Goal: Transaction & Acquisition: Purchase product/service

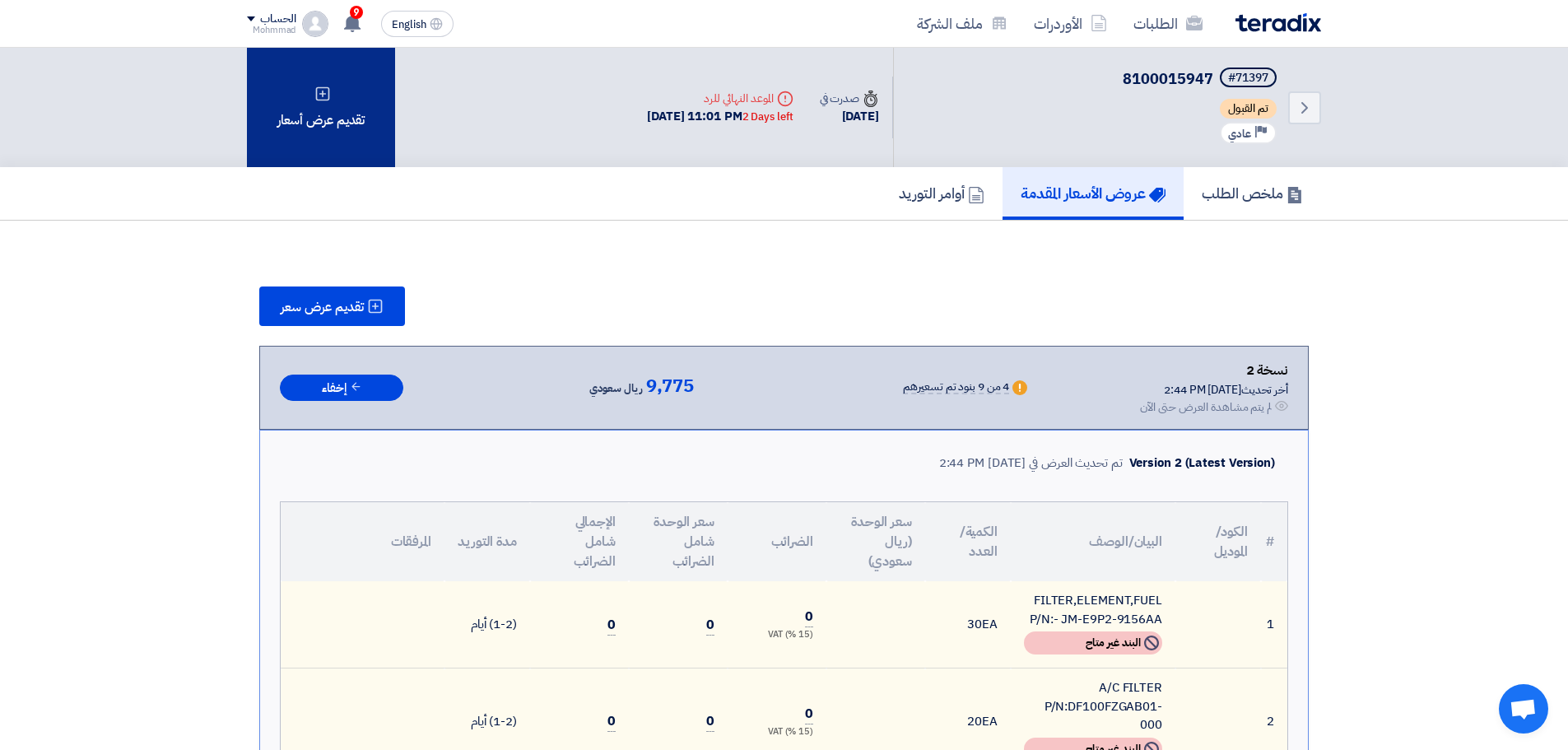
click at [331, 110] on div "تقديم عرض أسعار" at bounding box center [321, 106] width 148 height 119
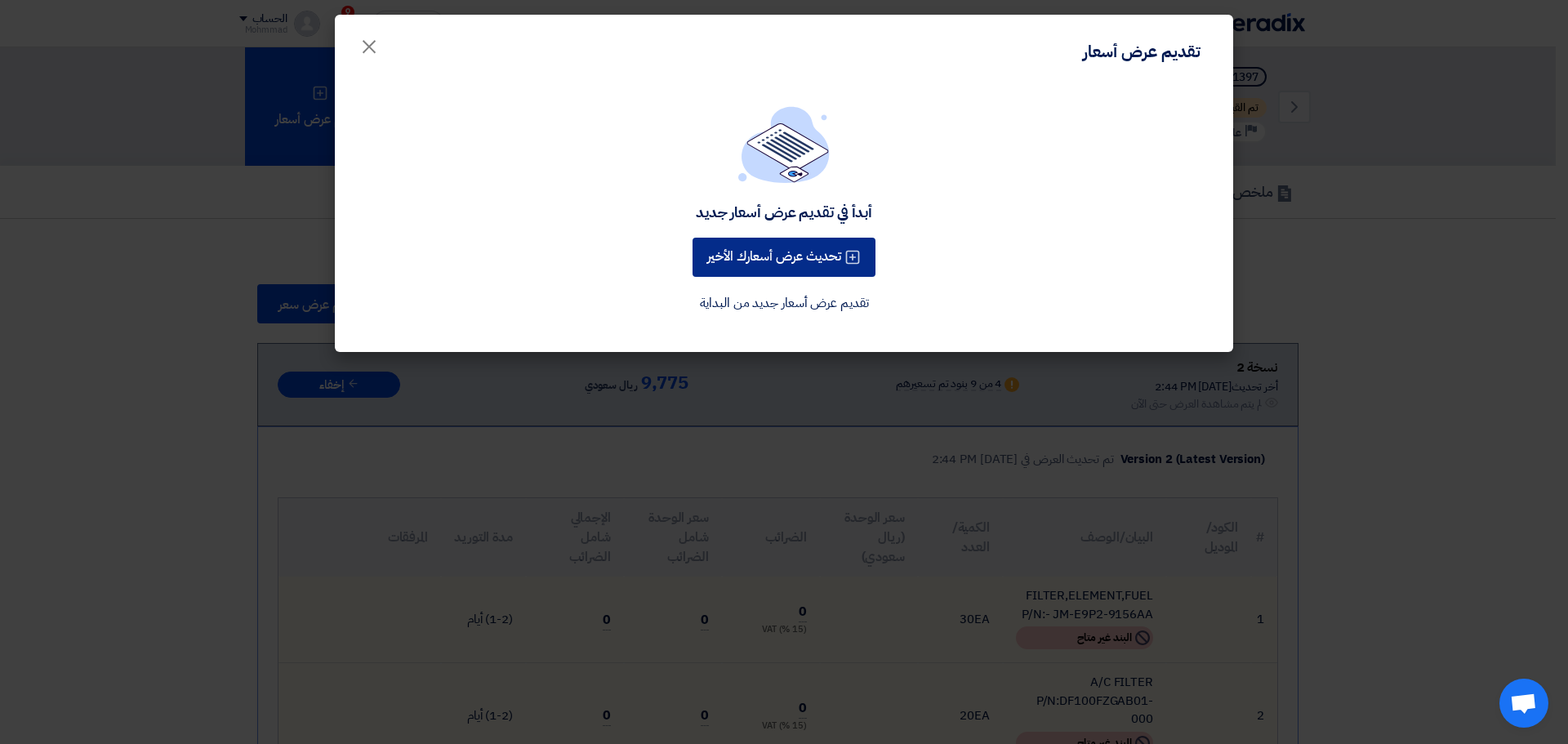
click at [822, 263] on button "تحديث عرض أسعارك الأخير" at bounding box center [784, 256] width 183 height 39
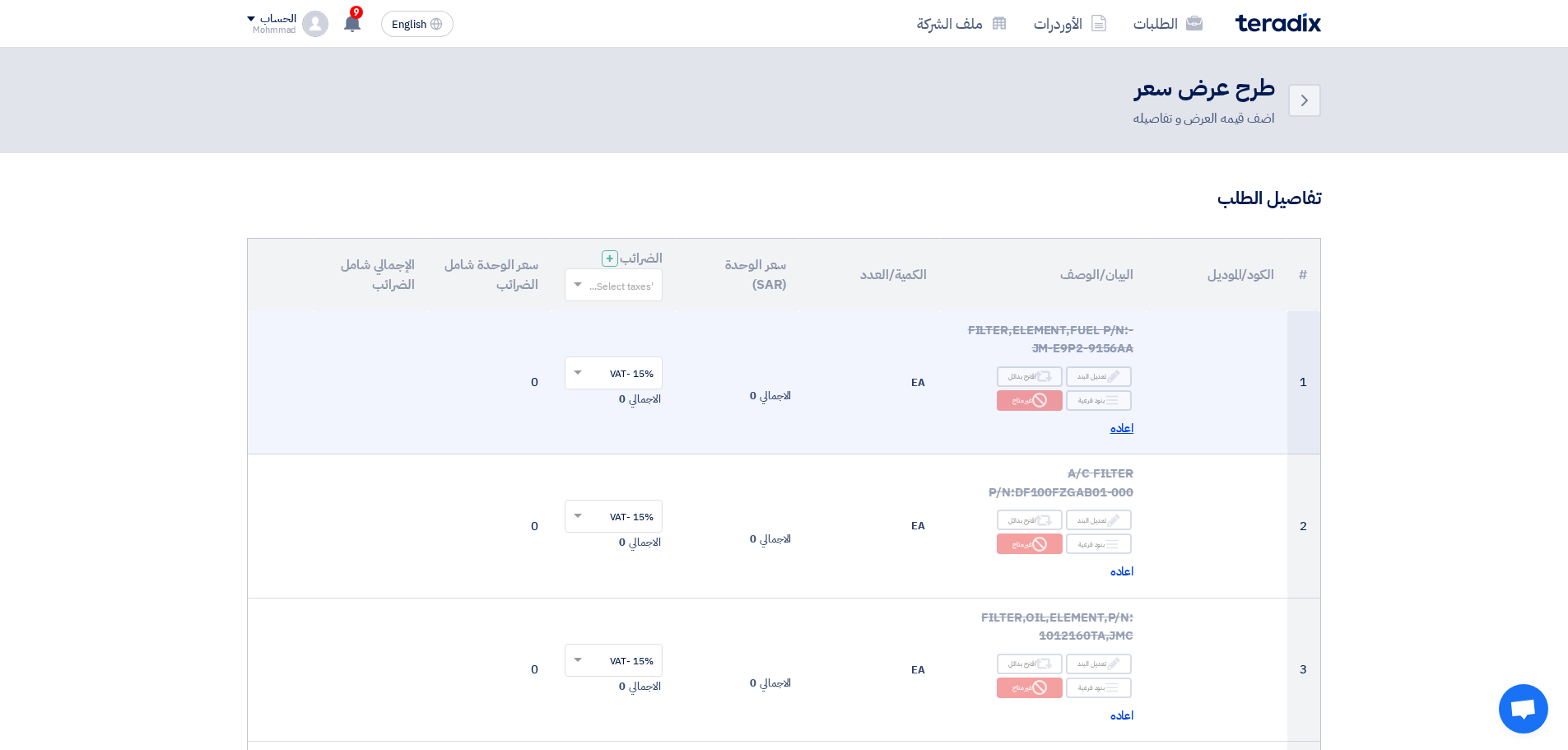
click at [1122, 431] on span "اعاده" at bounding box center [1123, 428] width 24 height 19
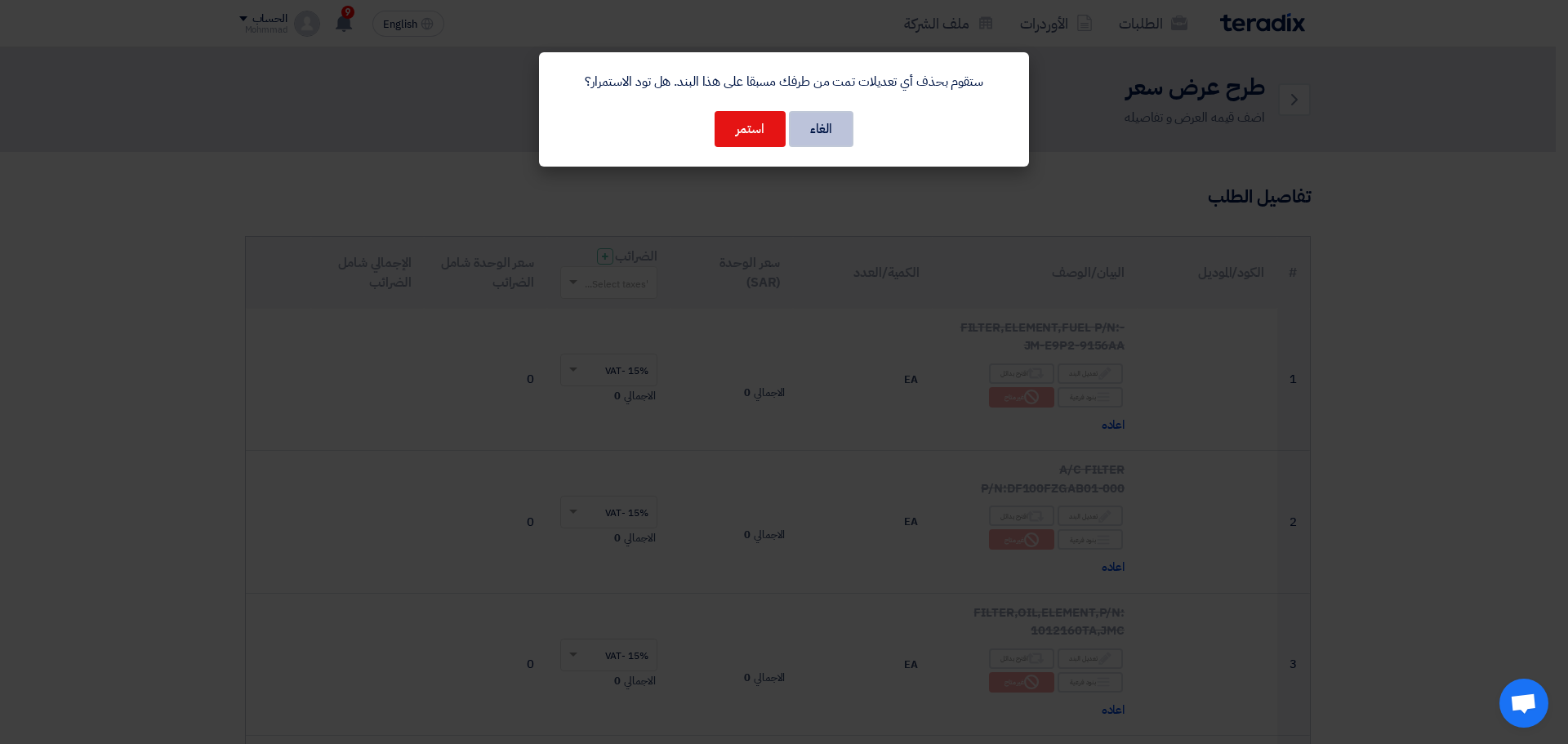
click at [807, 124] on button "الغاء" at bounding box center [820, 129] width 64 height 36
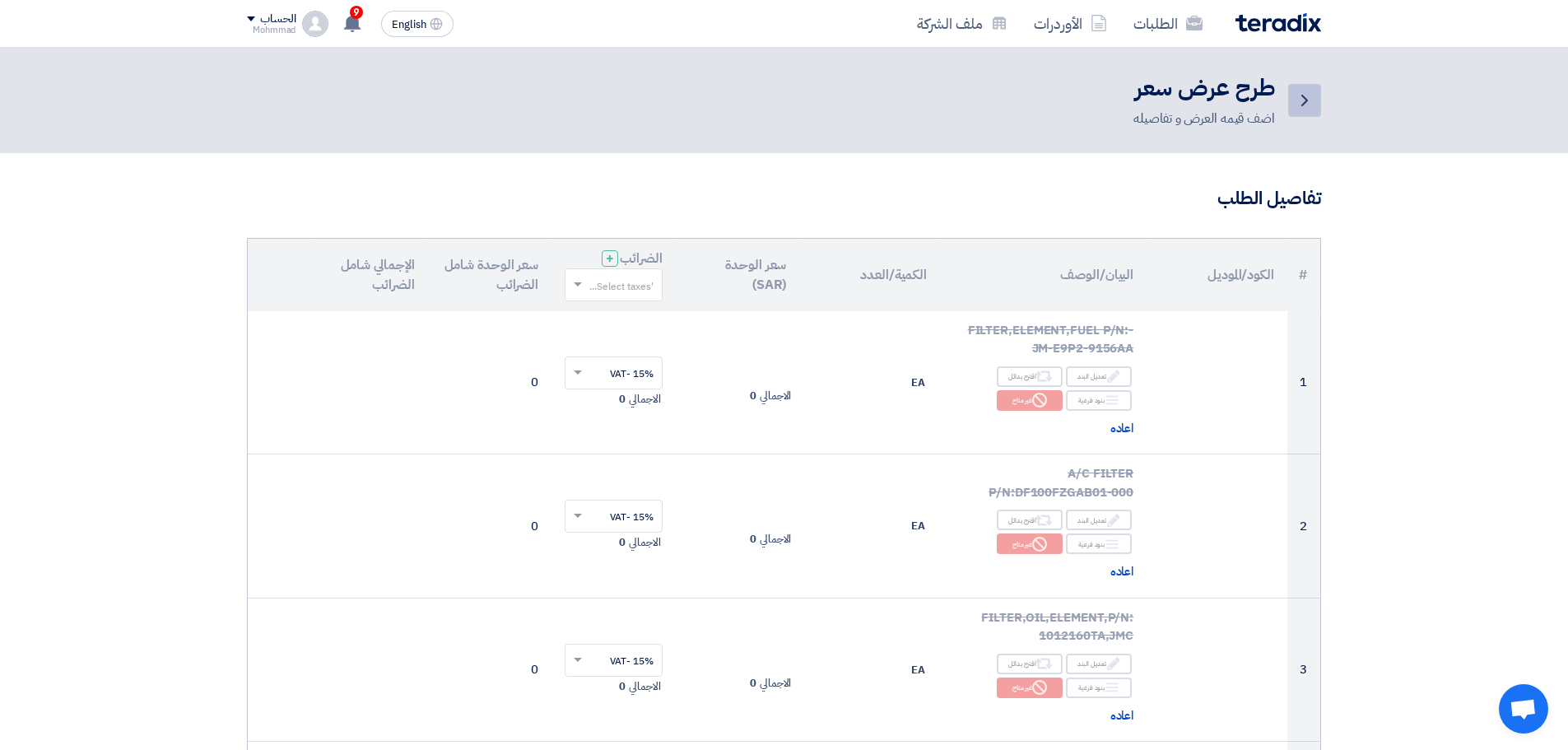
click at [1308, 107] on icon "Back" at bounding box center [1305, 100] width 20 height 20
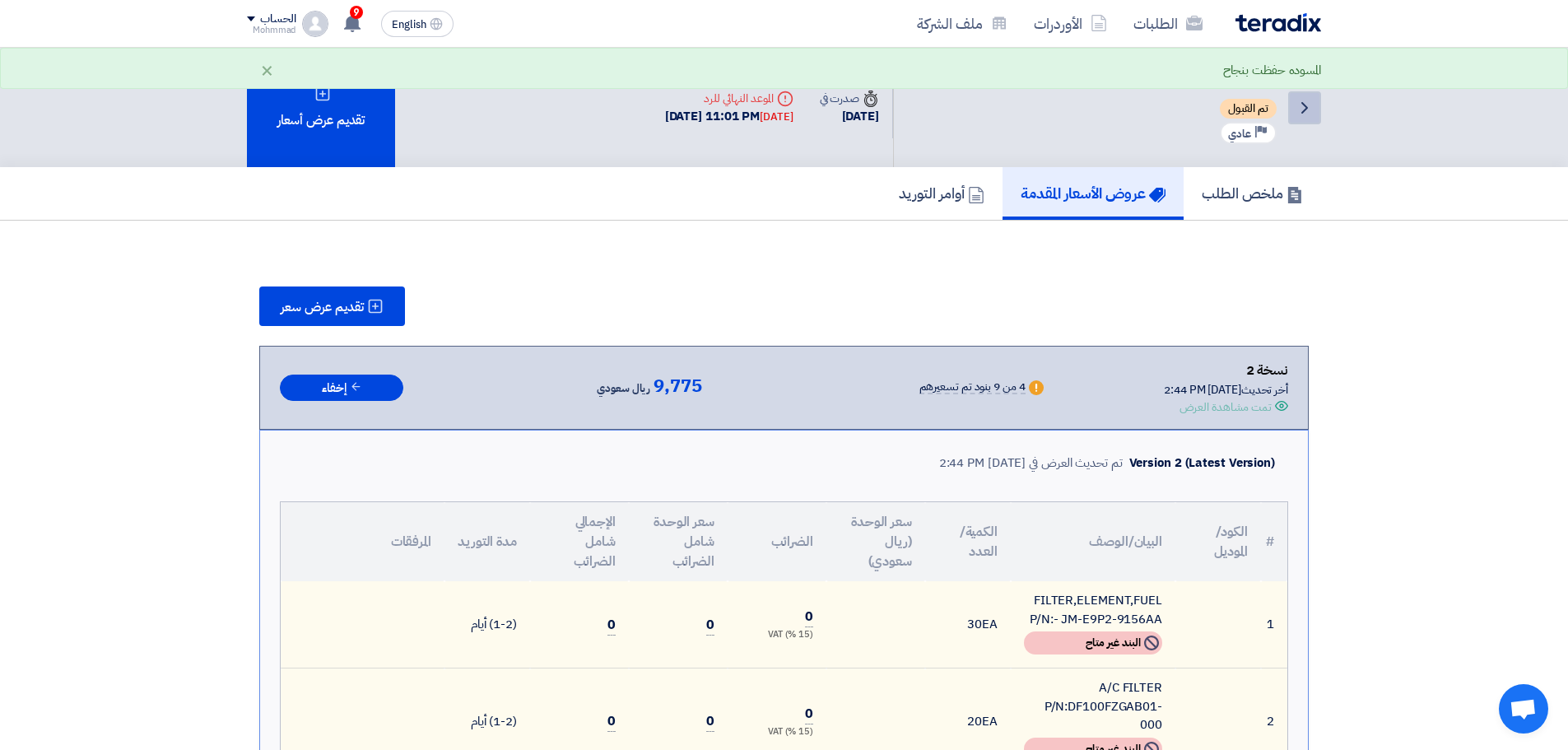
click at [1313, 106] on icon "Back" at bounding box center [1305, 108] width 20 height 20
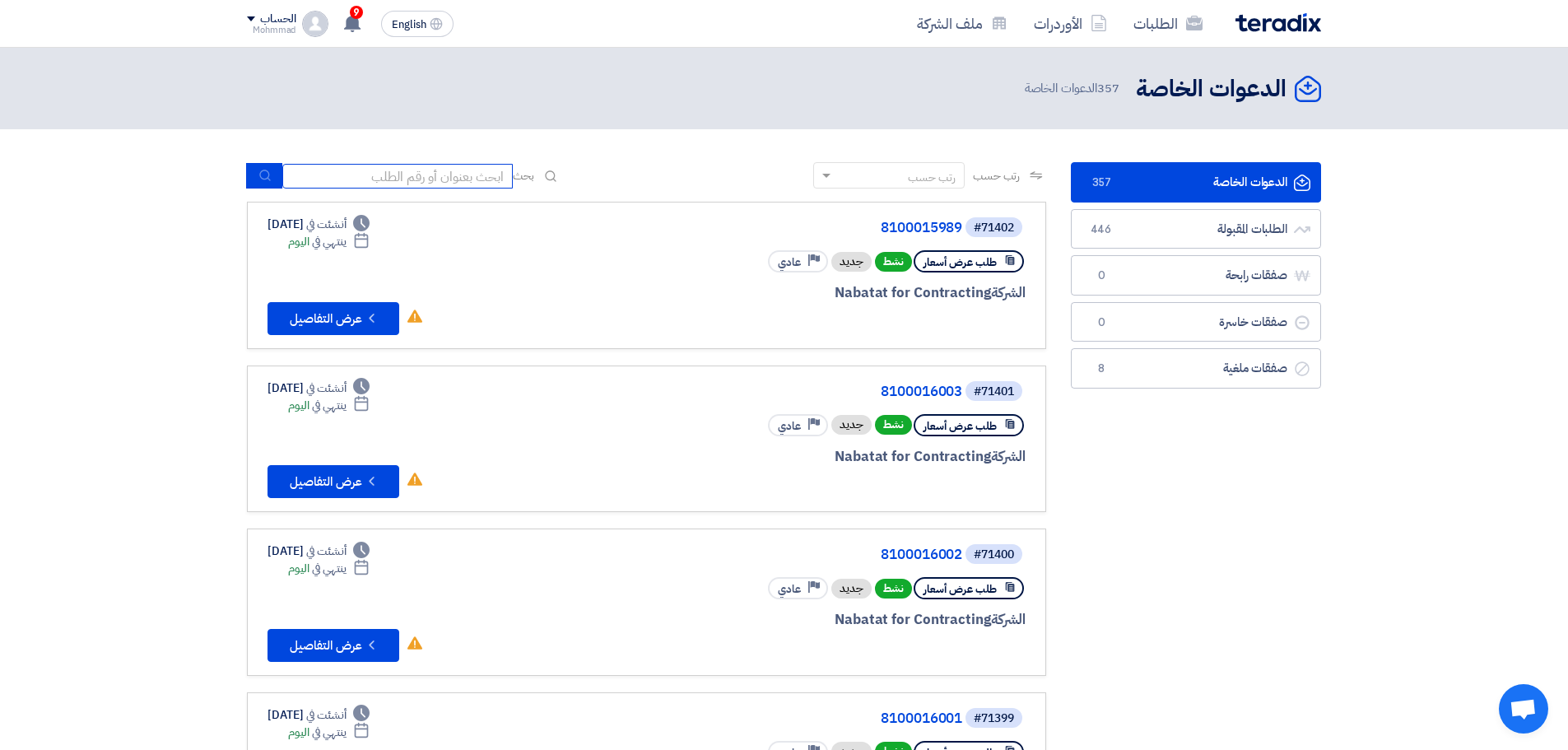
click at [445, 176] on input at bounding box center [397, 176] width 230 height 25
paste input "71396"
type input "71396"
click at [270, 165] on button "submit" at bounding box center [264, 176] width 36 height 25
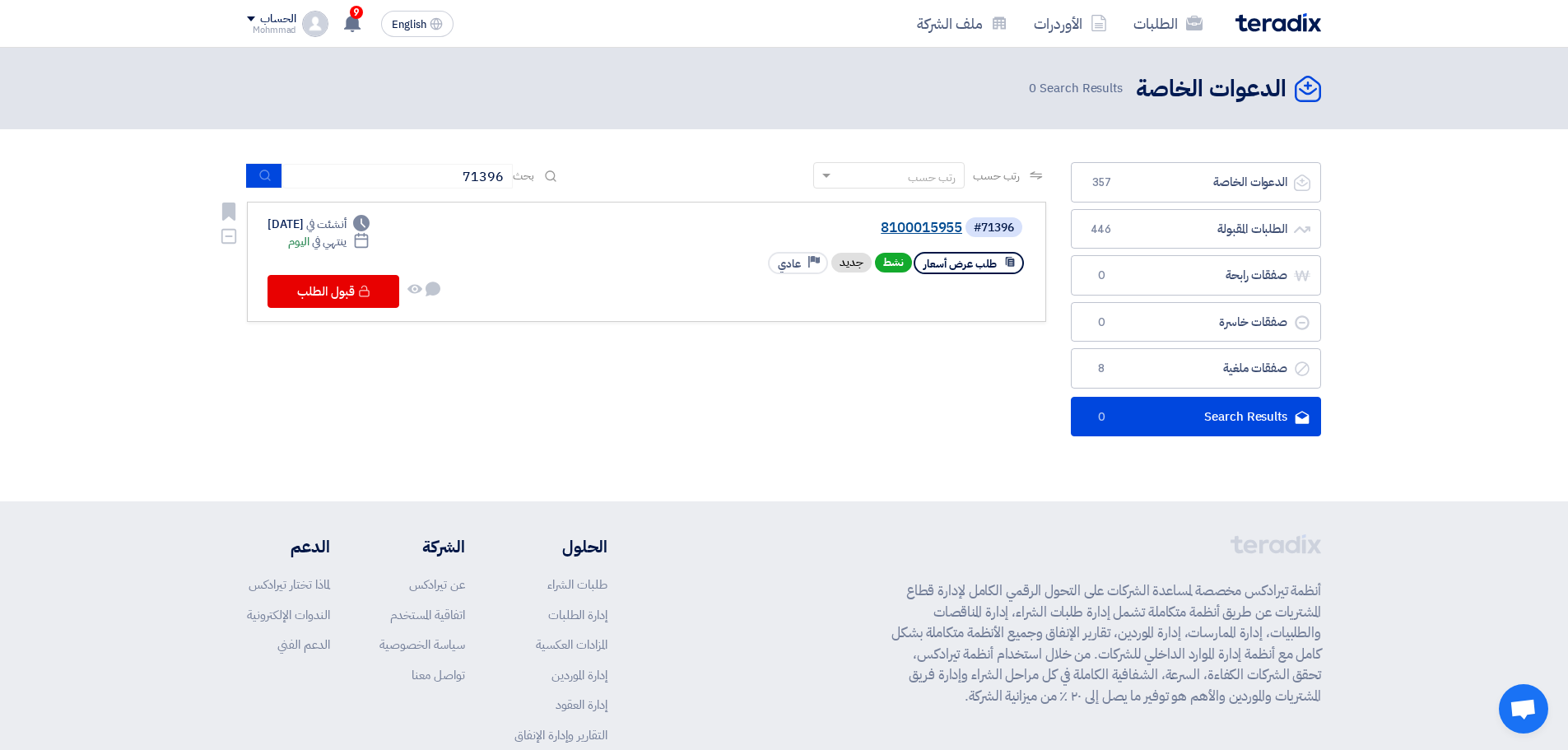
click at [906, 232] on link "8100015955" at bounding box center [798, 228] width 330 height 15
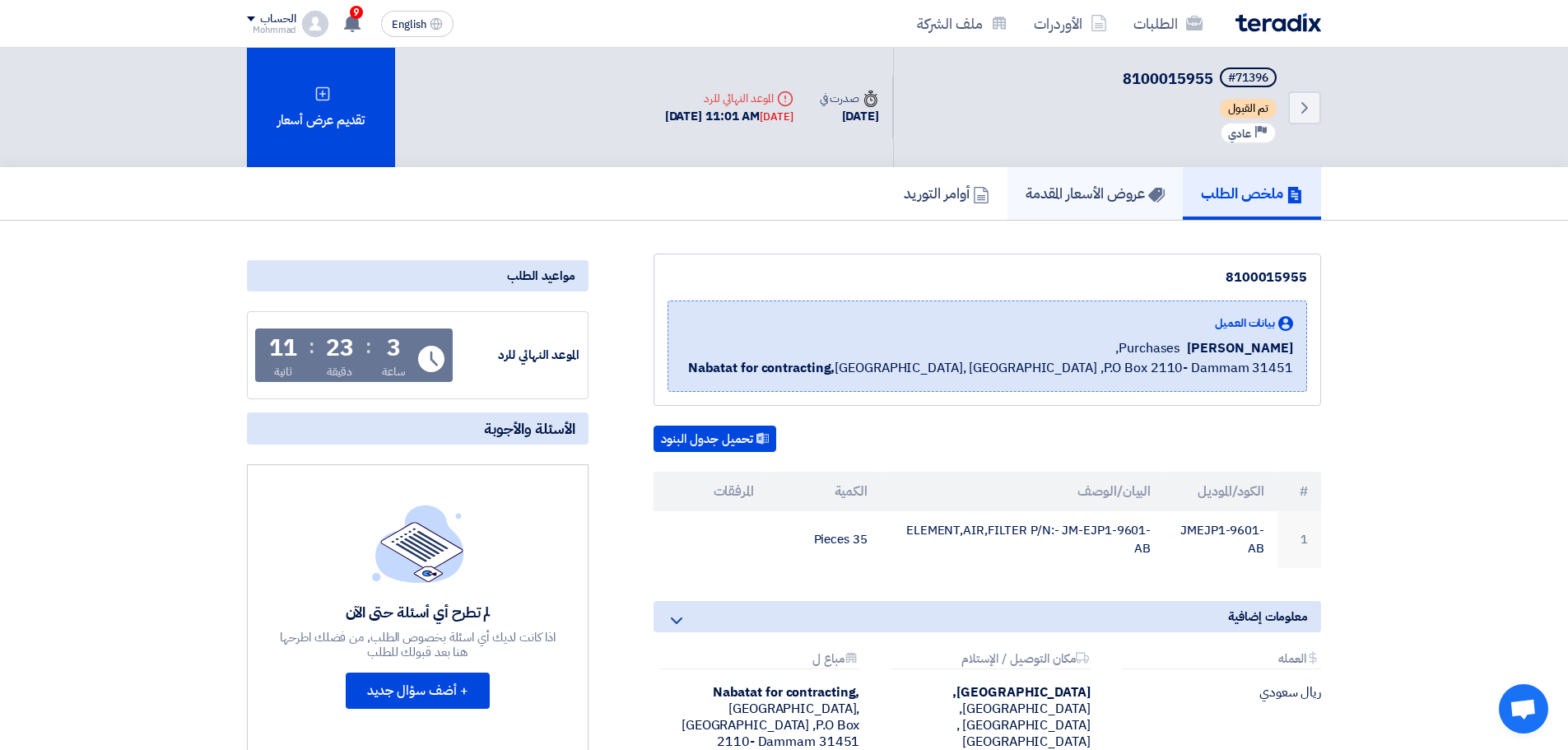
click at [1102, 189] on h5 "عروض الأسعار المقدمة" at bounding box center [1095, 193] width 139 height 19
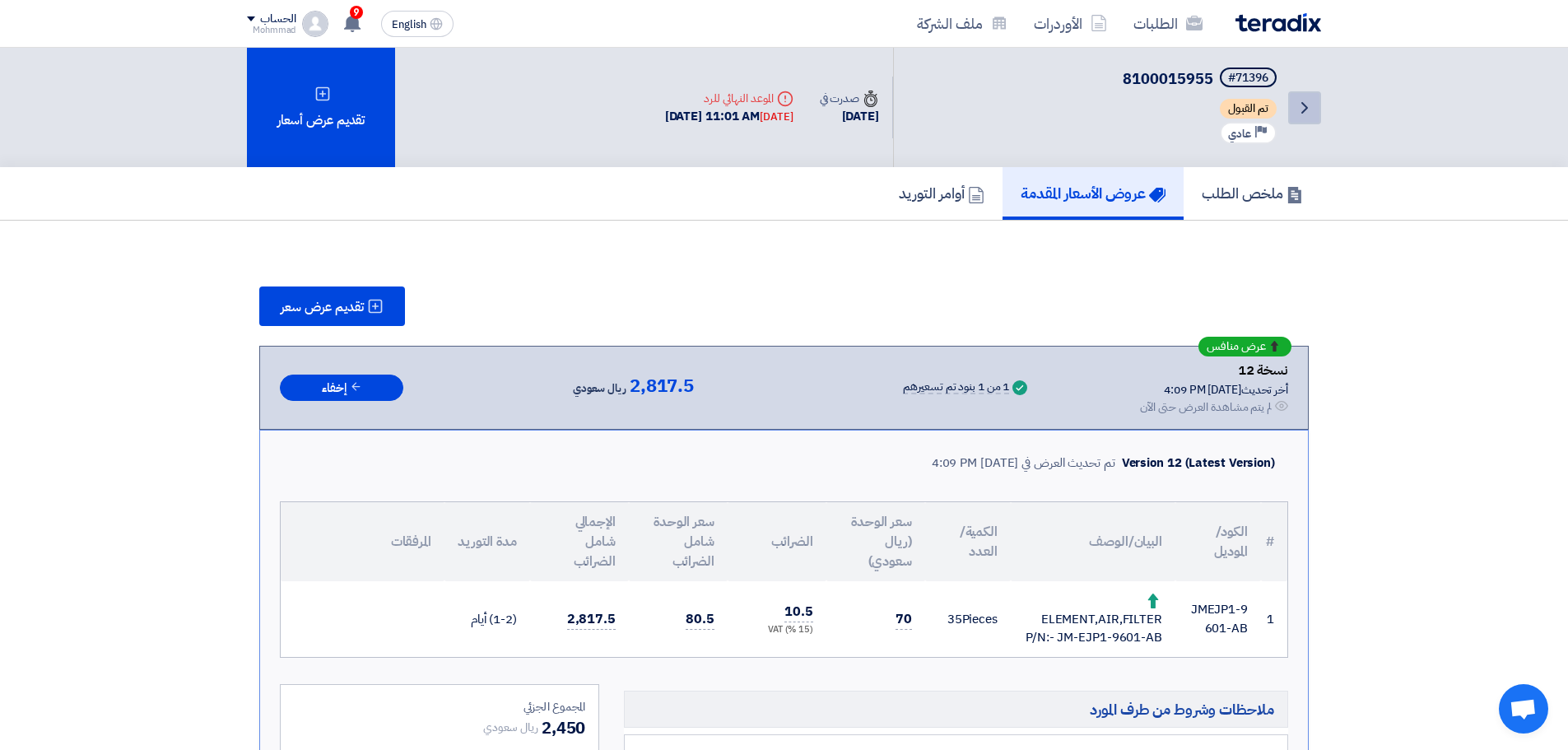
click at [1308, 111] on icon "Back" at bounding box center [1305, 108] width 20 height 20
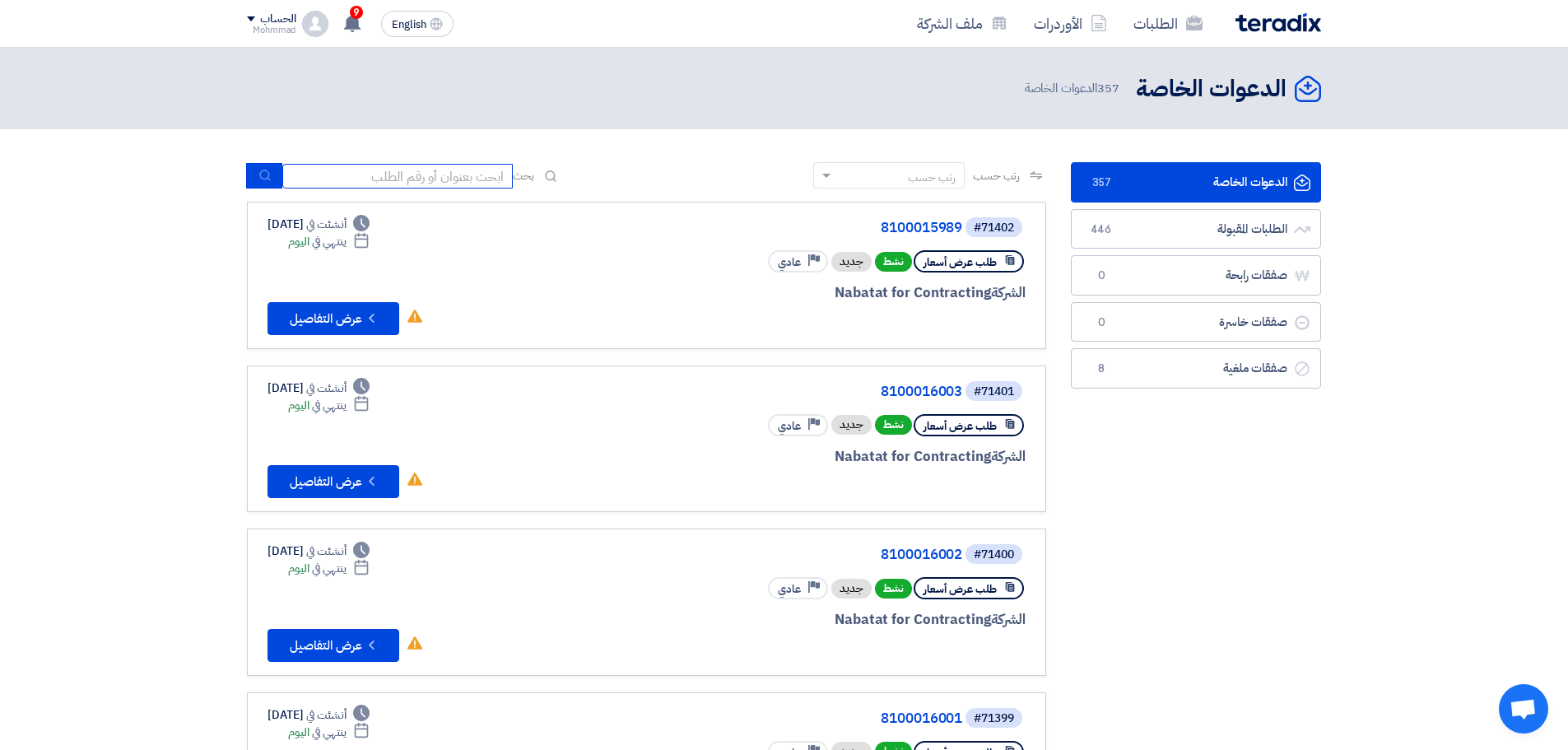
click at [384, 176] on input at bounding box center [397, 176] width 230 height 25
paste input "71397"
type input "71397"
click at [262, 177] on icon "submit" at bounding box center [265, 175] width 13 height 13
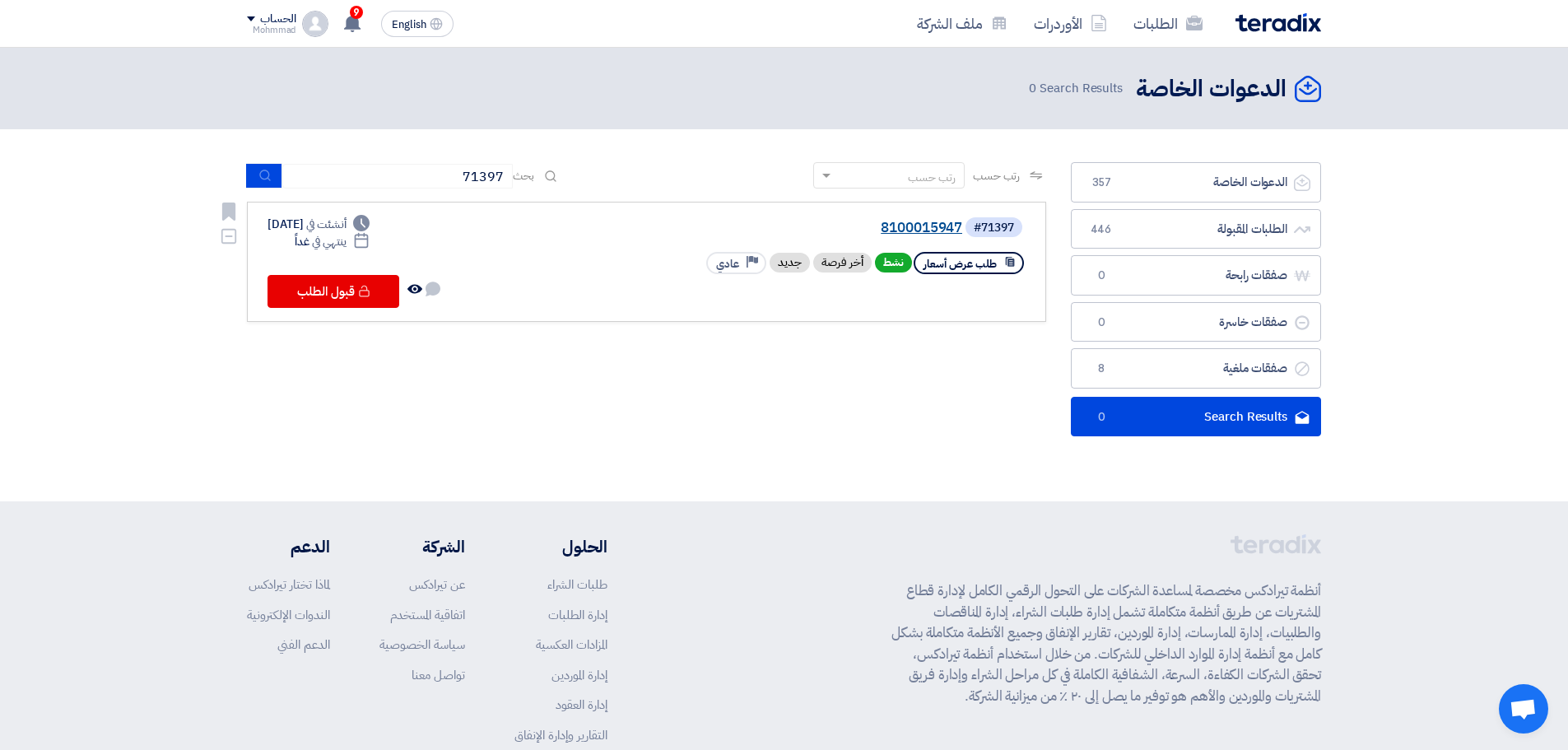
click at [918, 228] on link "8100015947" at bounding box center [798, 228] width 330 height 15
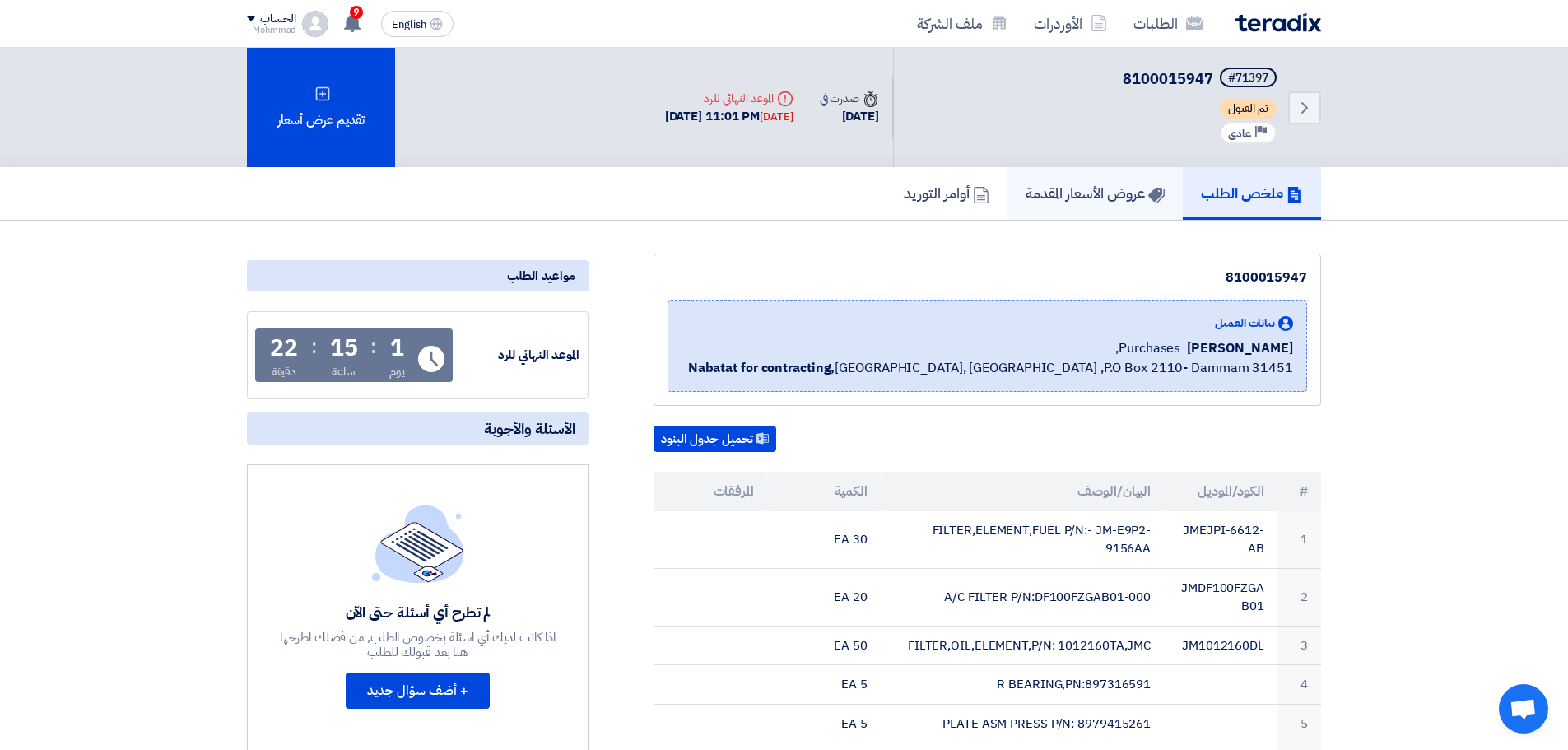
click at [1087, 198] on h5 "عروض الأسعار المقدمة" at bounding box center [1095, 193] width 139 height 19
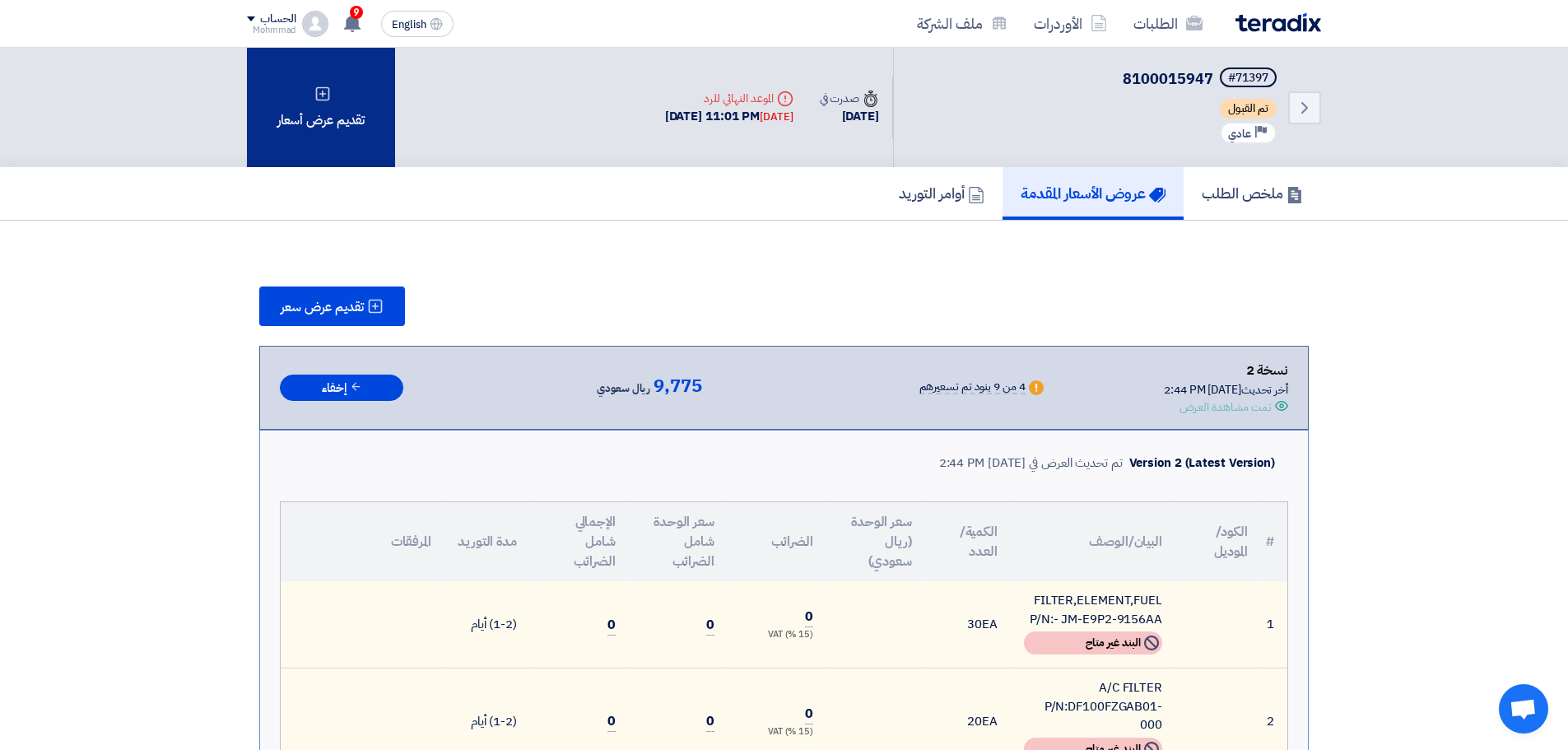
click at [334, 110] on div "تقديم عرض أسعار" at bounding box center [321, 106] width 148 height 119
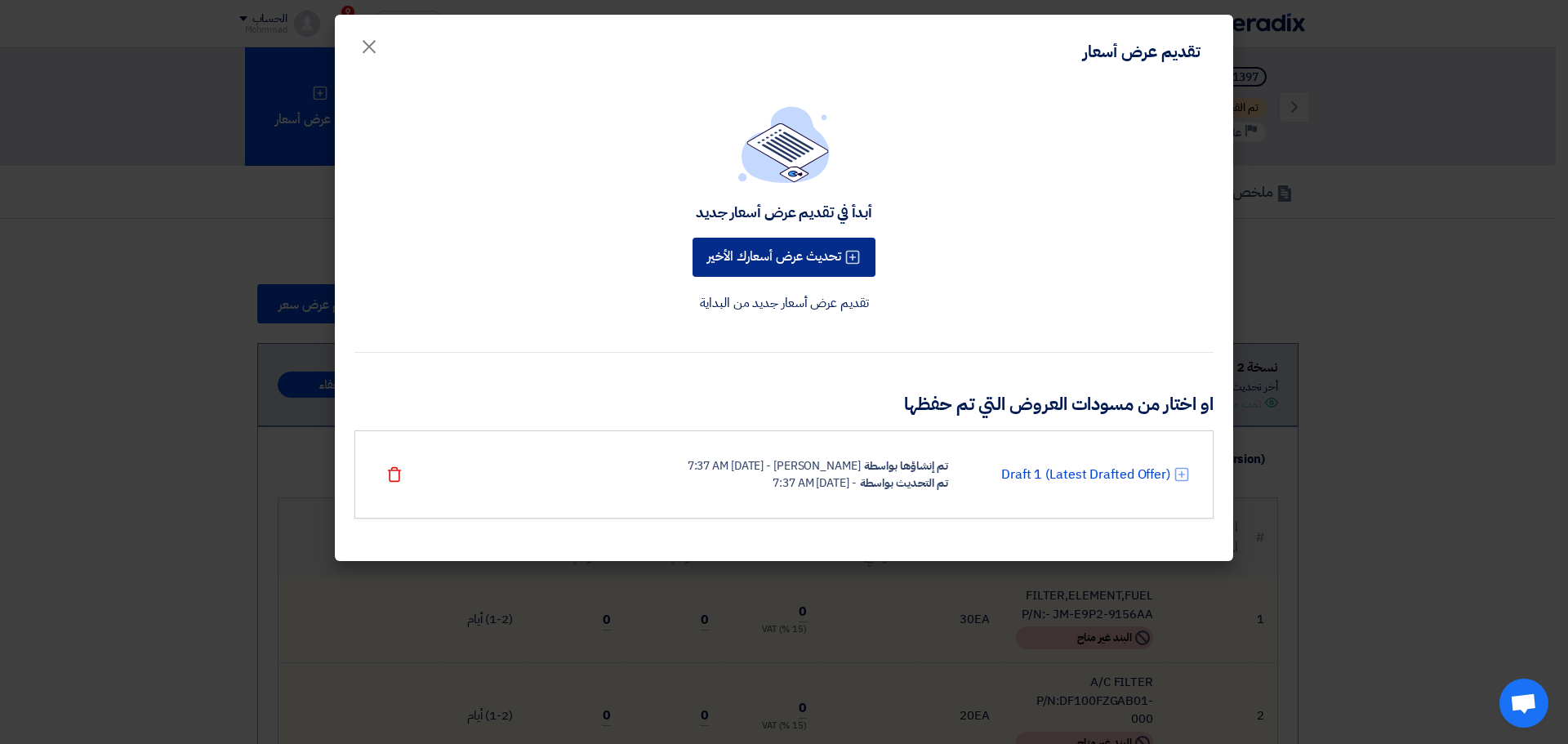
click at [779, 249] on button "تحديث عرض أسعارك الأخير" at bounding box center [784, 256] width 183 height 39
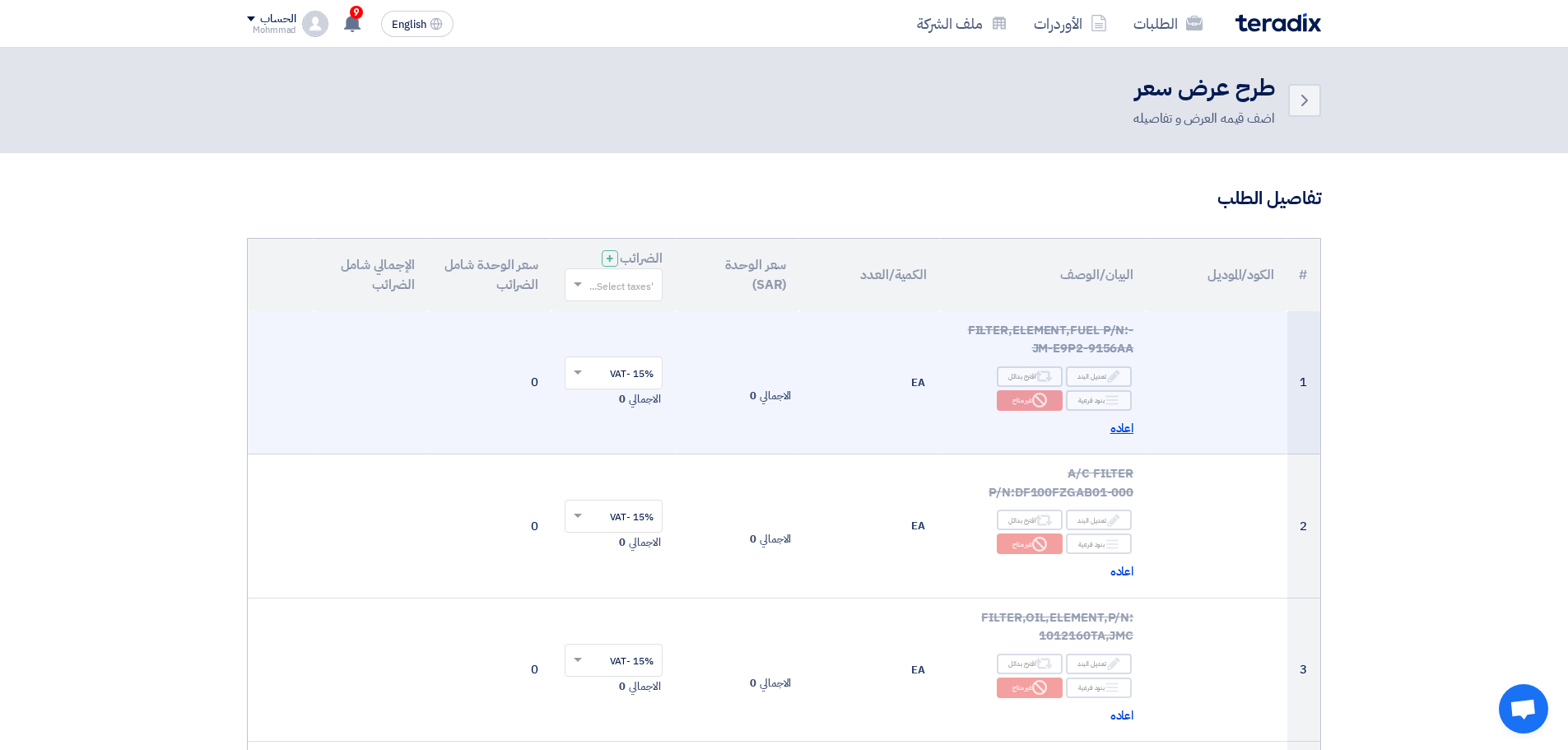
click at [1121, 428] on span "اعاده" at bounding box center [1123, 428] width 24 height 19
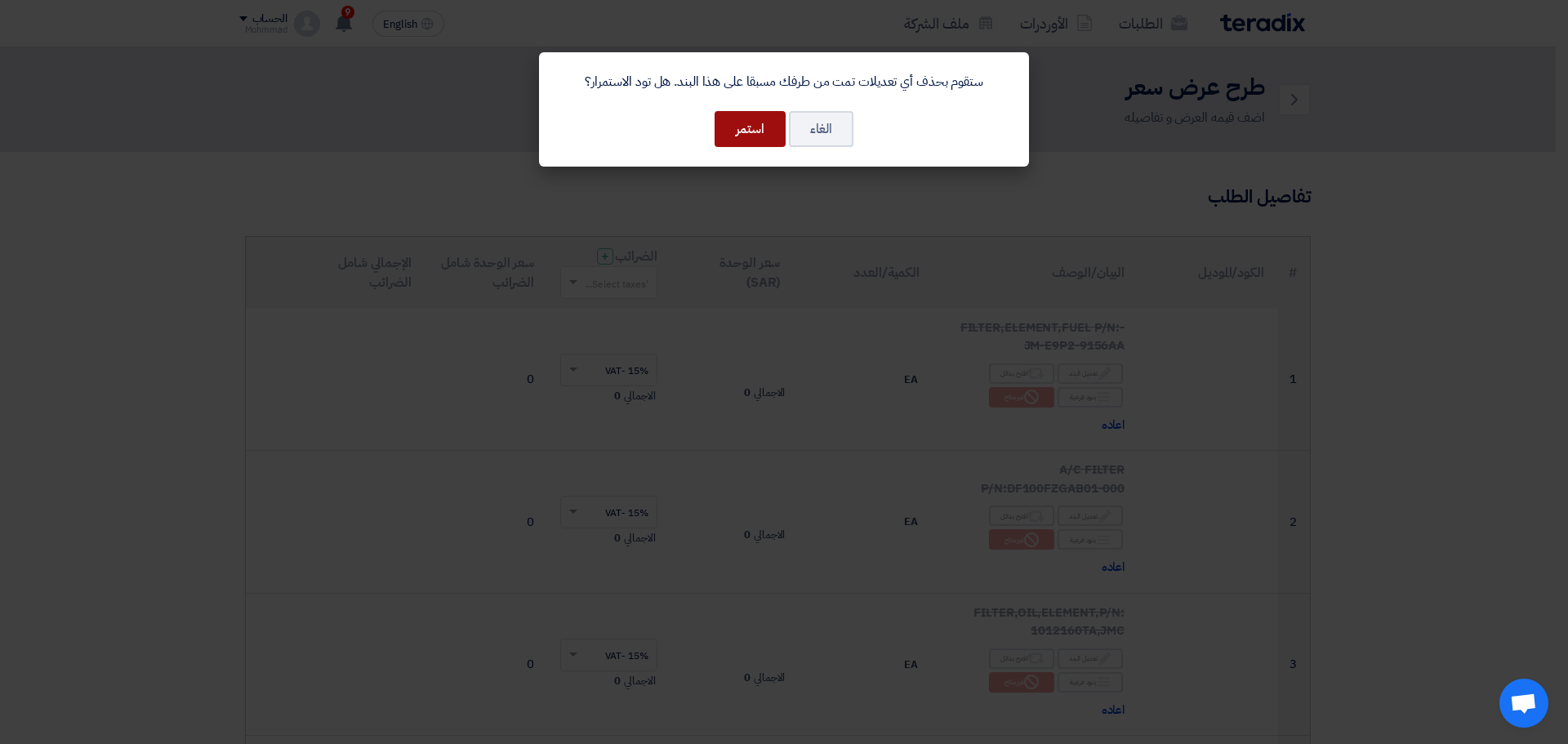
click at [750, 135] on button "استمر" at bounding box center [750, 129] width 71 height 36
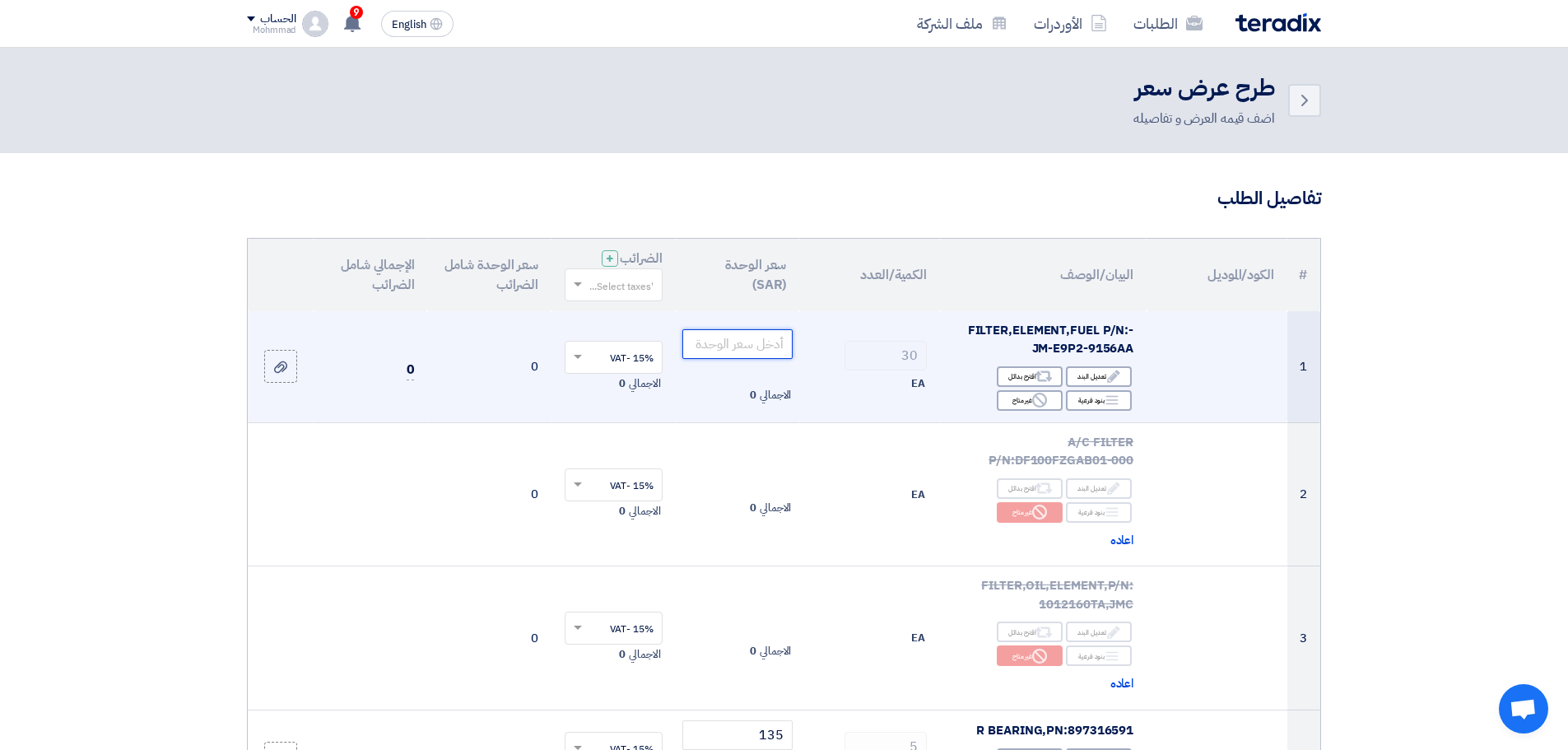
click at [741, 349] on input "number" at bounding box center [738, 344] width 111 height 30
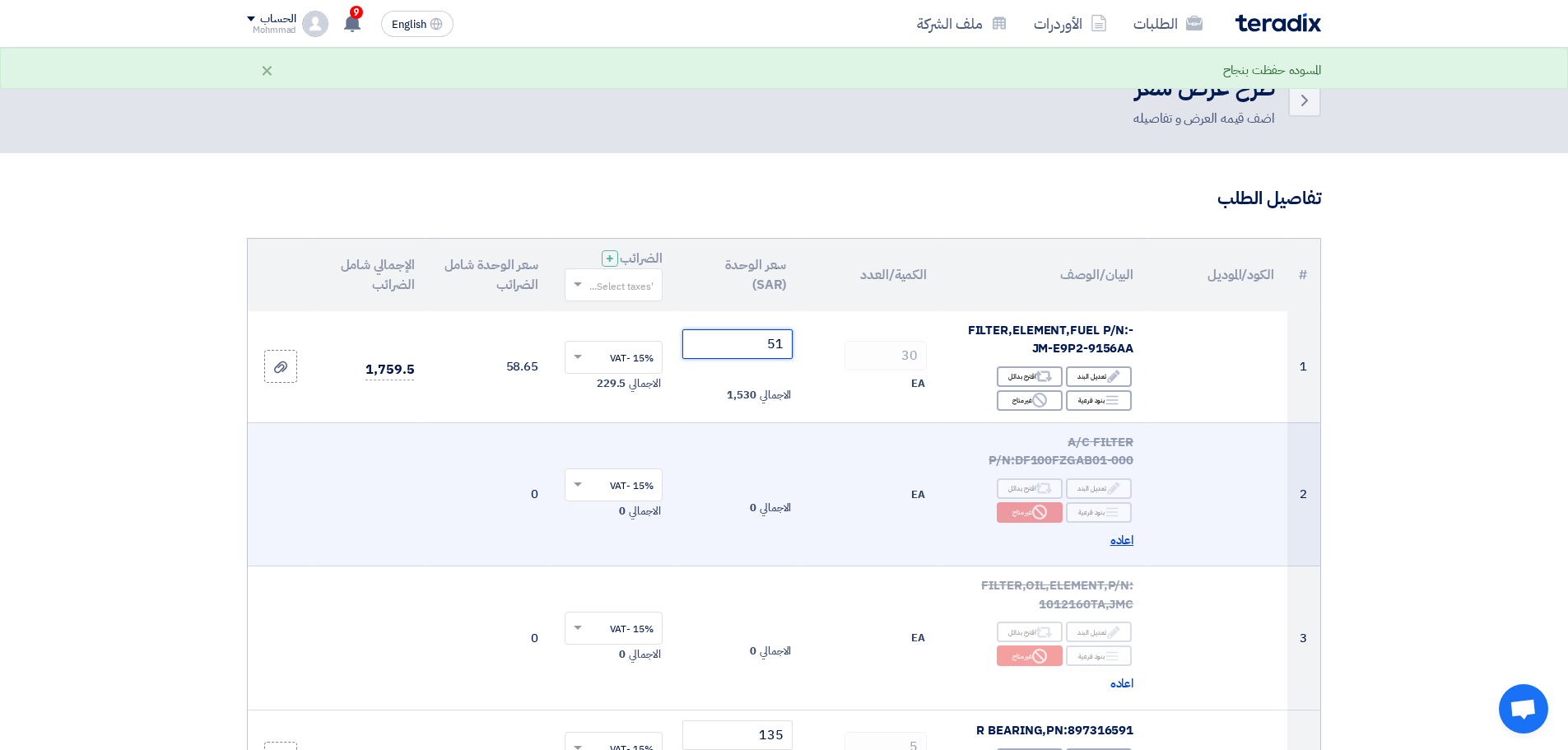
type input "51"
click at [1126, 538] on span "اعاده" at bounding box center [1123, 540] width 24 height 19
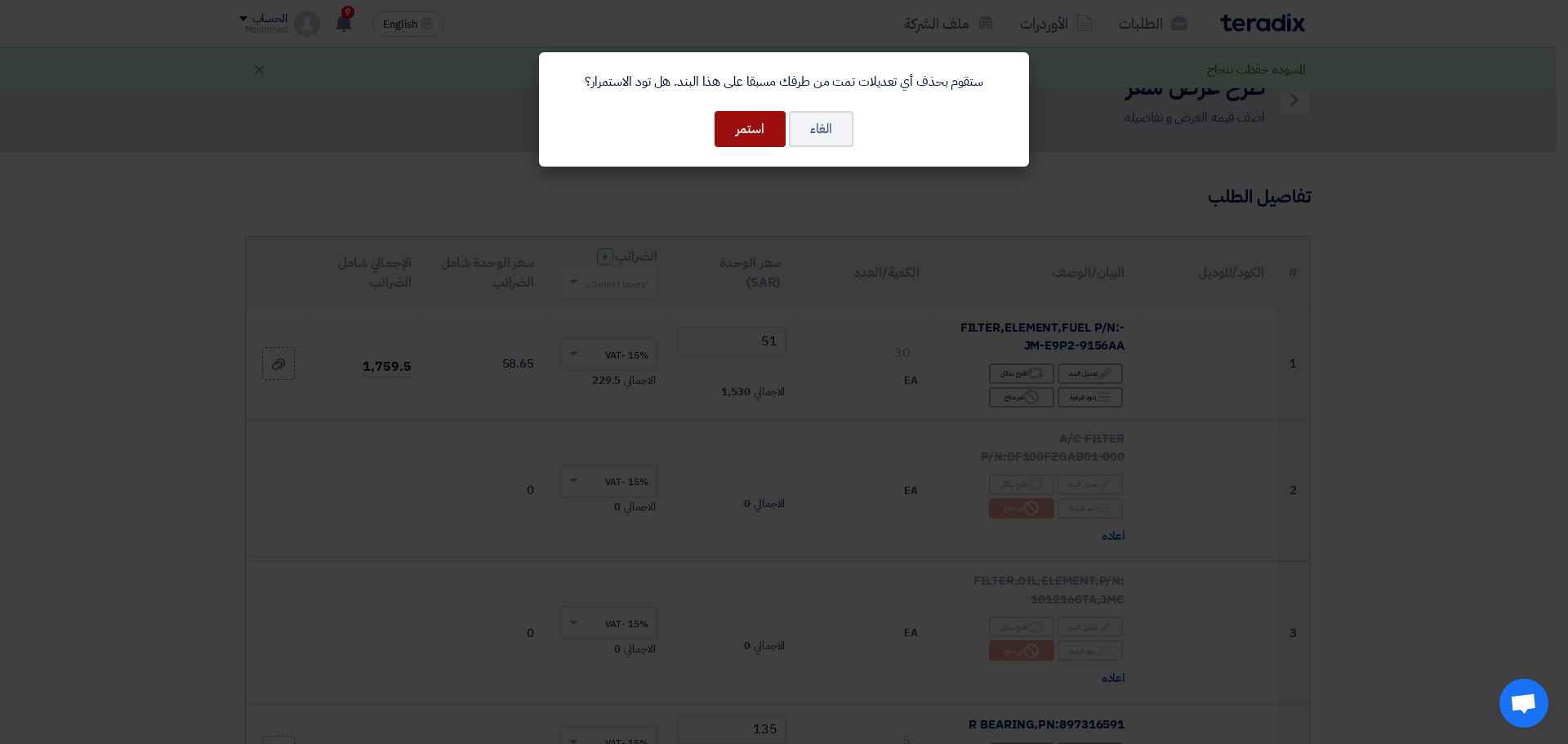
click at [760, 130] on button "استمر" at bounding box center [750, 129] width 71 height 36
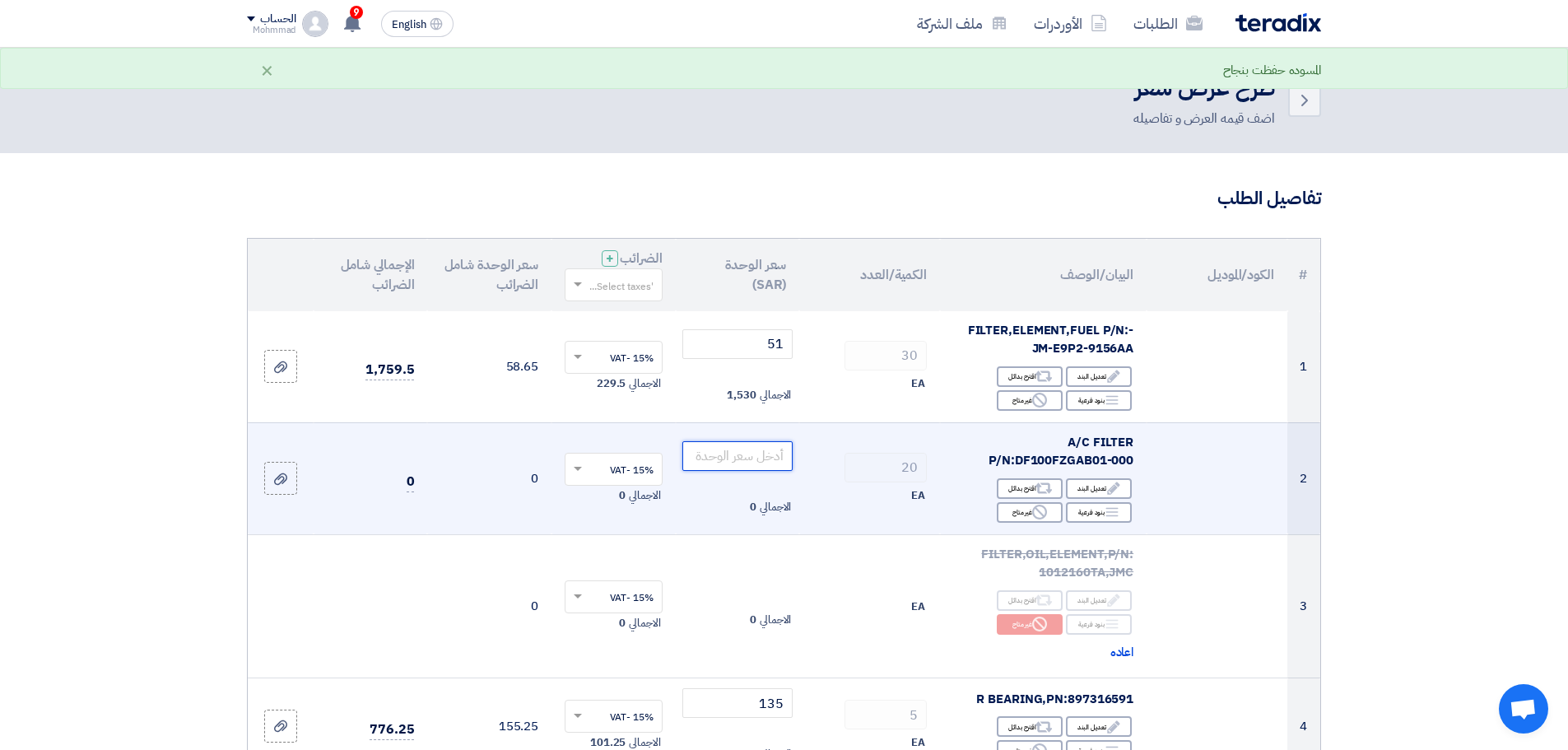
click at [768, 458] on input "number" at bounding box center [738, 456] width 111 height 30
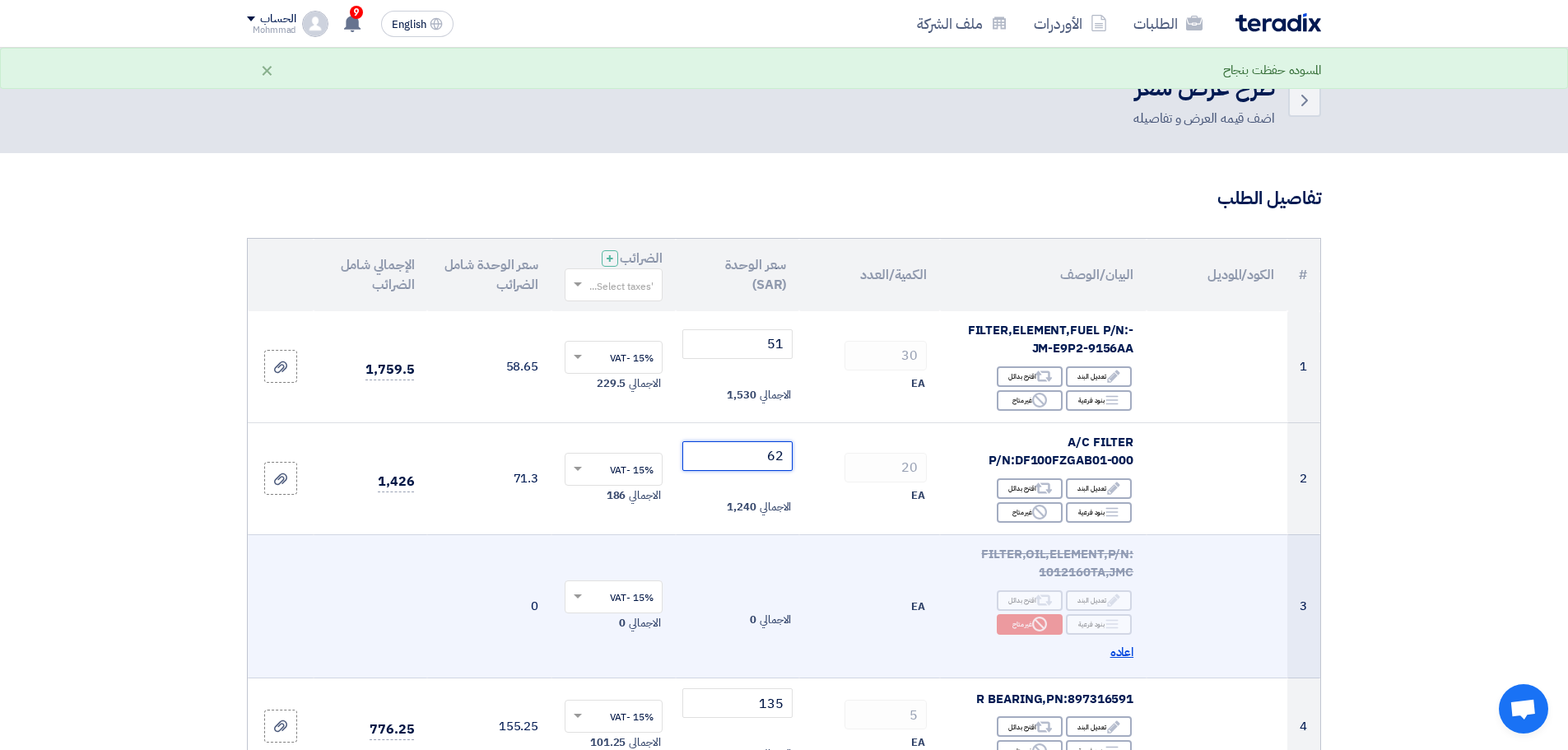
type input "62"
click at [1116, 648] on span "اعاده" at bounding box center [1123, 652] width 24 height 19
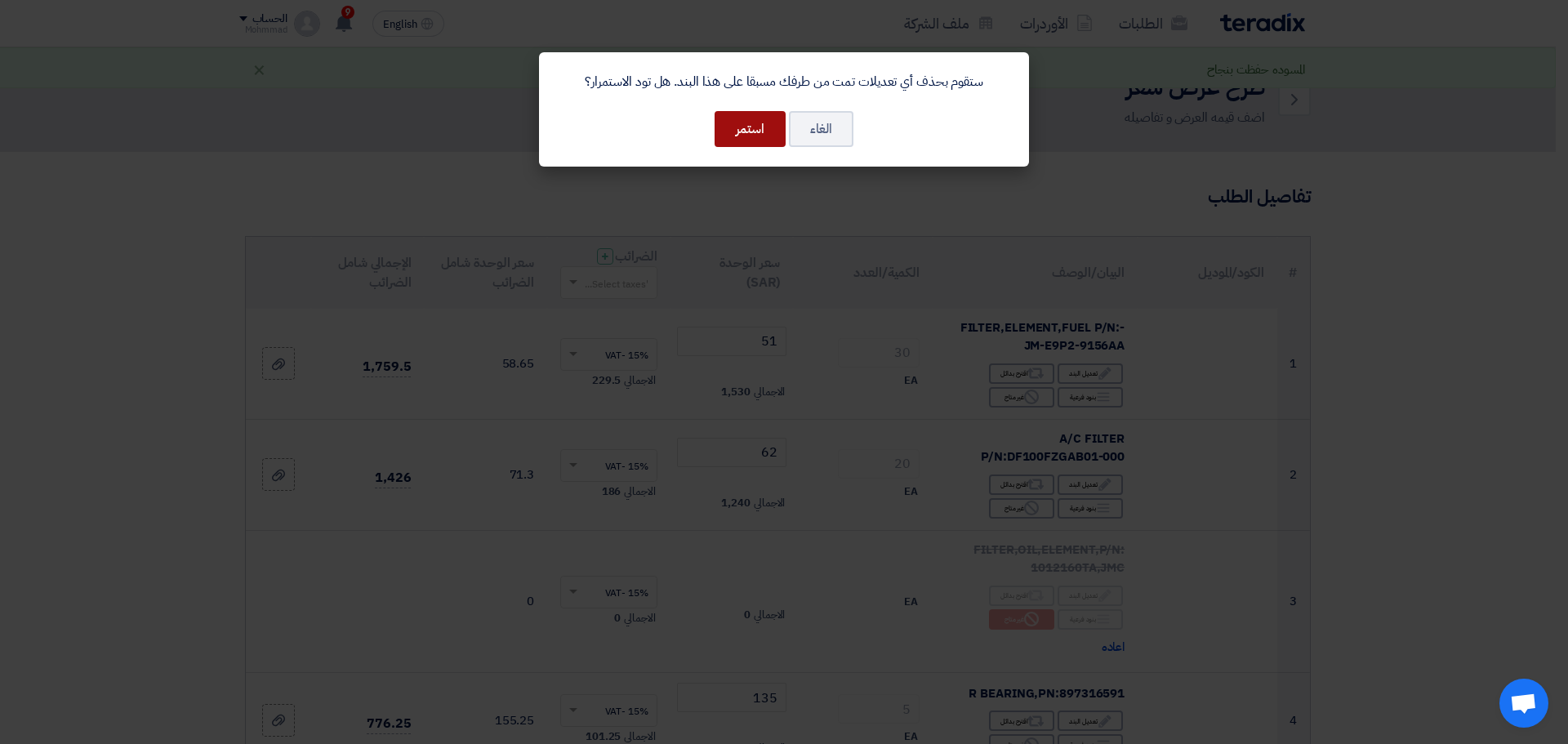
click at [747, 132] on button "استمر" at bounding box center [750, 129] width 71 height 36
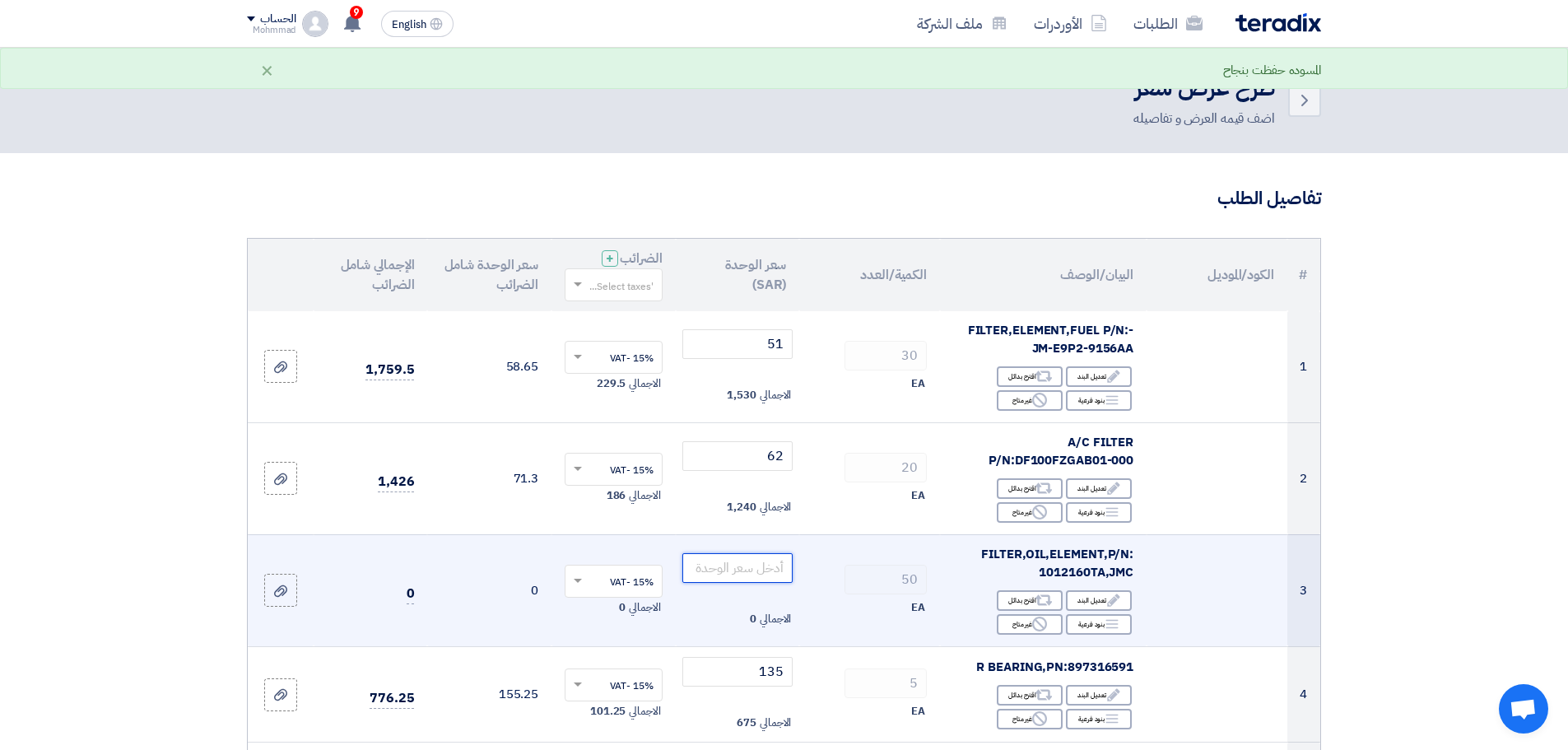
click at [765, 571] on input "number" at bounding box center [738, 568] width 111 height 30
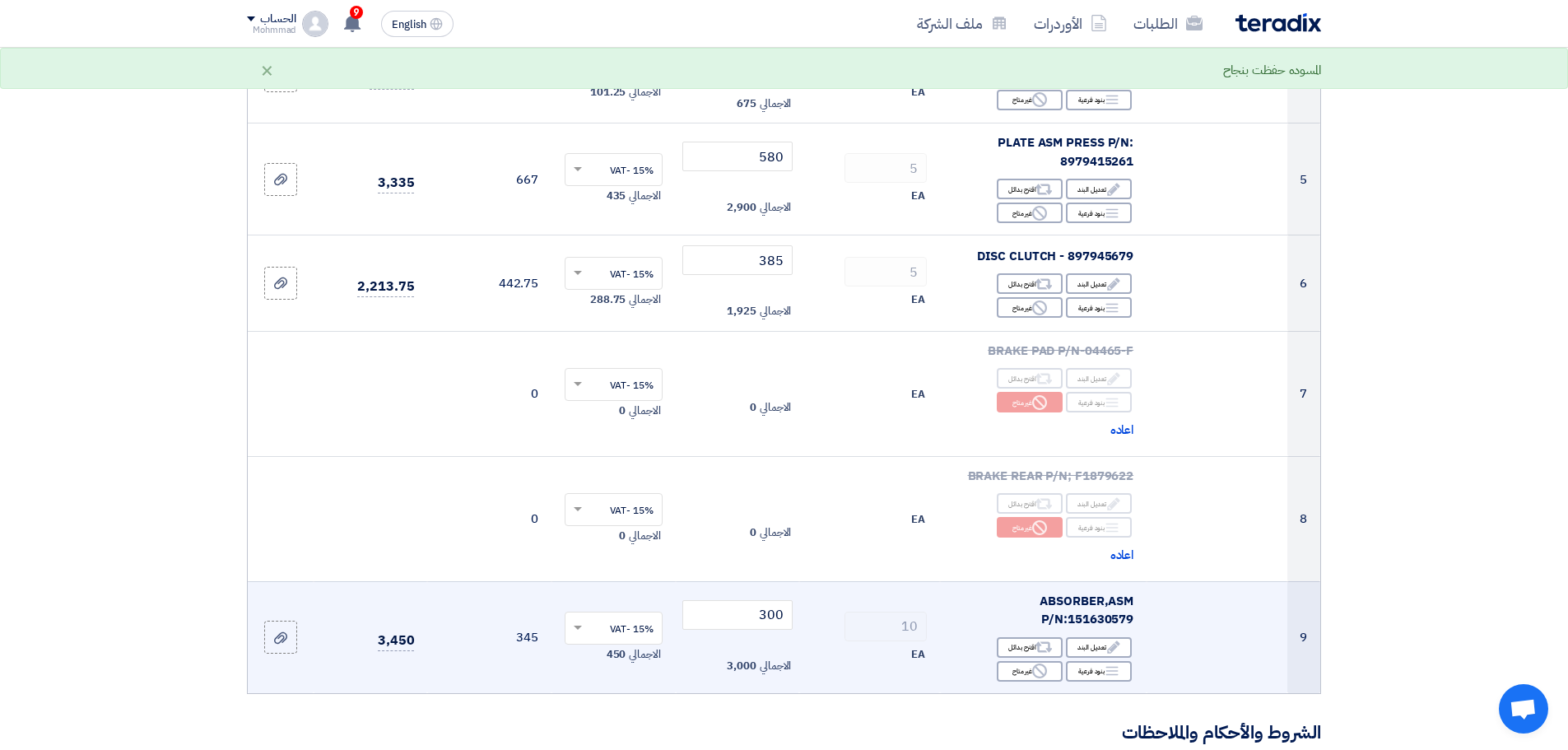
scroll to position [658, 0]
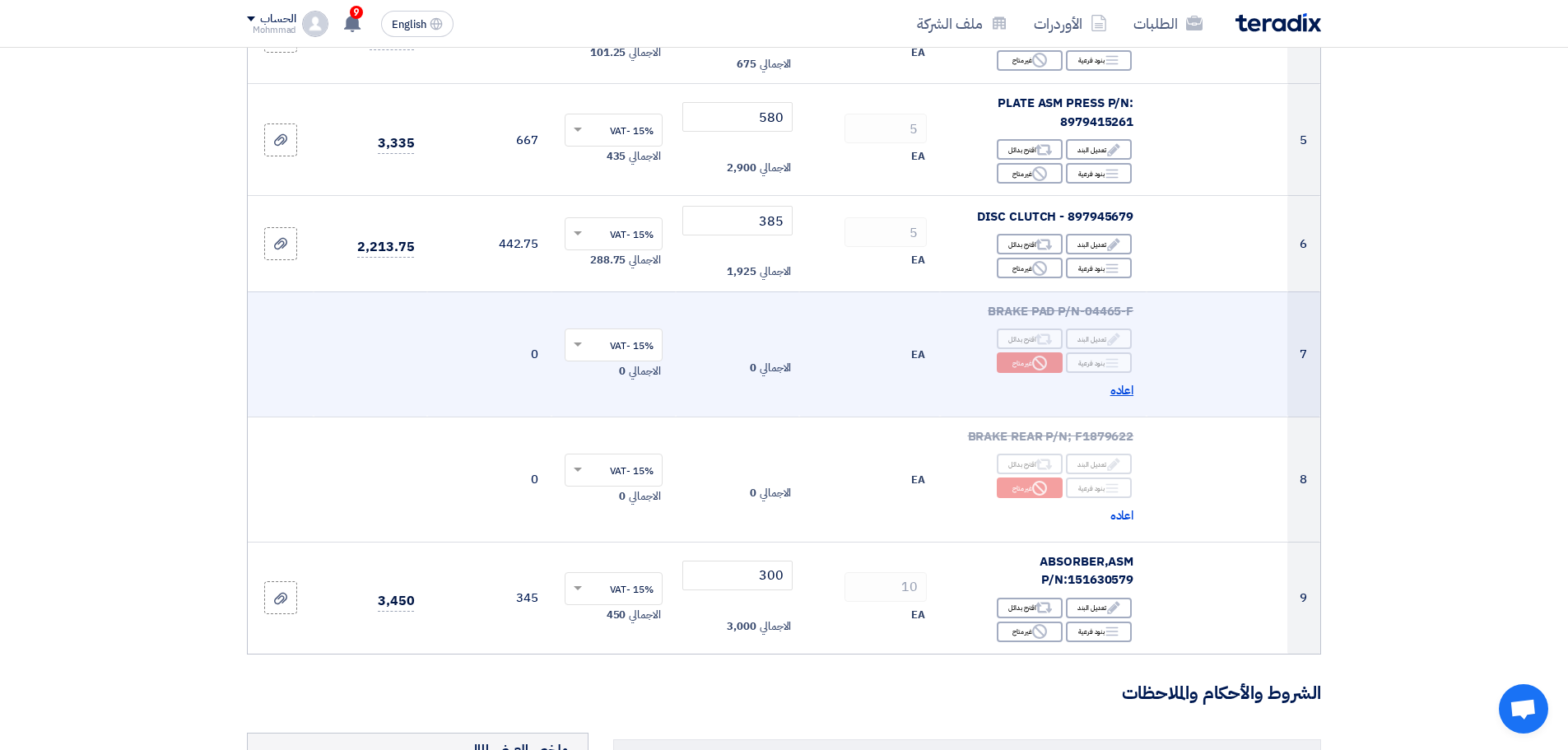
type input "35"
click at [1131, 390] on span "اعاده" at bounding box center [1123, 390] width 24 height 19
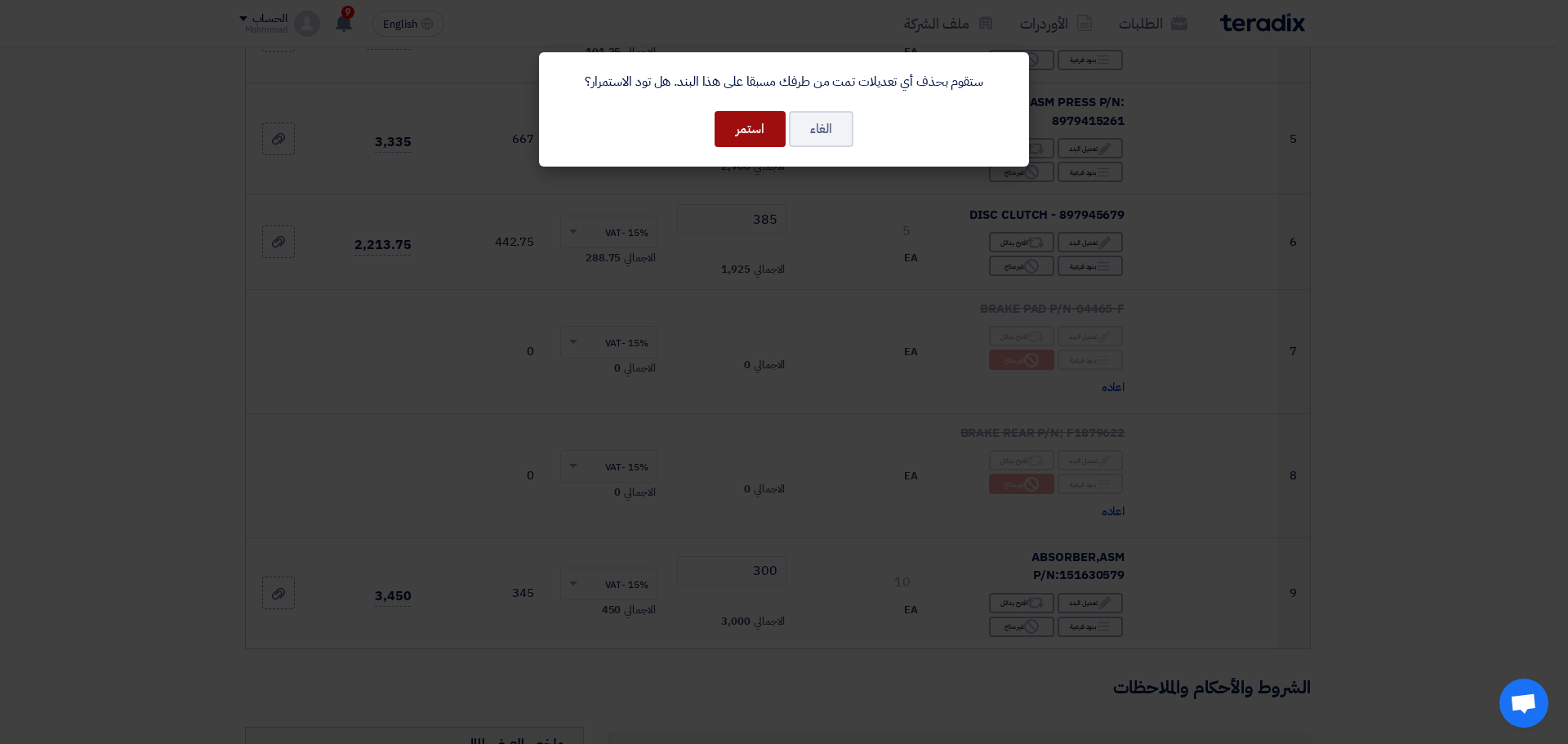
click at [733, 136] on button "استمر" at bounding box center [750, 129] width 71 height 36
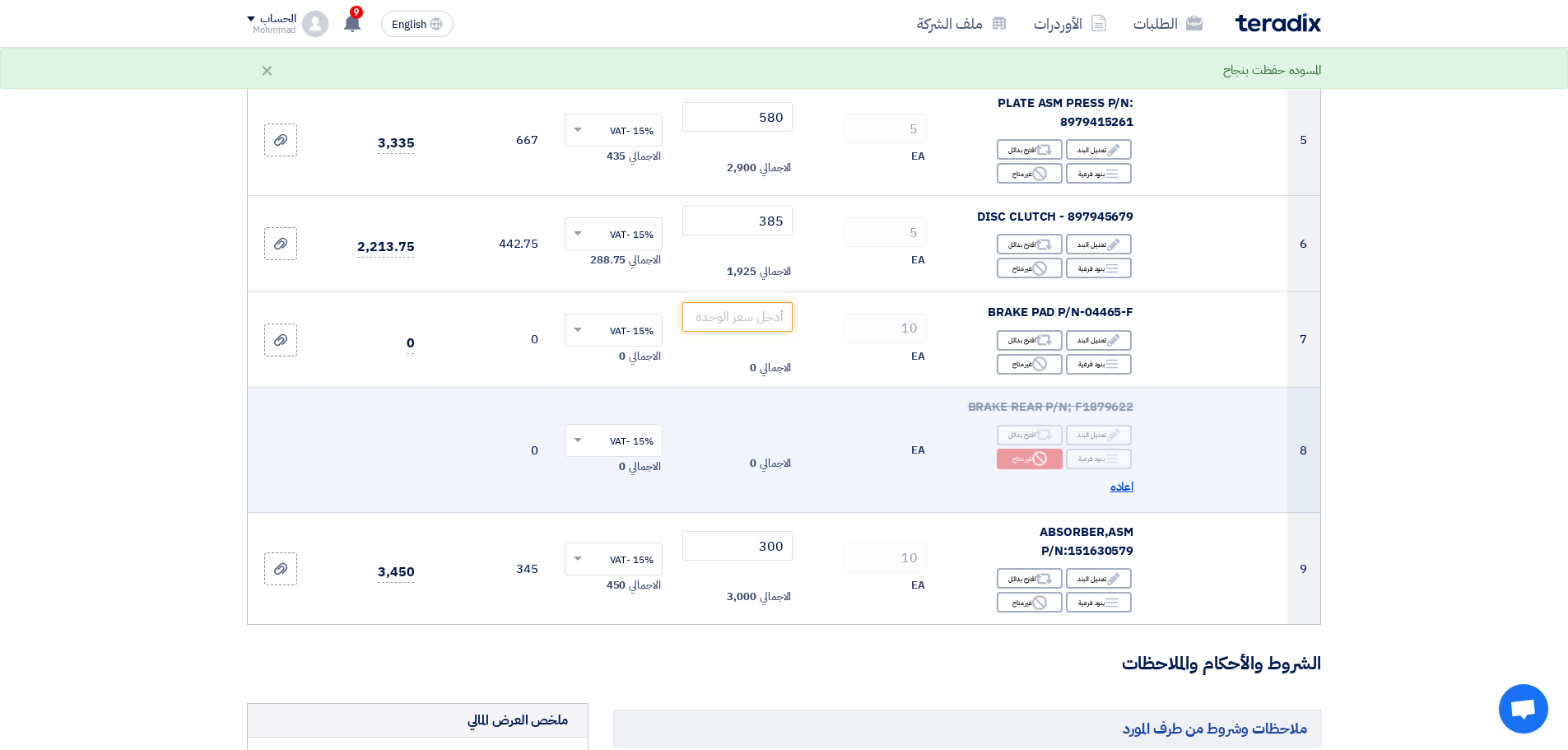
click at [1123, 485] on span "اعاده" at bounding box center [1123, 486] width 24 height 19
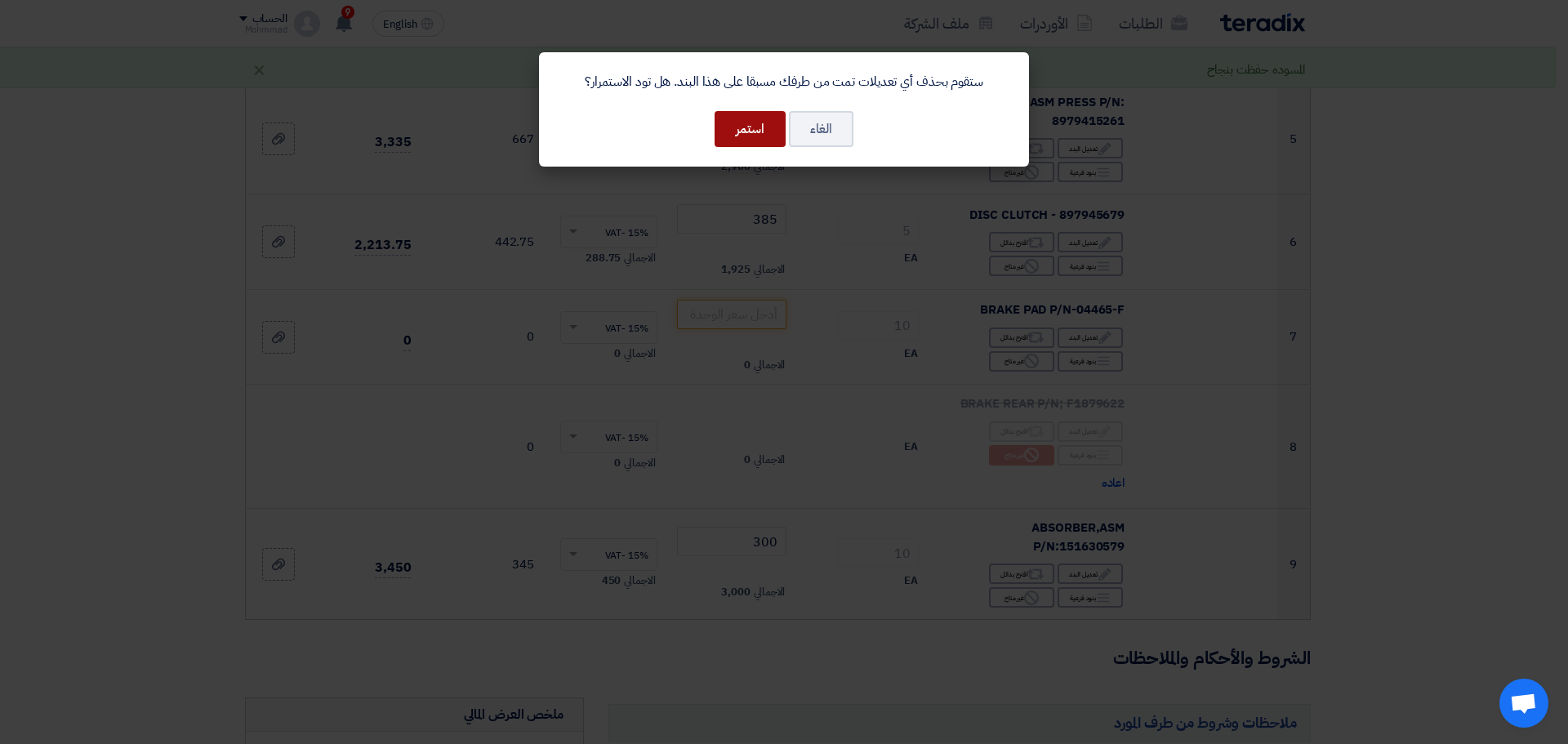
click at [741, 126] on button "استمر" at bounding box center [750, 129] width 71 height 36
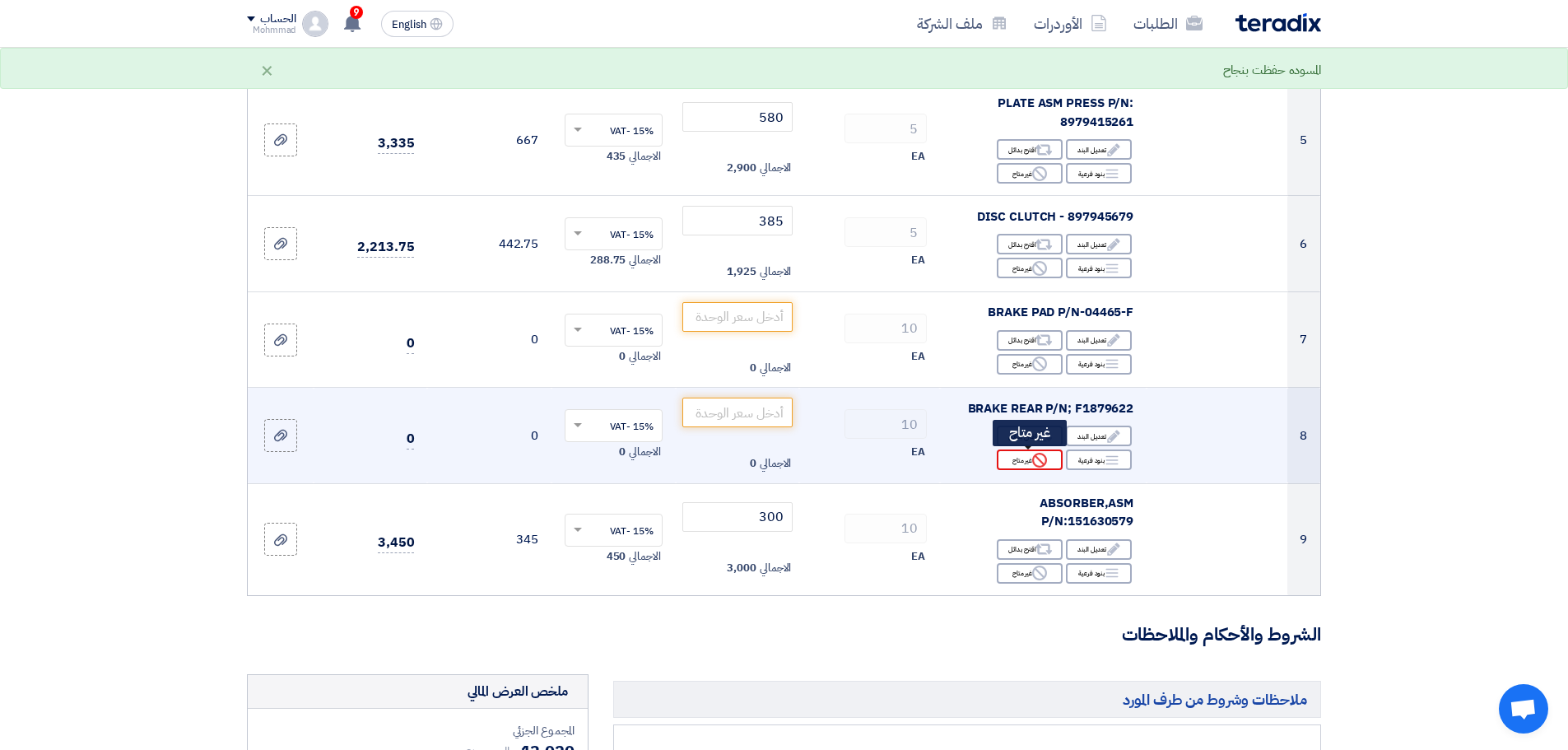
click at [1015, 457] on div "Reject غير متاح" at bounding box center [1030, 460] width 66 height 21
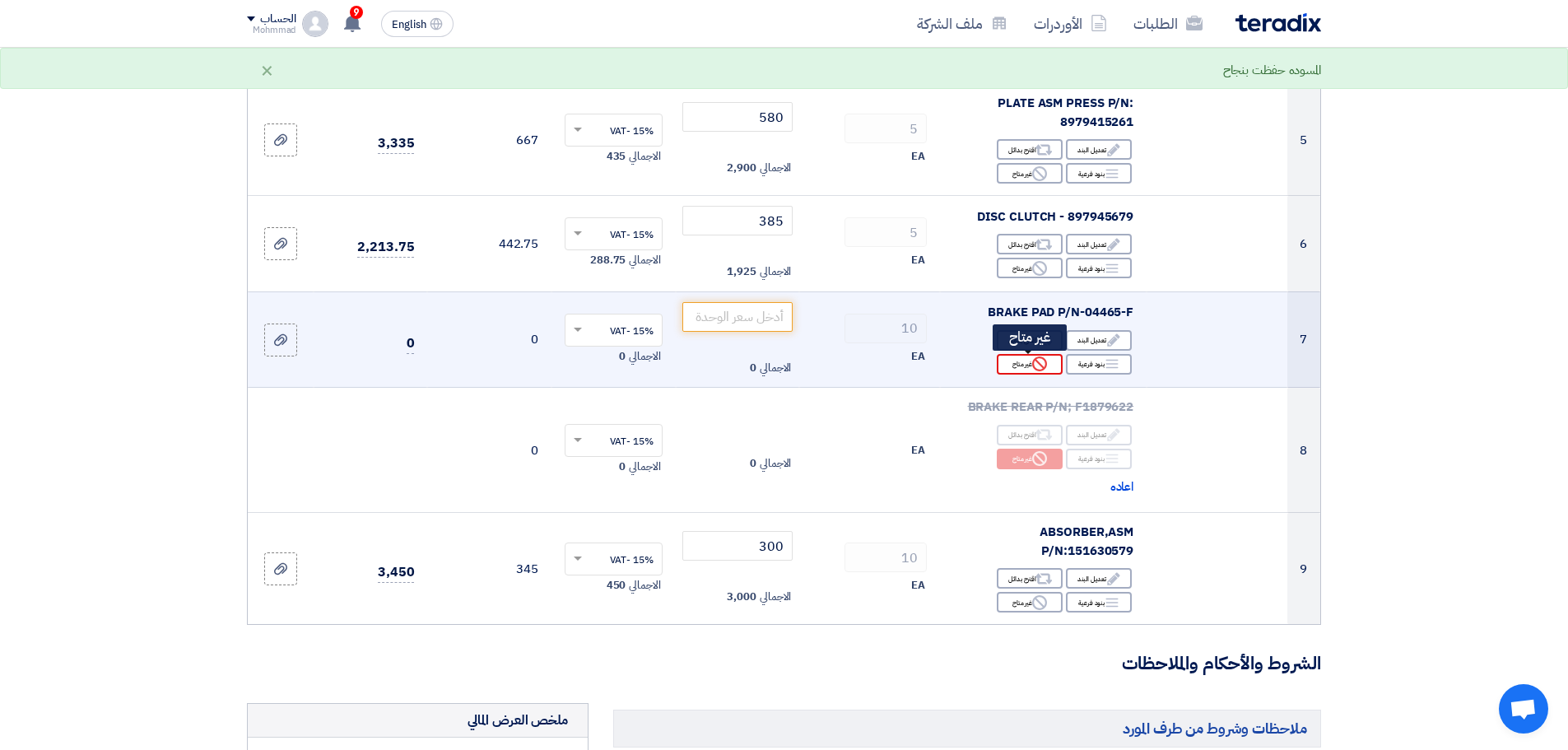
click at [1029, 365] on div "Reject غير متاح" at bounding box center [1030, 364] width 66 height 21
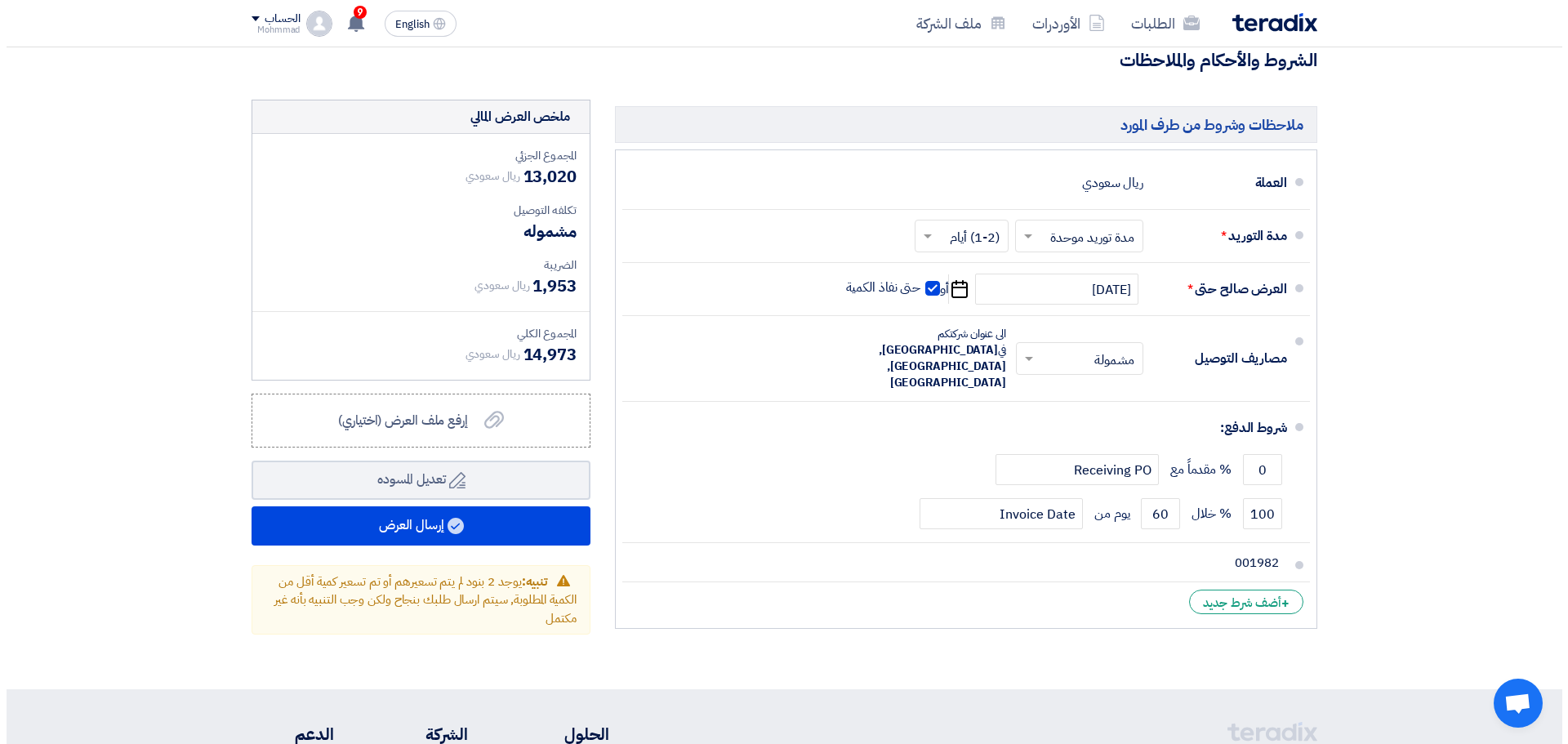
scroll to position [1388, 0]
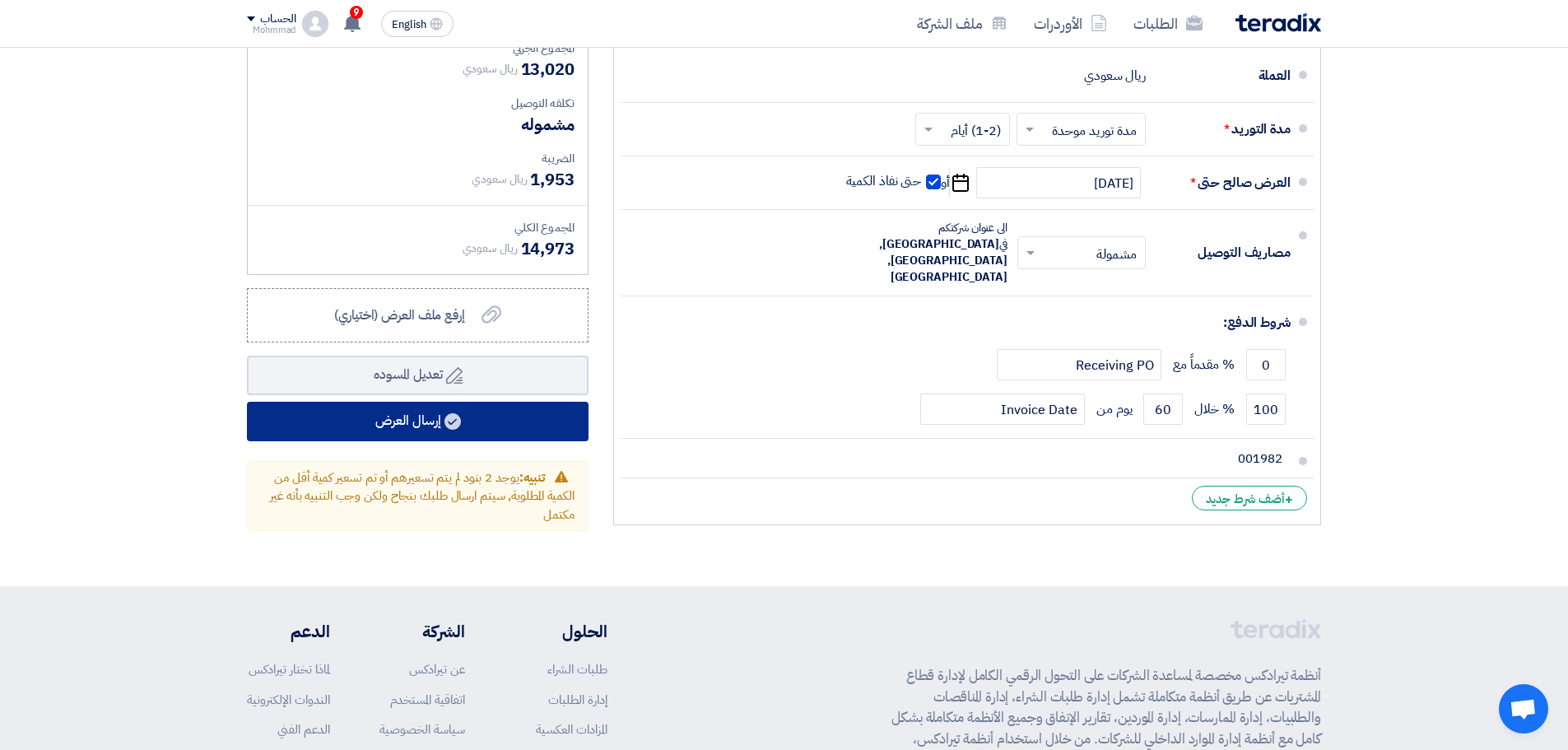
click at [447, 419] on use at bounding box center [453, 421] width 16 height 16
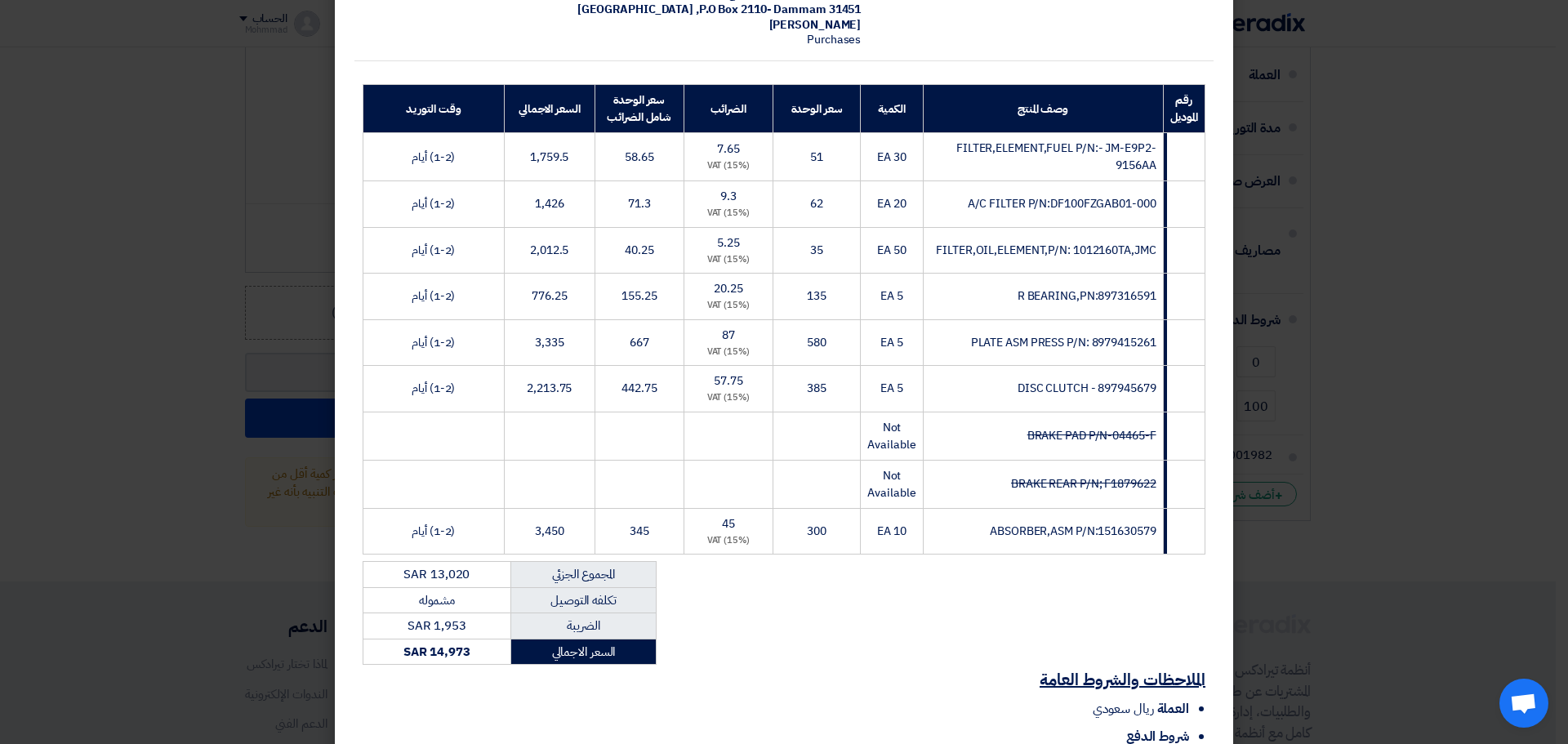
scroll to position [379, 0]
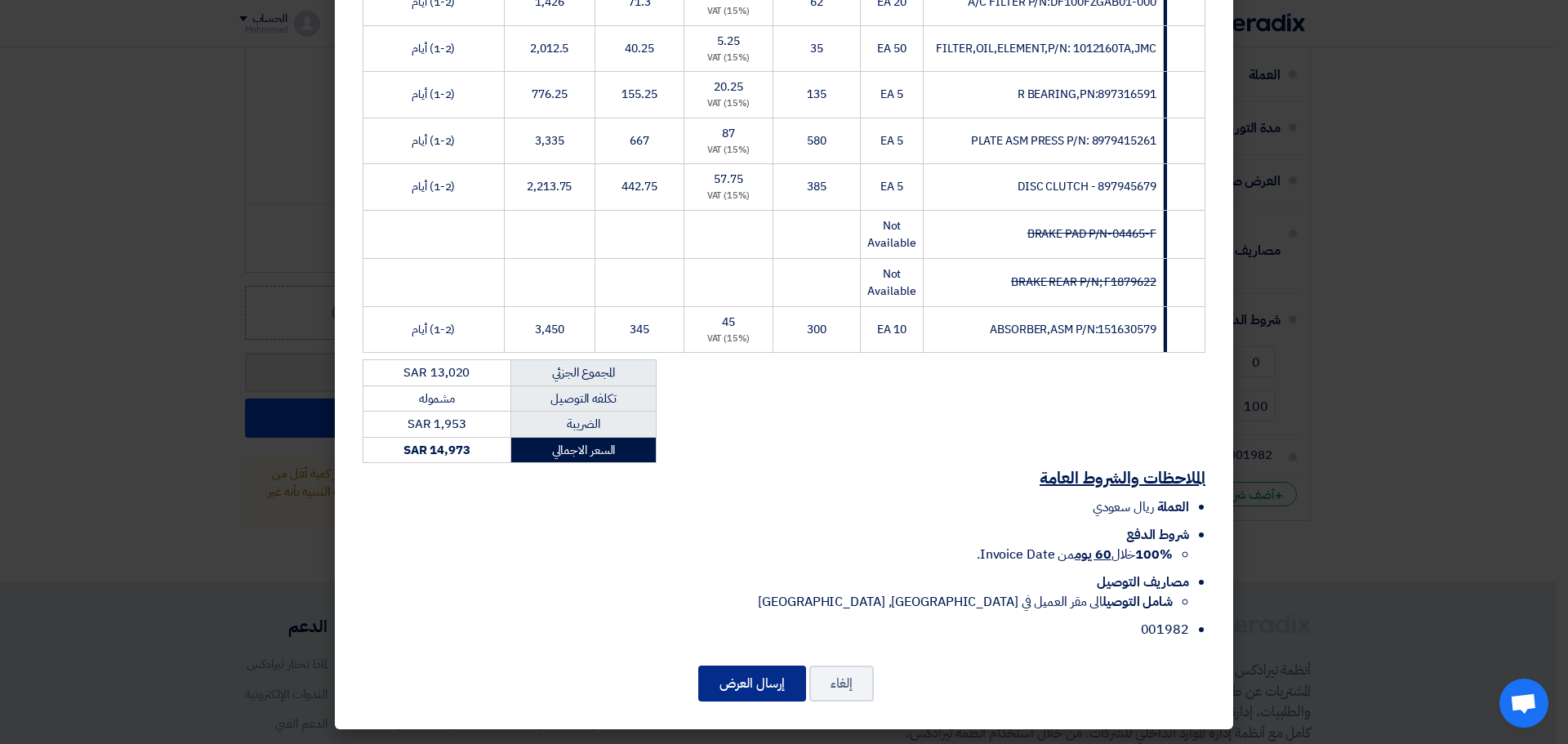
click at [767, 684] on button "إرسال العرض" at bounding box center [751, 684] width 107 height 36
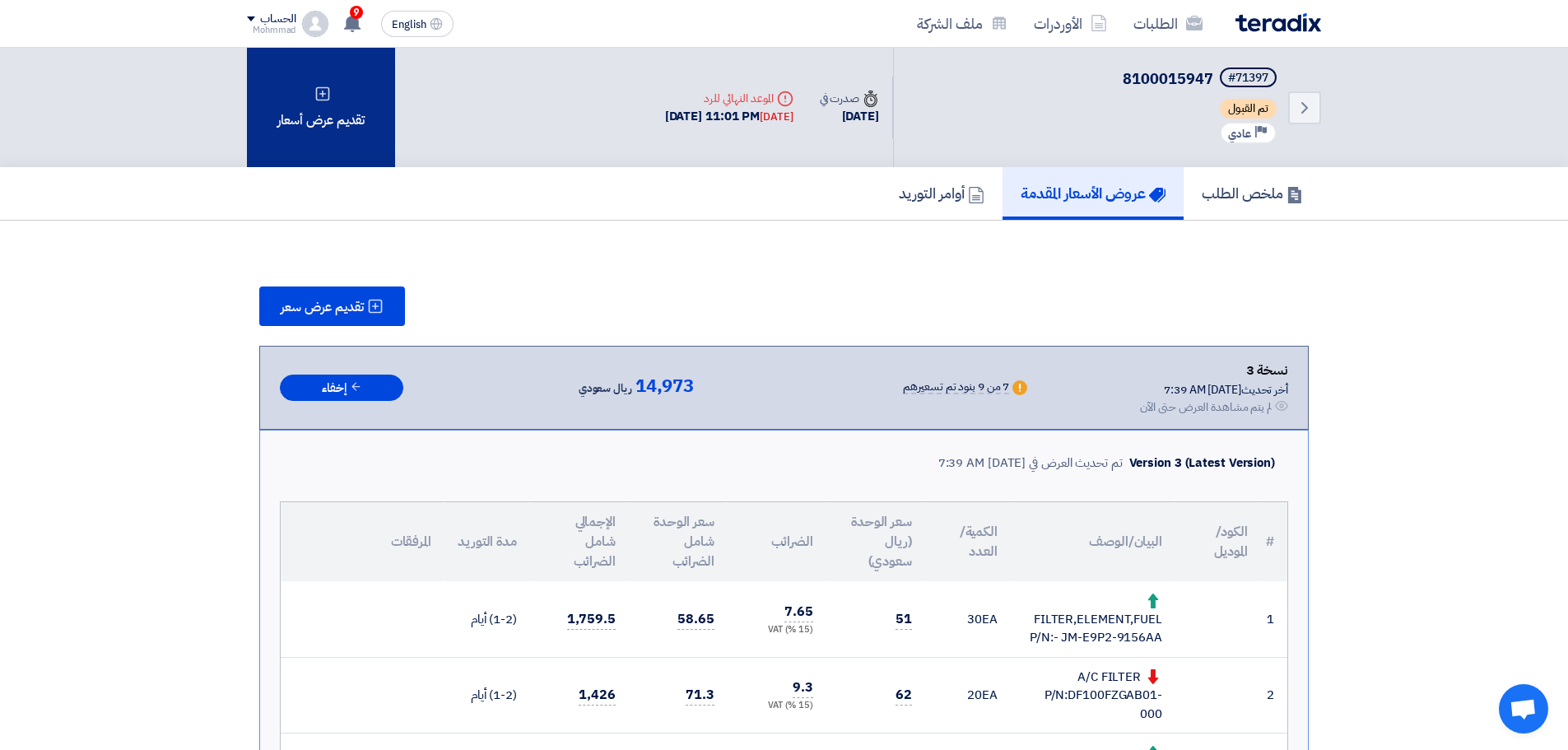
click at [336, 116] on div "تقديم عرض أسعار" at bounding box center [321, 106] width 148 height 119
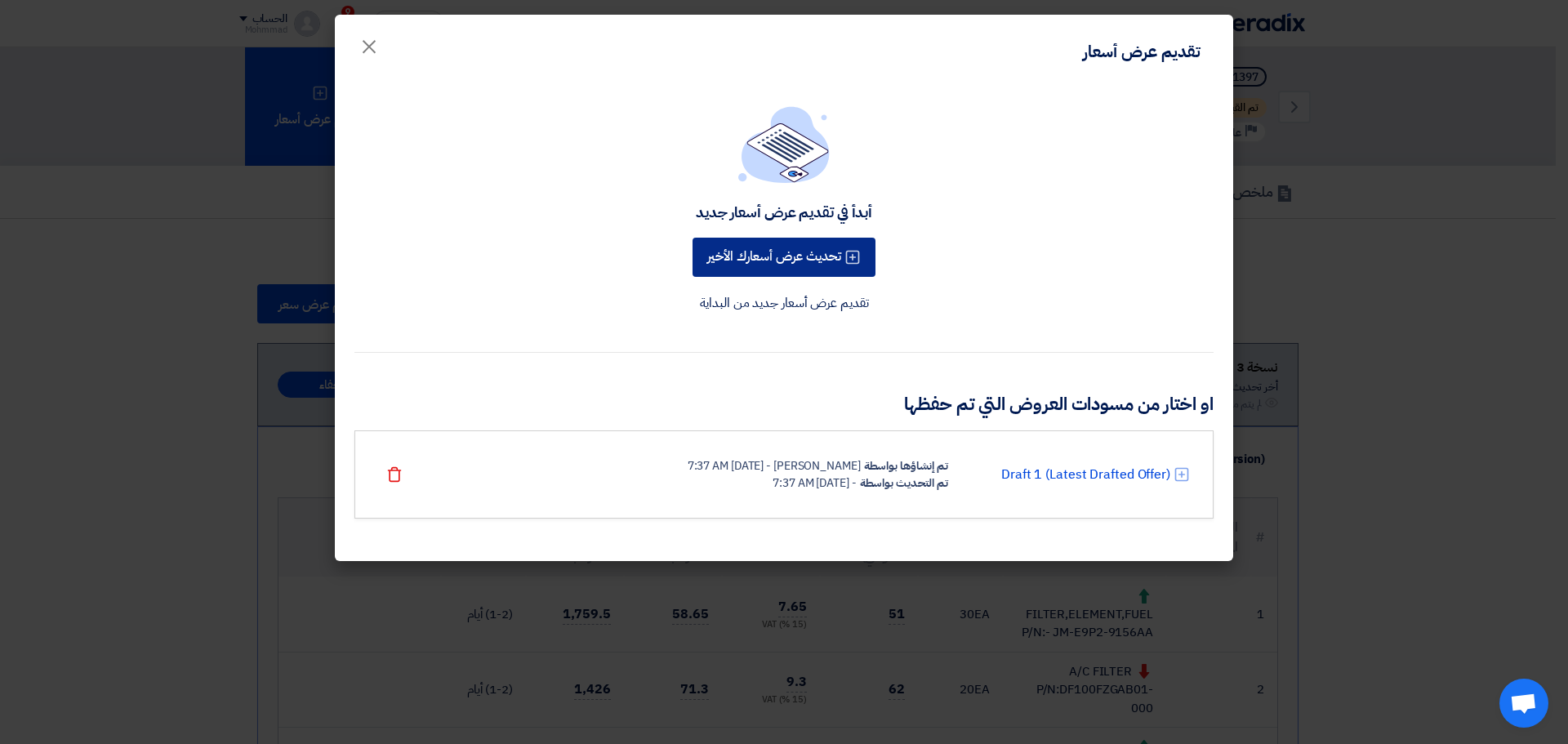
click at [789, 257] on button "تحديث عرض أسعارك الأخير" at bounding box center [784, 256] width 183 height 39
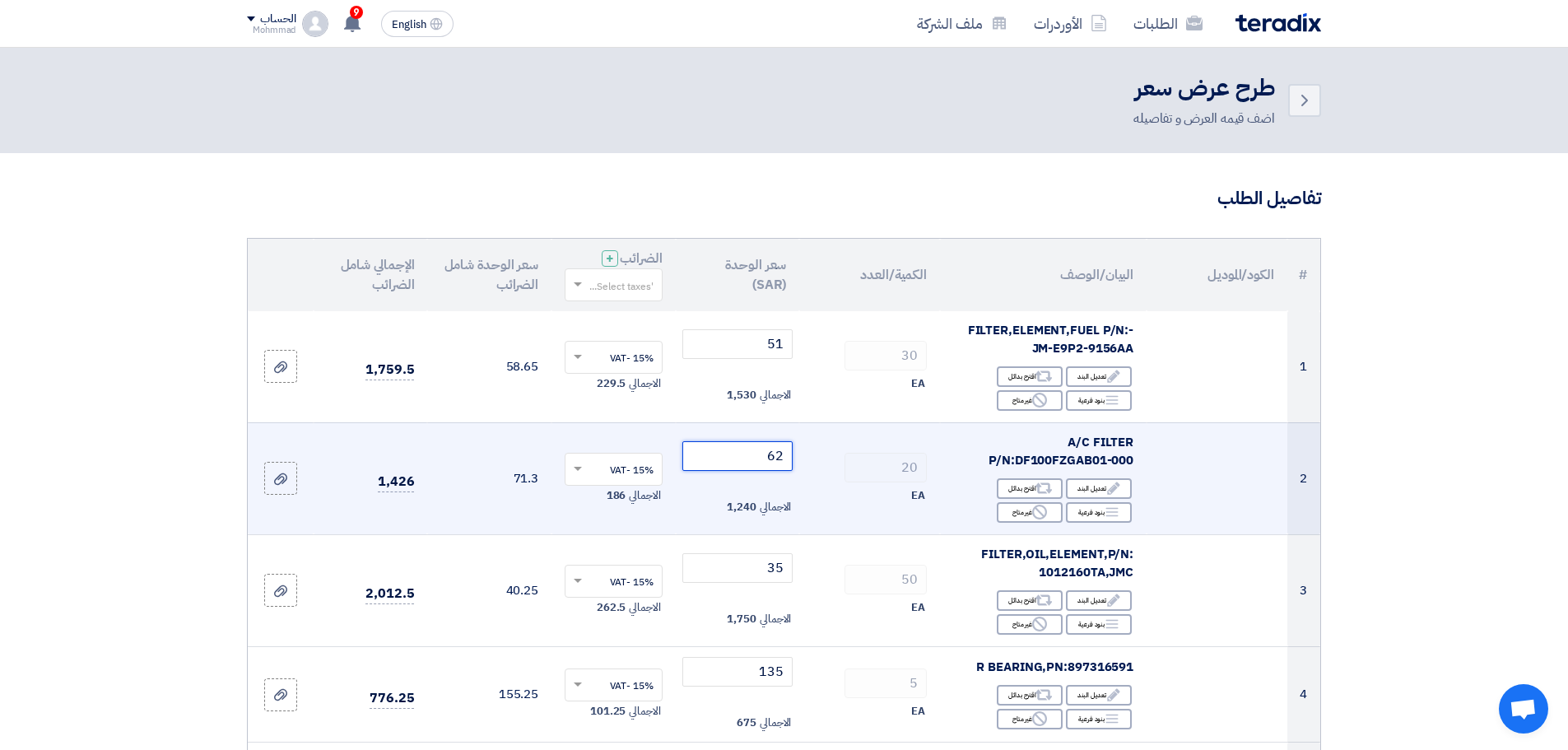
click at [787, 463] on input "62" at bounding box center [738, 456] width 111 height 30
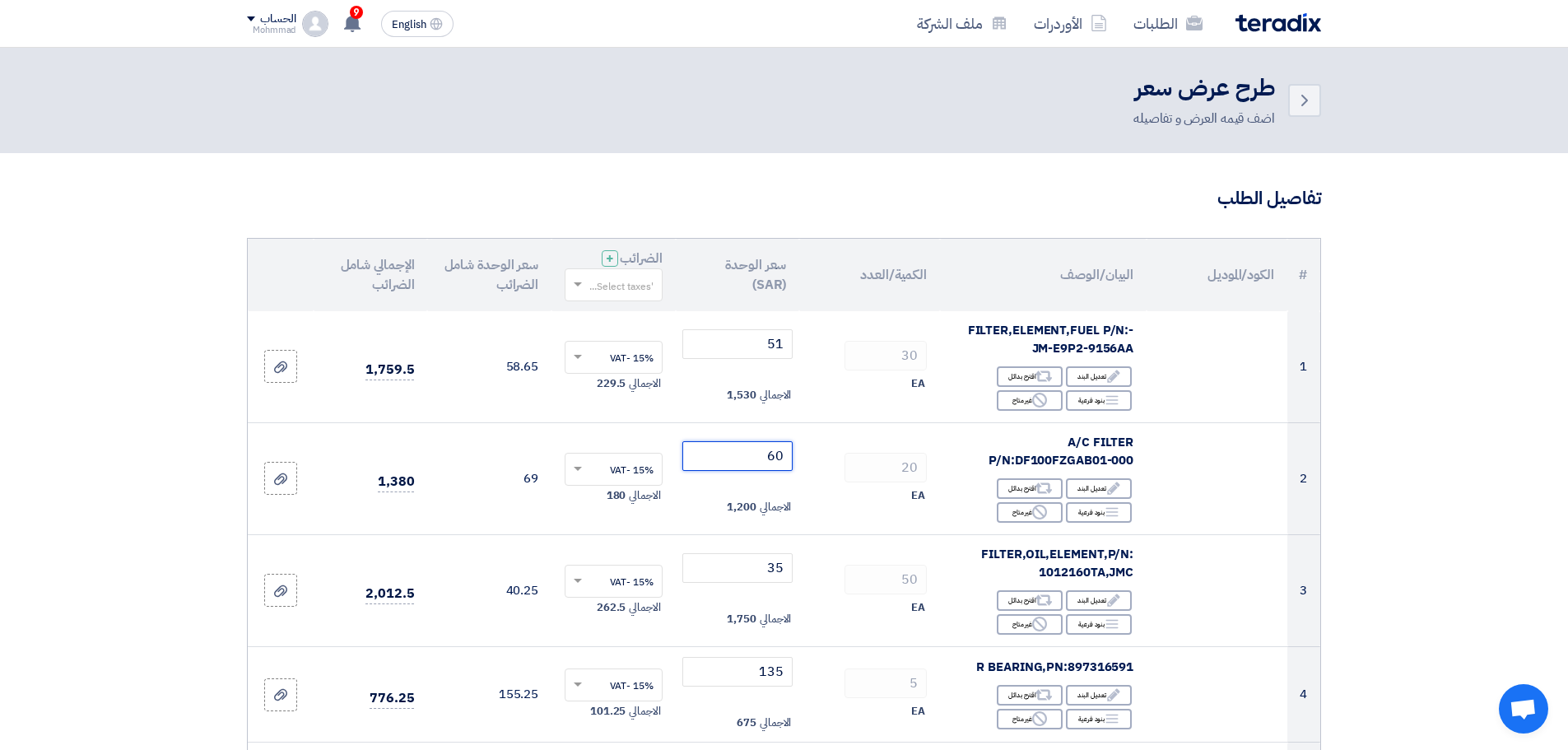
type input "60"
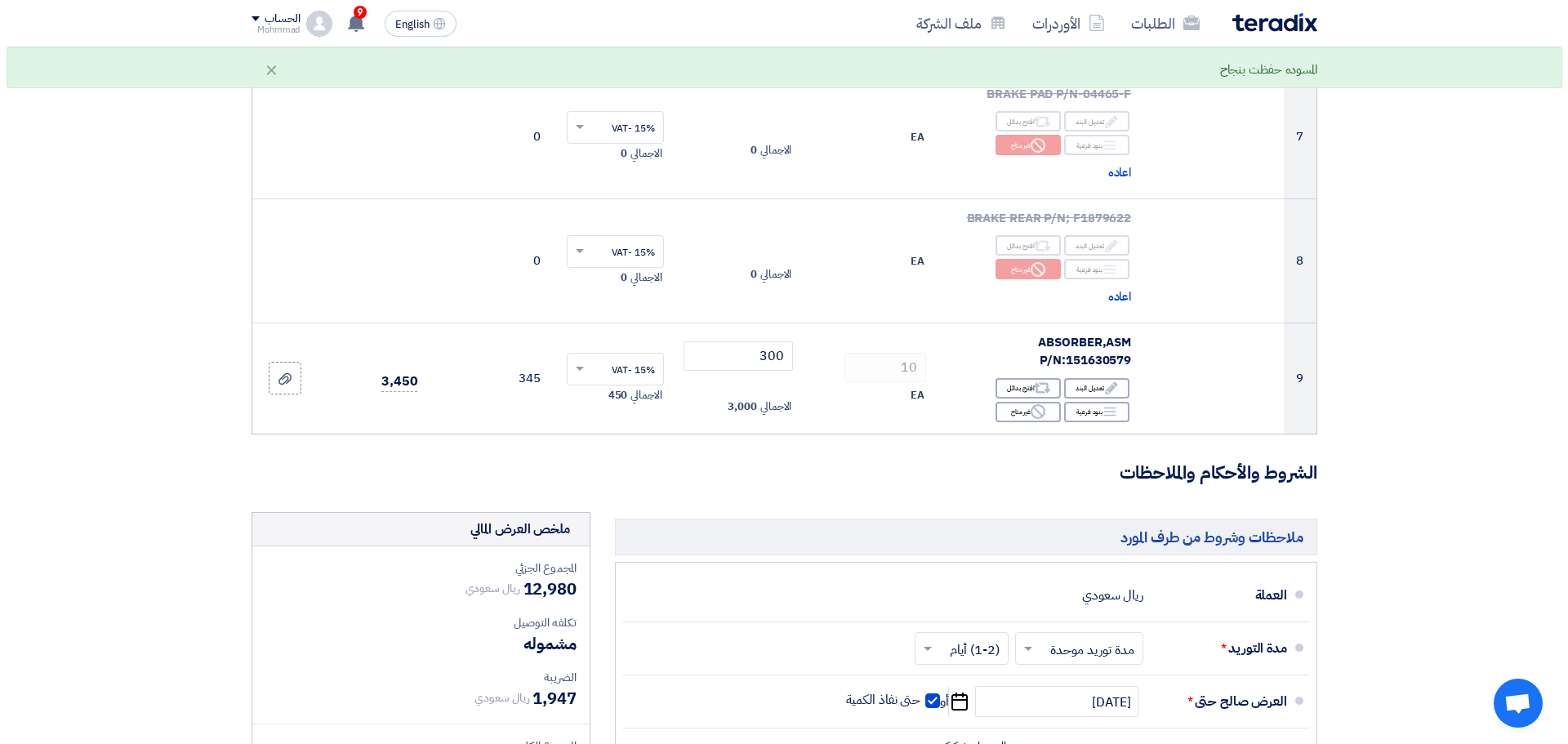
scroll to position [1143, 0]
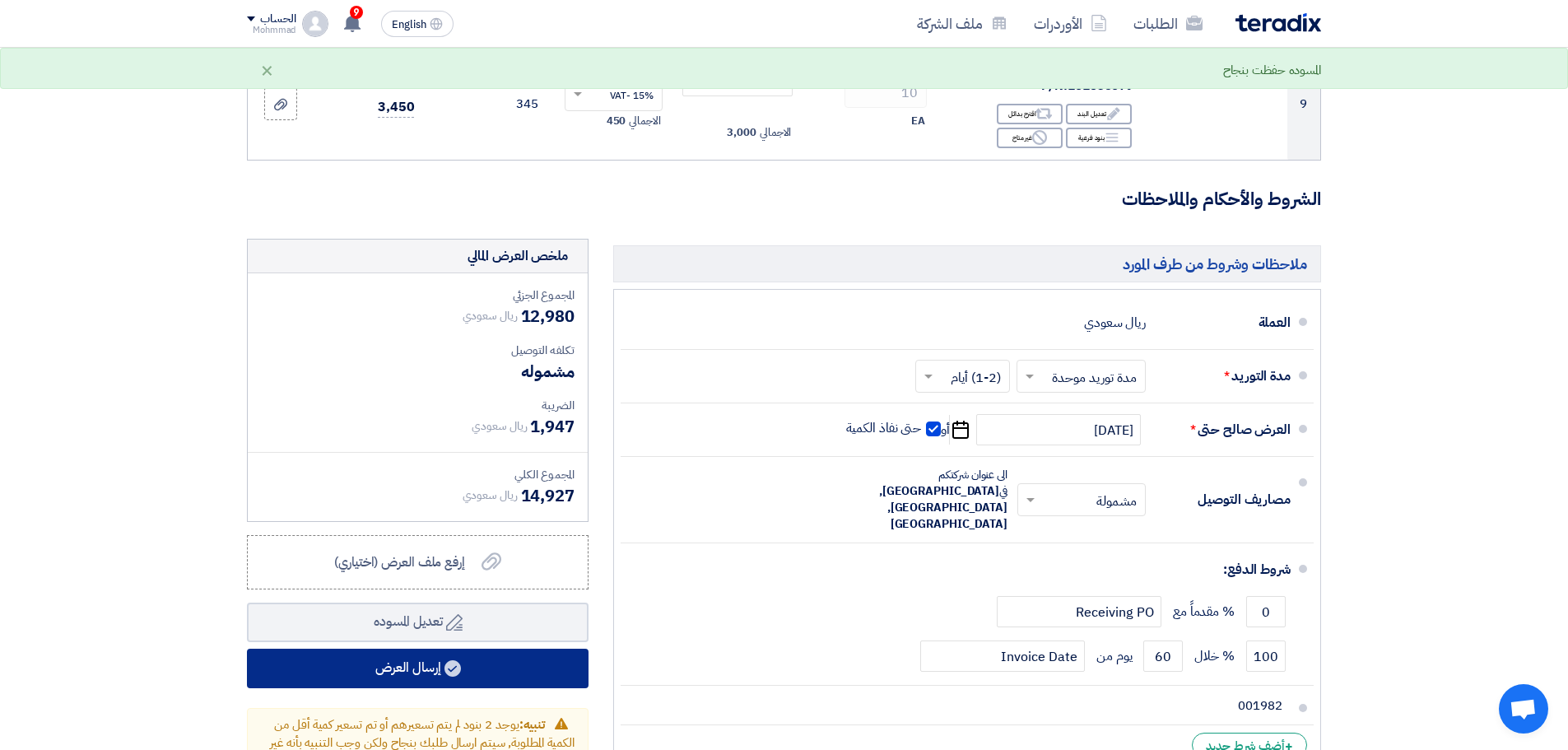
click at [497, 679] on button "إرسال العرض" at bounding box center [417, 667] width 341 height 39
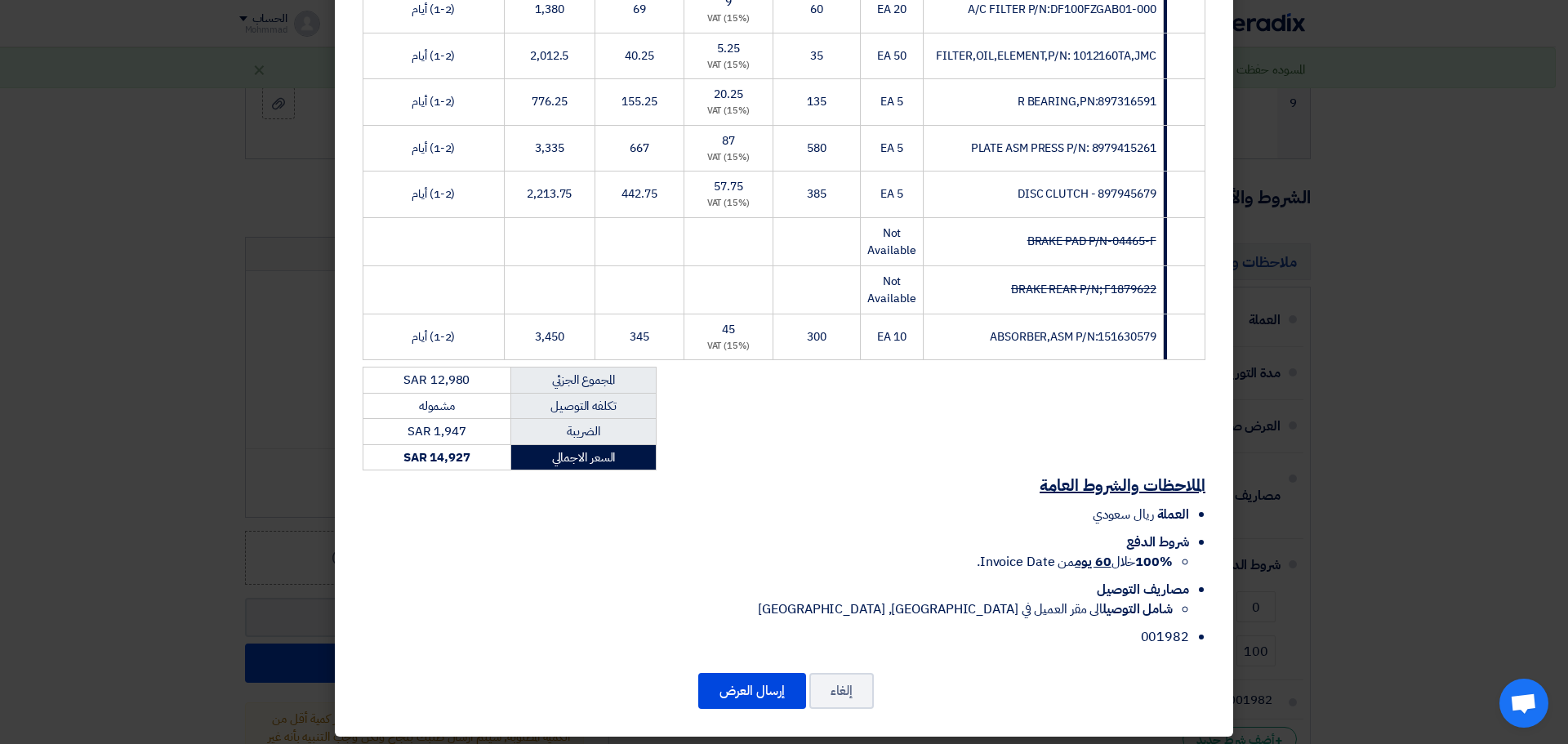
scroll to position [379, 0]
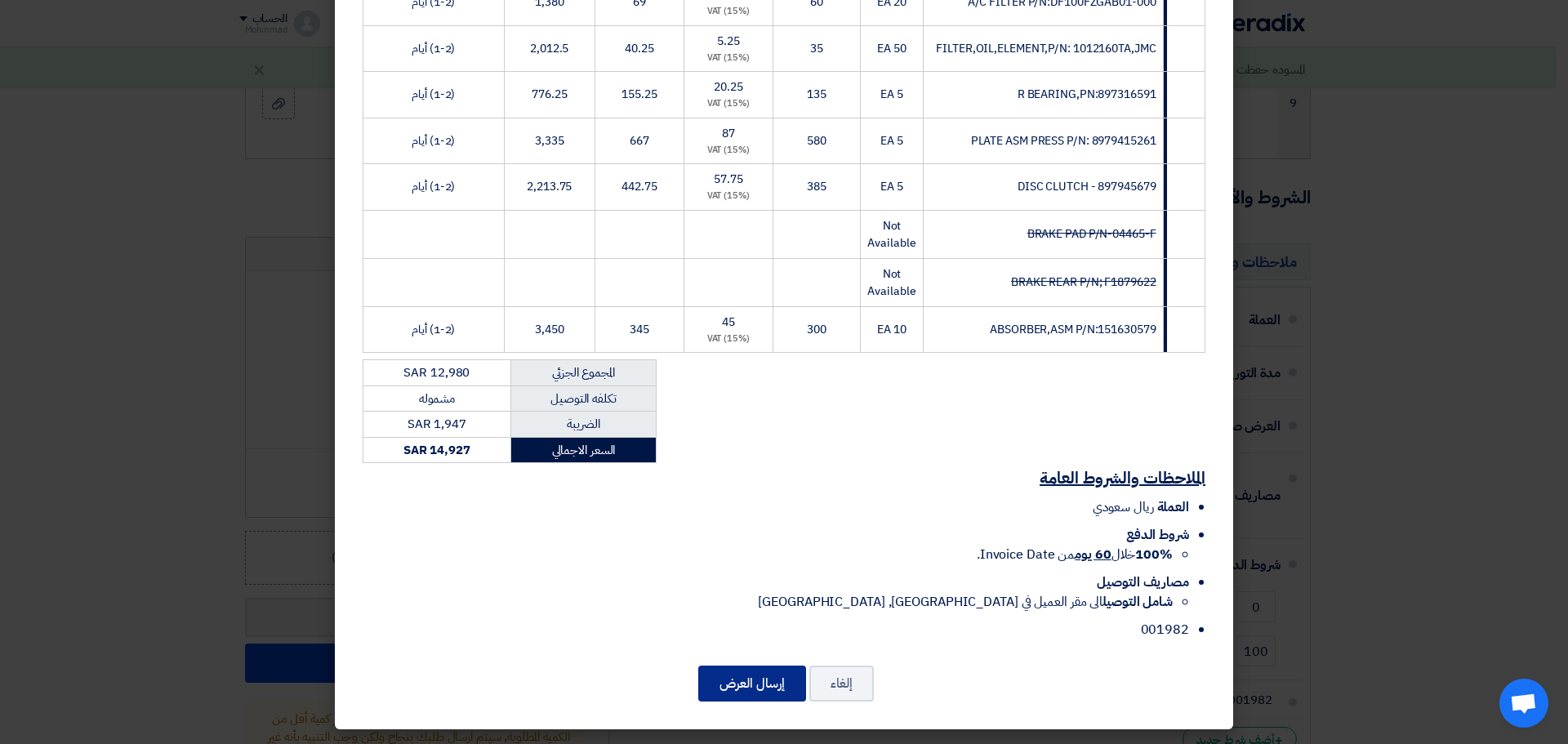
click at [752, 685] on button "إرسال العرض" at bounding box center [751, 684] width 107 height 36
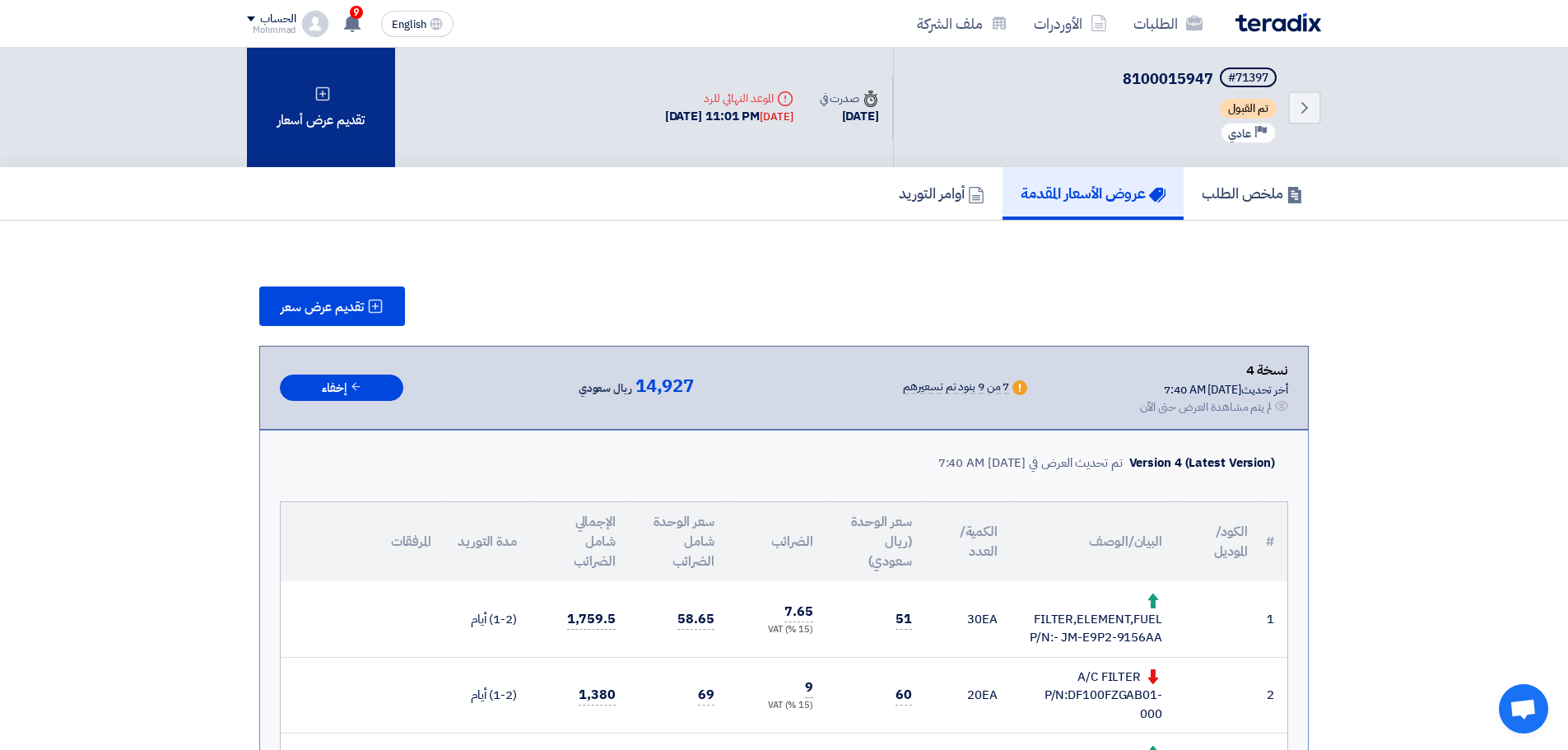
click at [322, 81] on div "تقديم عرض أسعار" at bounding box center [321, 106] width 148 height 119
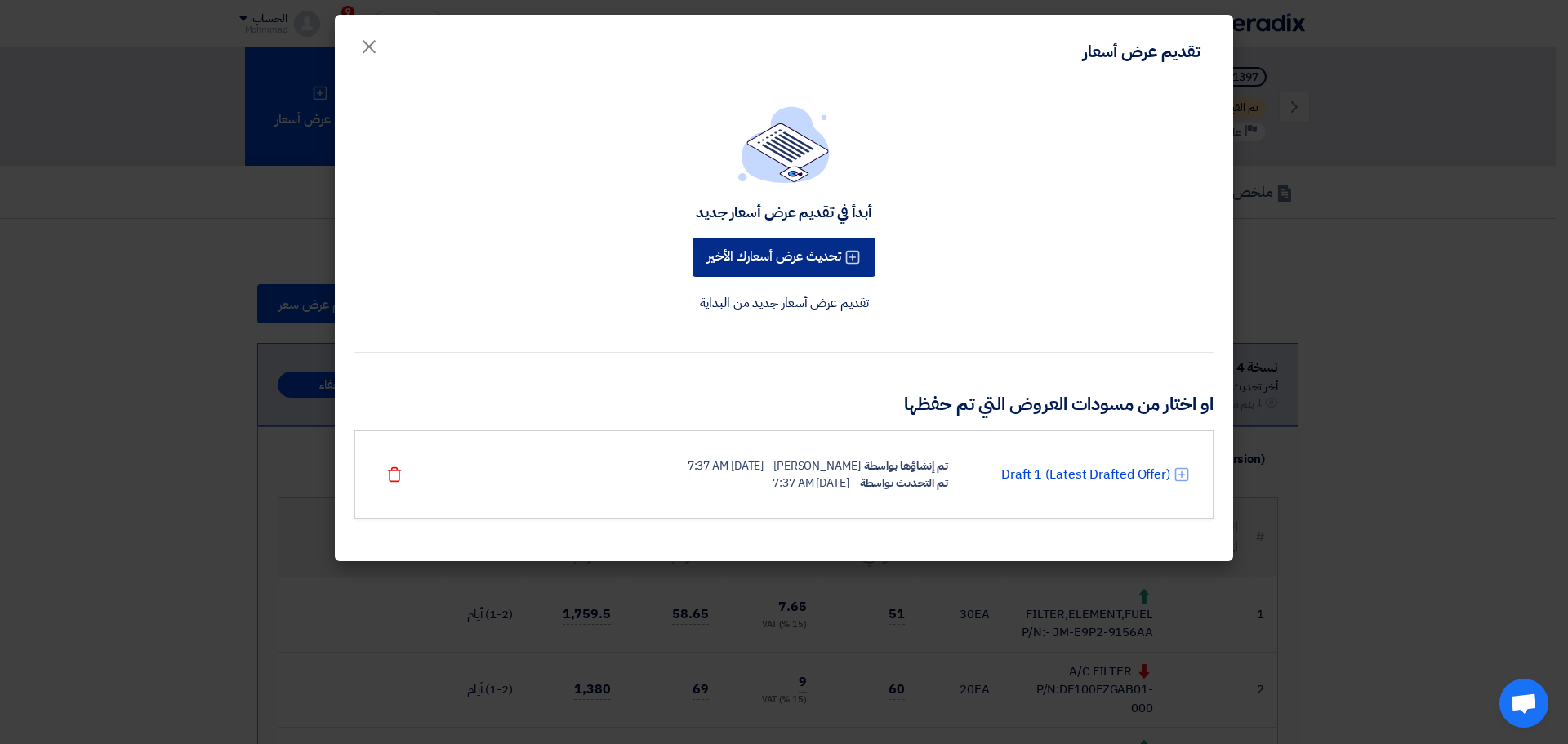
click at [752, 265] on button "تحديث عرض أسعارك الأخير" at bounding box center [784, 256] width 183 height 39
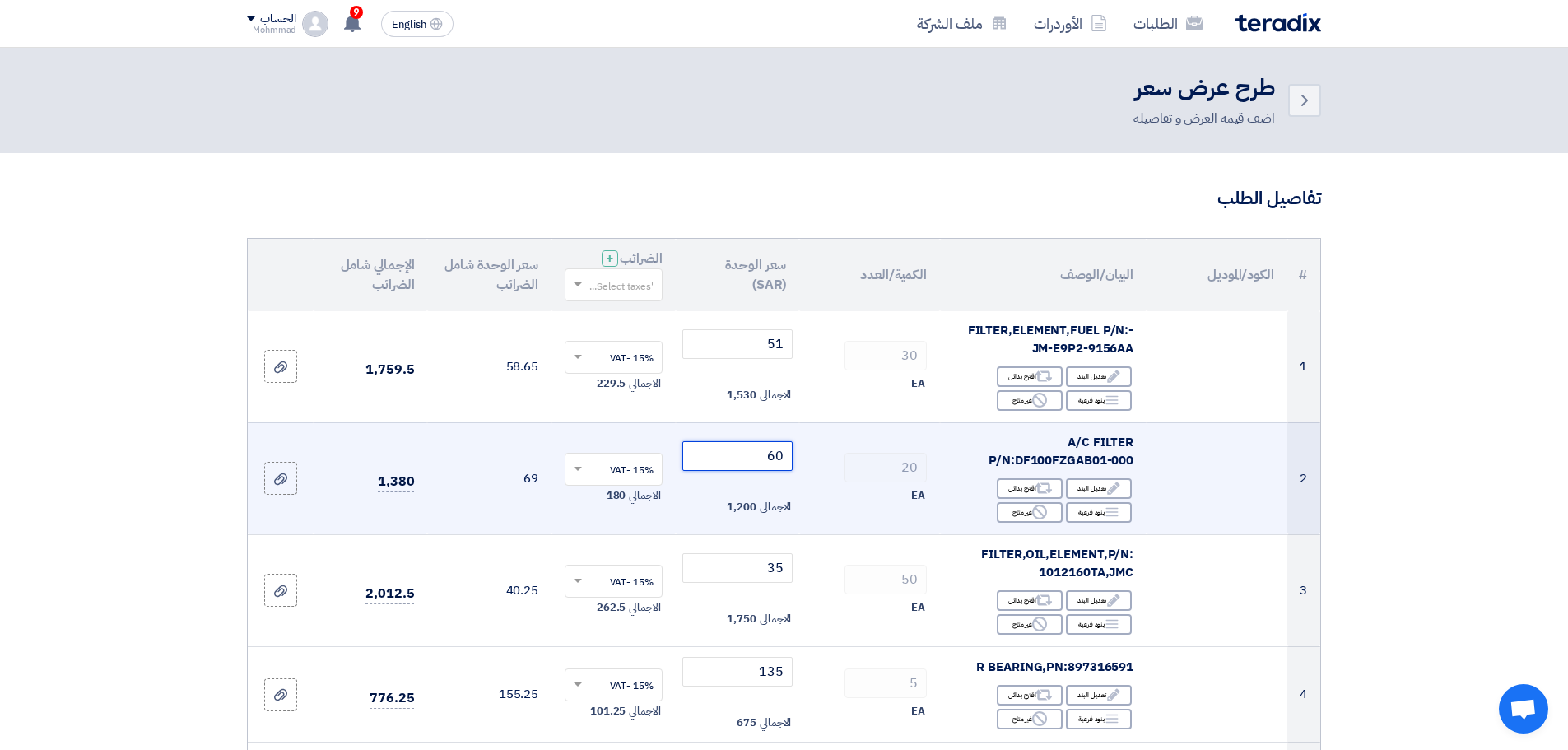
click at [780, 461] on input "60" at bounding box center [738, 456] width 111 height 30
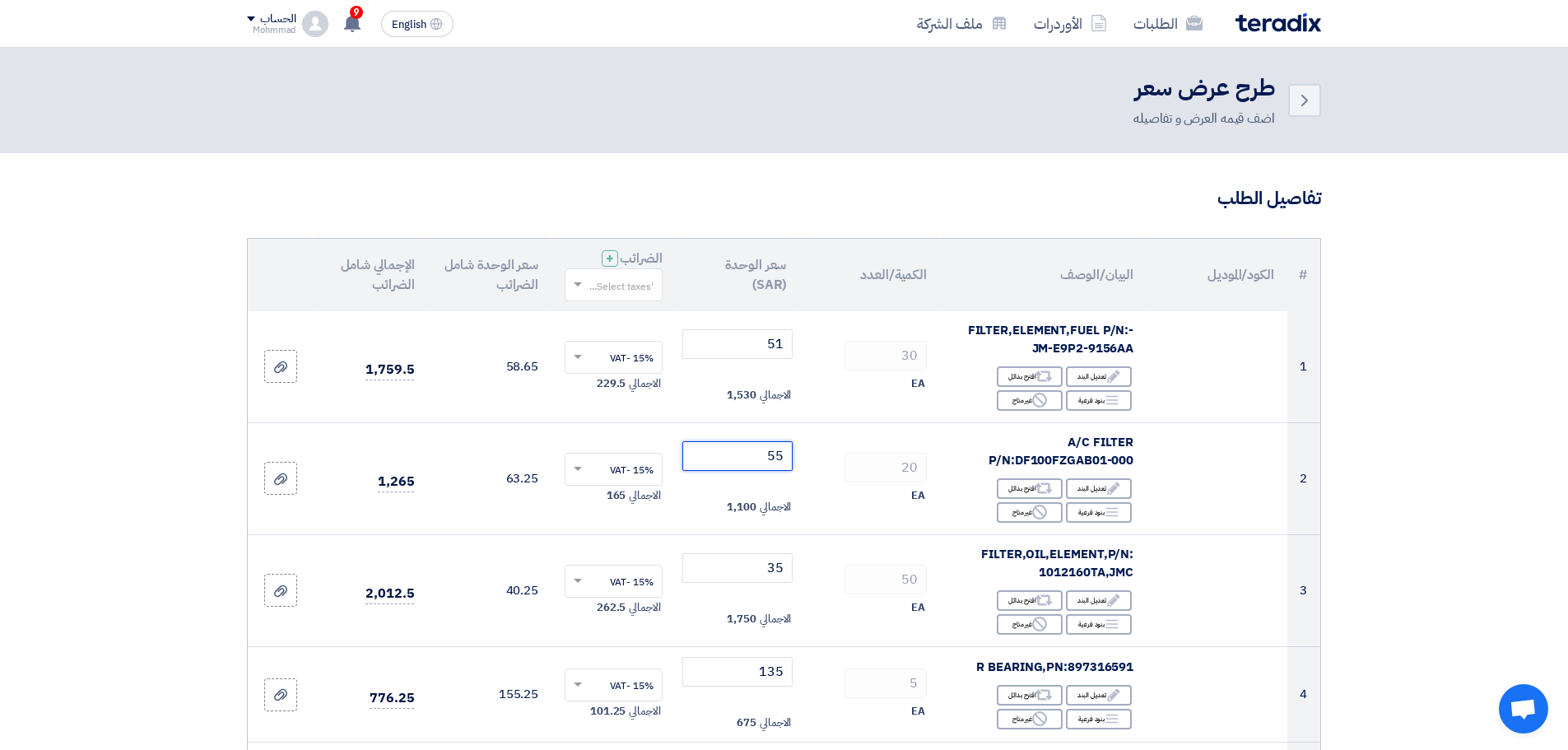
type input "55"
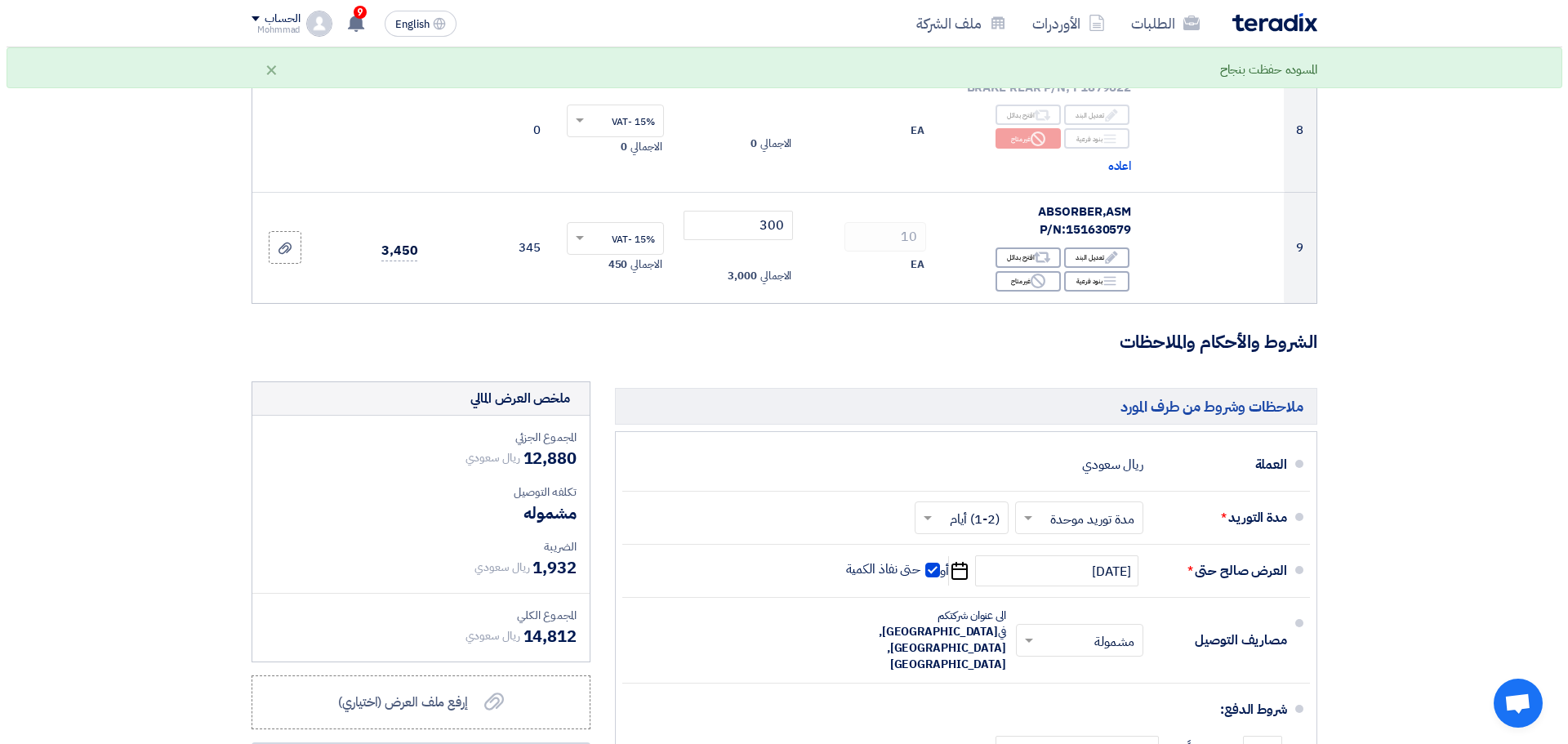
scroll to position [1224, 0]
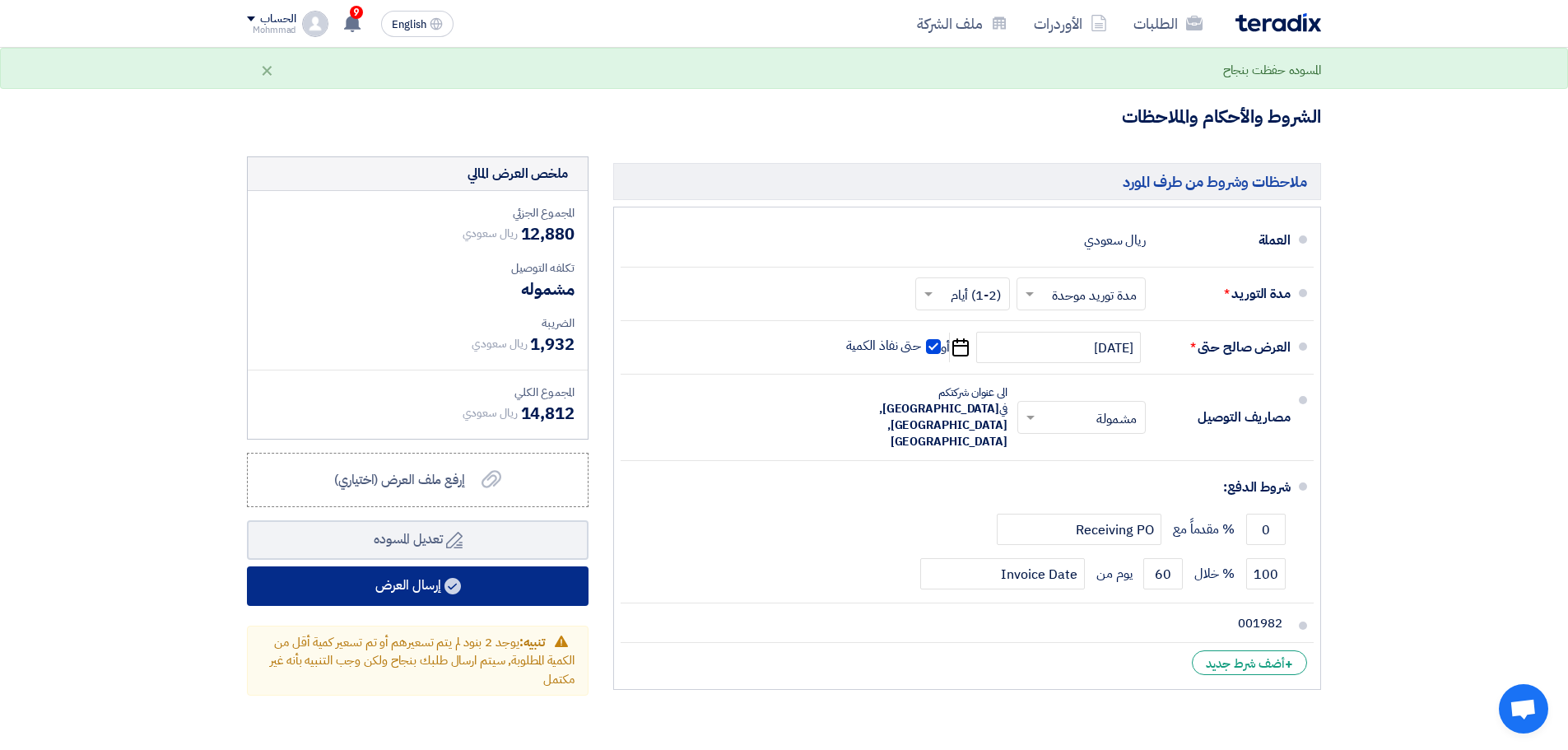
click at [456, 590] on use at bounding box center [453, 586] width 16 height 16
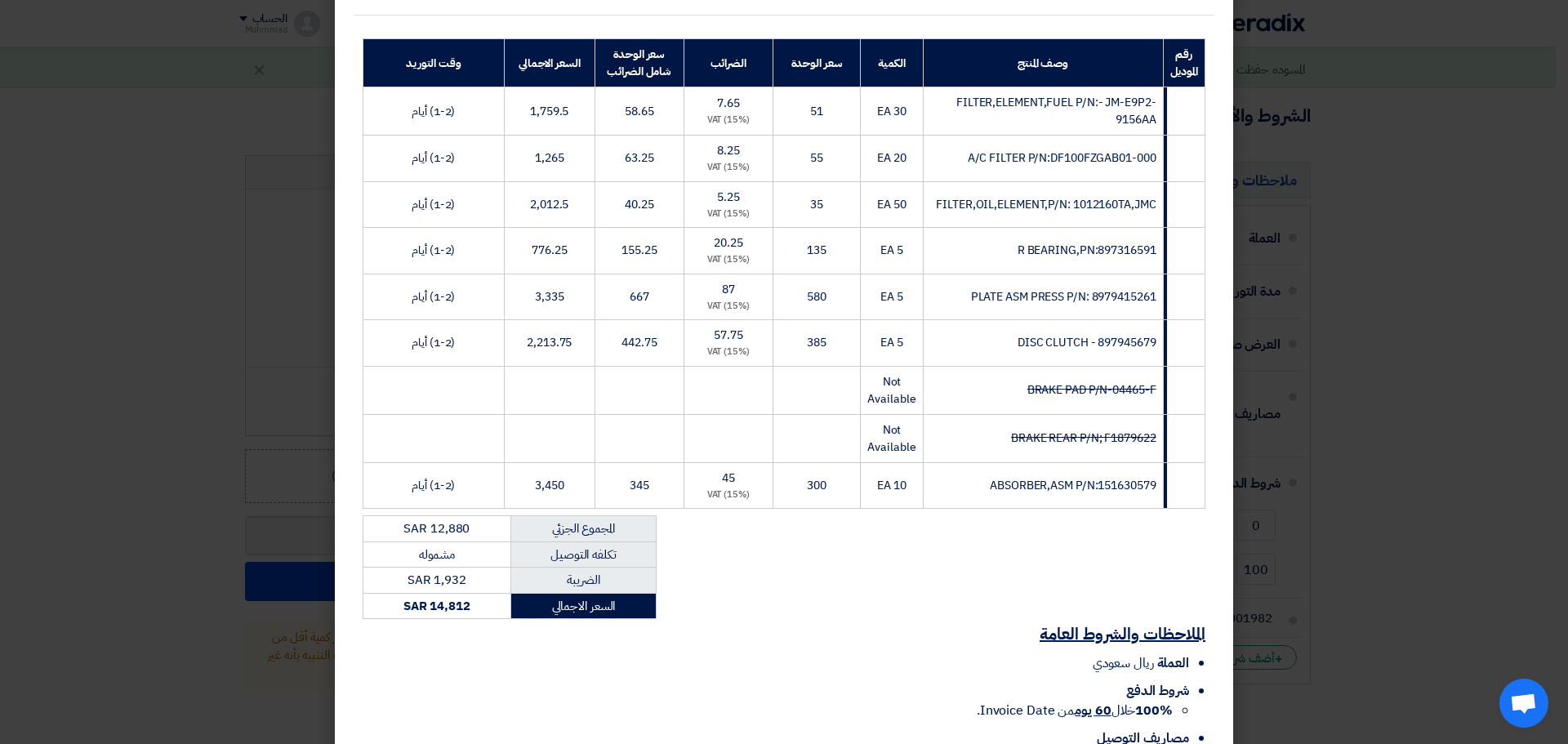
scroll to position [379, 0]
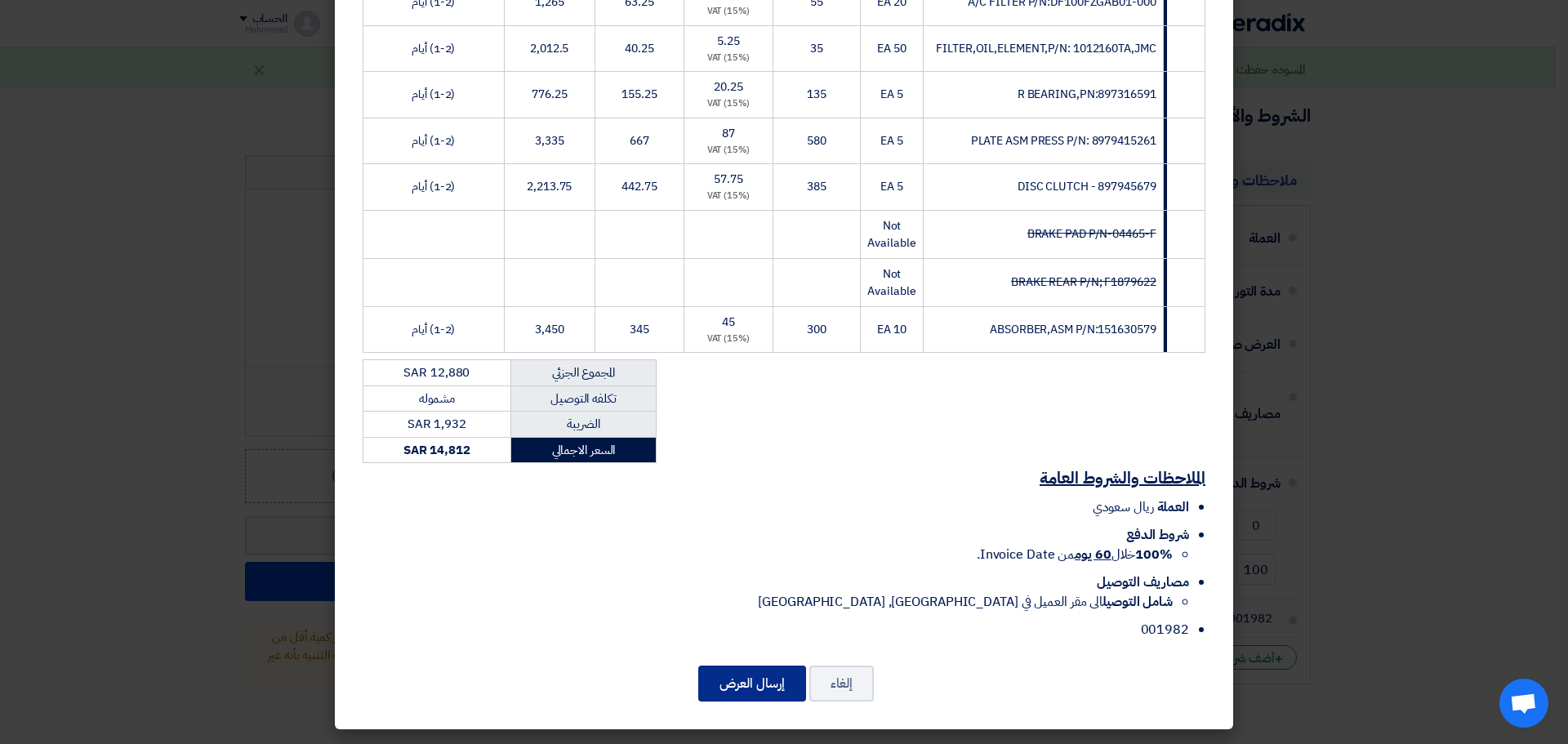
click at [754, 678] on button "إرسال العرض" at bounding box center [751, 684] width 107 height 36
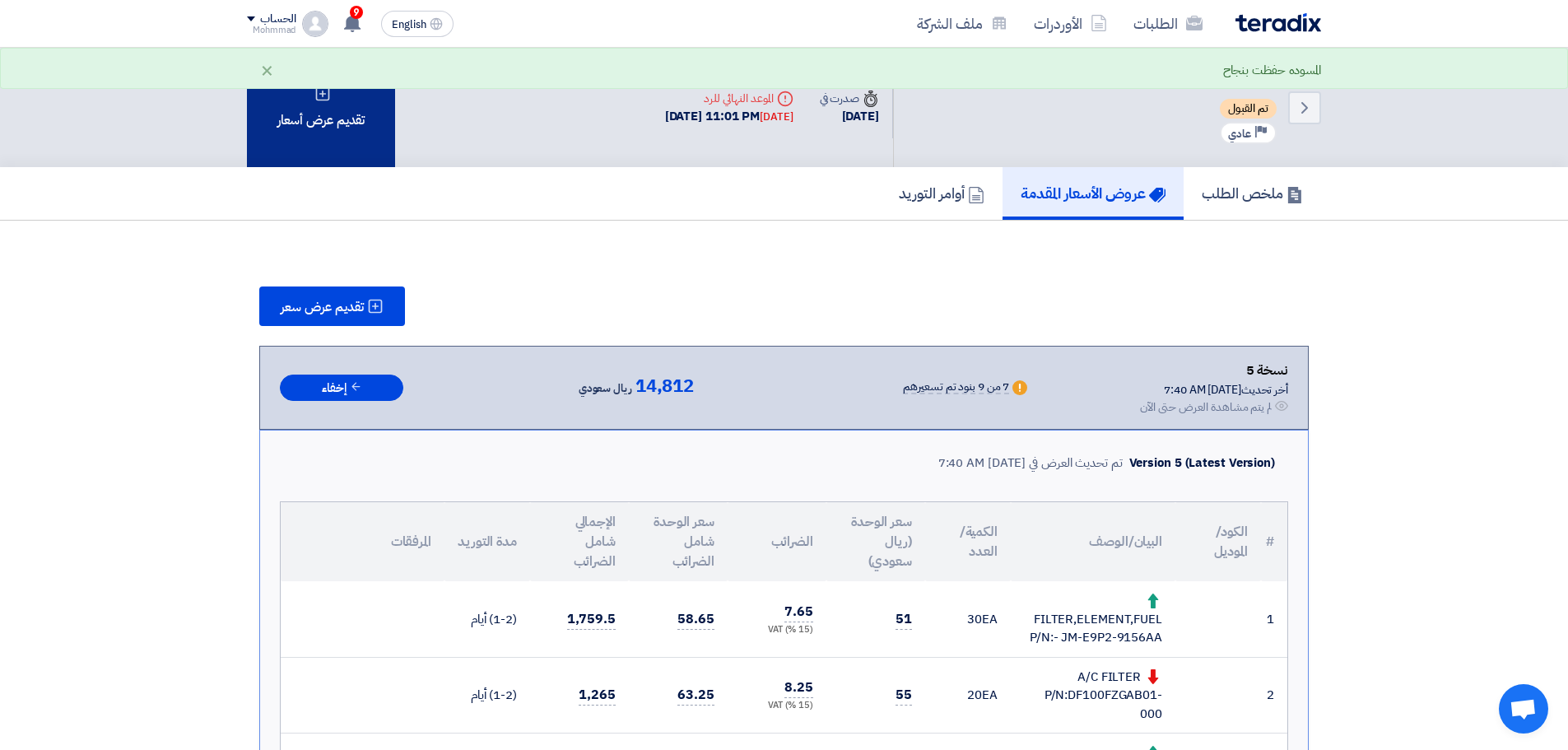
click at [317, 110] on div "تقديم عرض أسعار" at bounding box center [321, 106] width 148 height 119
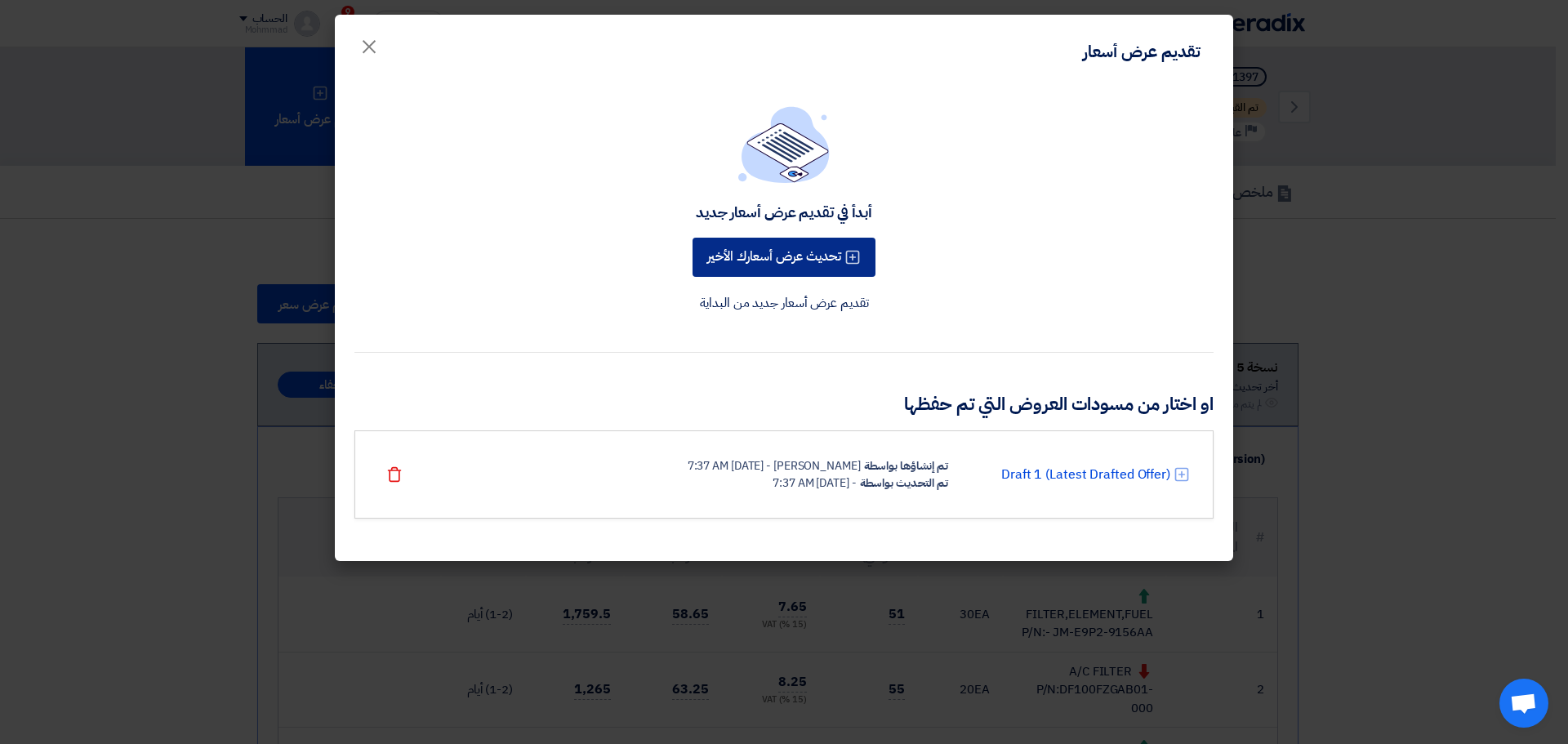
click at [795, 250] on button "تحديث عرض أسعارك الأخير" at bounding box center [784, 256] width 183 height 39
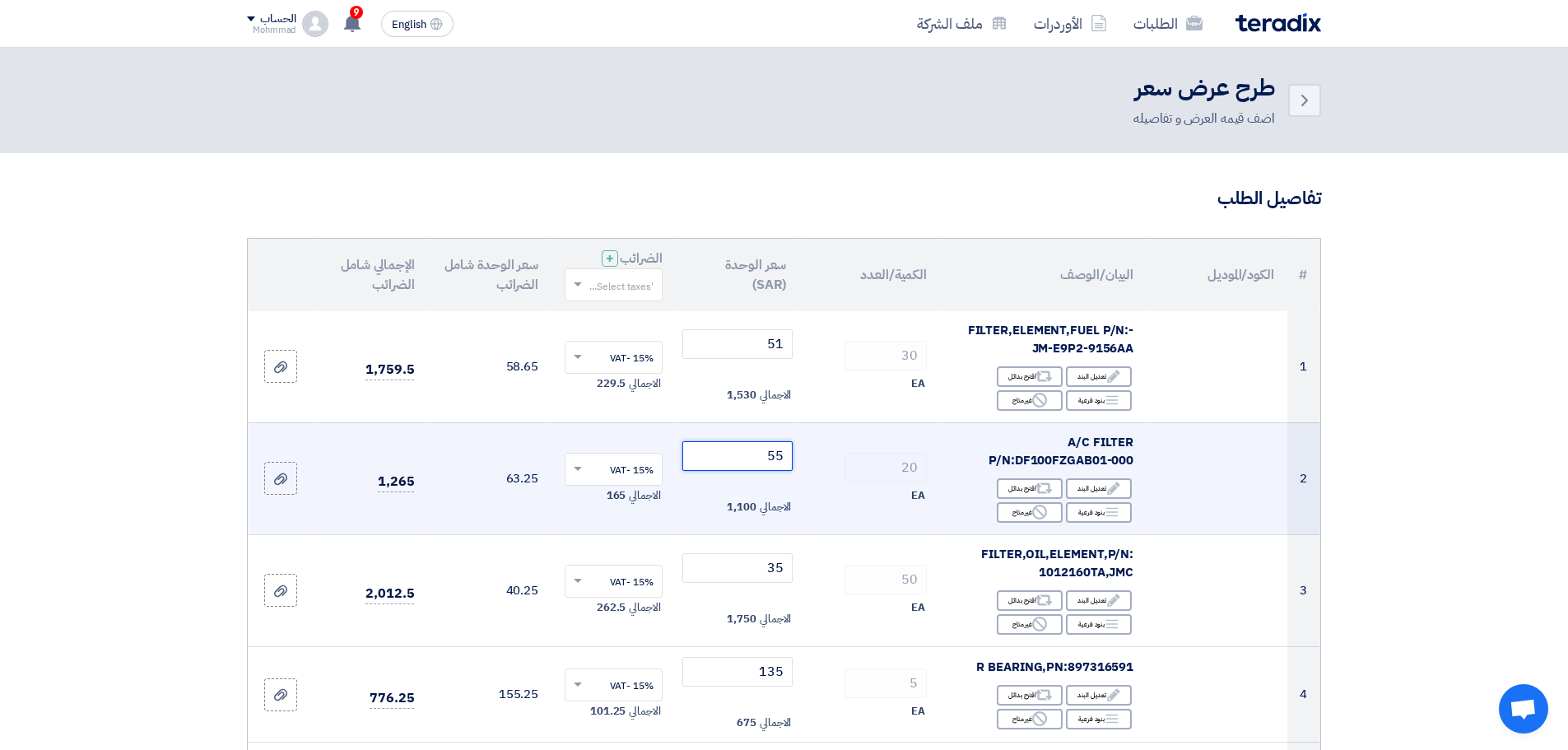
click at [788, 461] on input "55" at bounding box center [738, 456] width 111 height 30
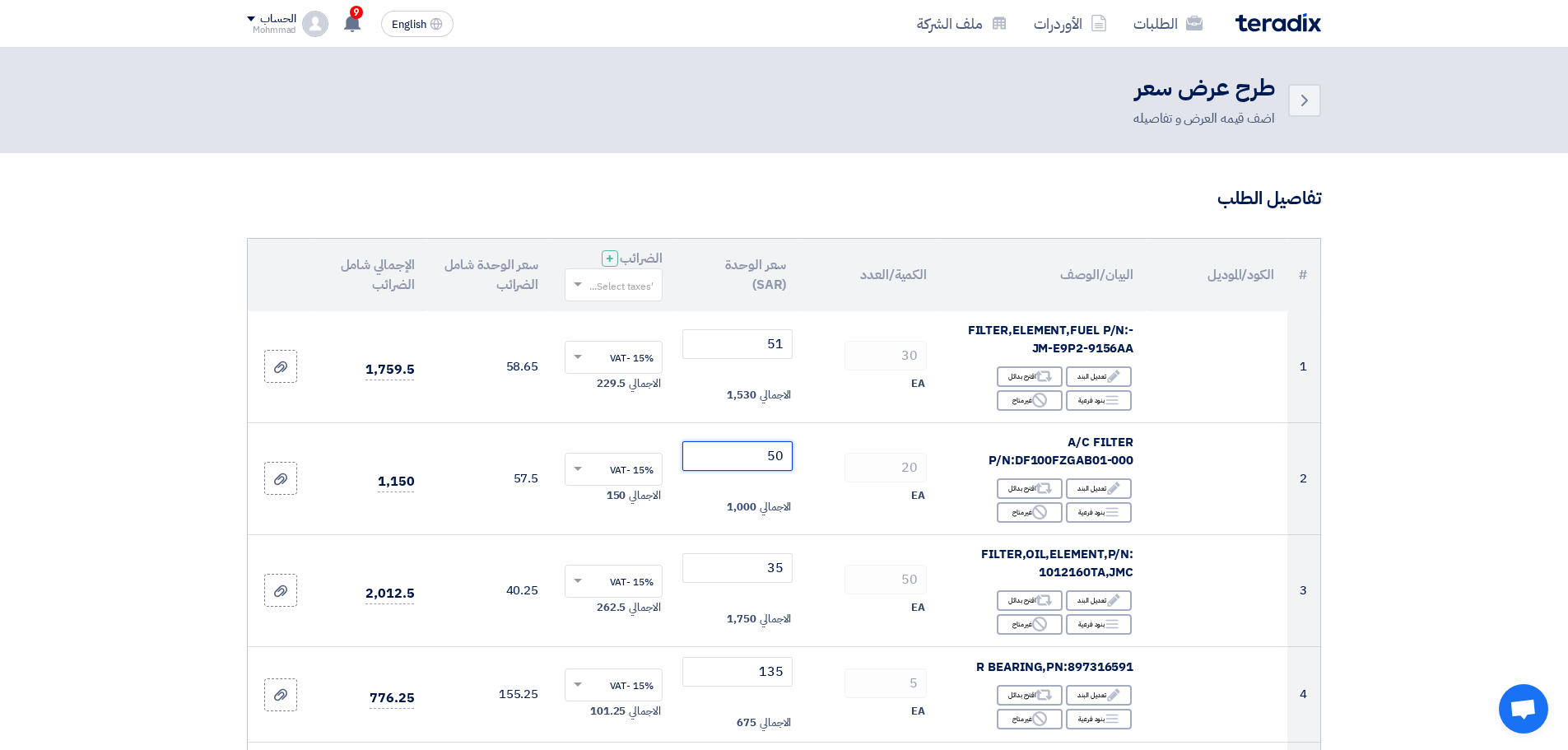
type input "50"
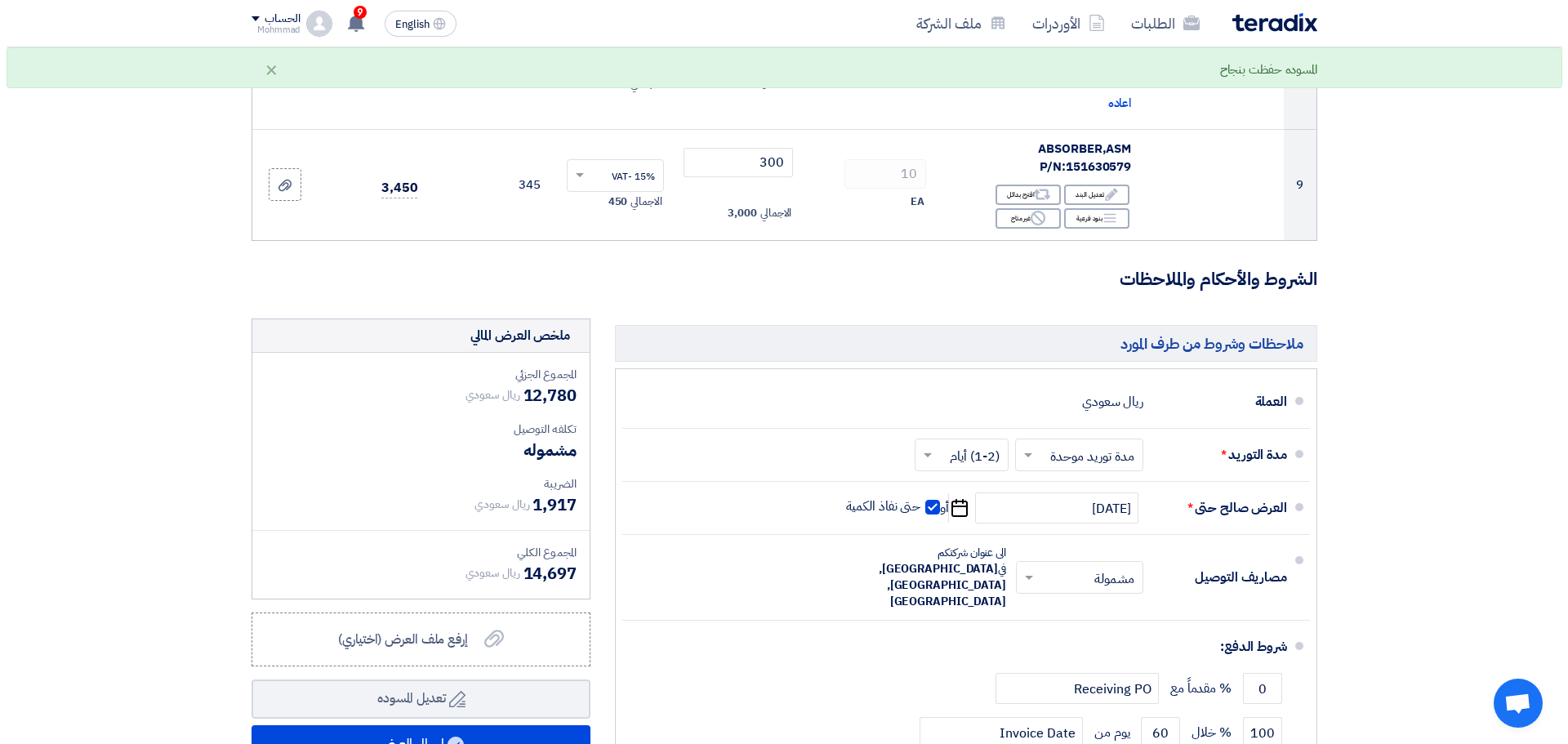
scroll to position [1224, 0]
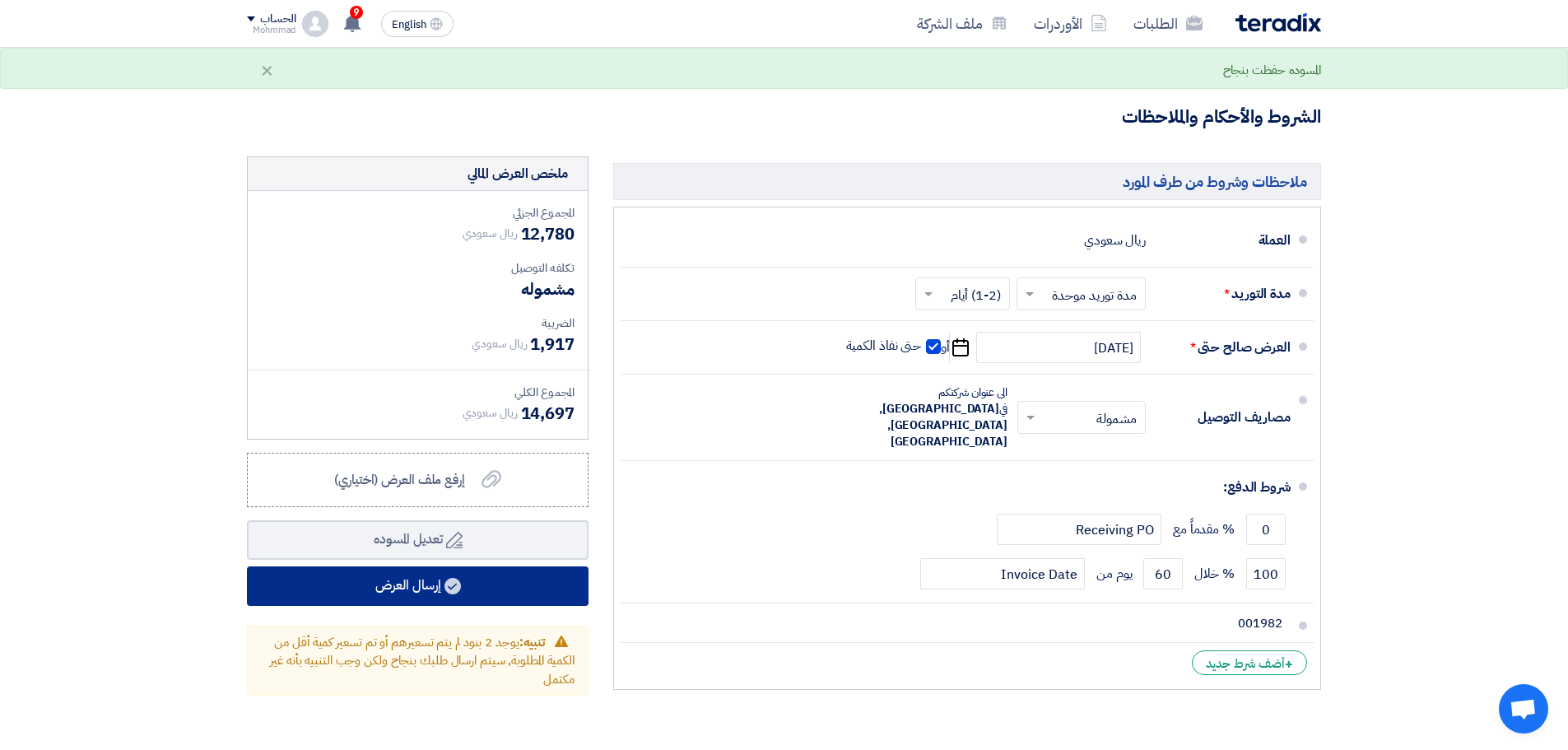
click at [390, 596] on button "إرسال العرض" at bounding box center [417, 585] width 341 height 39
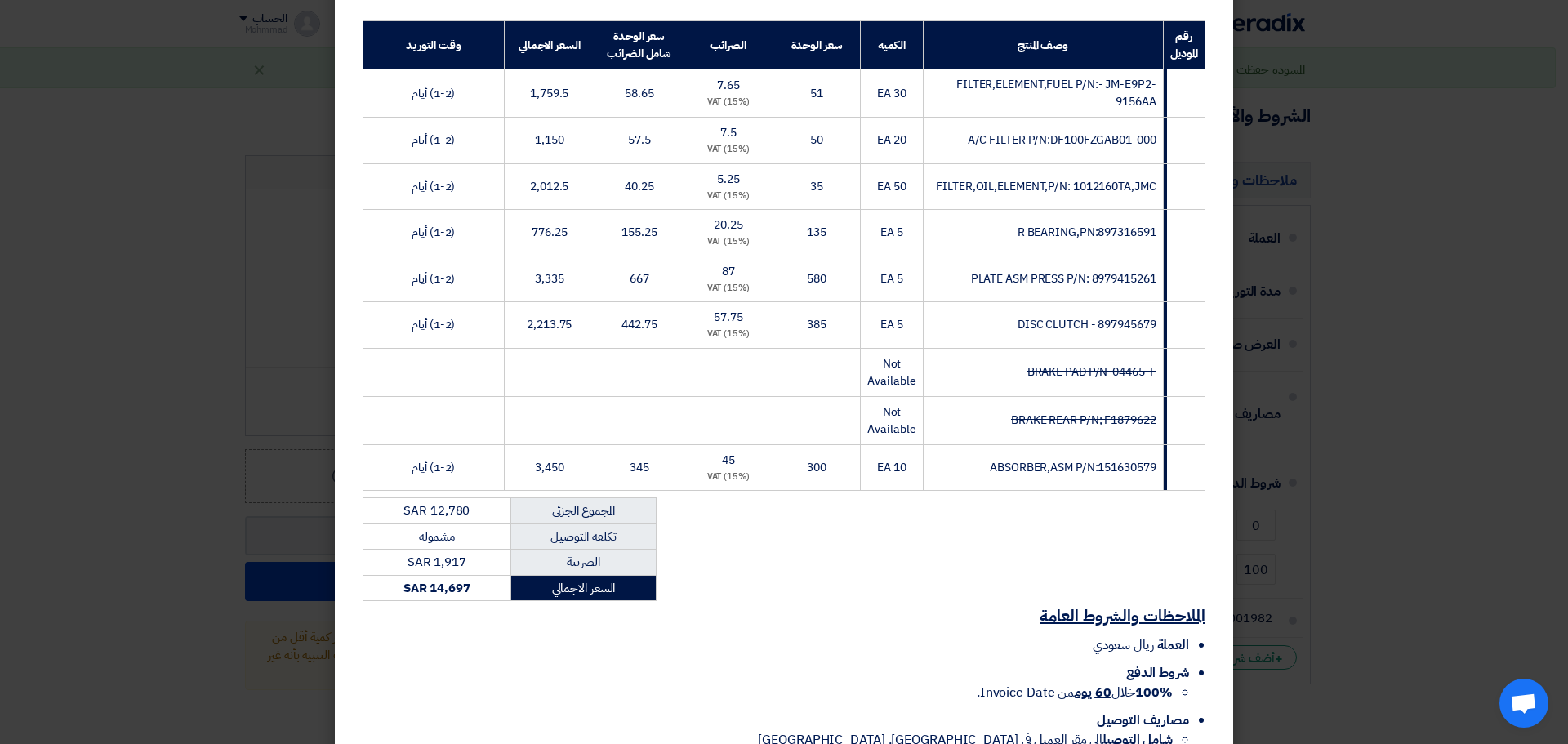
scroll to position [379, 0]
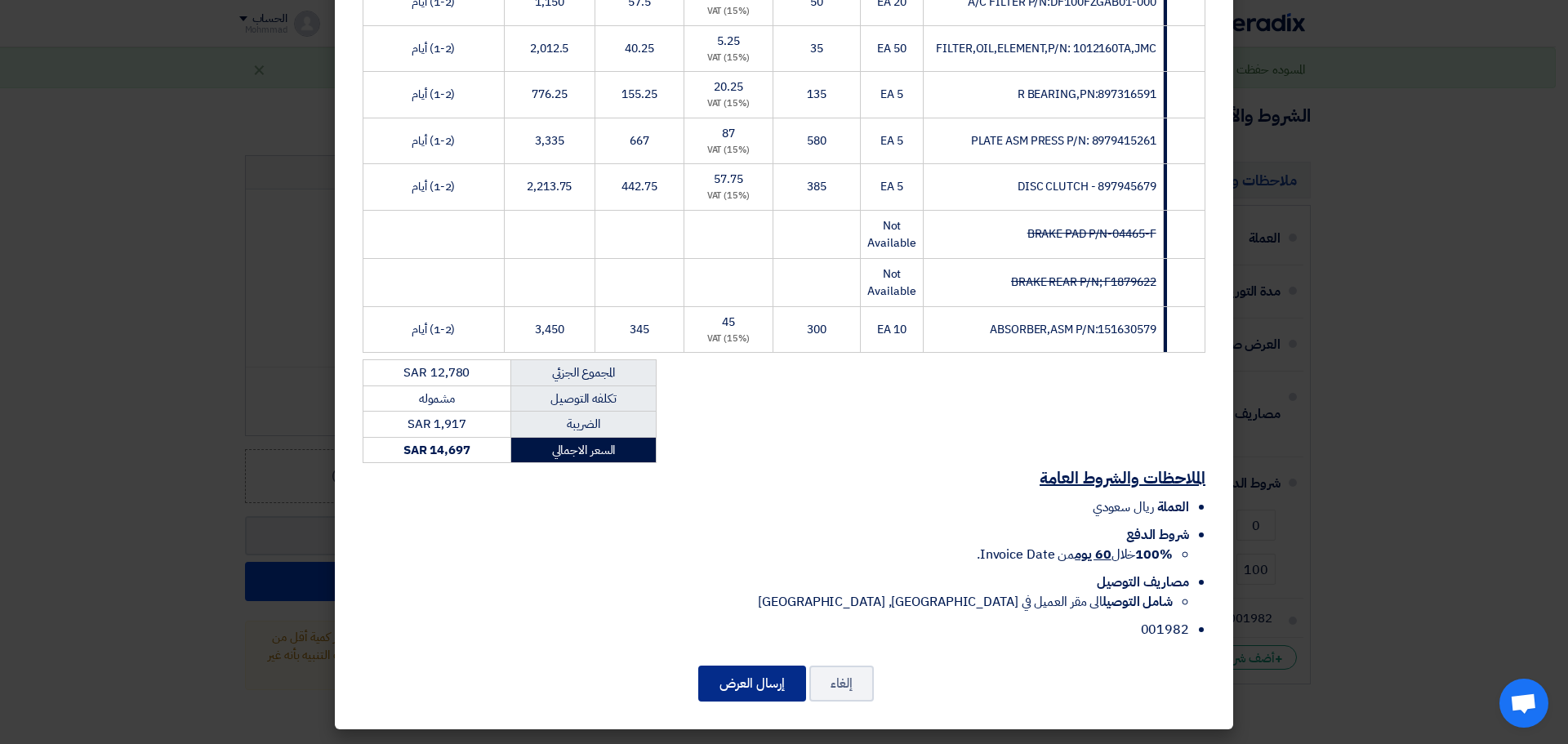
click at [753, 684] on button "إرسال العرض" at bounding box center [751, 684] width 107 height 36
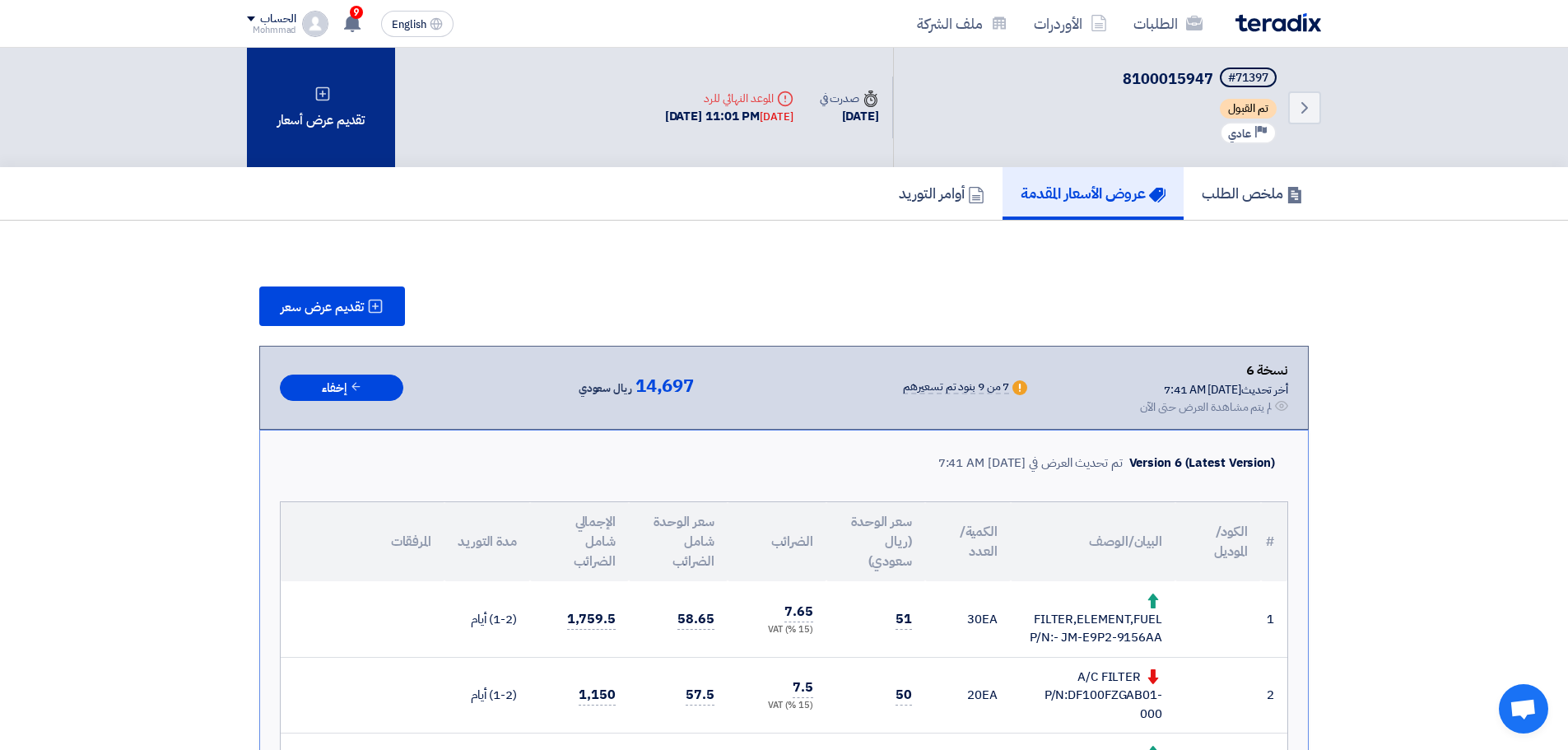
click at [290, 128] on div "تقديم عرض أسعار" at bounding box center [321, 106] width 148 height 119
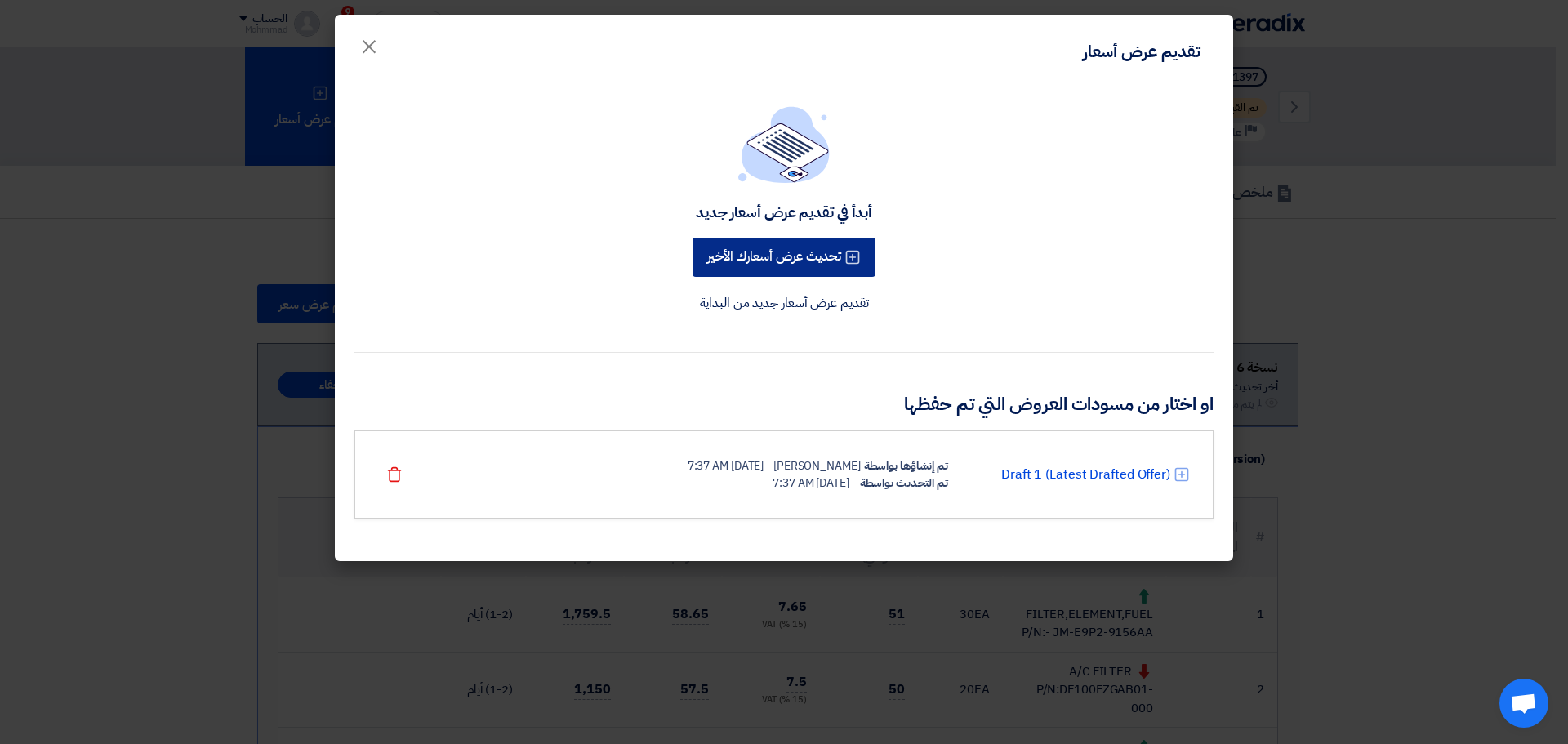
click at [807, 255] on button "تحديث عرض أسعارك الأخير" at bounding box center [784, 256] width 183 height 39
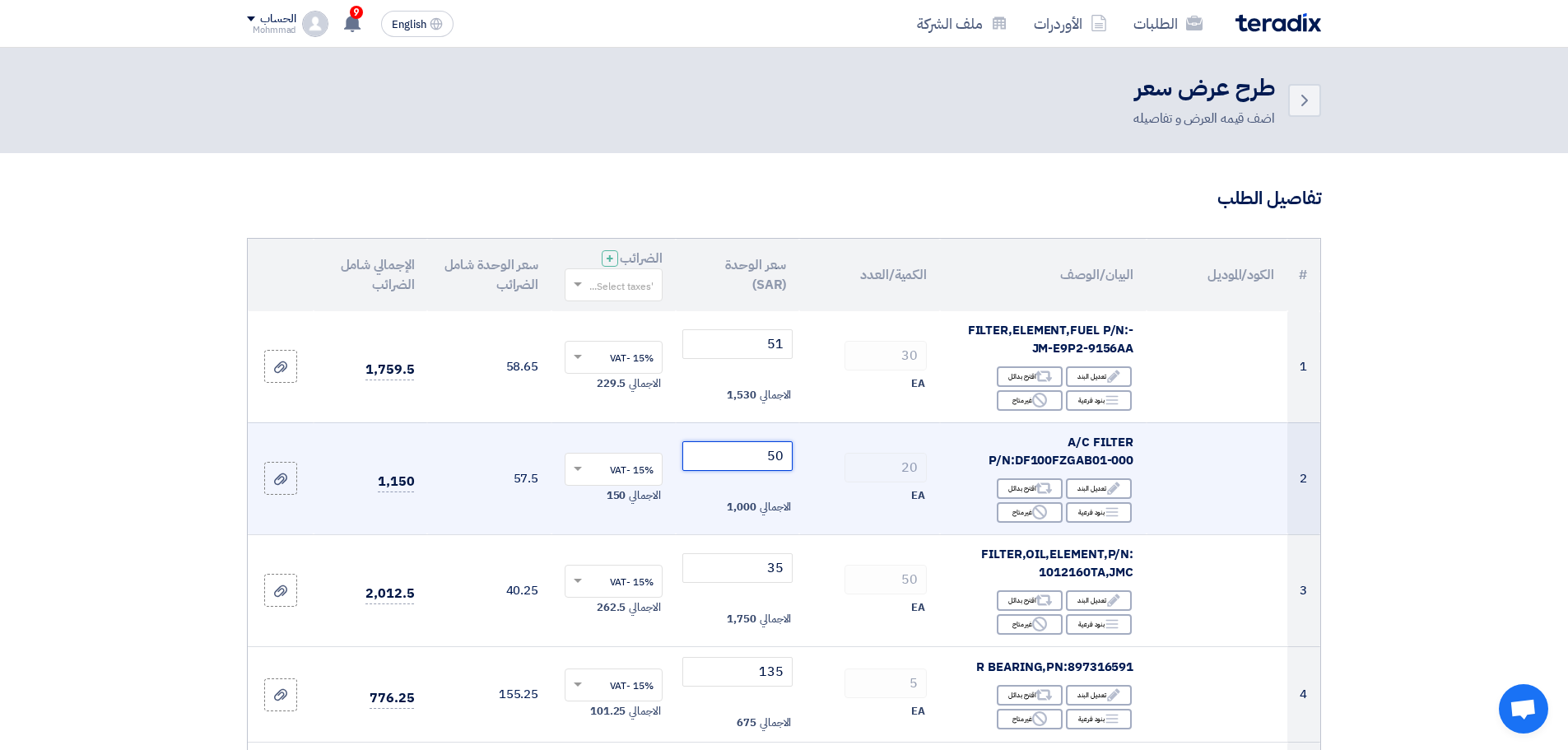
click at [771, 461] on input "50" at bounding box center [738, 456] width 111 height 30
click at [772, 461] on input "50" at bounding box center [738, 456] width 111 height 30
click at [777, 458] on input "50" at bounding box center [738, 456] width 111 height 30
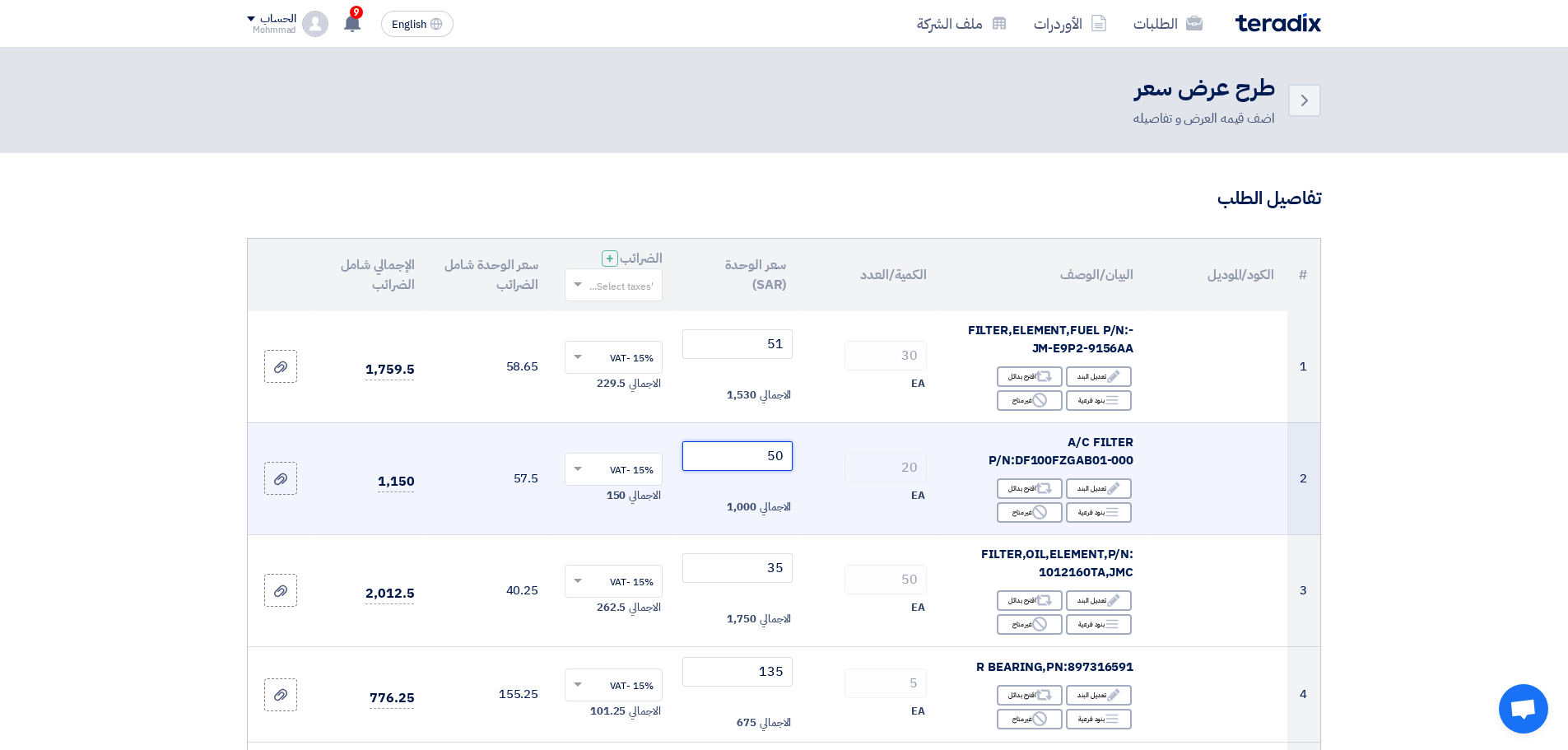
click at [777, 457] on input "50" at bounding box center [738, 456] width 111 height 30
click at [785, 451] on input "50" at bounding box center [738, 456] width 111 height 30
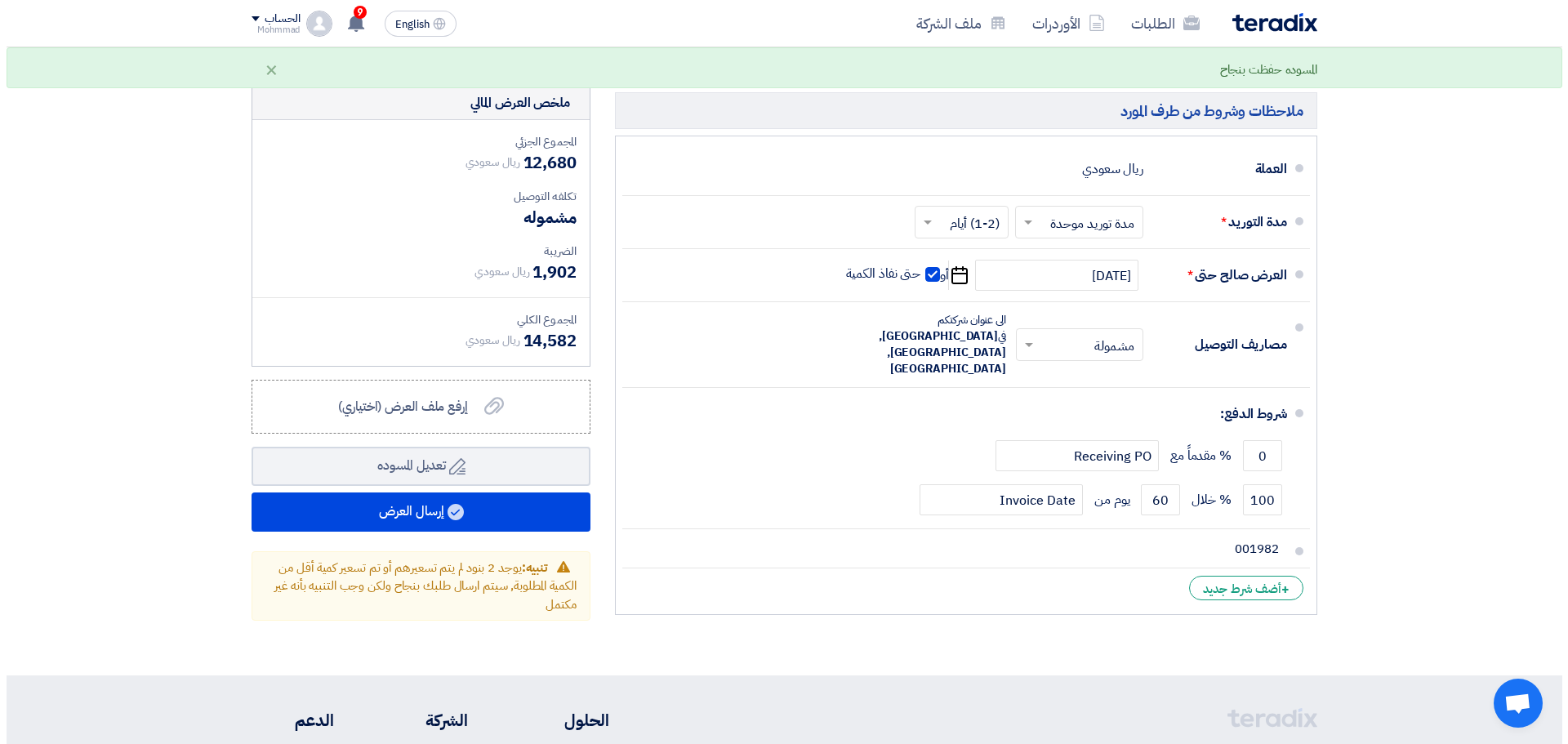
scroll to position [1304, 0]
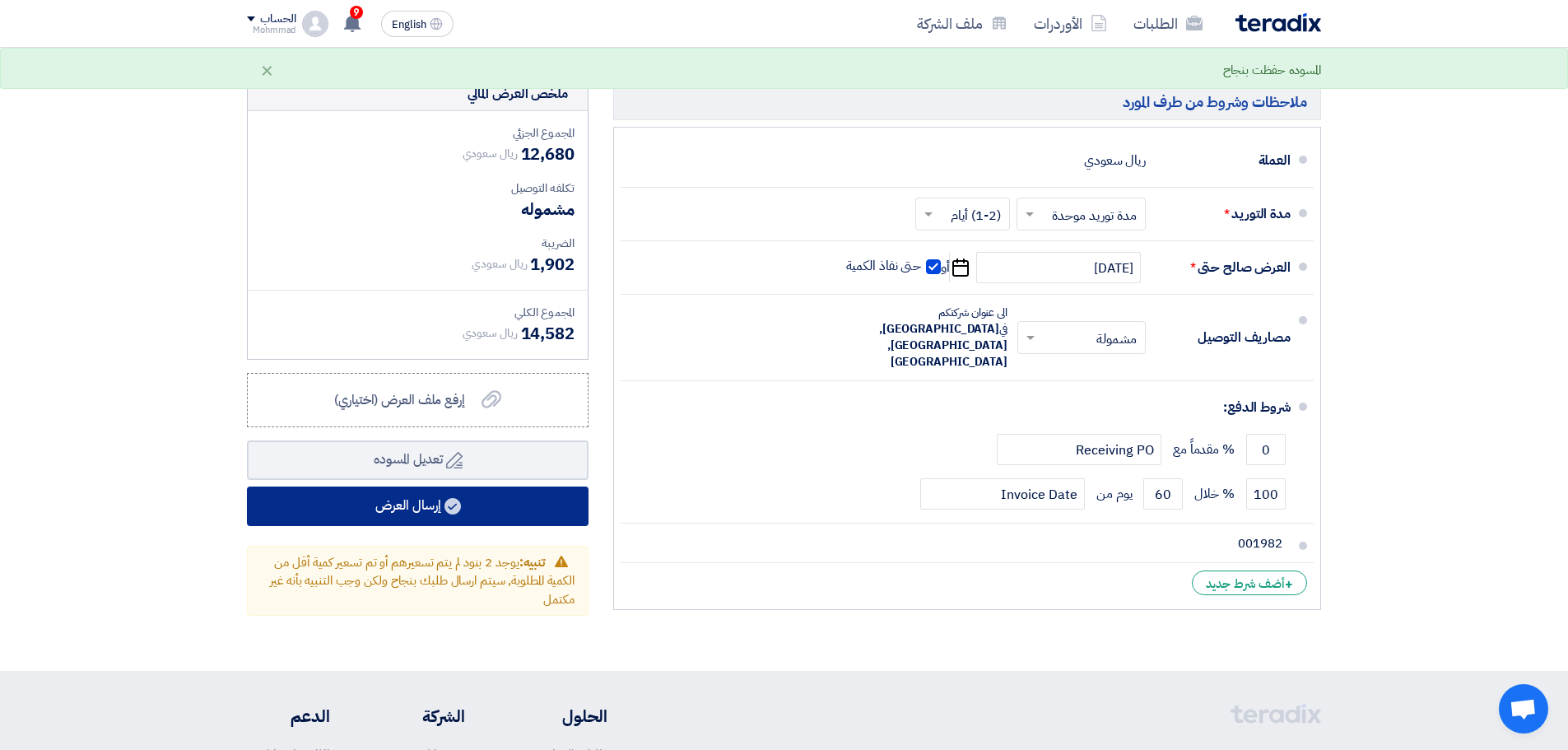
type input "45"
click at [373, 503] on button "إرسال العرض" at bounding box center [417, 505] width 341 height 39
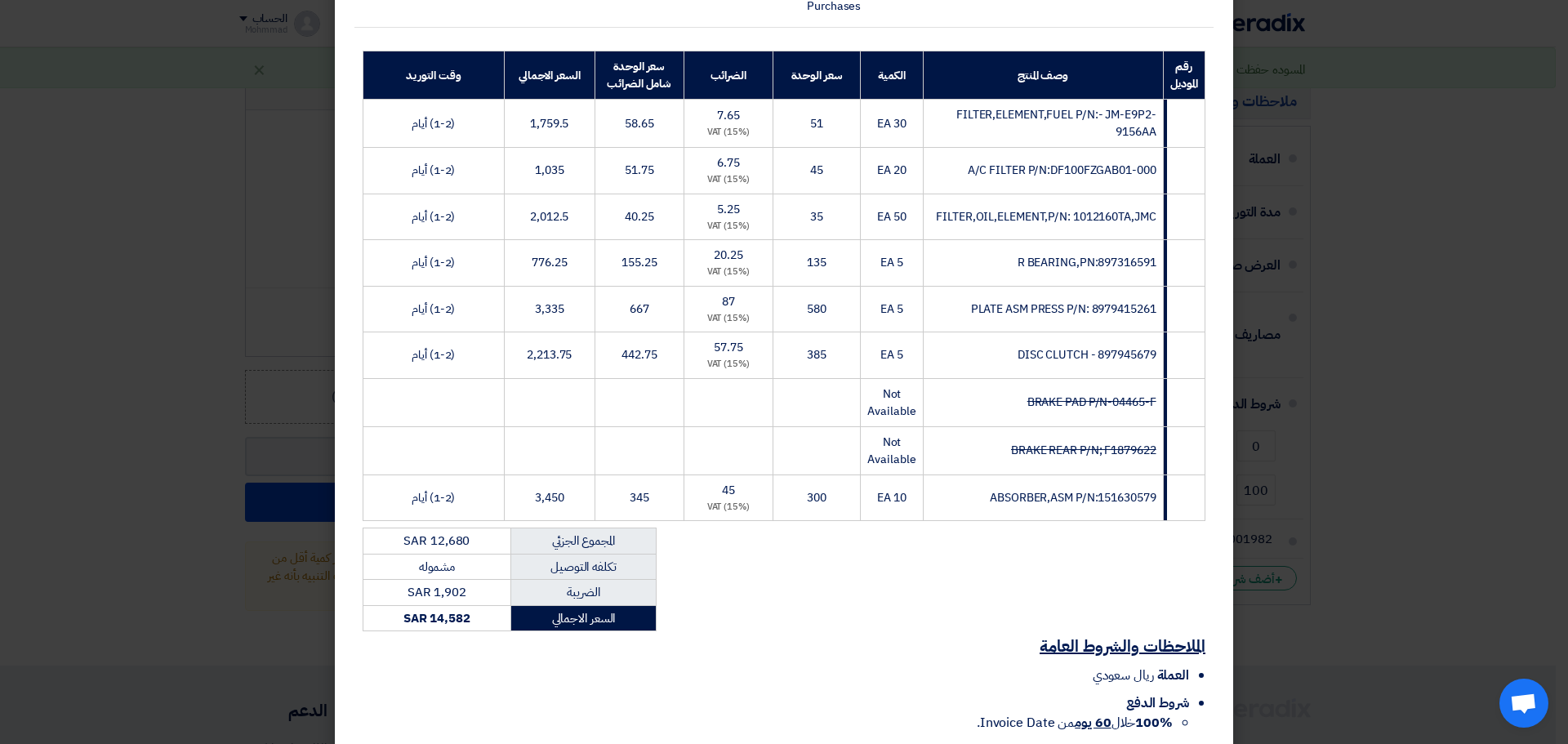
scroll to position [379, 0]
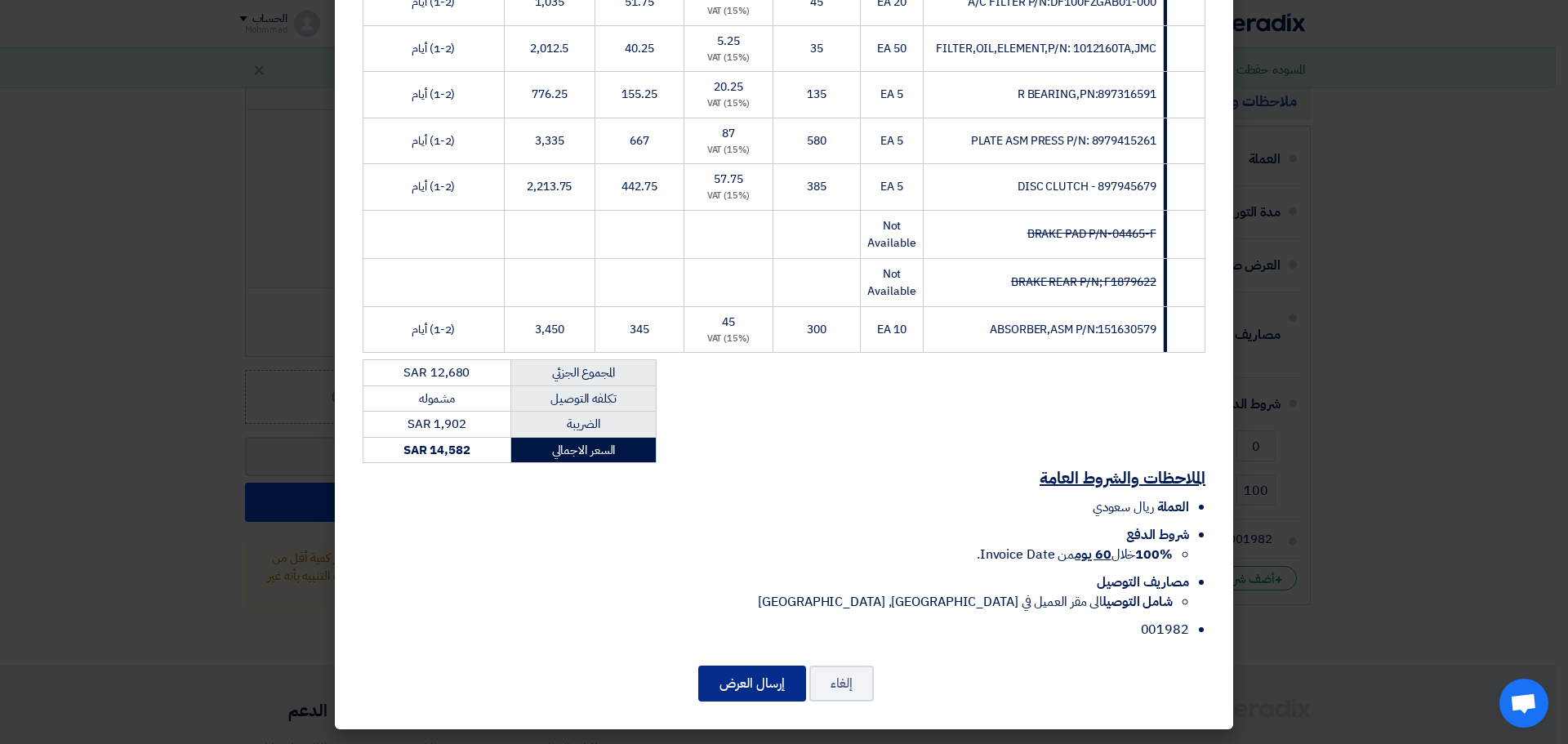
click at [751, 678] on button "إرسال العرض" at bounding box center [751, 684] width 107 height 36
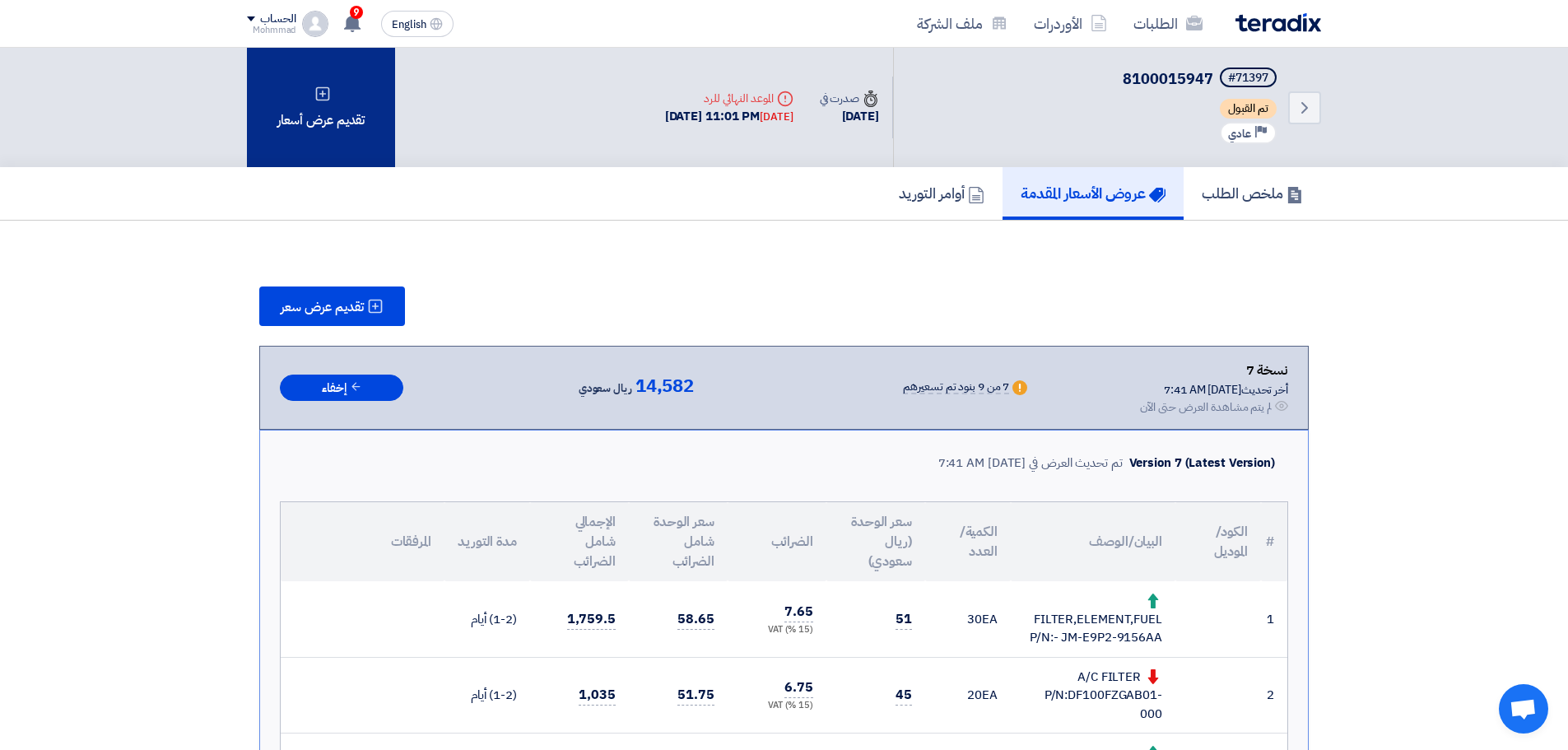
click at [320, 77] on div "تقديم عرض أسعار" at bounding box center [321, 106] width 148 height 119
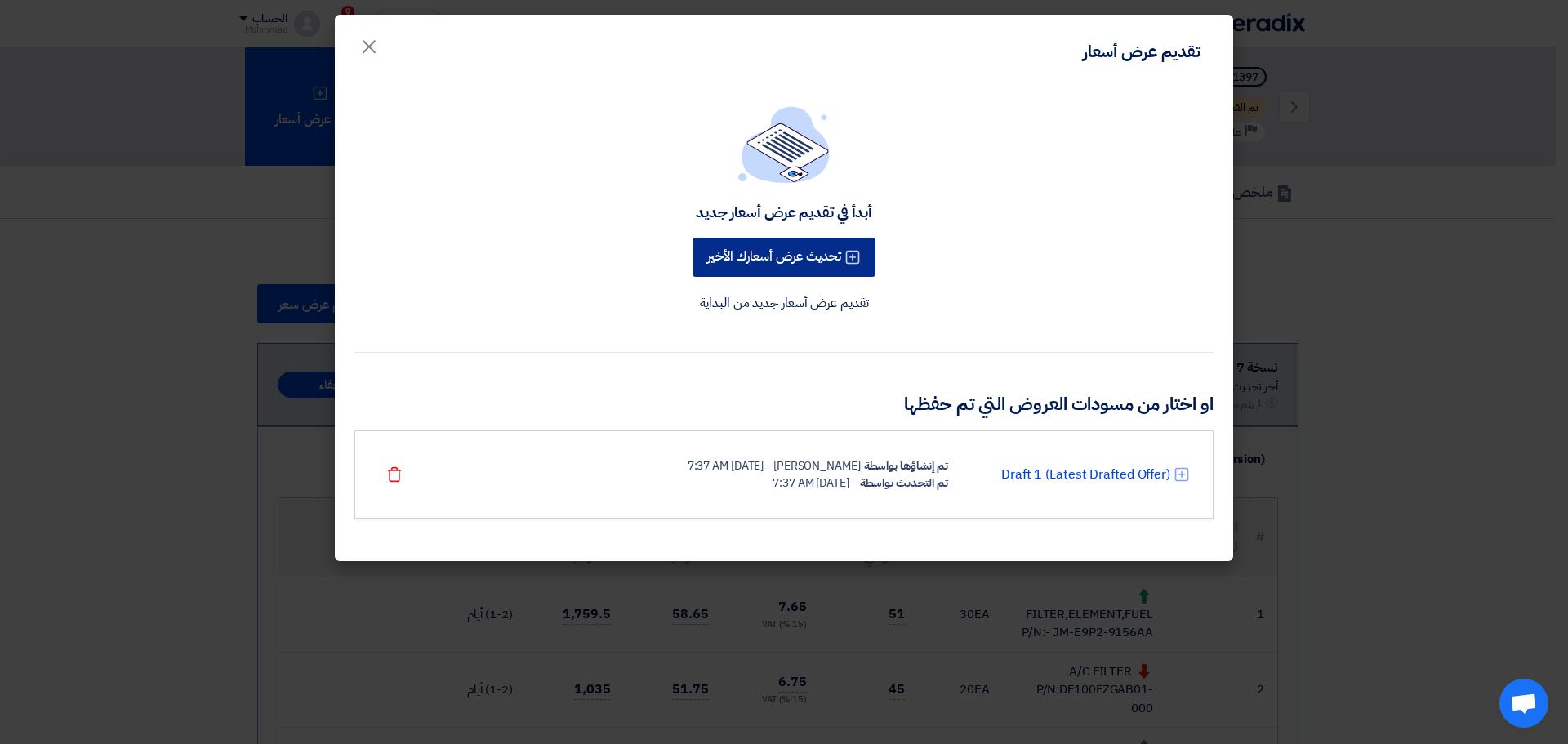
click at [769, 262] on button "تحديث عرض أسعارك الأخير" at bounding box center [784, 256] width 183 height 39
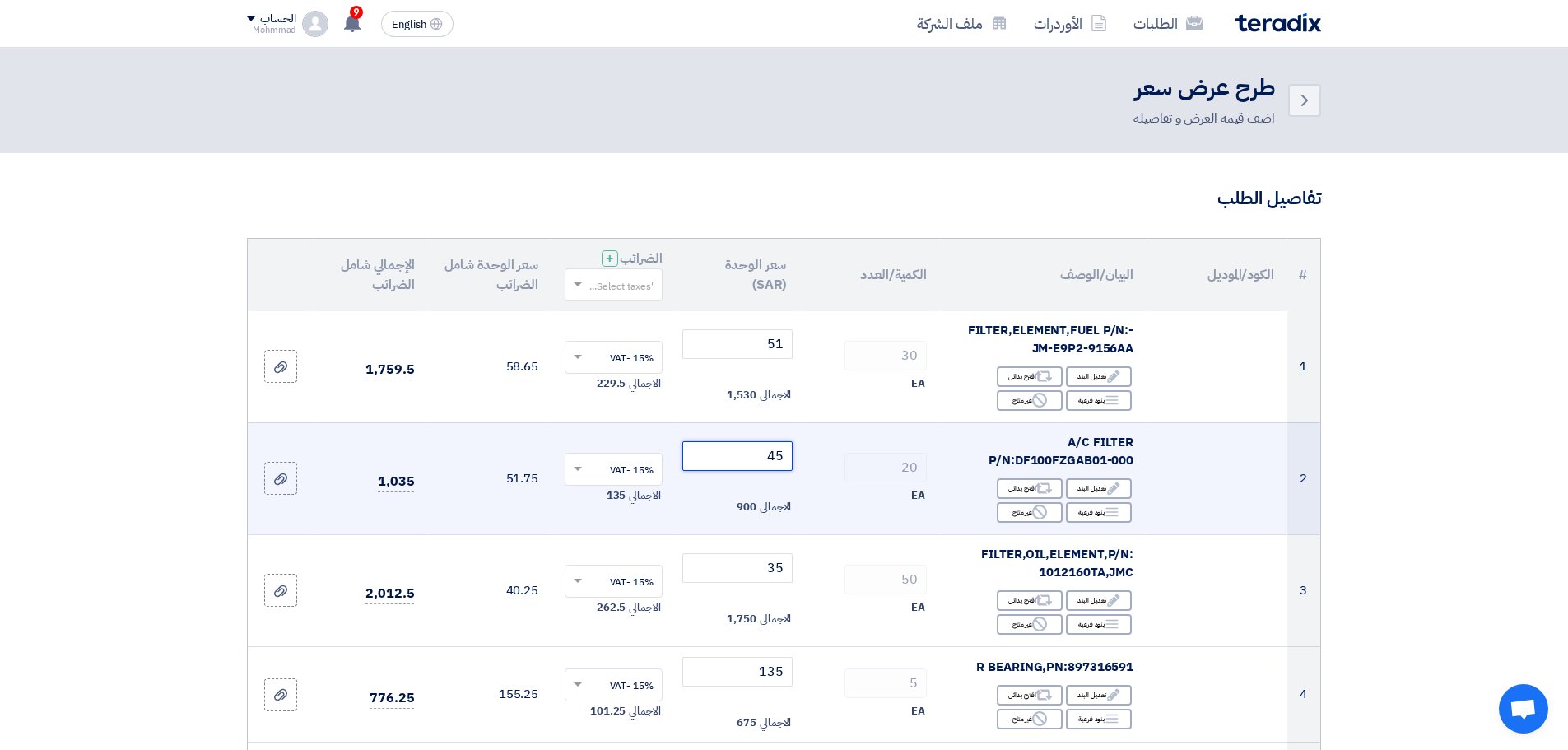
click at [773, 455] on input "45" at bounding box center [738, 456] width 111 height 30
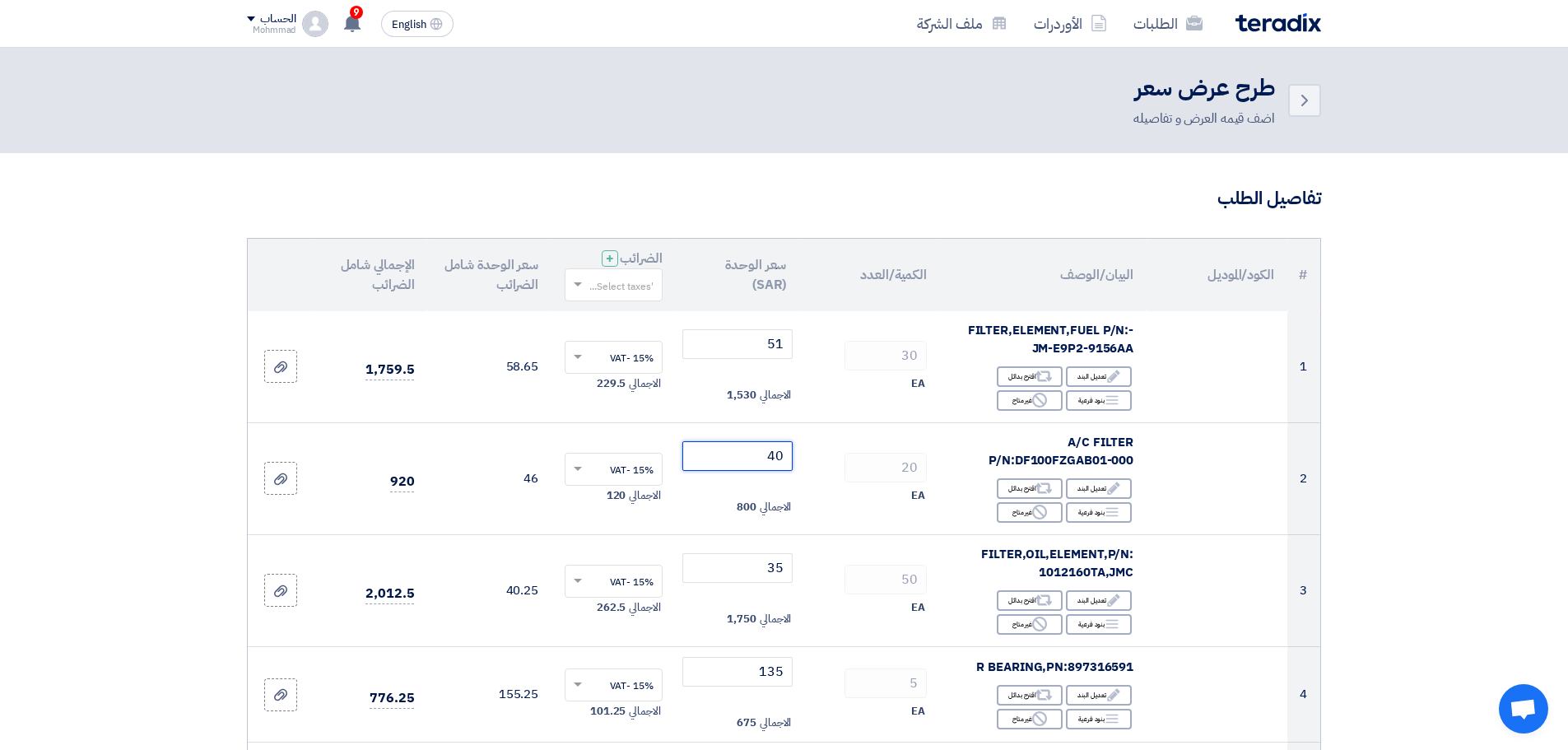
type input "40"
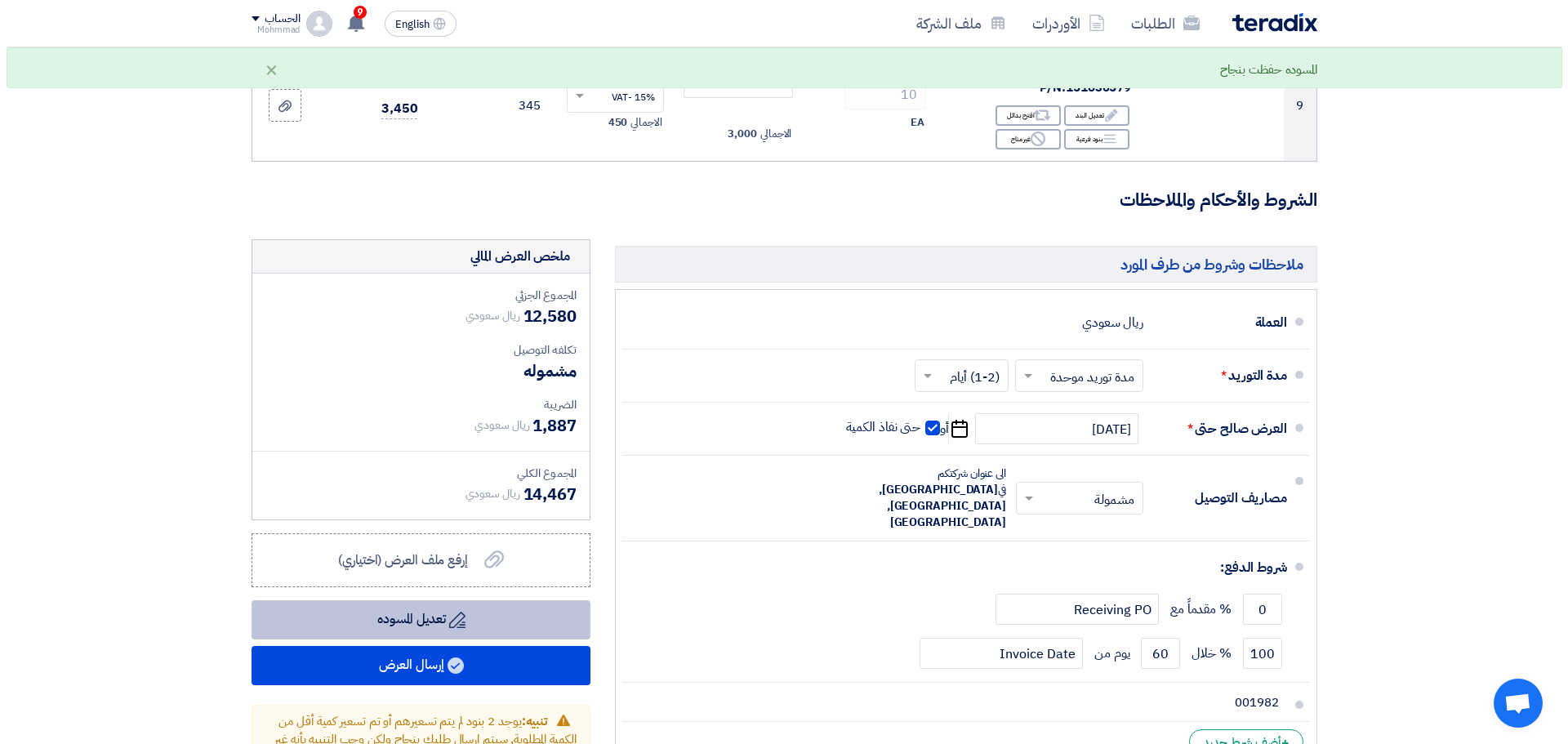
scroll to position [1307, 0]
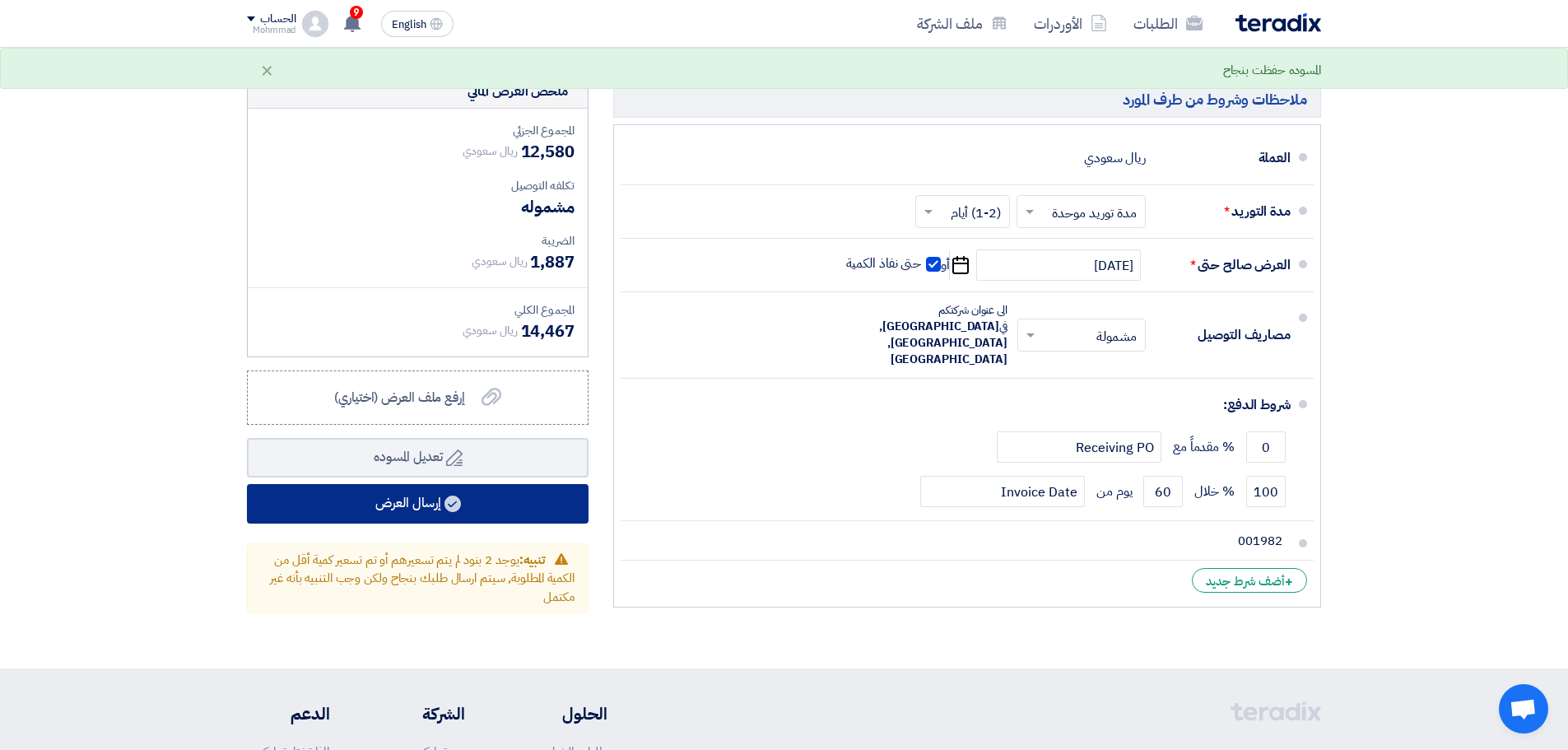
click at [361, 500] on button "إرسال العرض" at bounding box center [417, 503] width 341 height 39
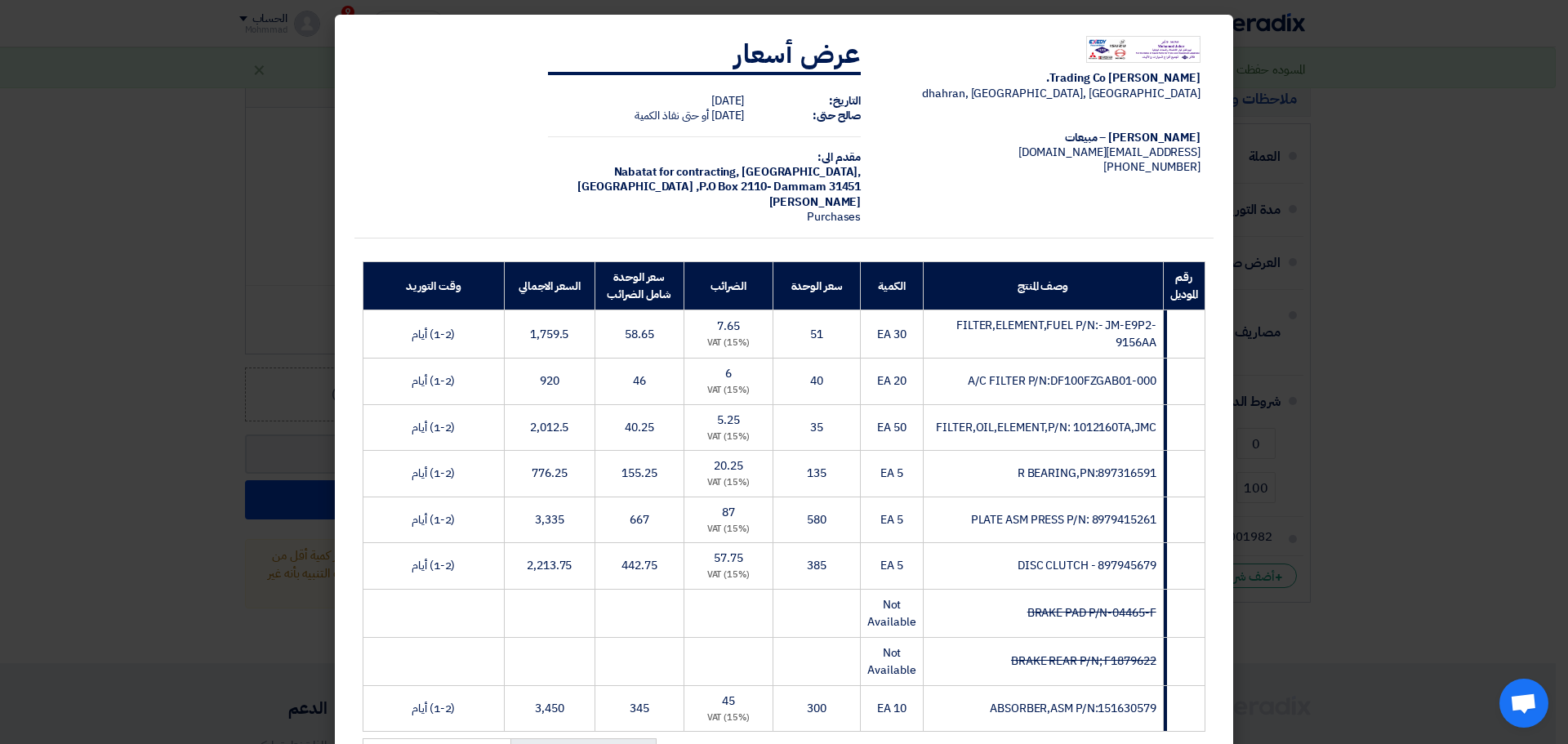
scroll to position [379, 0]
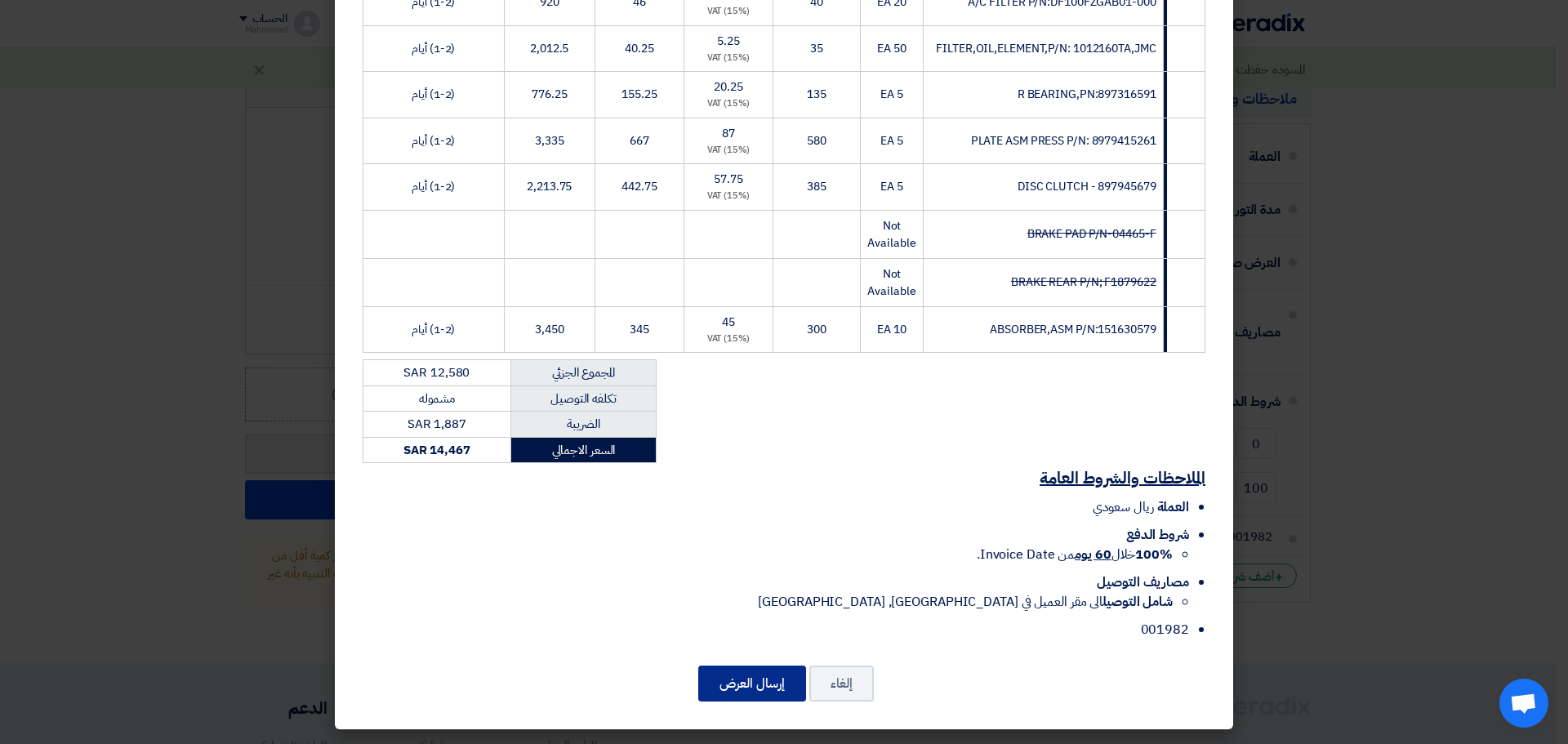
click at [768, 690] on button "إرسال العرض" at bounding box center [751, 684] width 107 height 36
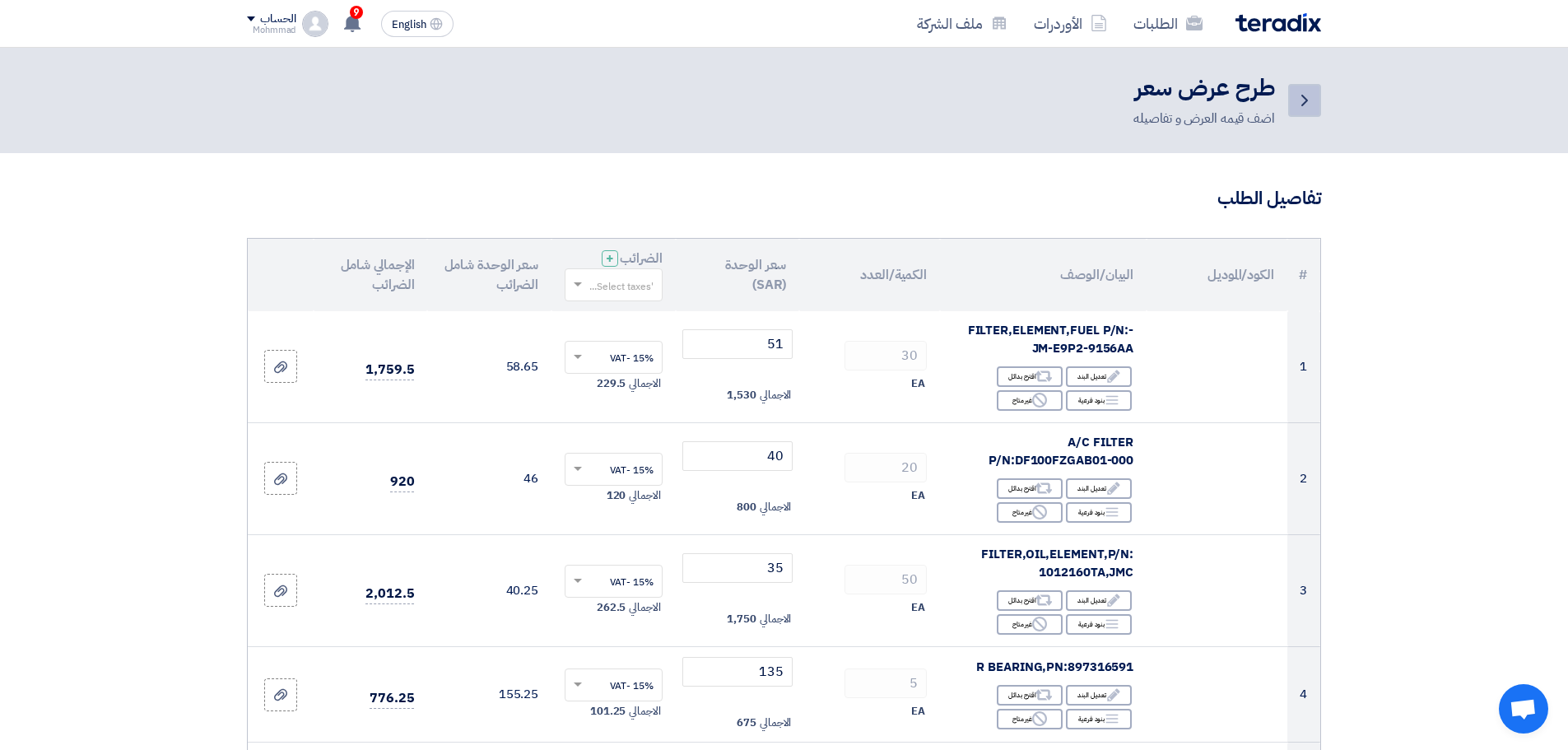
click at [1317, 92] on link "Back" at bounding box center [1305, 100] width 33 height 33
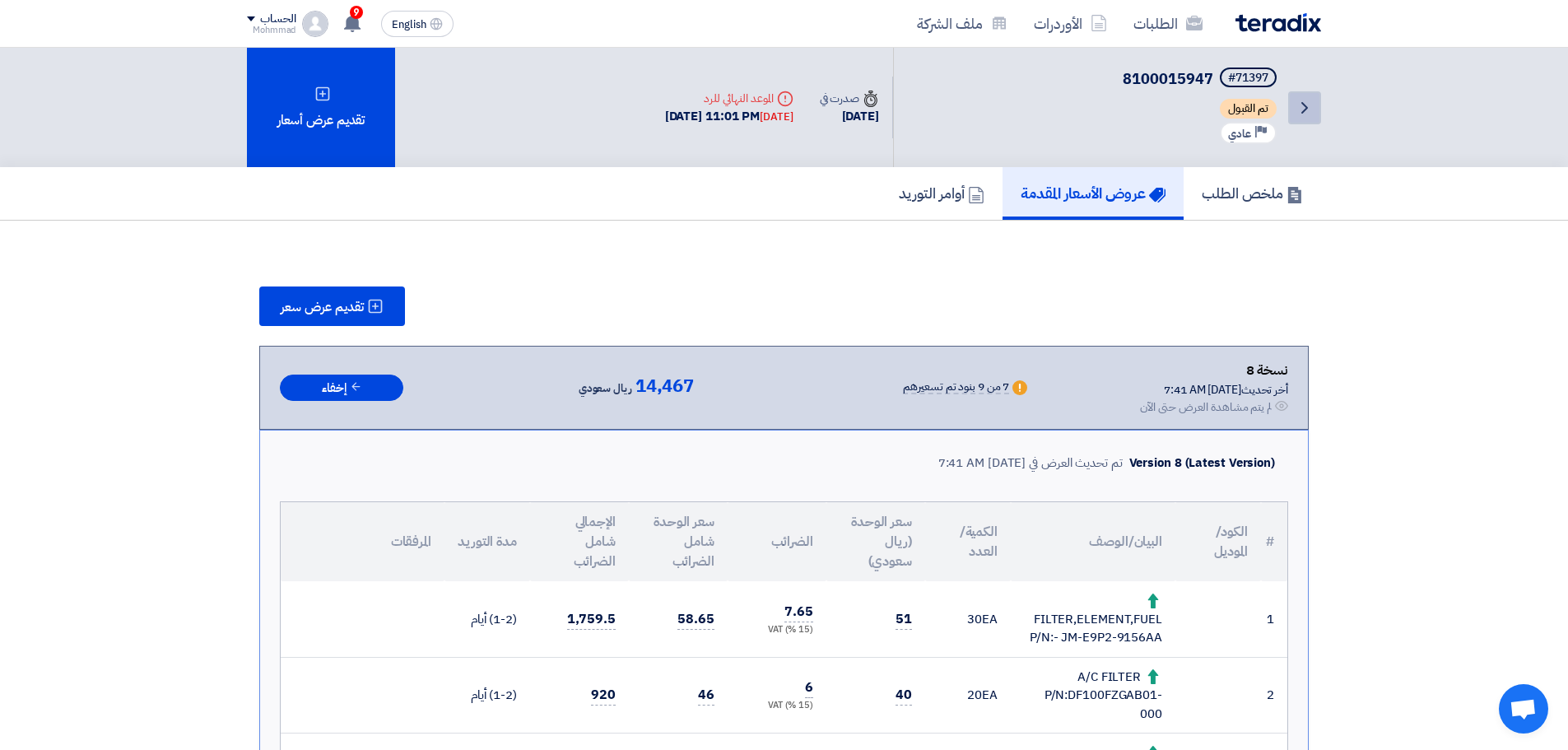
click at [1304, 101] on icon "Back" at bounding box center [1305, 108] width 20 height 20
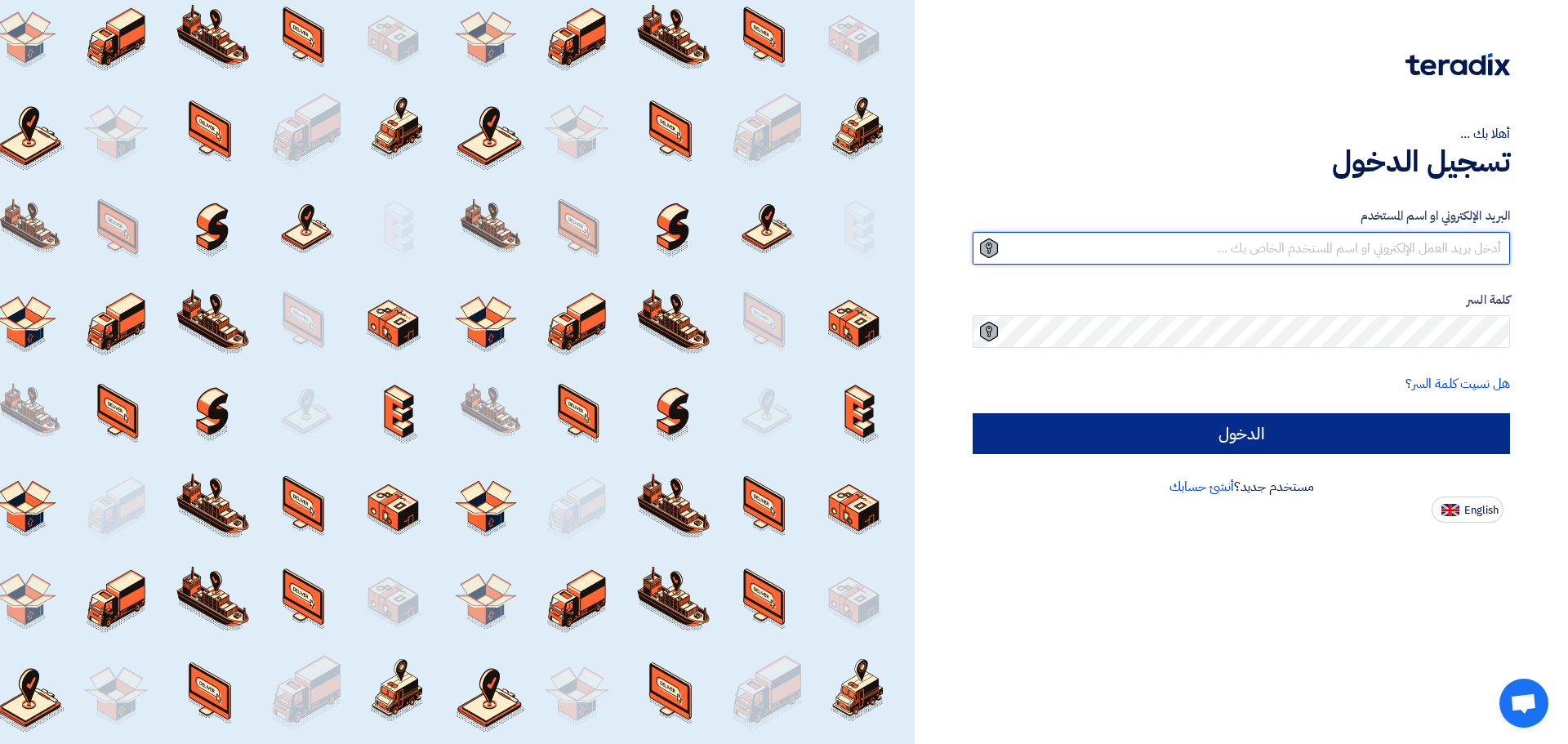
type input "[EMAIL_ADDRESS][DOMAIN_NAME]"
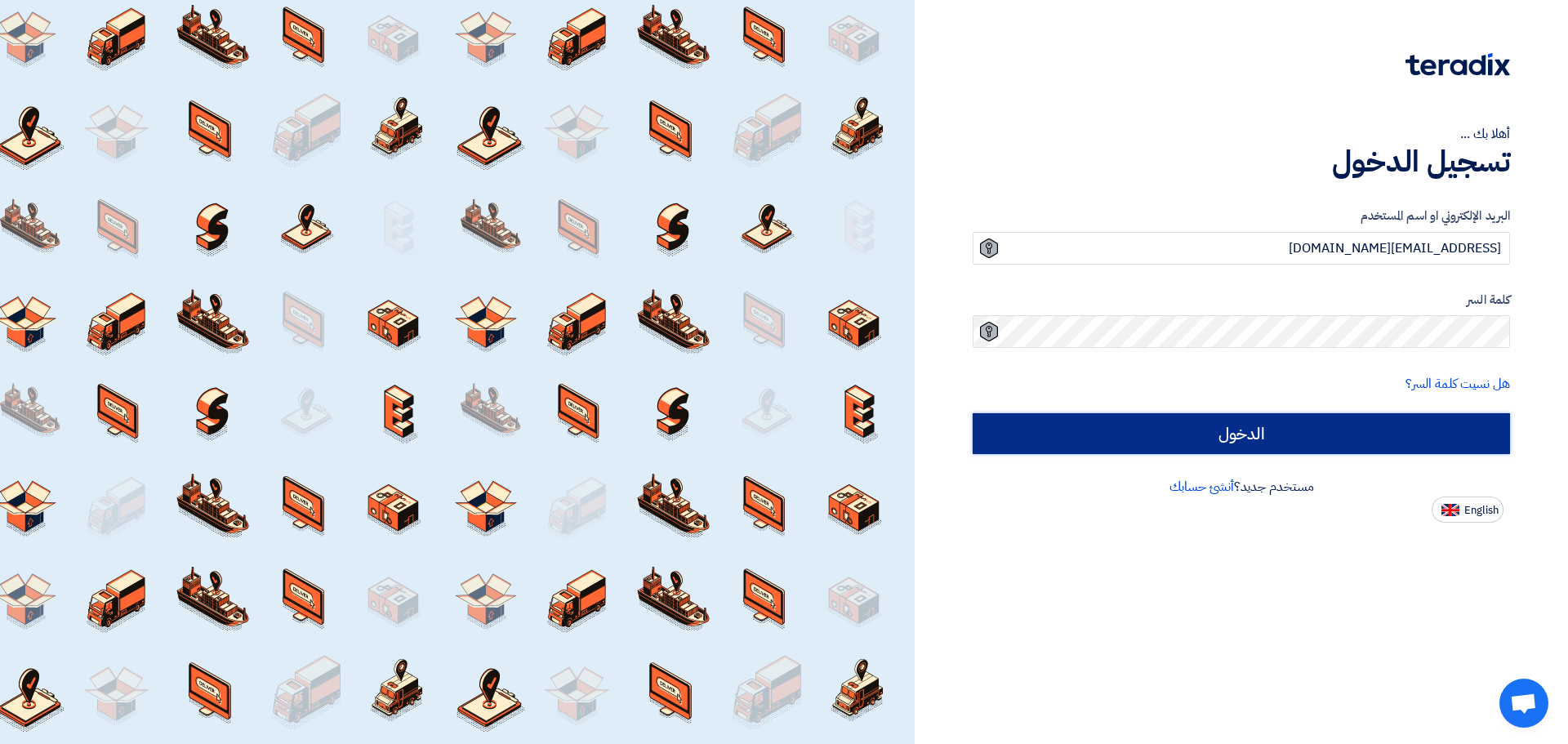
click at [1229, 438] on input "الدخول" at bounding box center [1241, 432] width 537 height 41
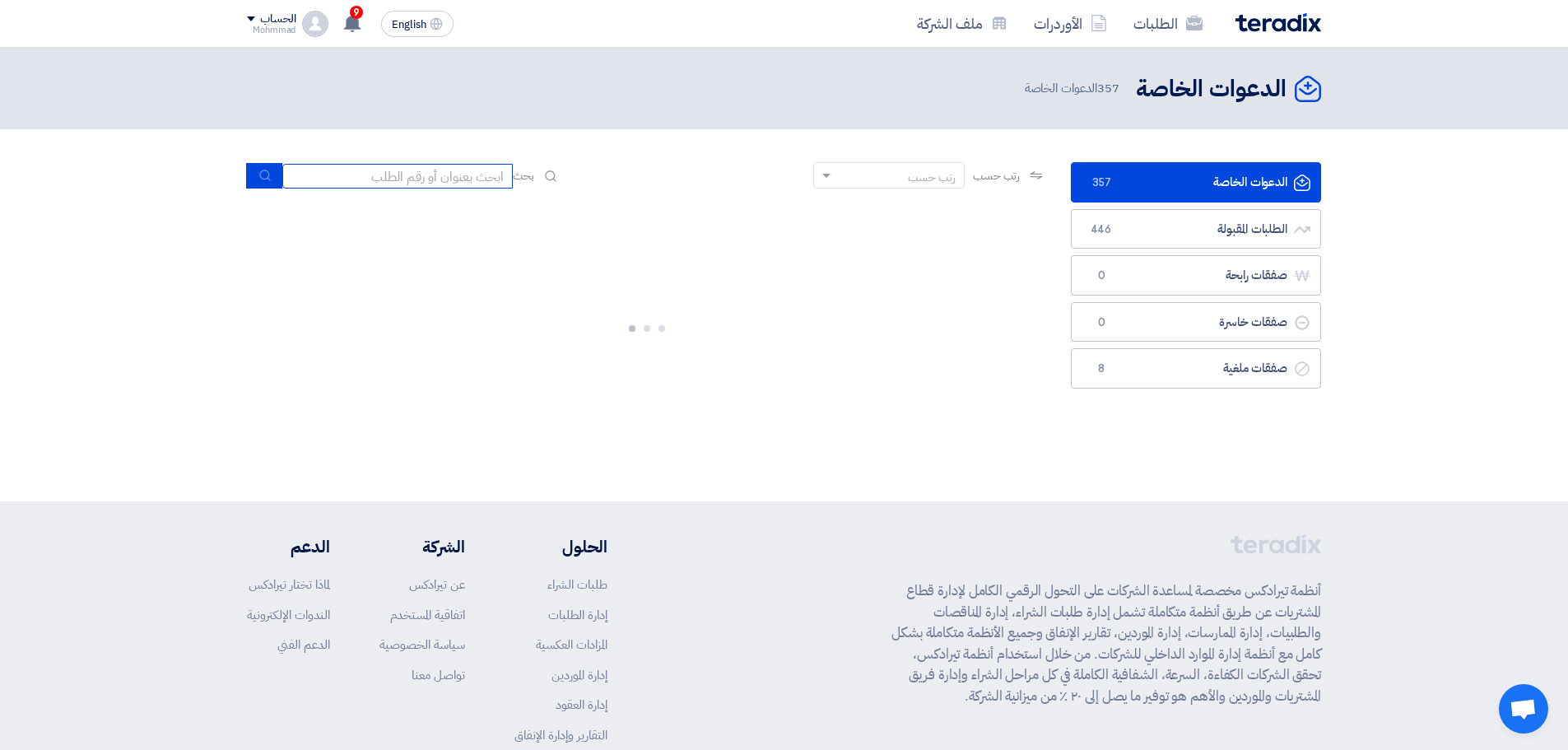
click at [402, 175] on input at bounding box center [397, 176] width 230 height 25
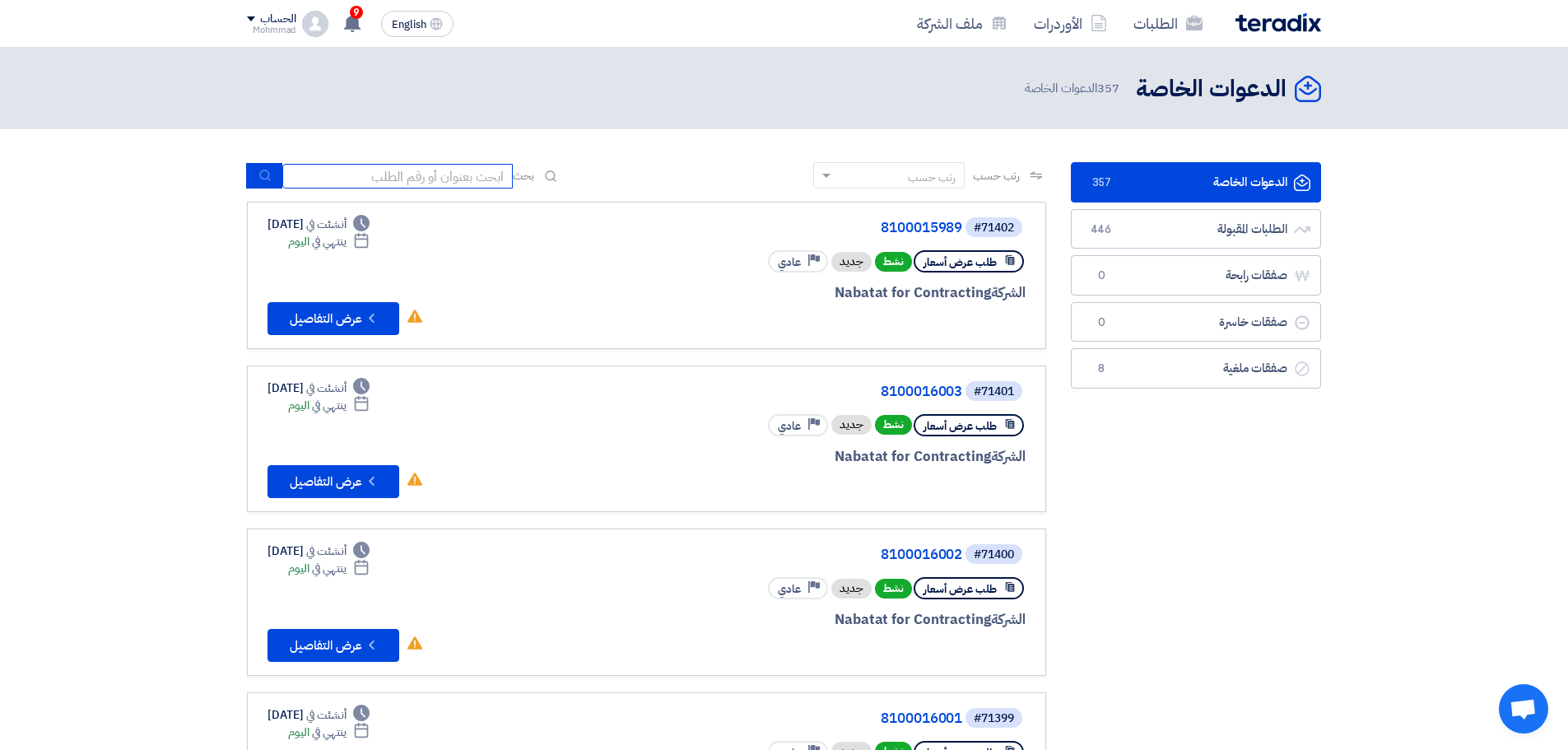
click at [447, 169] on input at bounding box center [397, 176] width 230 height 25
paste input "8100015947"
type input "8100015947"
click at [260, 177] on use "submit" at bounding box center [265, 176] width 11 height 11
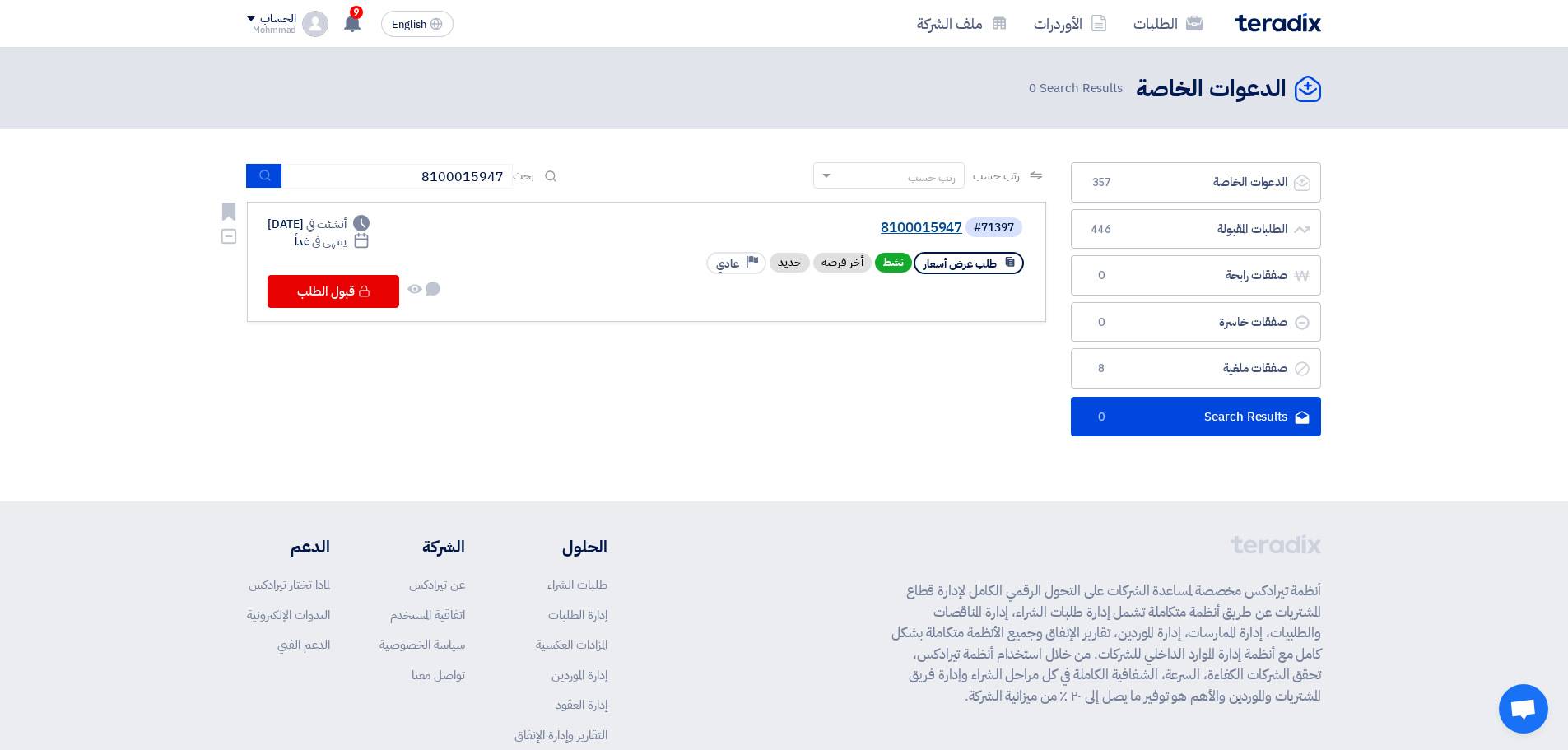
click at [948, 228] on link "8100015947" at bounding box center [798, 228] width 330 height 15
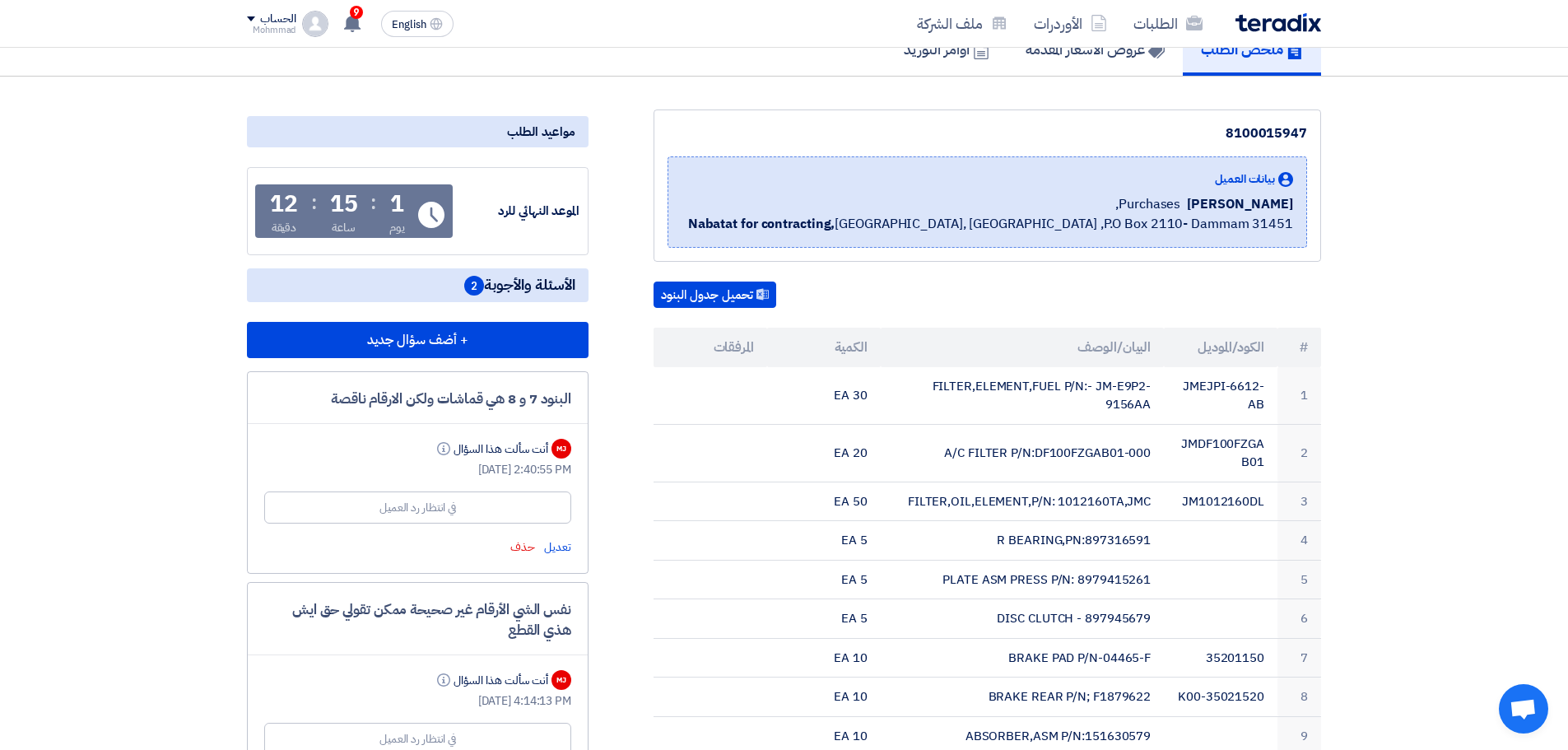
scroll to position [247, 0]
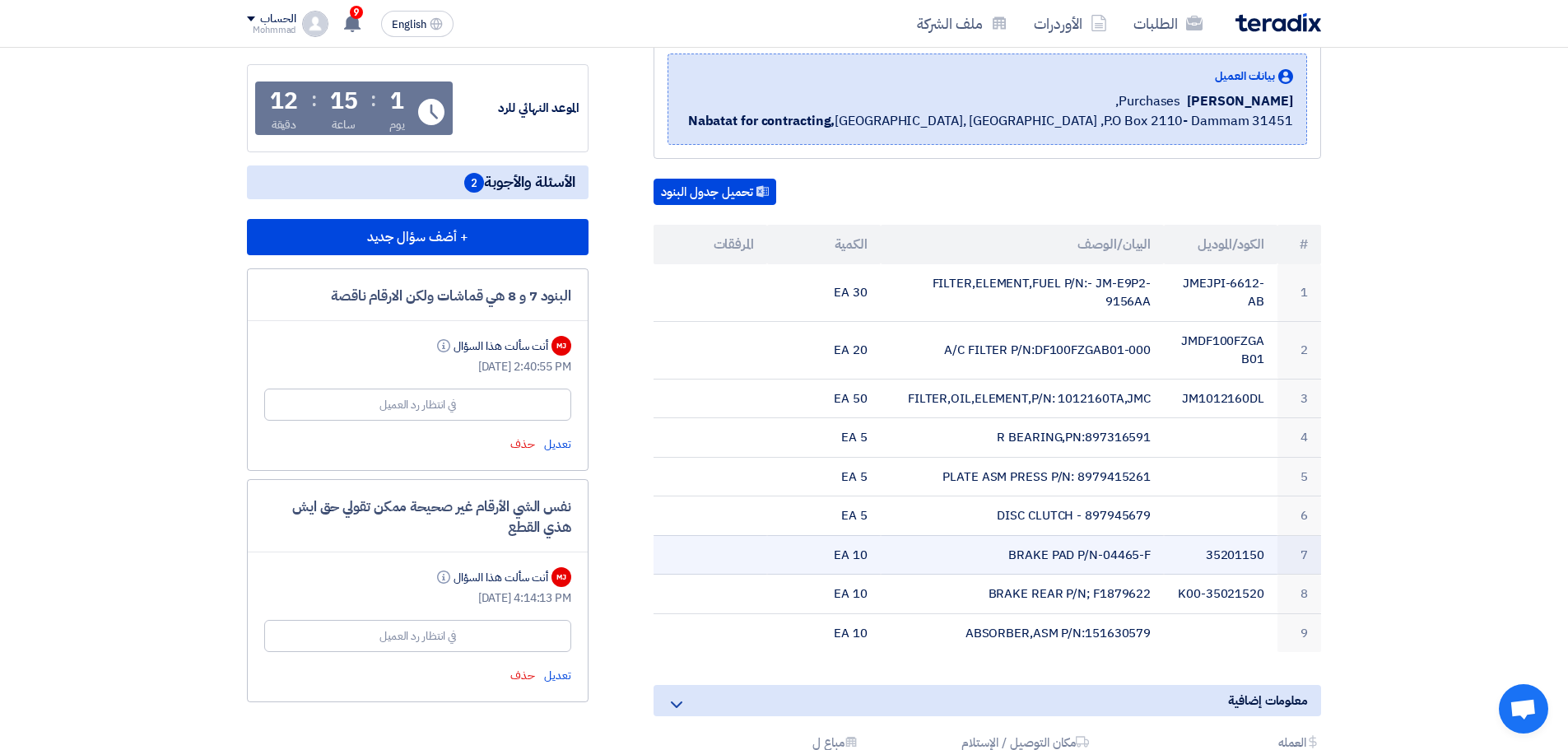
click at [1232, 559] on td "35201150" at bounding box center [1220, 554] width 114 height 39
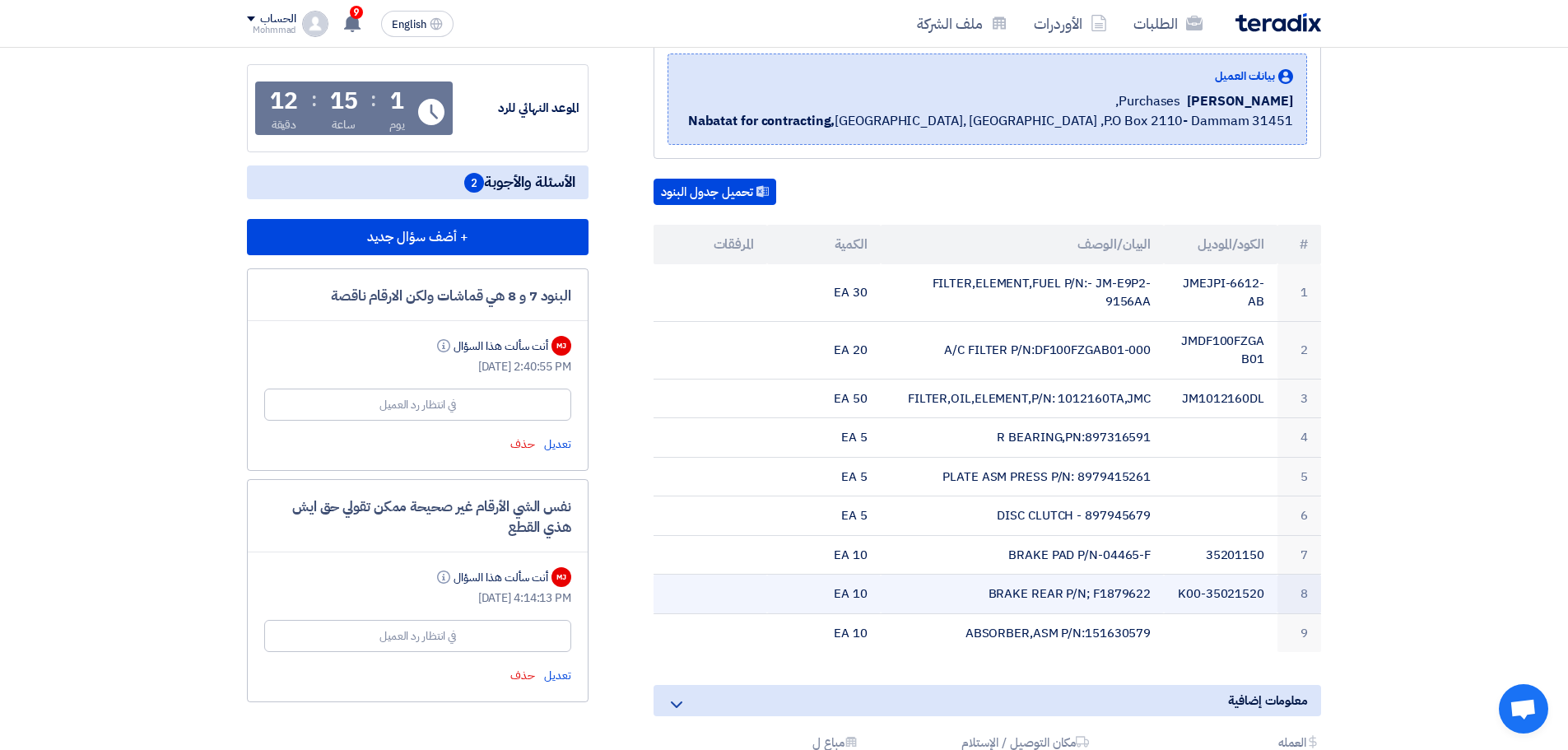
click at [1222, 594] on td "K00-35021520" at bounding box center [1220, 593] width 114 height 39
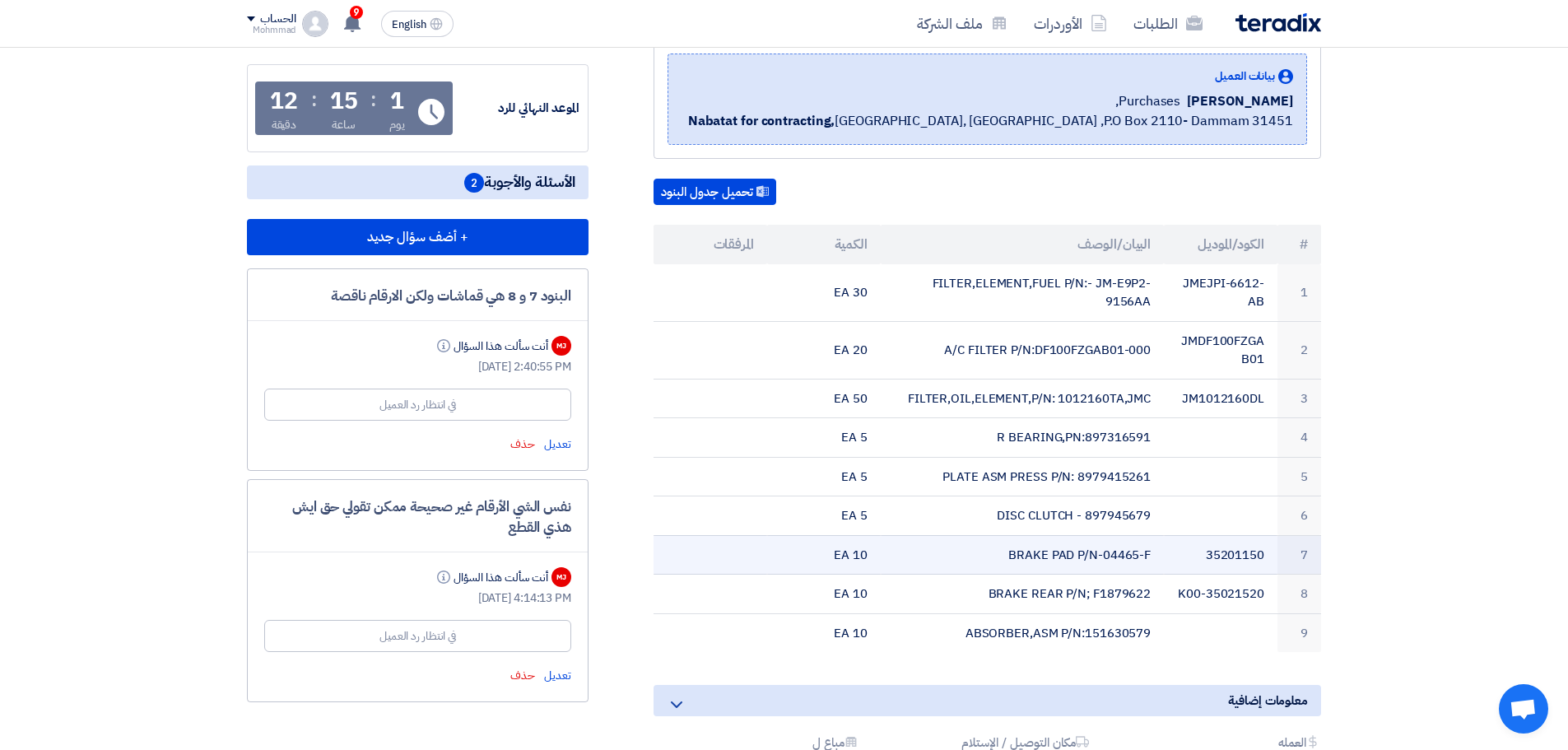
click at [1235, 556] on td "35201150" at bounding box center [1220, 554] width 114 height 39
drag, startPoint x: 1103, startPoint y: 553, endPoint x: 1207, endPoint y: 557, distance: 104.1
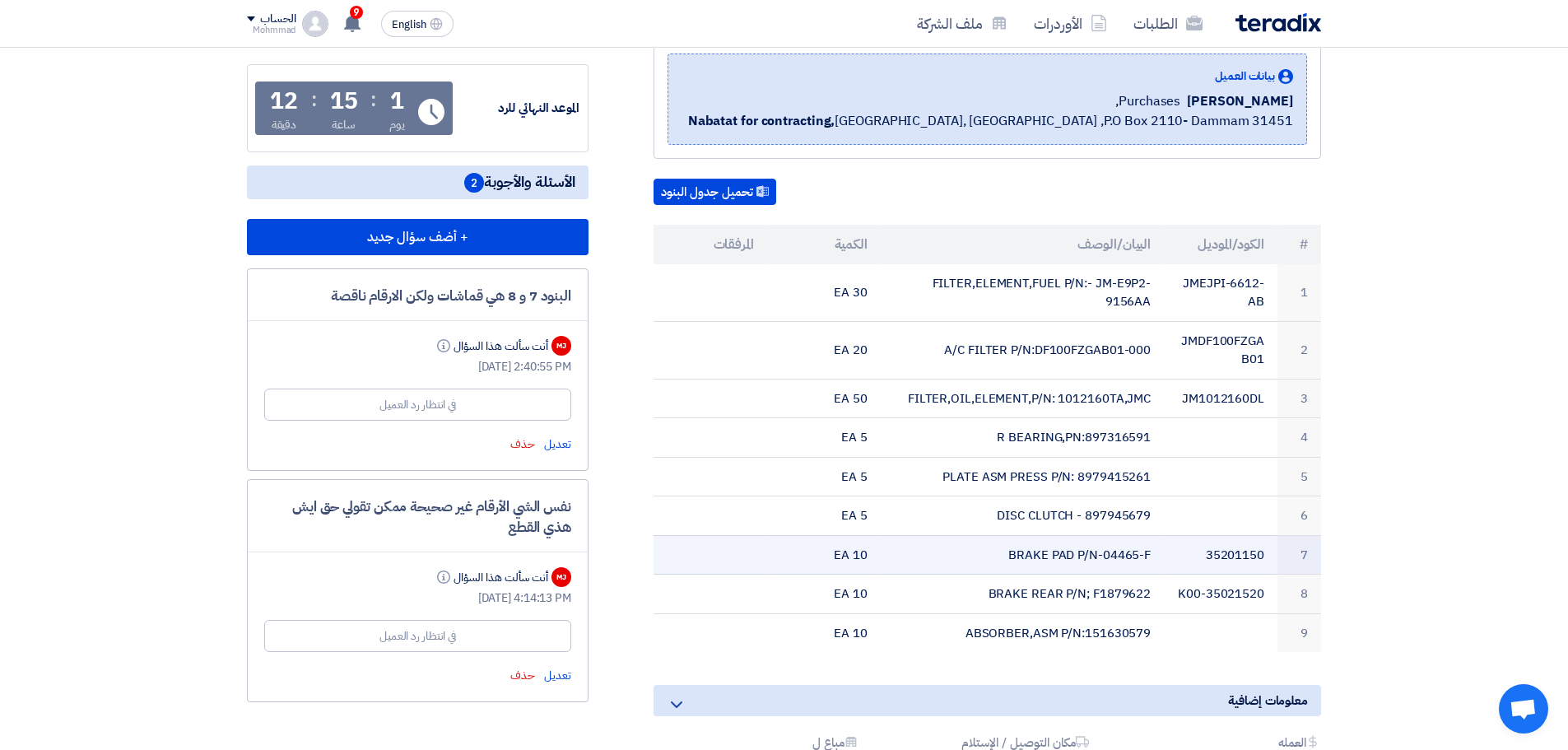
click at [1207, 557] on tr "7 35201150 BRAKE PAD P/N-04465-F 10 EA" at bounding box center [987, 554] width 667 height 39
click at [1207, 556] on td "35201150" at bounding box center [1220, 554] width 114 height 39
drag, startPoint x: 1207, startPoint y: 556, endPoint x: 1228, endPoint y: 555, distance: 21.0
click at [1213, 555] on td "35201150" at bounding box center [1220, 554] width 114 height 39
click at [1228, 555] on td "35201150" at bounding box center [1220, 554] width 114 height 39
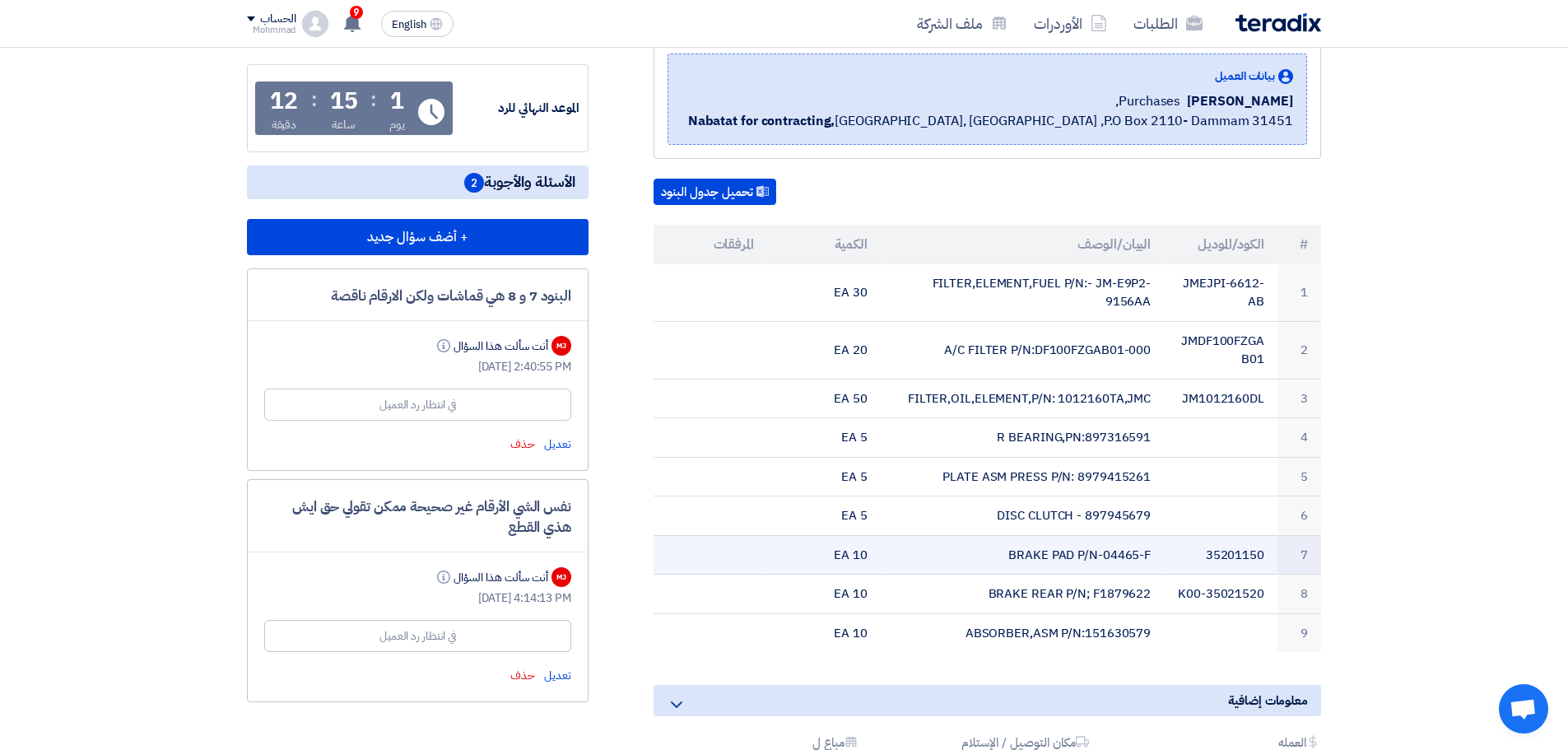
click at [1228, 555] on td "35201150" at bounding box center [1220, 554] width 114 height 39
click at [1135, 554] on td "BRAKE PAD P/N-04465-F" at bounding box center [1023, 554] width 284 height 39
click at [1135, 554] on td "BRAKE PAD P/N-04465-F" at bounding box center [1023, 554] width 284 height 39
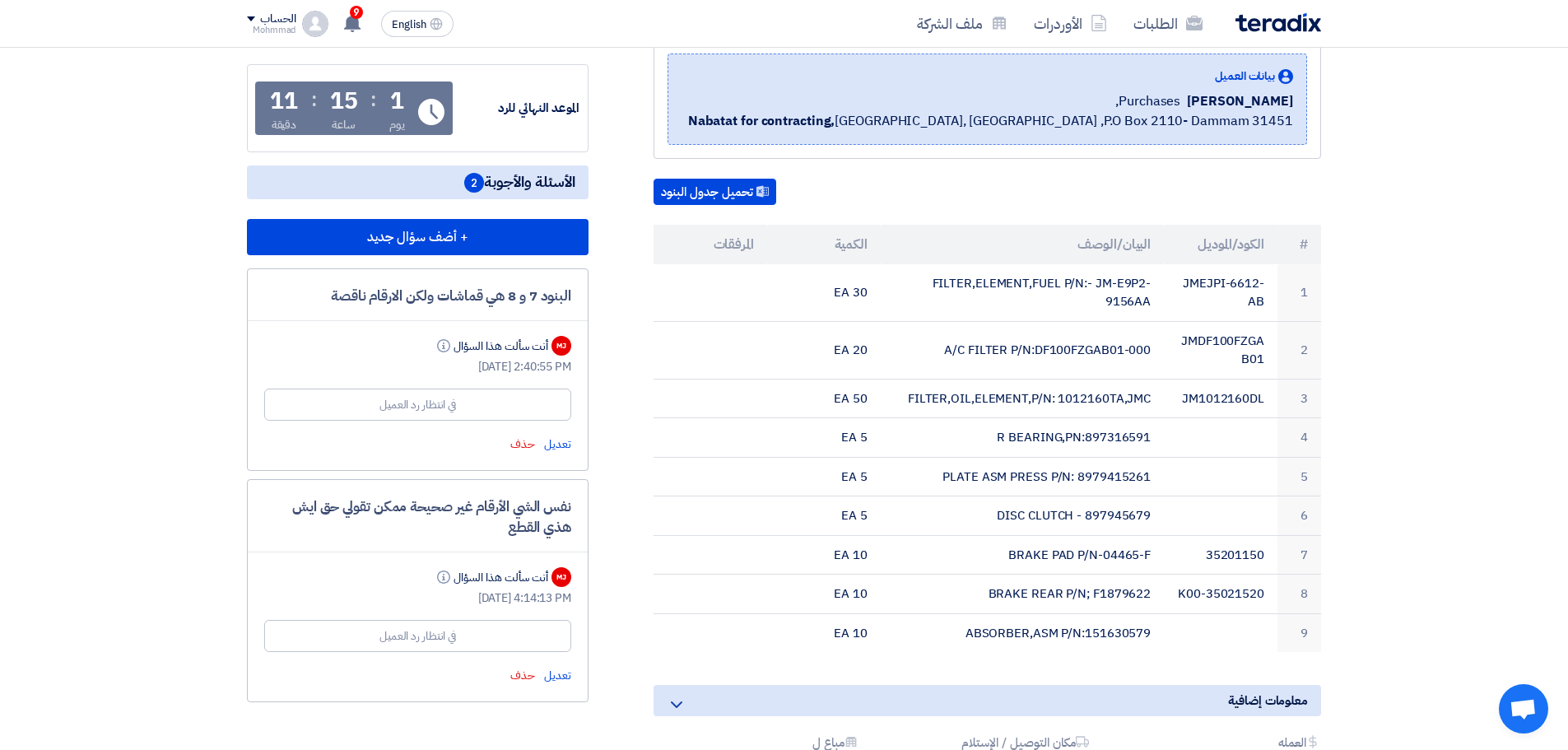
copy td "04465"
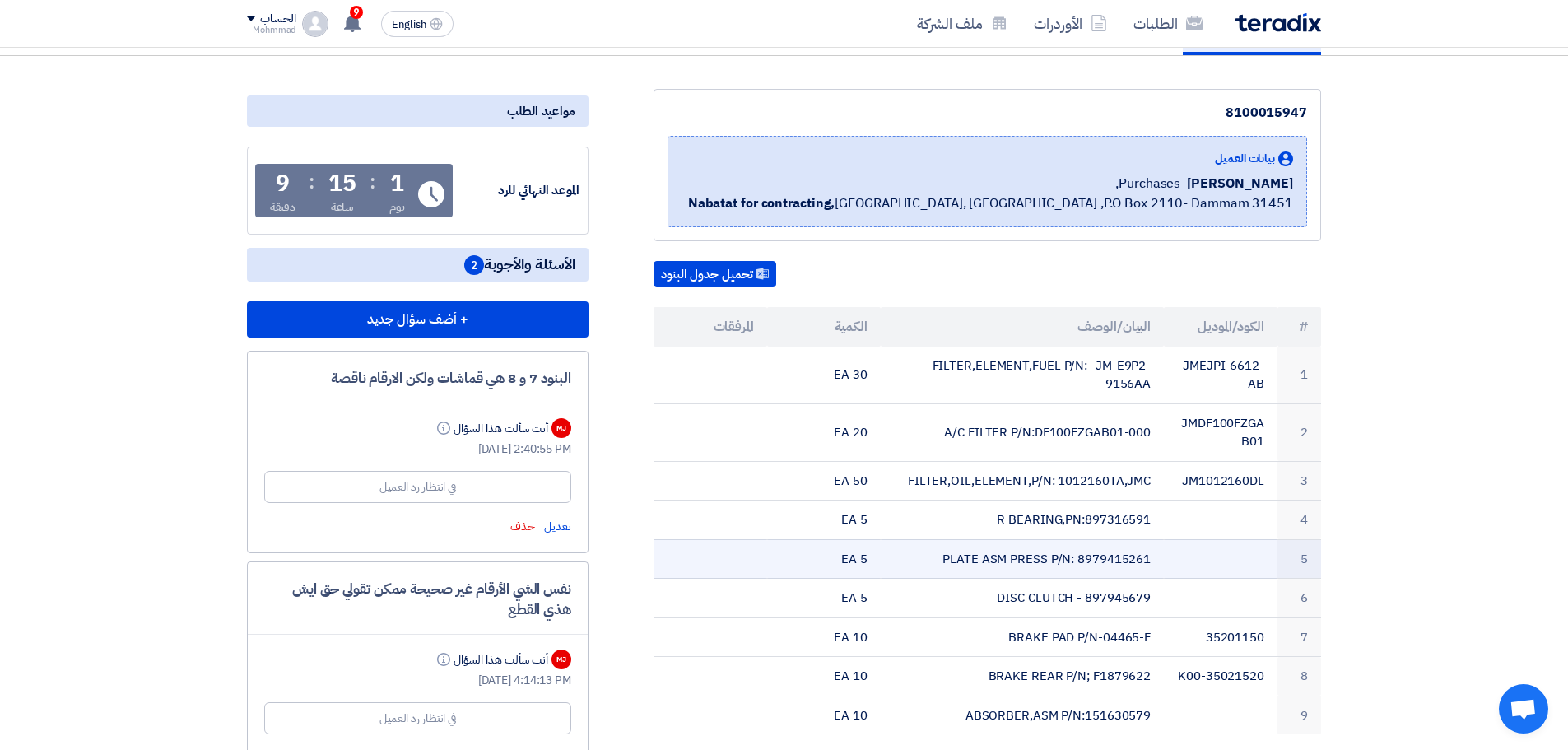
scroll to position [0, 0]
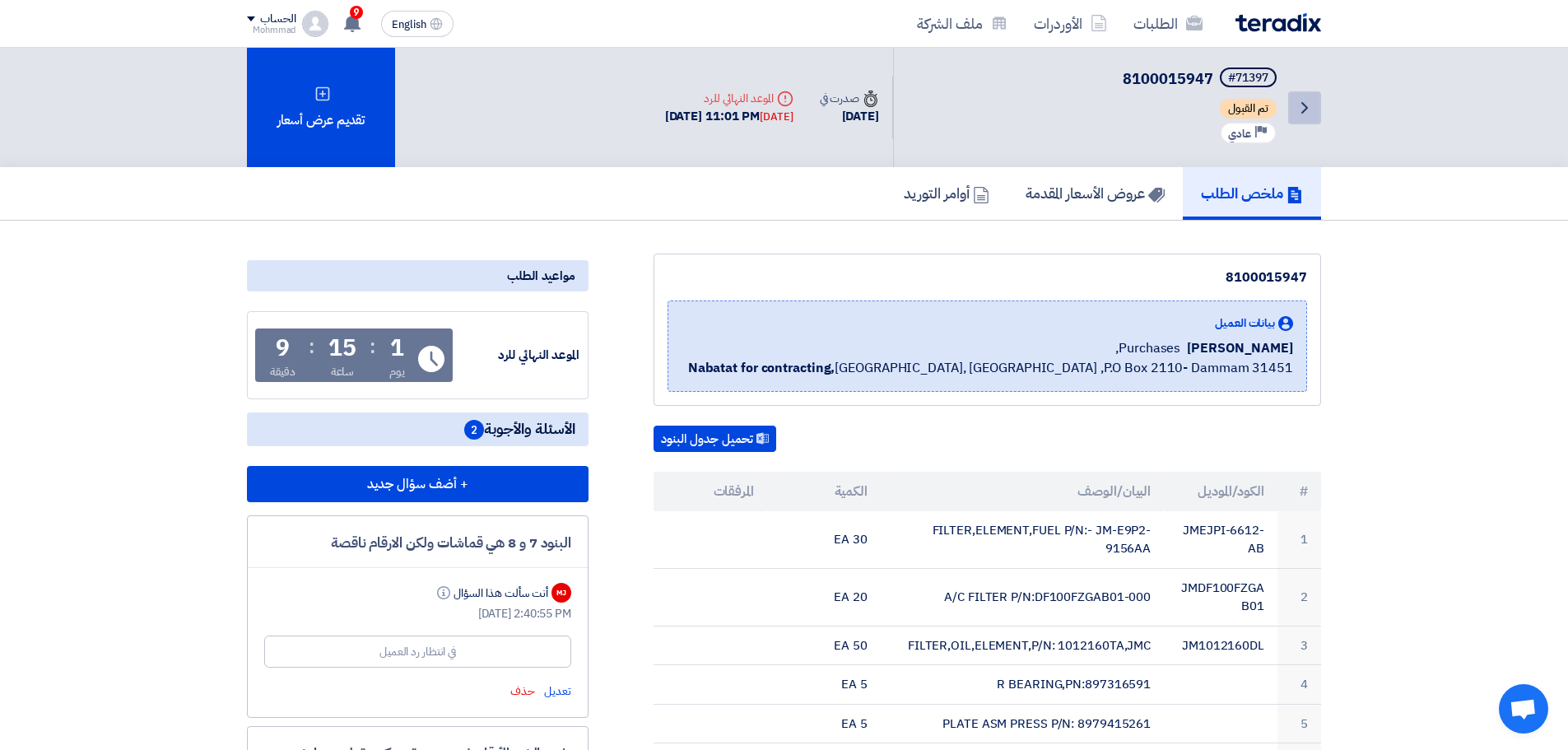
click at [1314, 117] on icon "Back" at bounding box center [1305, 108] width 20 height 20
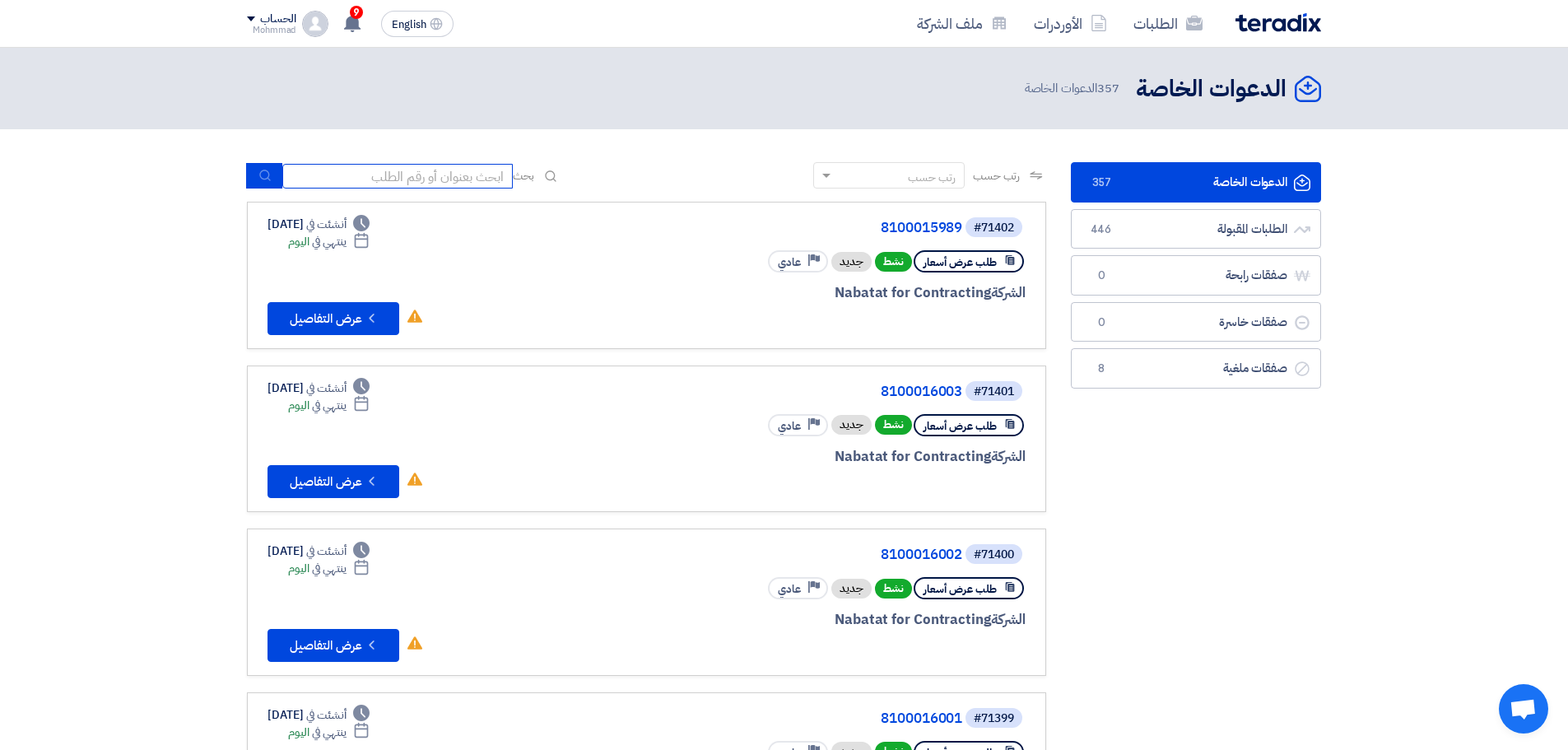
click at [443, 177] on input at bounding box center [397, 176] width 230 height 25
paste input "8100015989"
type input "8100015989"
click at [275, 179] on button "submit" at bounding box center [264, 176] width 36 height 25
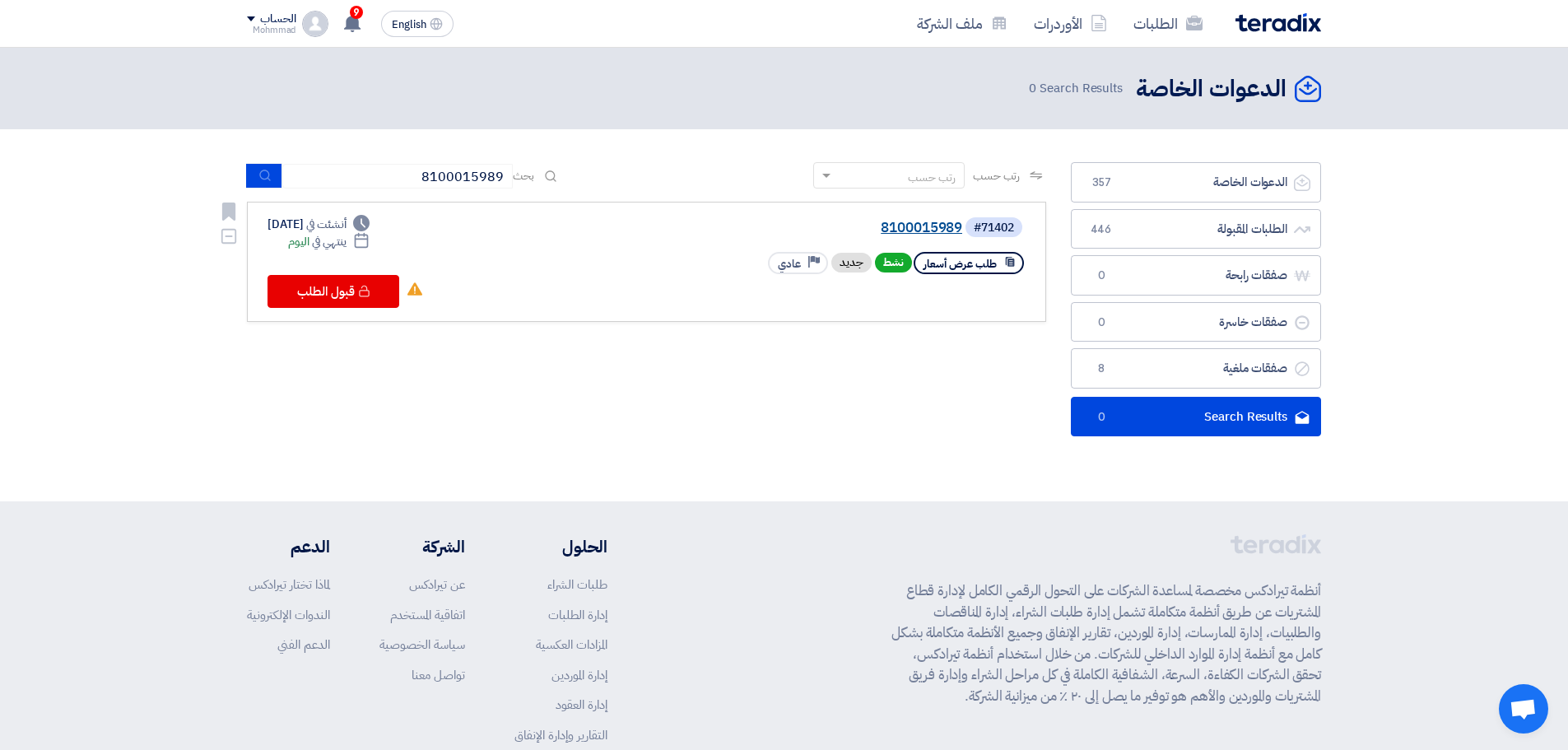
click at [938, 222] on link "8100015989" at bounding box center [798, 228] width 330 height 15
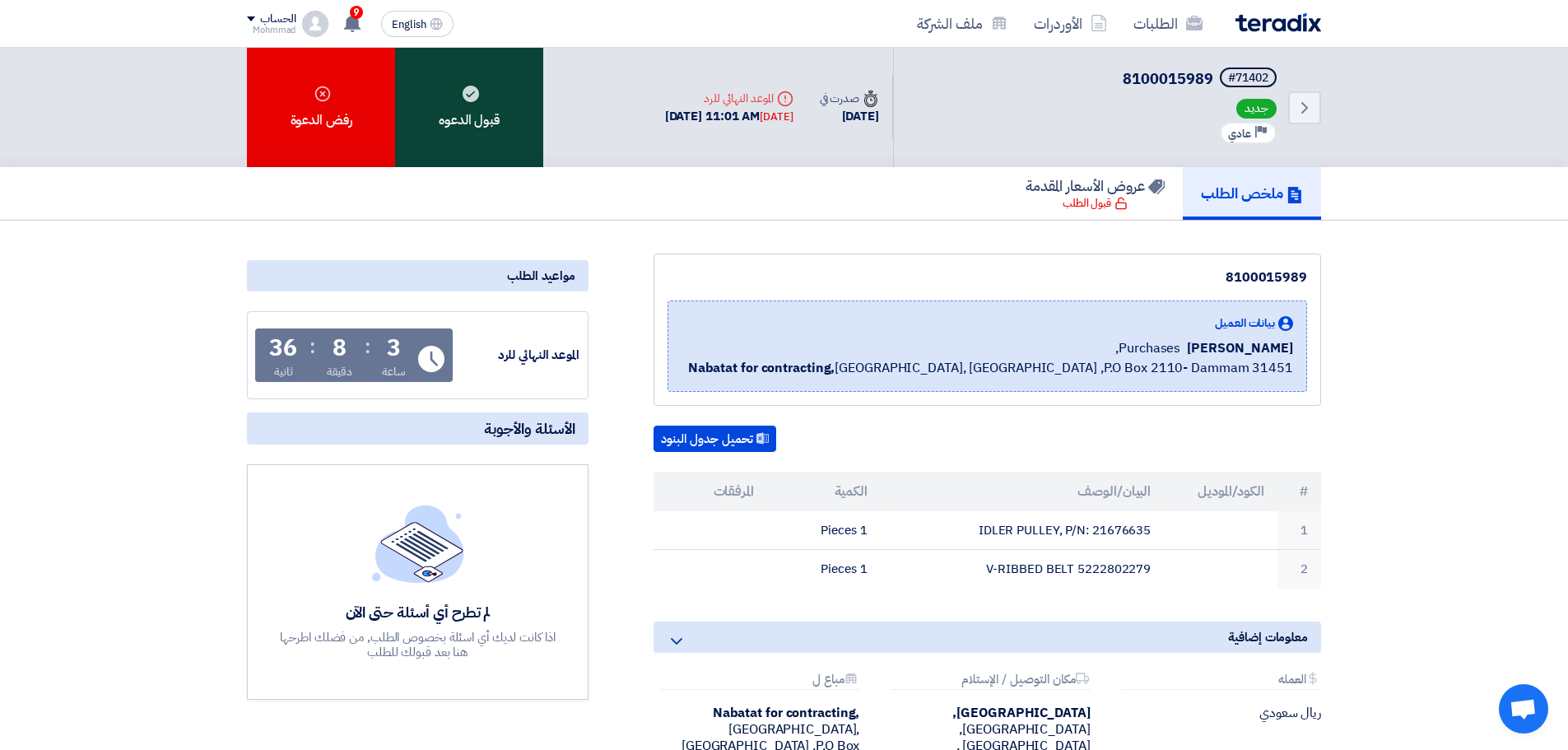
click at [476, 126] on div "قبول الدعوه" at bounding box center [469, 106] width 148 height 119
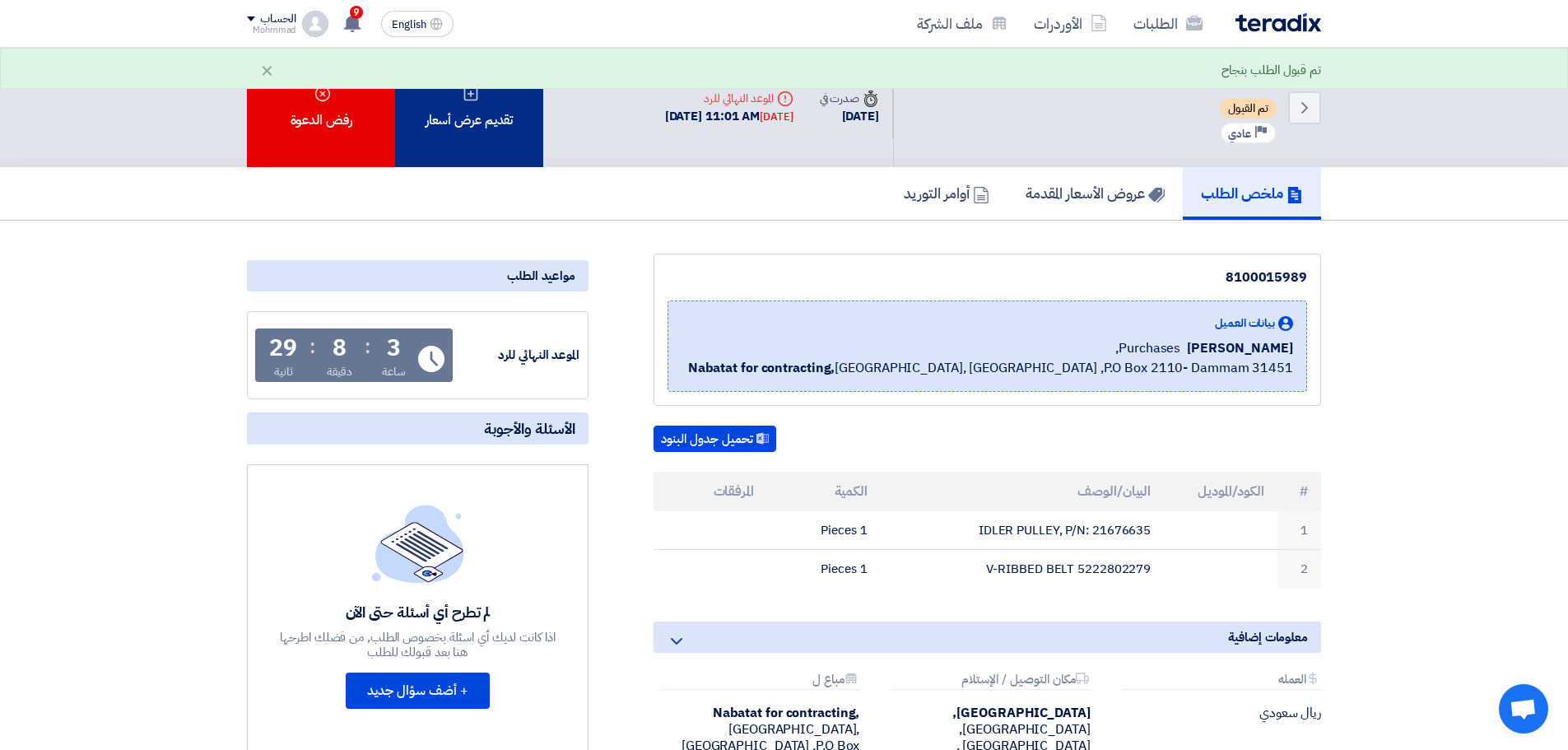
click at [443, 122] on div "تقديم عرض أسعار" at bounding box center [469, 106] width 148 height 119
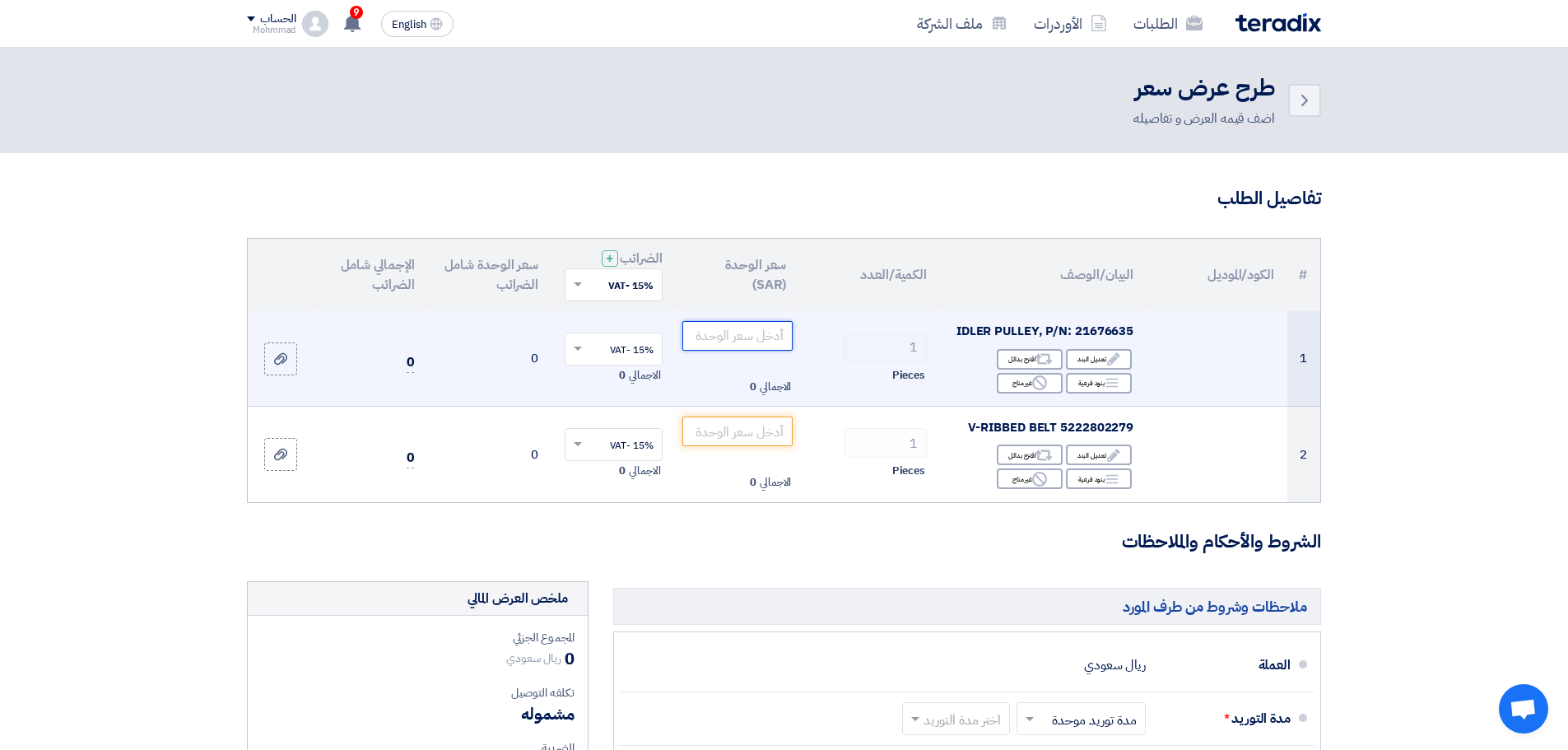
click at [769, 334] on input "number" at bounding box center [738, 336] width 111 height 30
click at [775, 342] on input "number" at bounding box center [738, 336] width 111 height 30
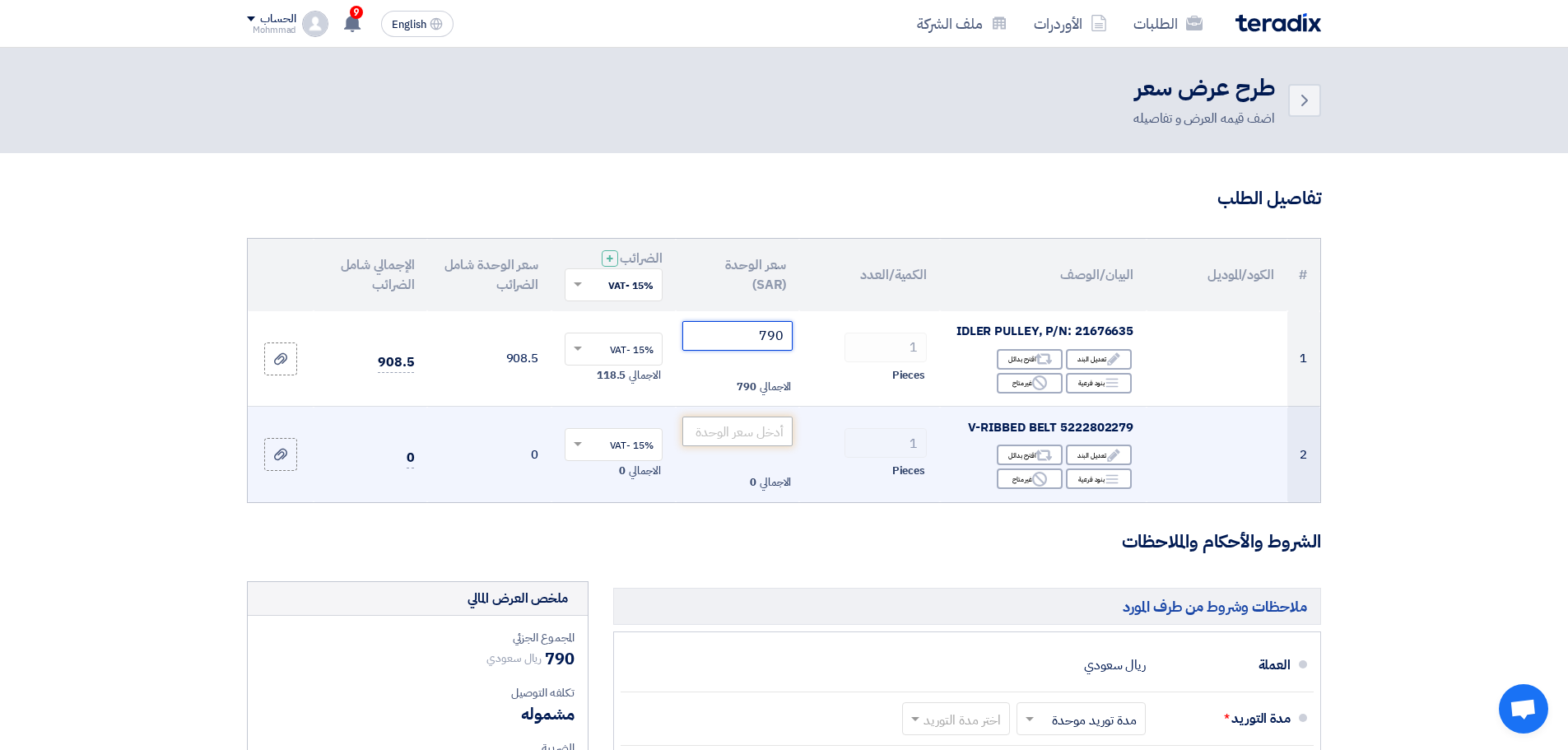
type input "790"
click at [726, 432] on input "number" at bounding box center [738, 431] width 111 height 30
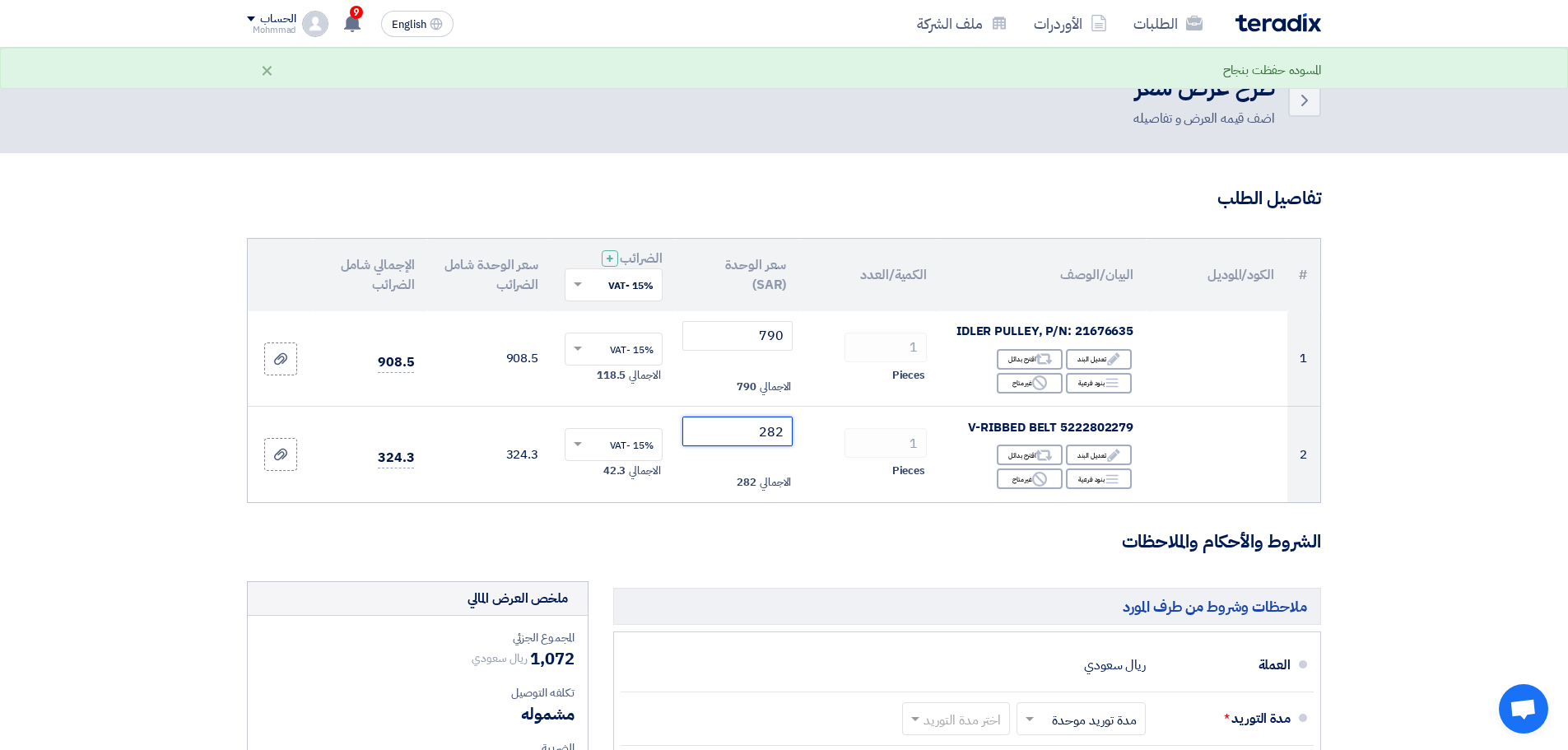
type input "282"
click at [1436, 555] on section "تفاصيل الطلب # الكود/الموديل البيان/الوصف الكمية/العدد سعر الوحدة (SAR) الضرائب…" at bounding box center [784, 678] width 1568 height 1050
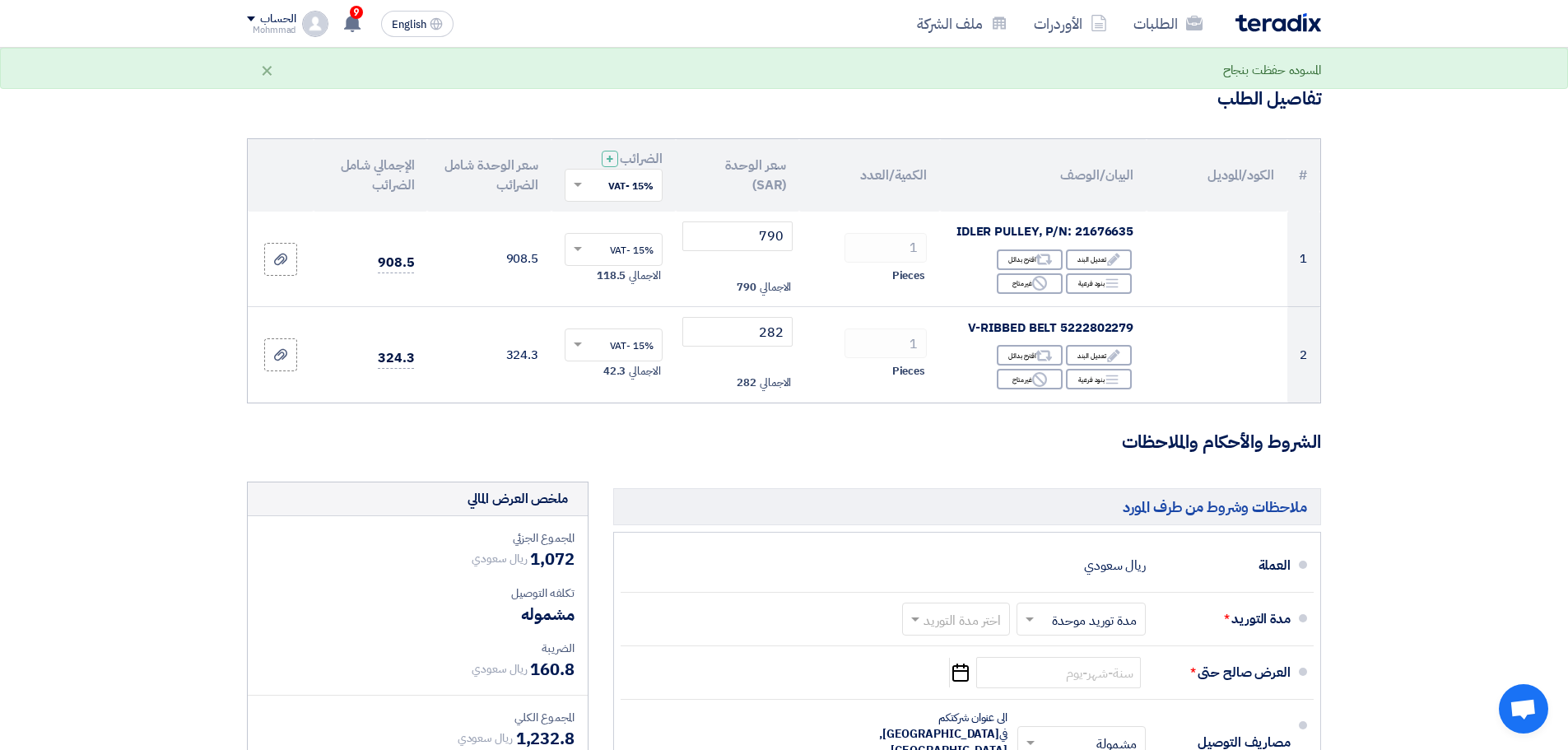
scroll to position [247, 0]
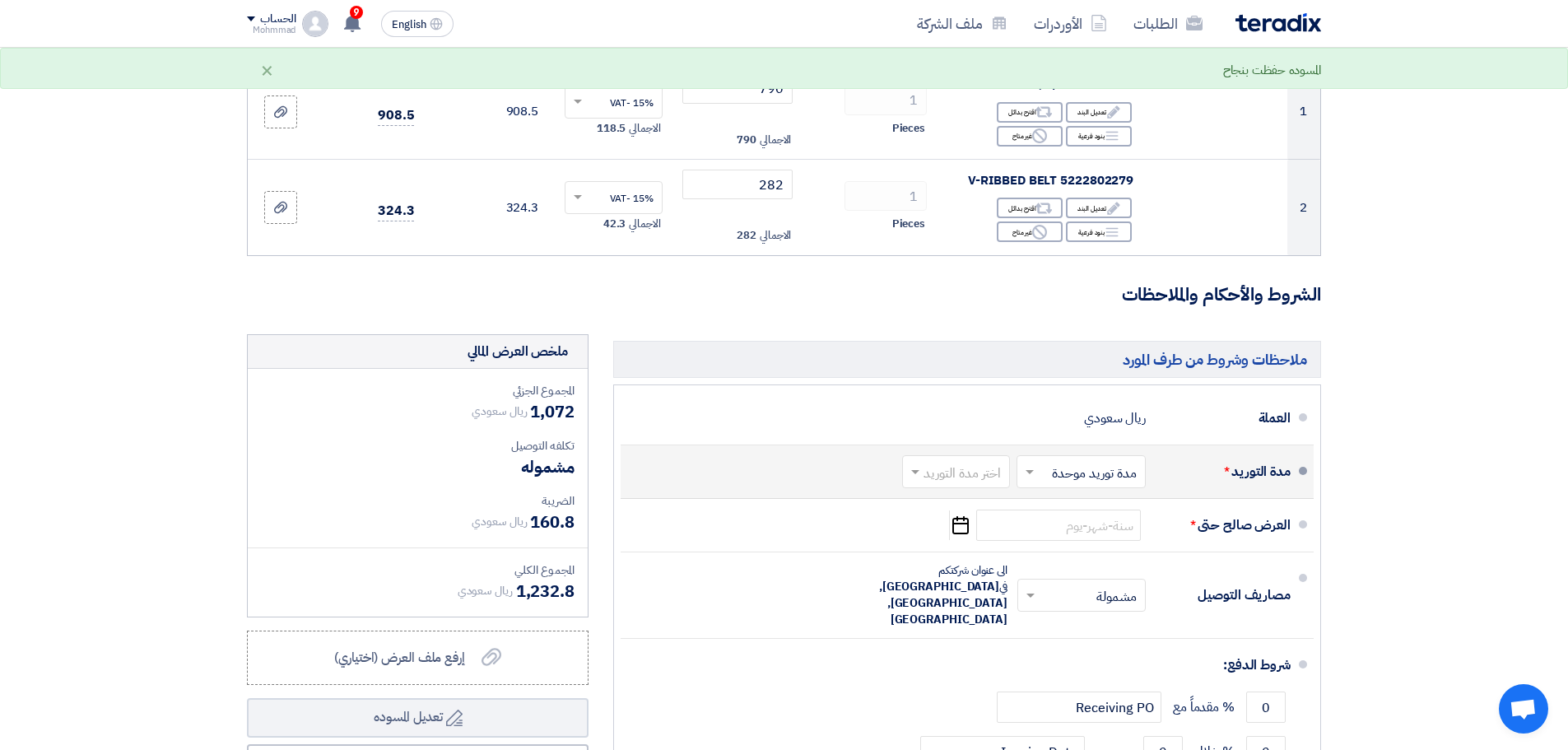
click at [933, 461] on input "text" at bounding box center [952, 473] width 99 height 24
click at [956, 500] on span "(1-2) أيام" at bounding box center [979, 507] width 50 height 20
click at [955, 522] on icon "Pick a date" at bounding box center [960, 525] width 22 height 30
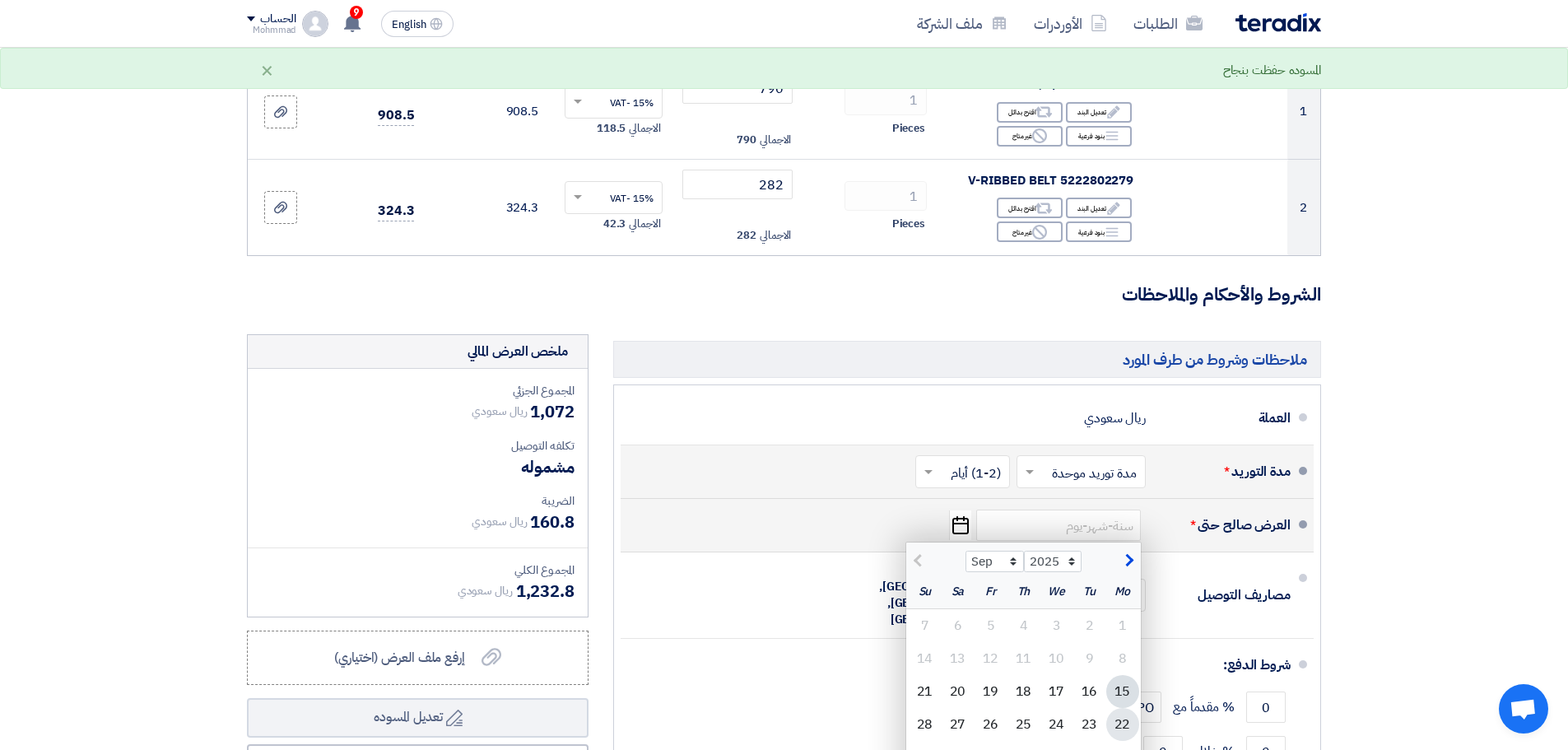
click at [1125, 681] on div "22" at bounding box center [1123, 725] width 33 height 33
type input "9/22/2025"
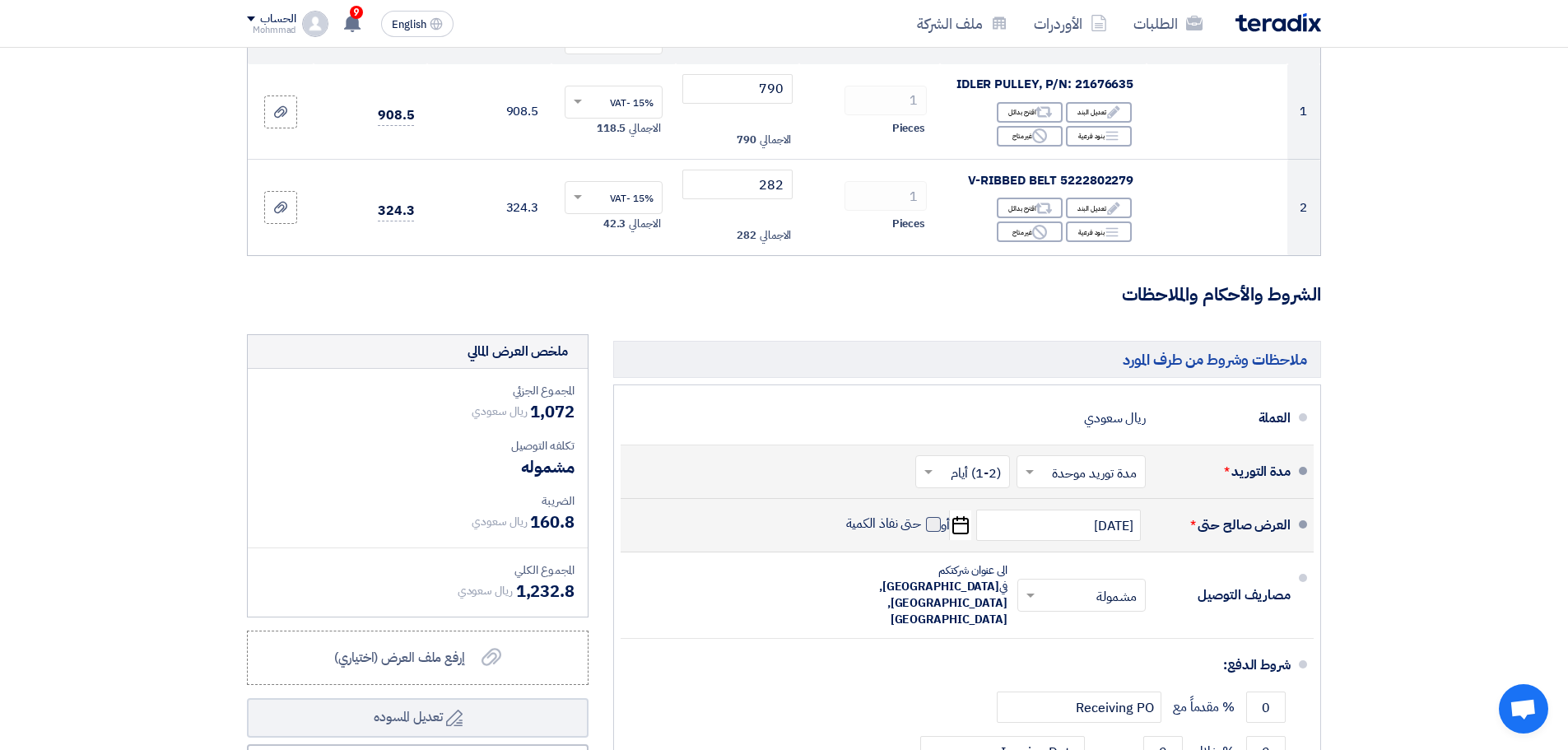
click at [935, 524] on span at bounding box center [933, 524] width 15 height 15
click at [922, 524] on input "حتى نفاذ الكمية" at bounding box center [882, 531] width 79 height 31
checkbox input "true"
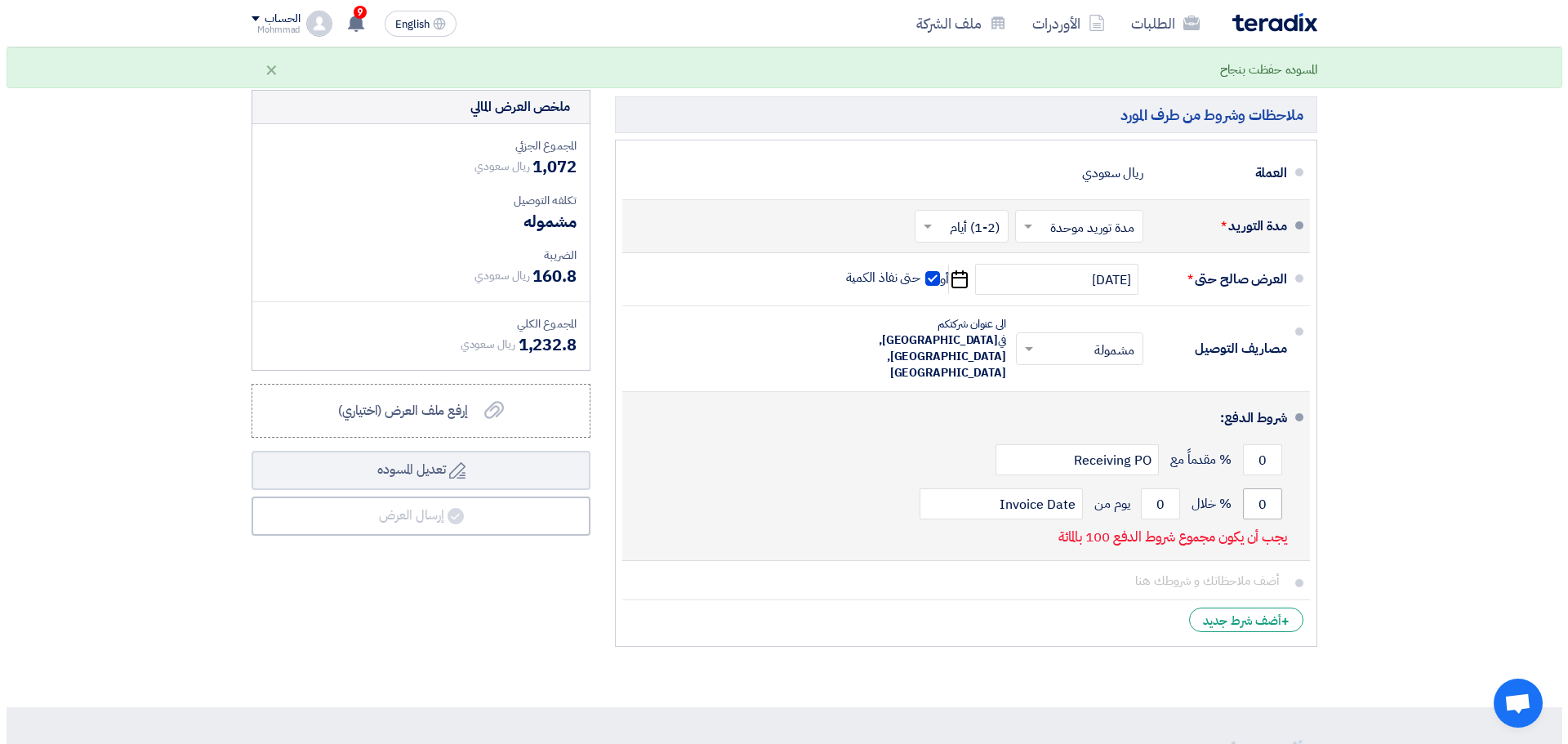
scroll to position [489, 0]
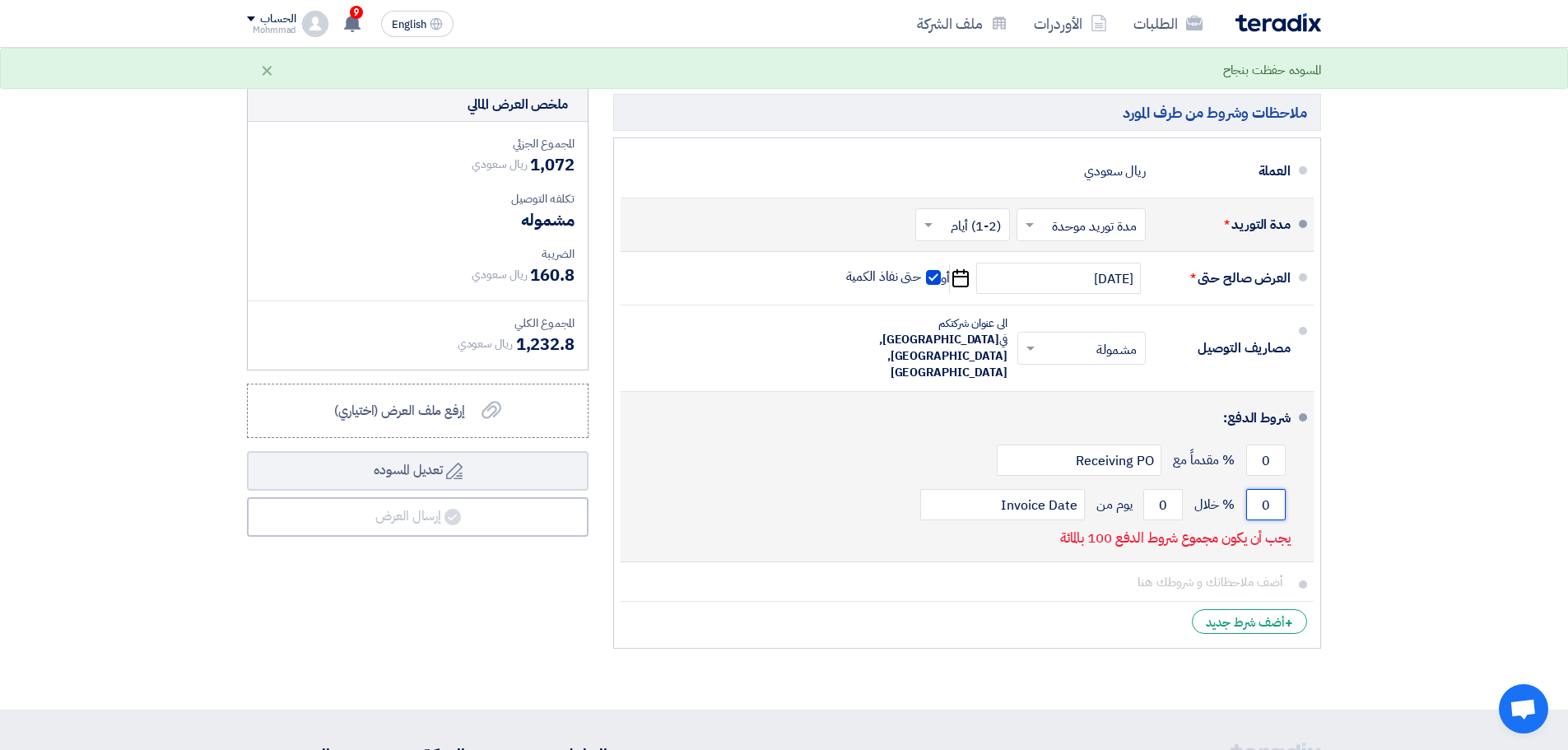
click at [1266, 489] on input "0" at bounding box center [1266, 504] width 39 height 31
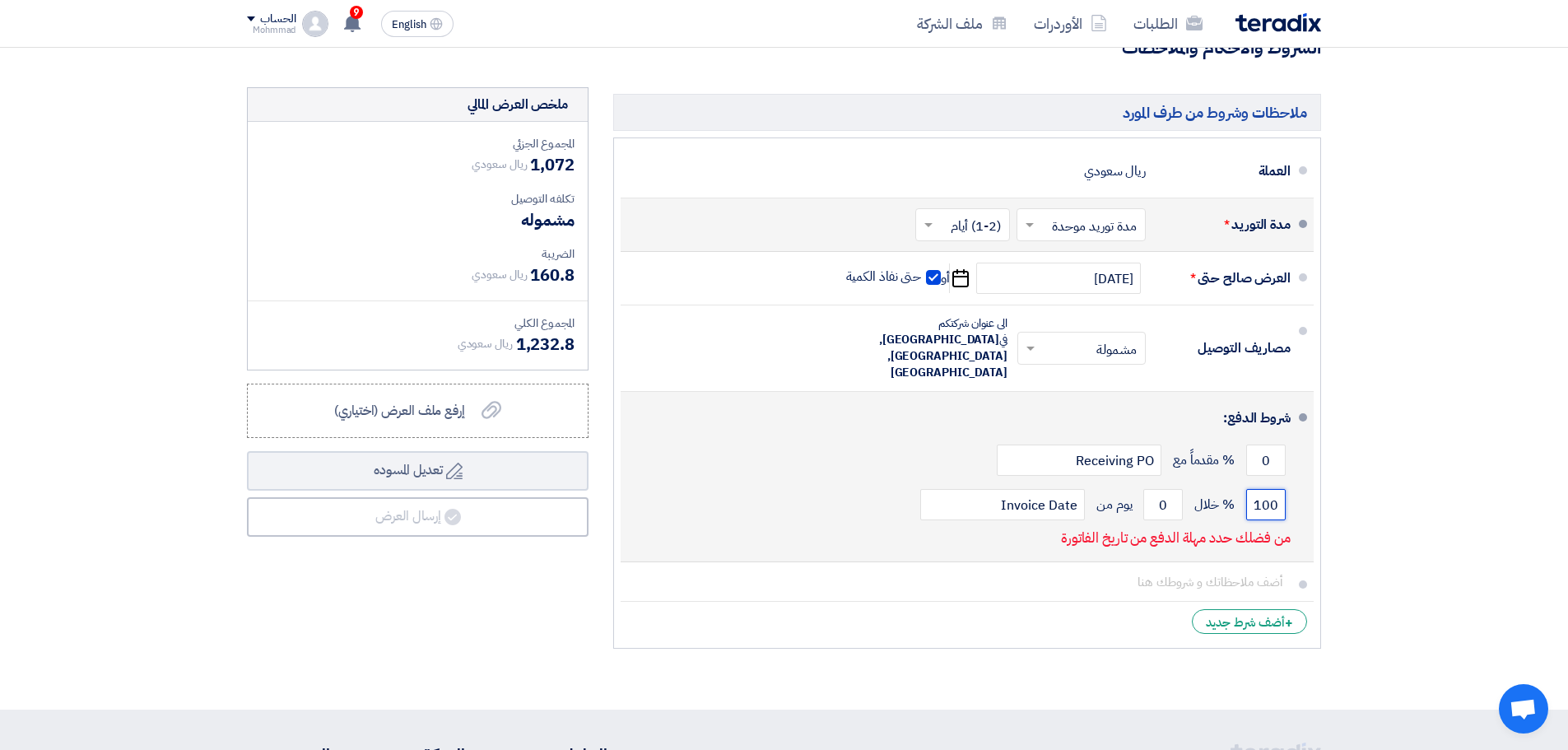
type input "100"
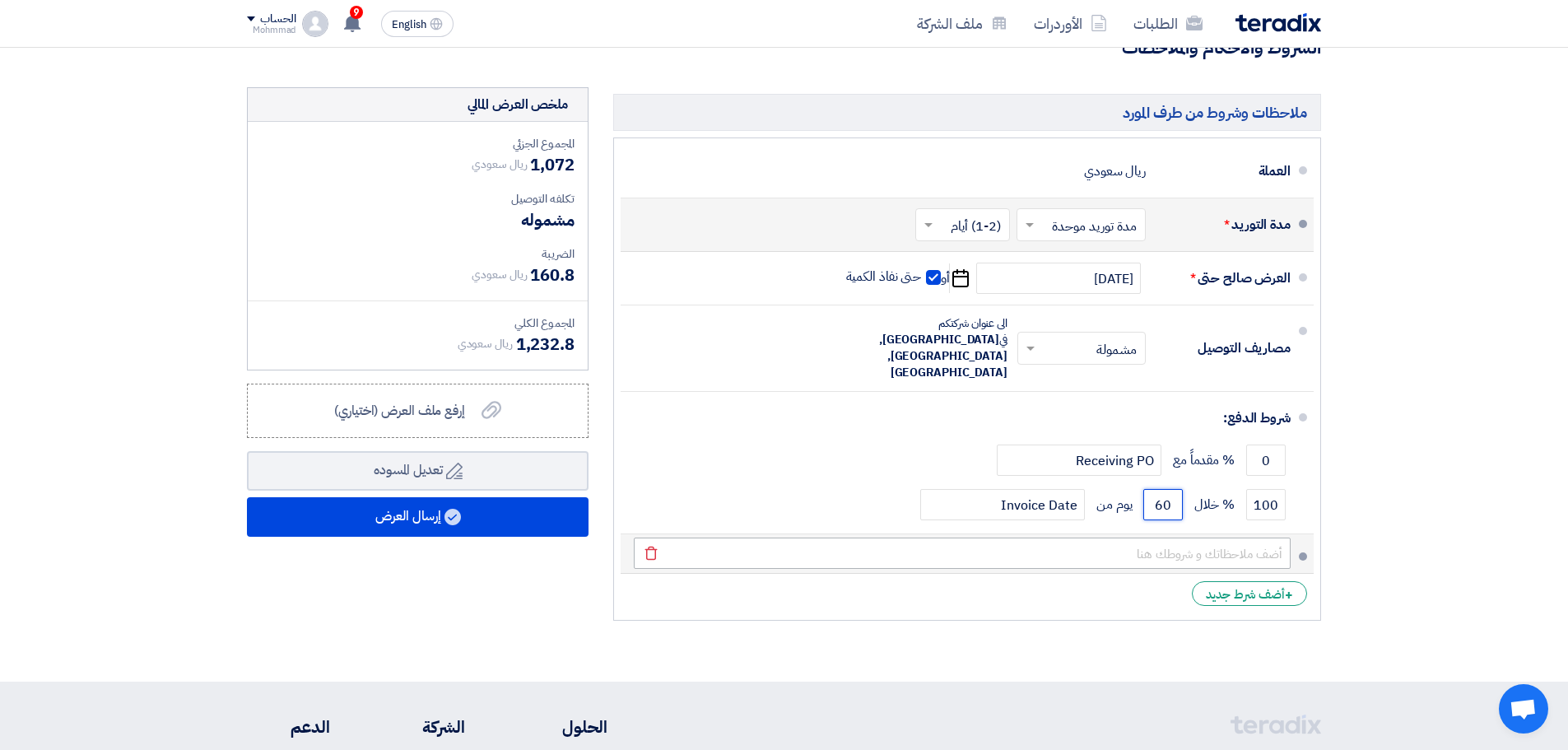
type input "60"
click at [1175, 537] on input "text" at bounding box center [962, 552] width 657 height 31
paste input "001971"
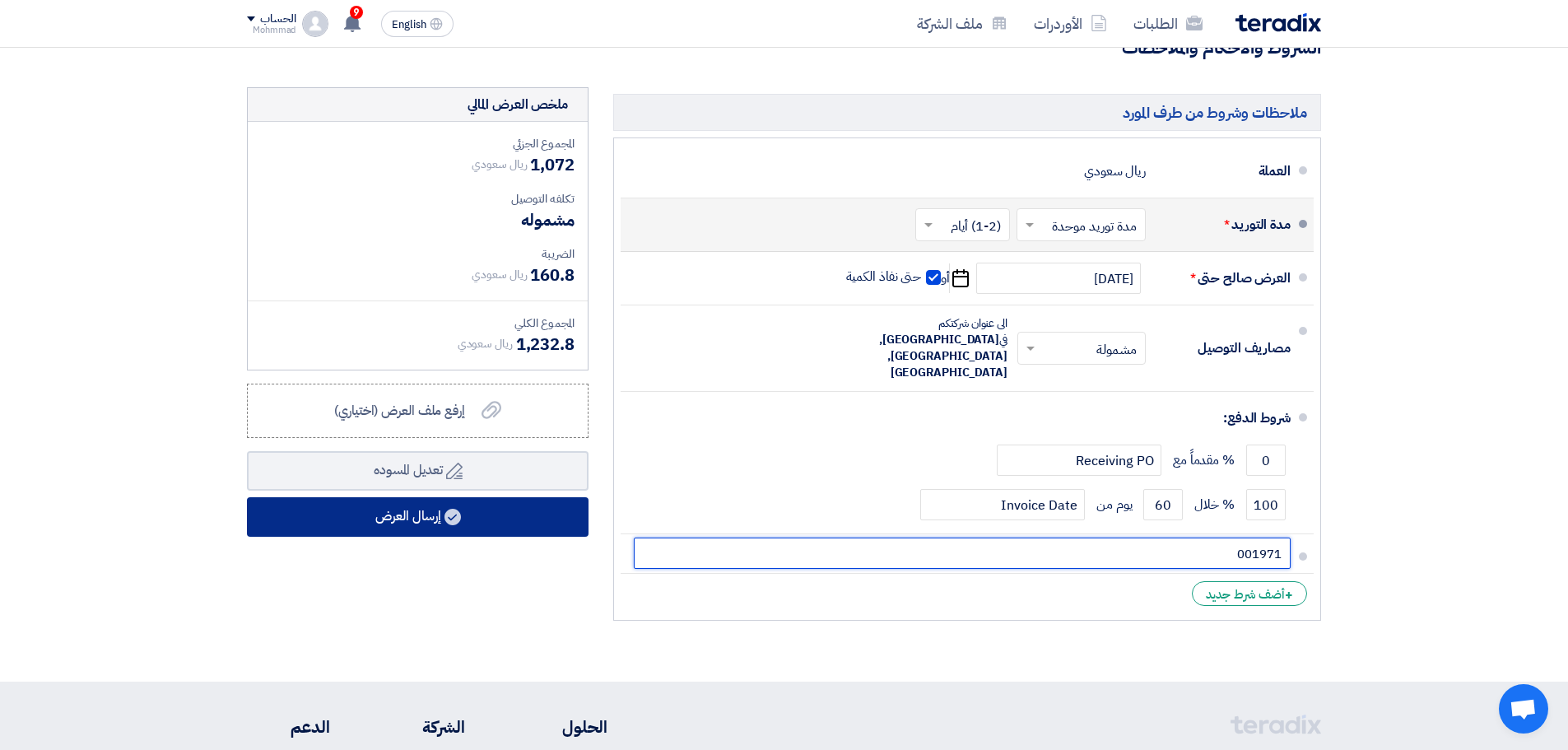
type input "001971"
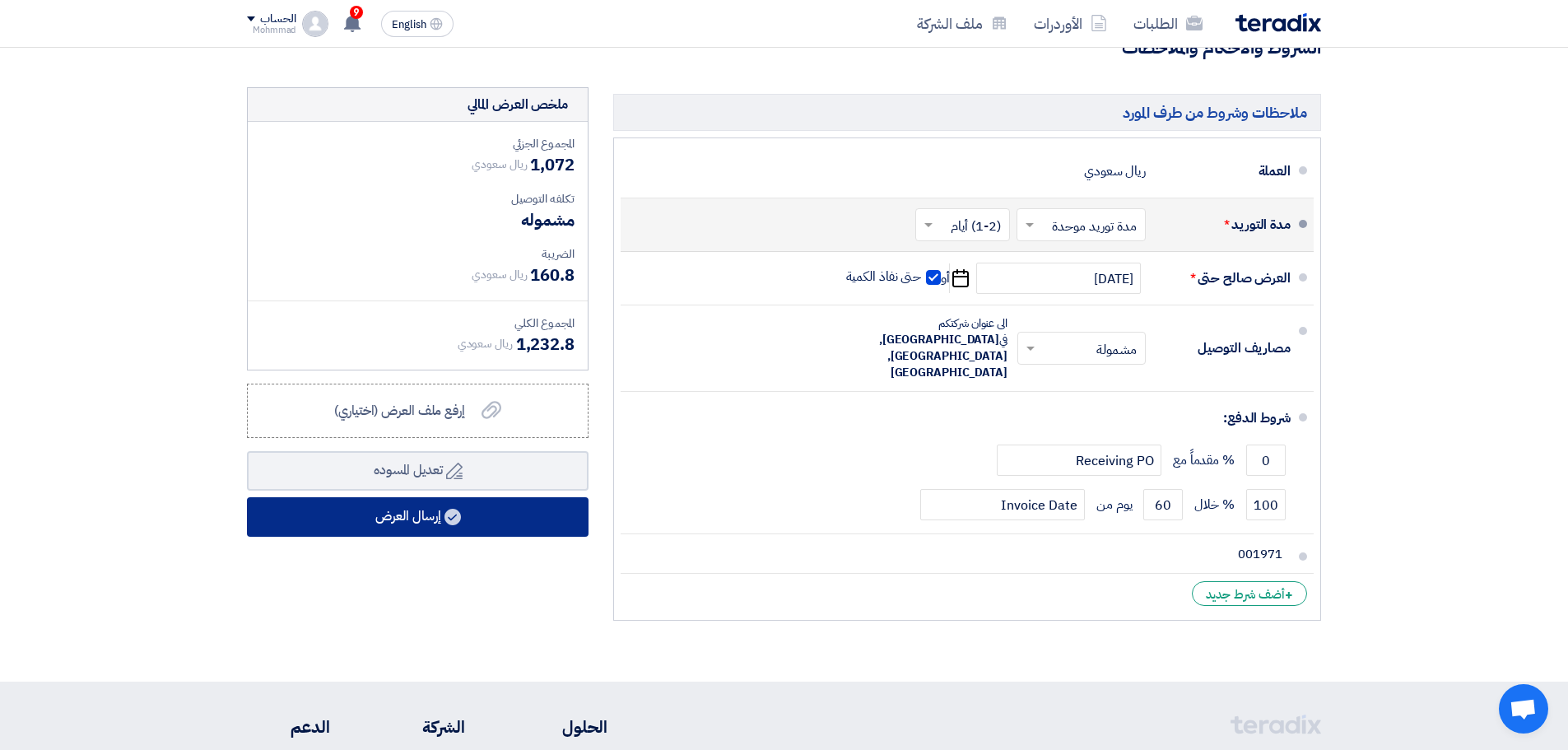
click at [476, 527] on button "إرسال العرض" at bounding box center [417, 516] width 341 height 39
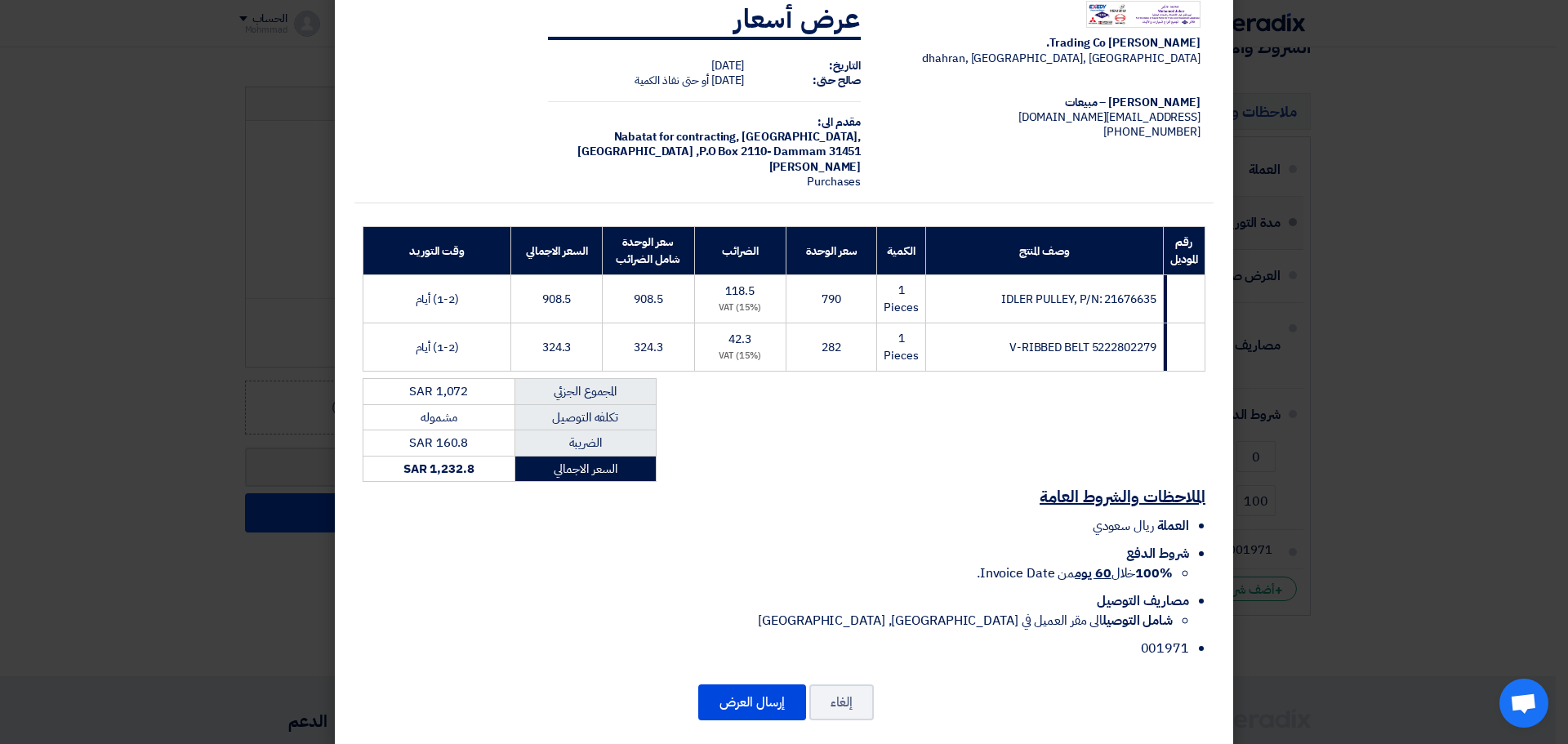
scroll to position [54, 0]
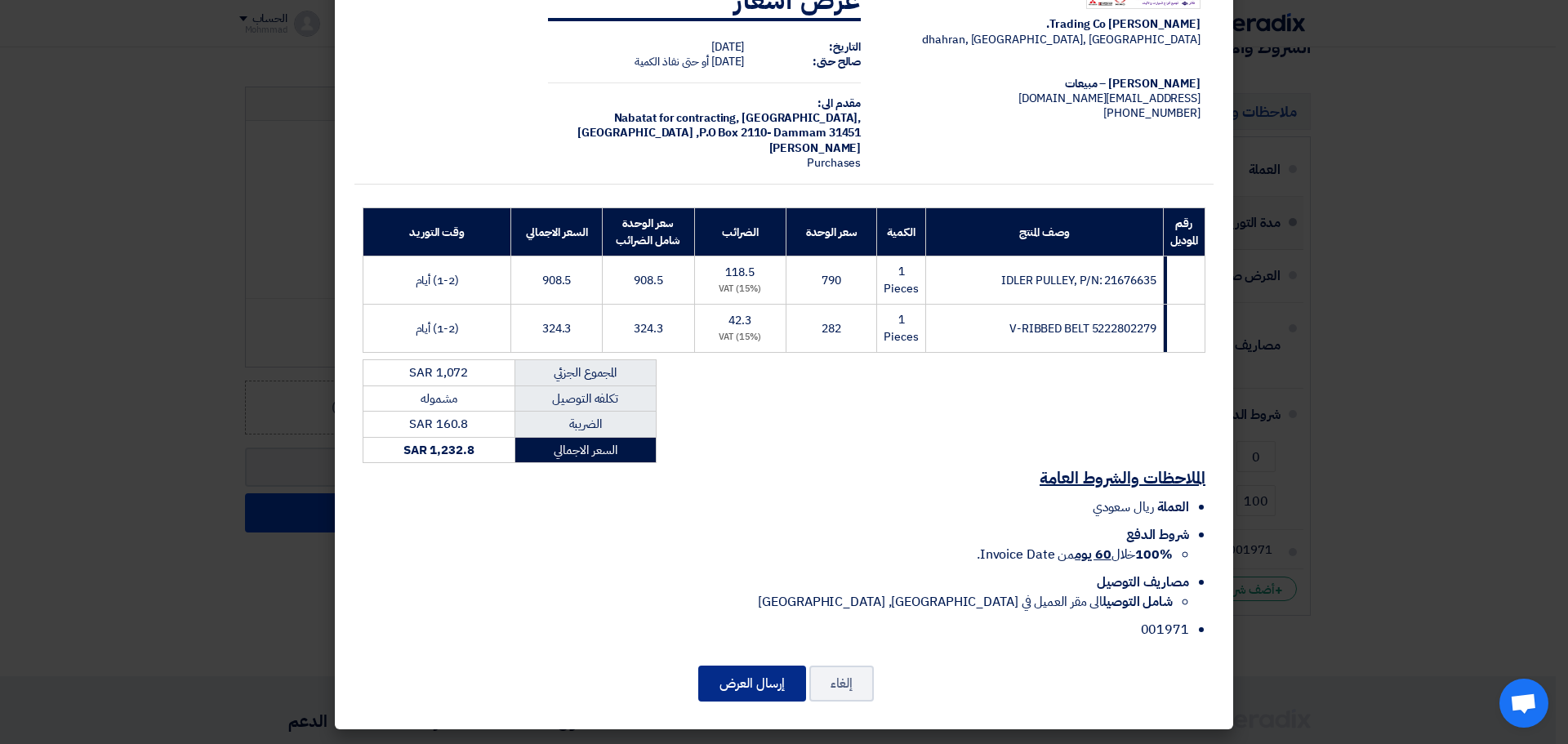
click at [772, 668] on button "إرسال العرض" at bounding box center [751, 684] width 107 height 36
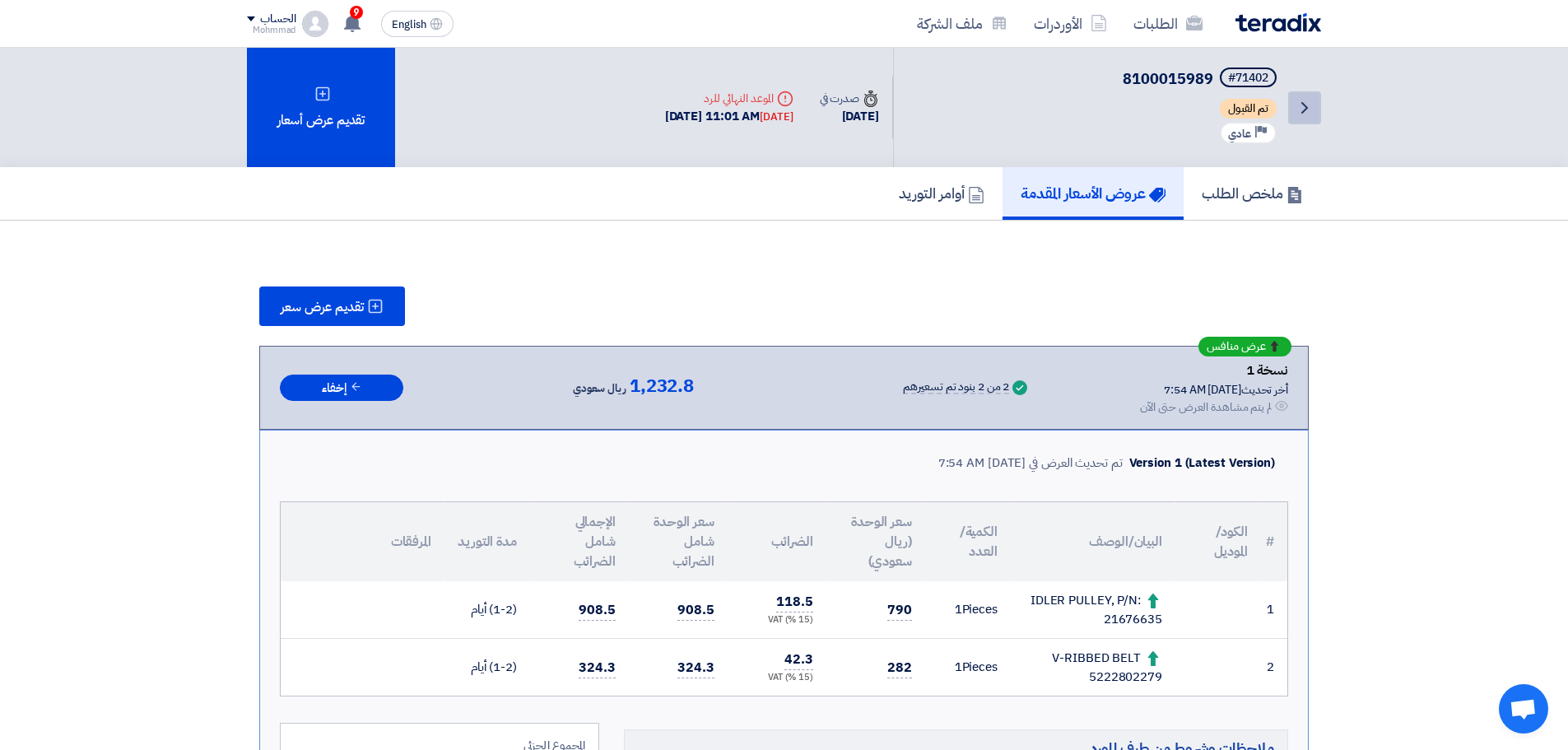
click at [1316, 101] on link "Back" at bounding box center [1305, 107] width 33 height 33
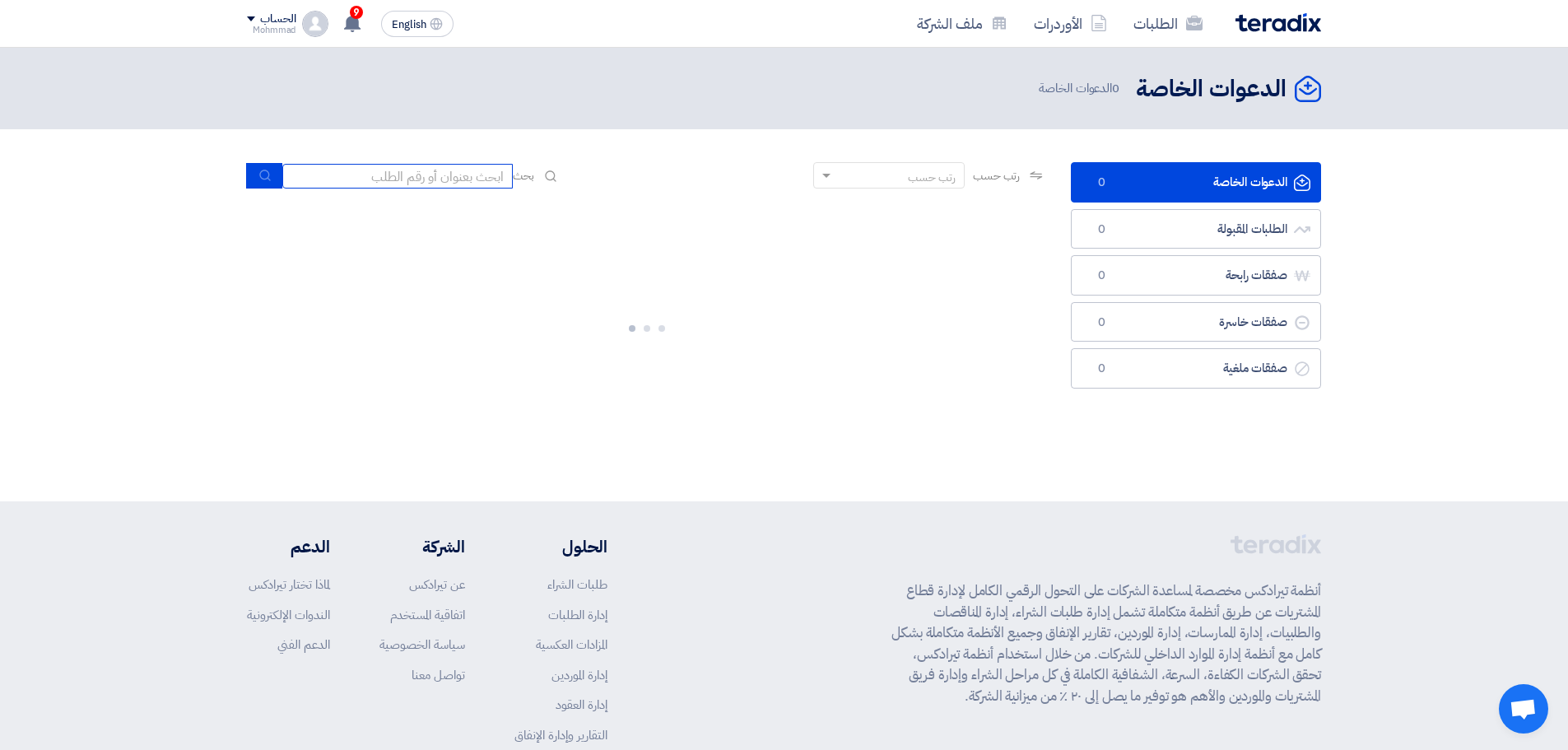
click at [397, 174] on input at bounding box center [397, 176] width 230 height 25
paste input "8100016003"
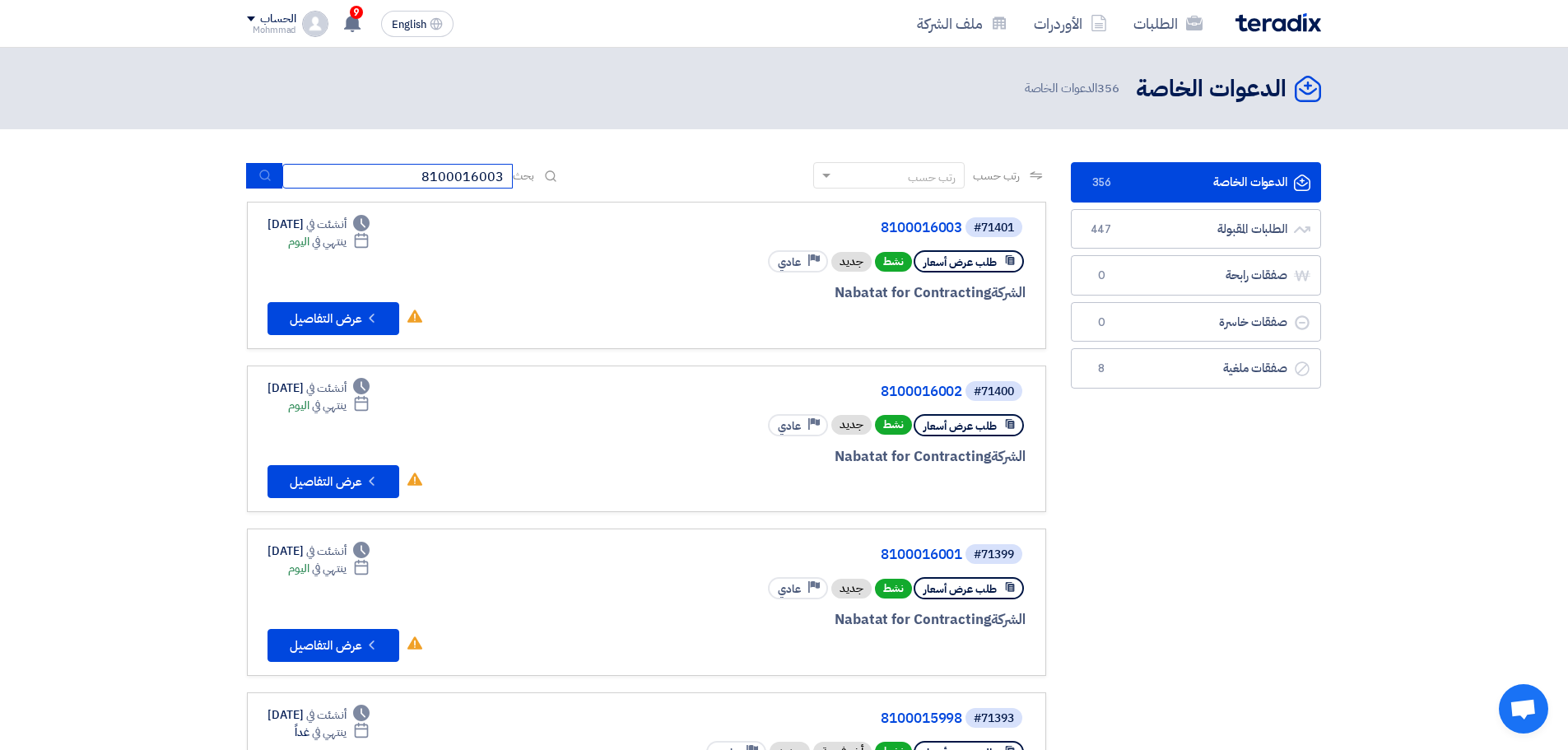
type input "8100016003"
click at [267, 176] on icon "submit" at bounding box center [265, 175] width 13 height 13
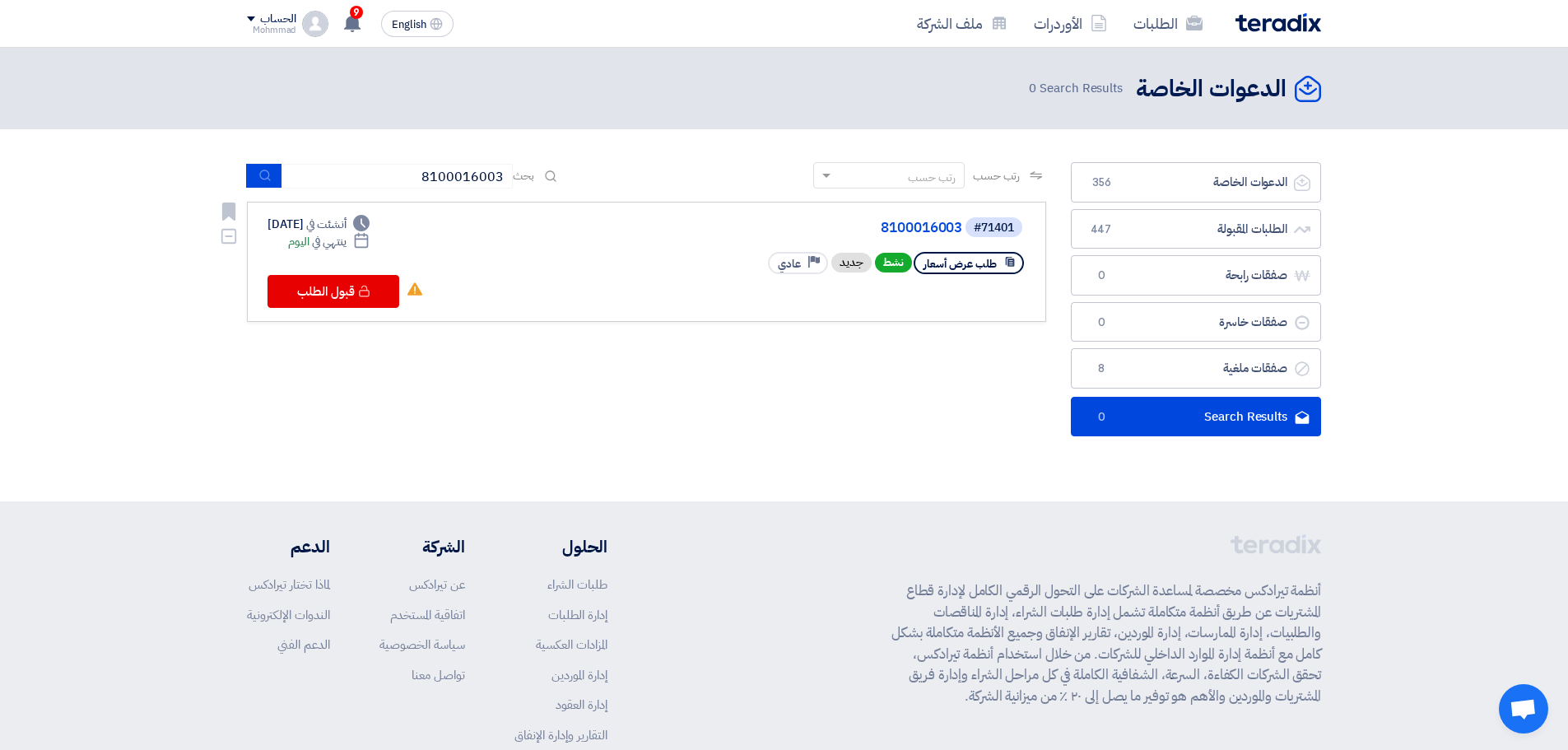
click at [930, 218] on div "#71401 8100016003" at bounding box center [828, 227] width 396 height 23
click at [927, 227] on link "8100016003" at bounding box center [798, 228] width 330 height 15
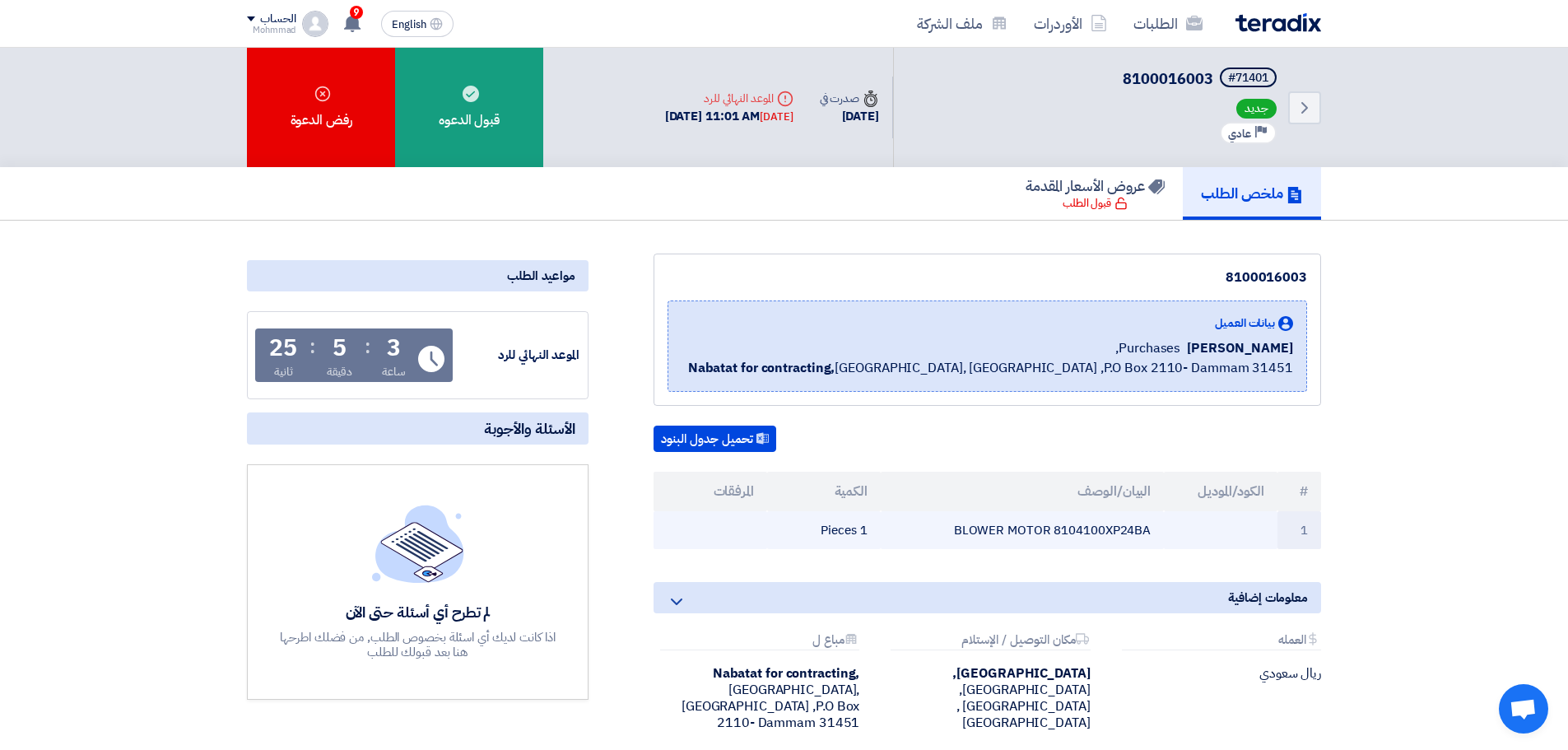
click at [1085, 533] on td "BLOWER MOTOR 8104100XP24BA" at bounding box center [1023, 530] width 284 height 38
copy td "8104100XP24BA"
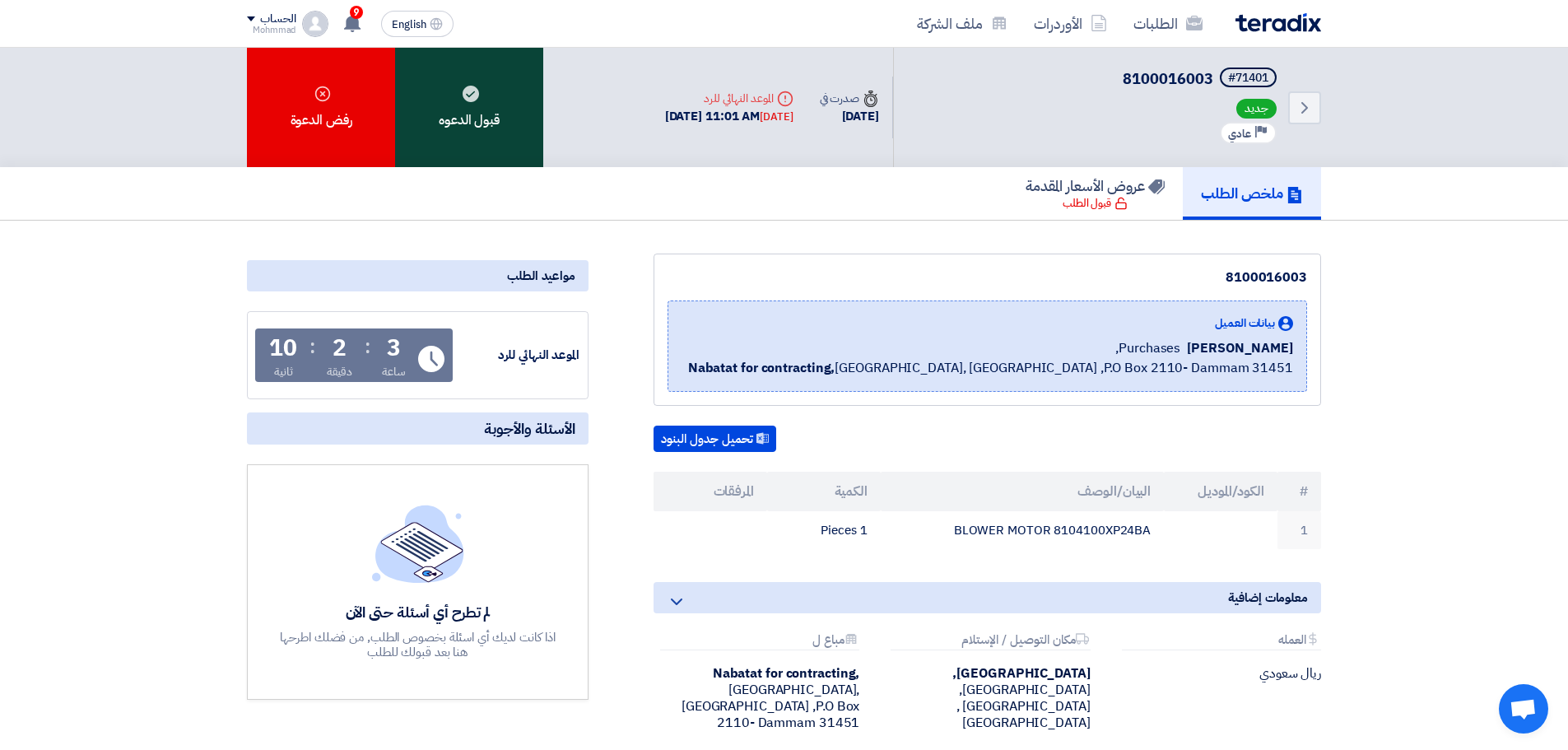
click at [486, 108] on div "قبول الدعوه" at bounding box center [469, 106] width 148 height 119
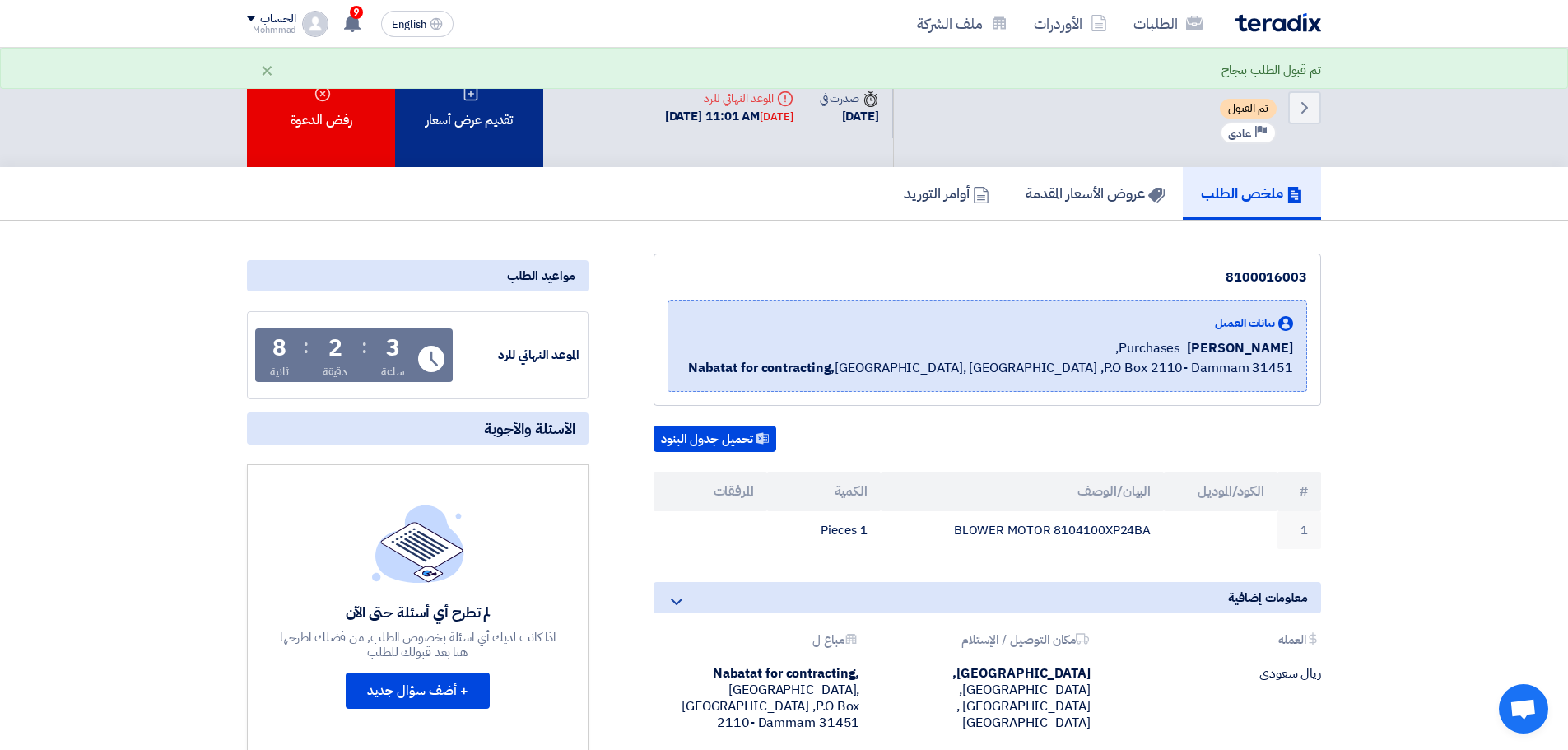
click at [477, 132] on div "تقديم عرض أسعار" at bounding box center [469, 106] width 148 height 119
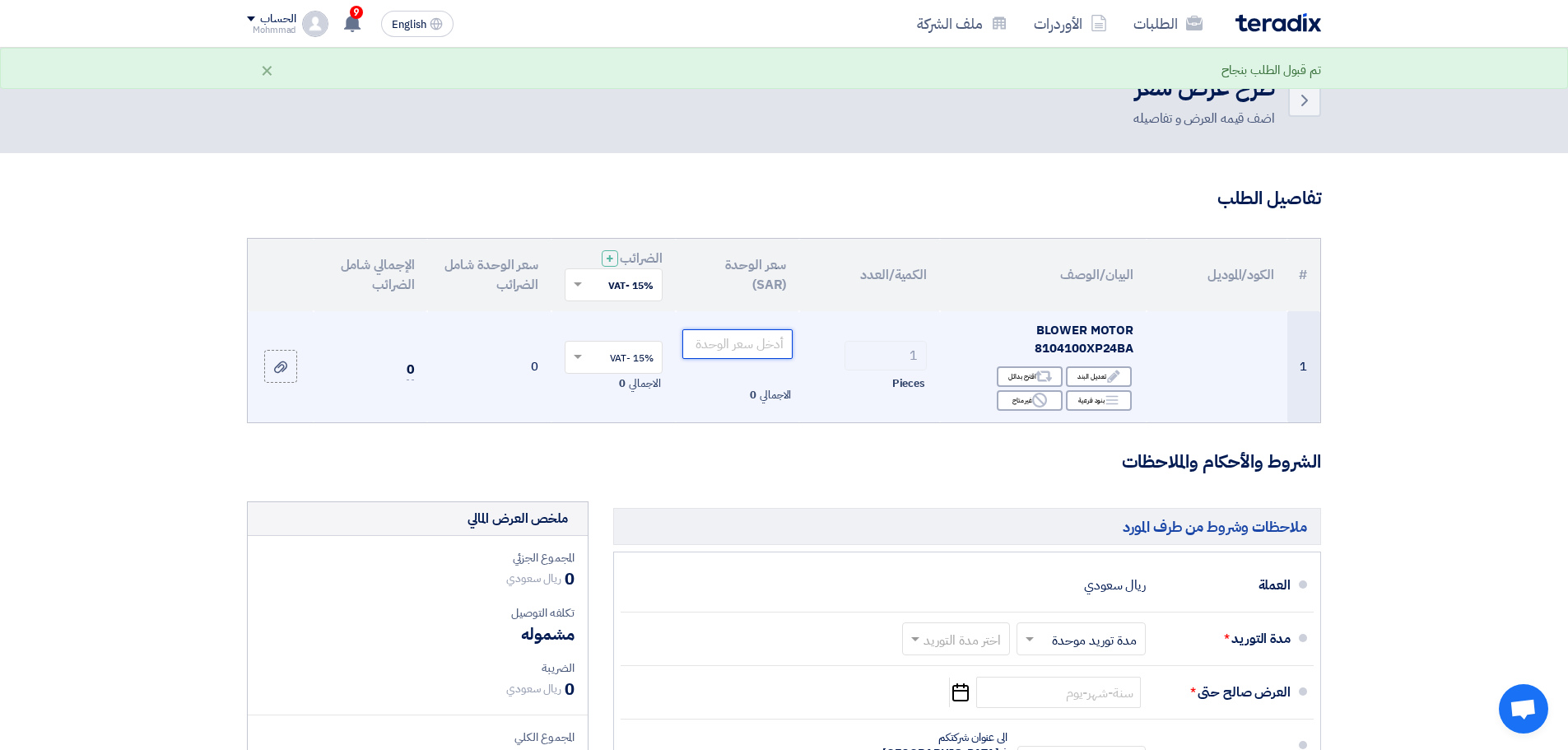
click at [748, 348] on input "number" at bounding box center [738, 344] width 111 height 30
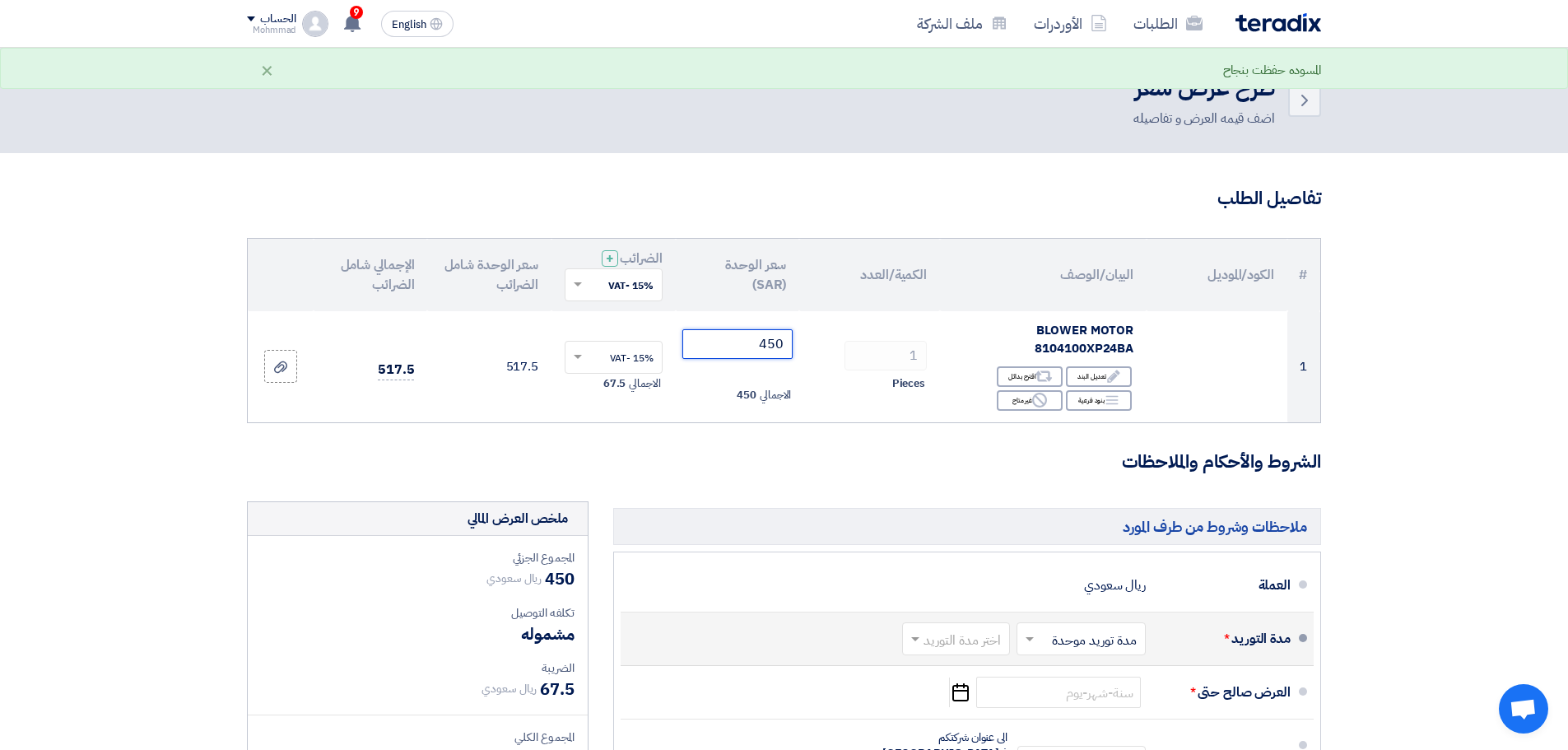
type input "450"
click at [934, 633] on input "text" at bounding box center [952, 641] width 99 height 24
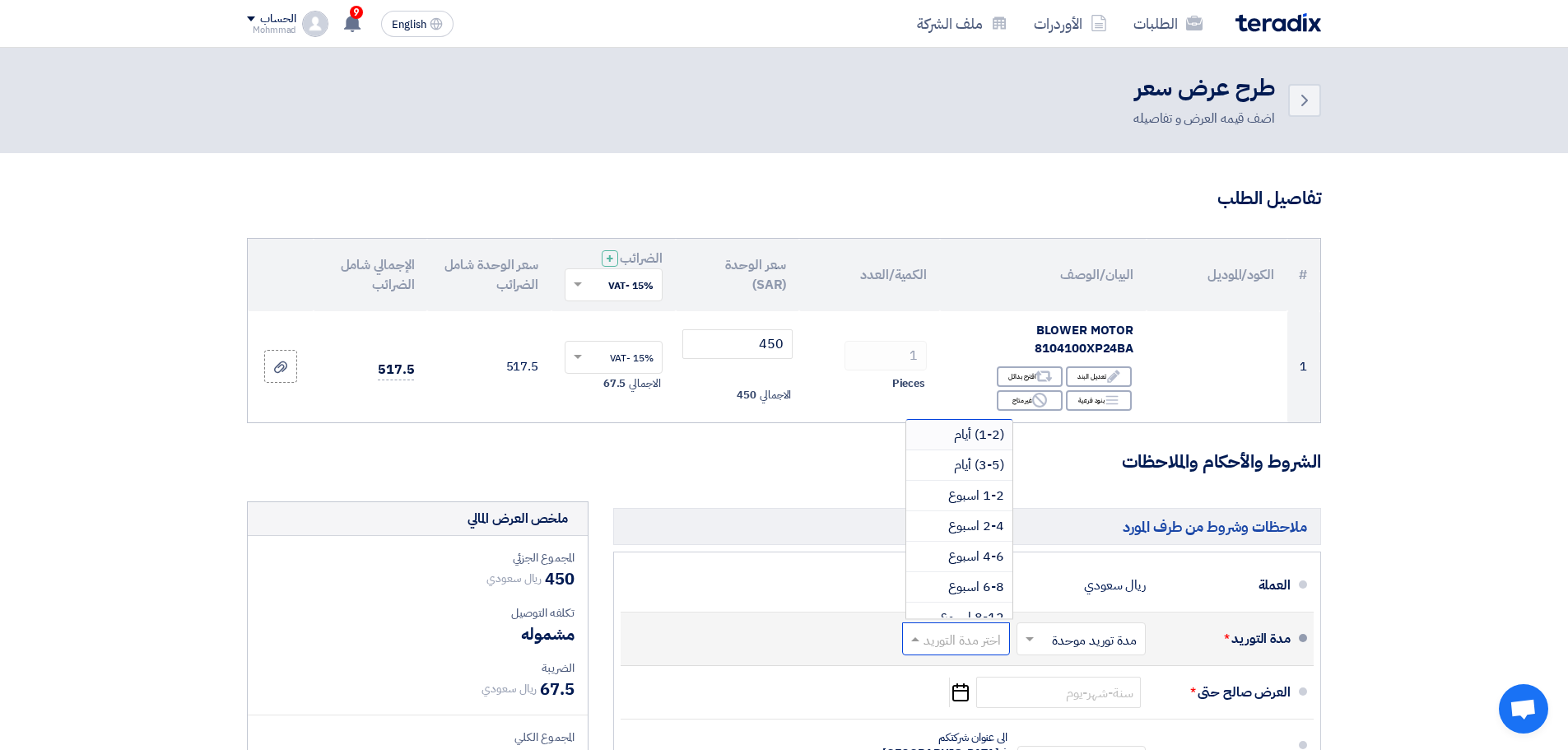
click at [962, 431] on span "(1-2) أيام" at bounding box center [979, 435] width 50 height 20
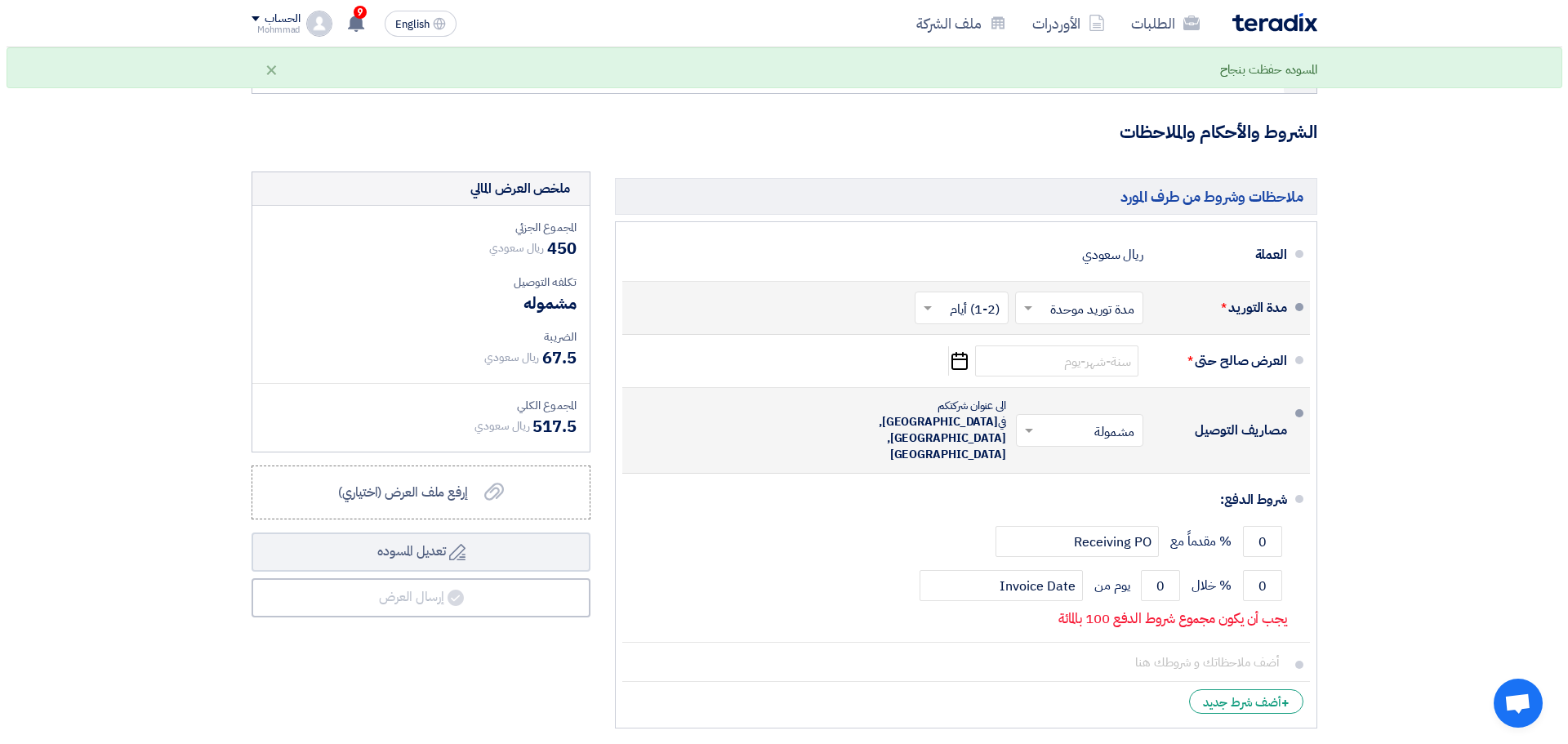
scroll to position [327, 0]
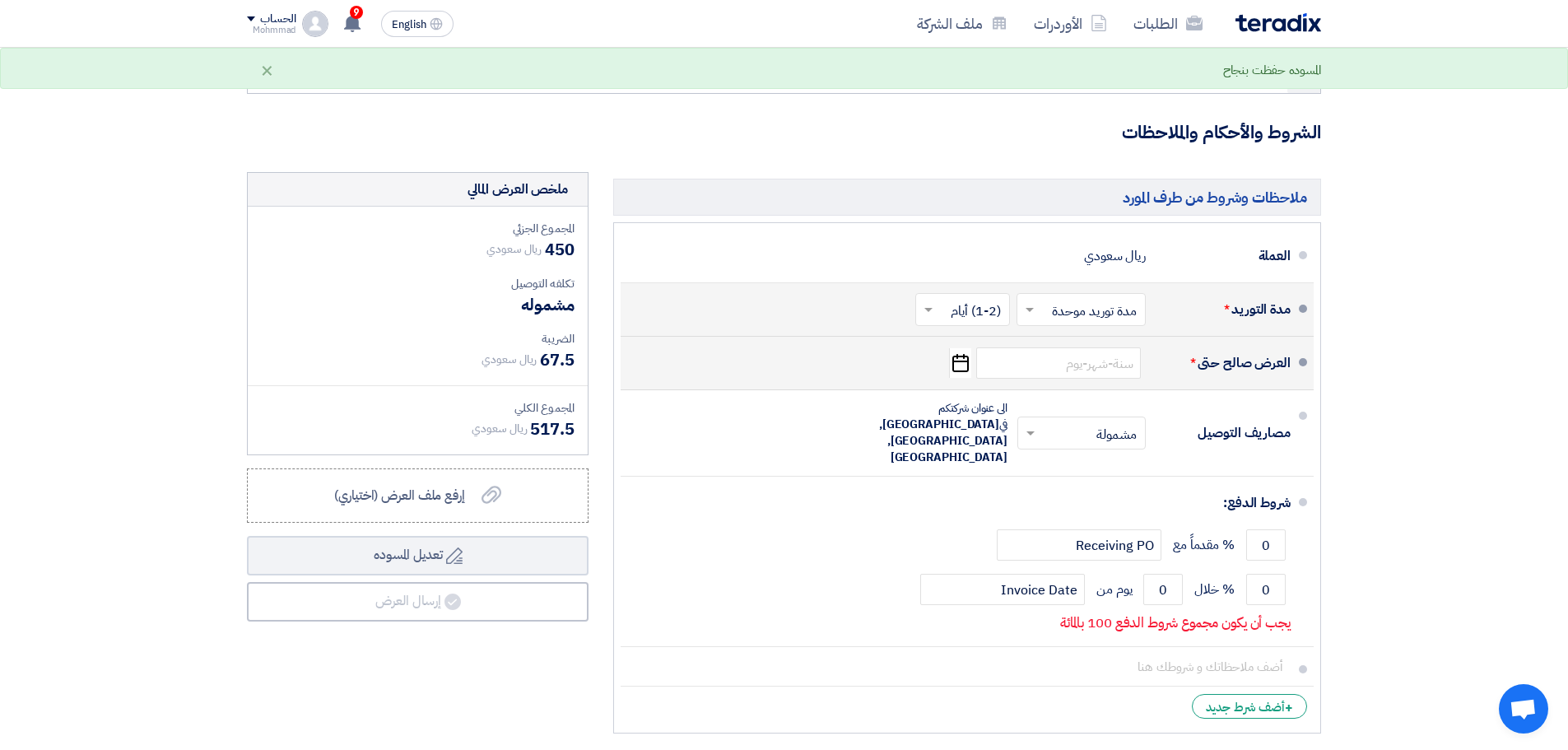
click at [960, 364] on icon "Pick a date" at bounding box center [960, 362] width 22 height 30
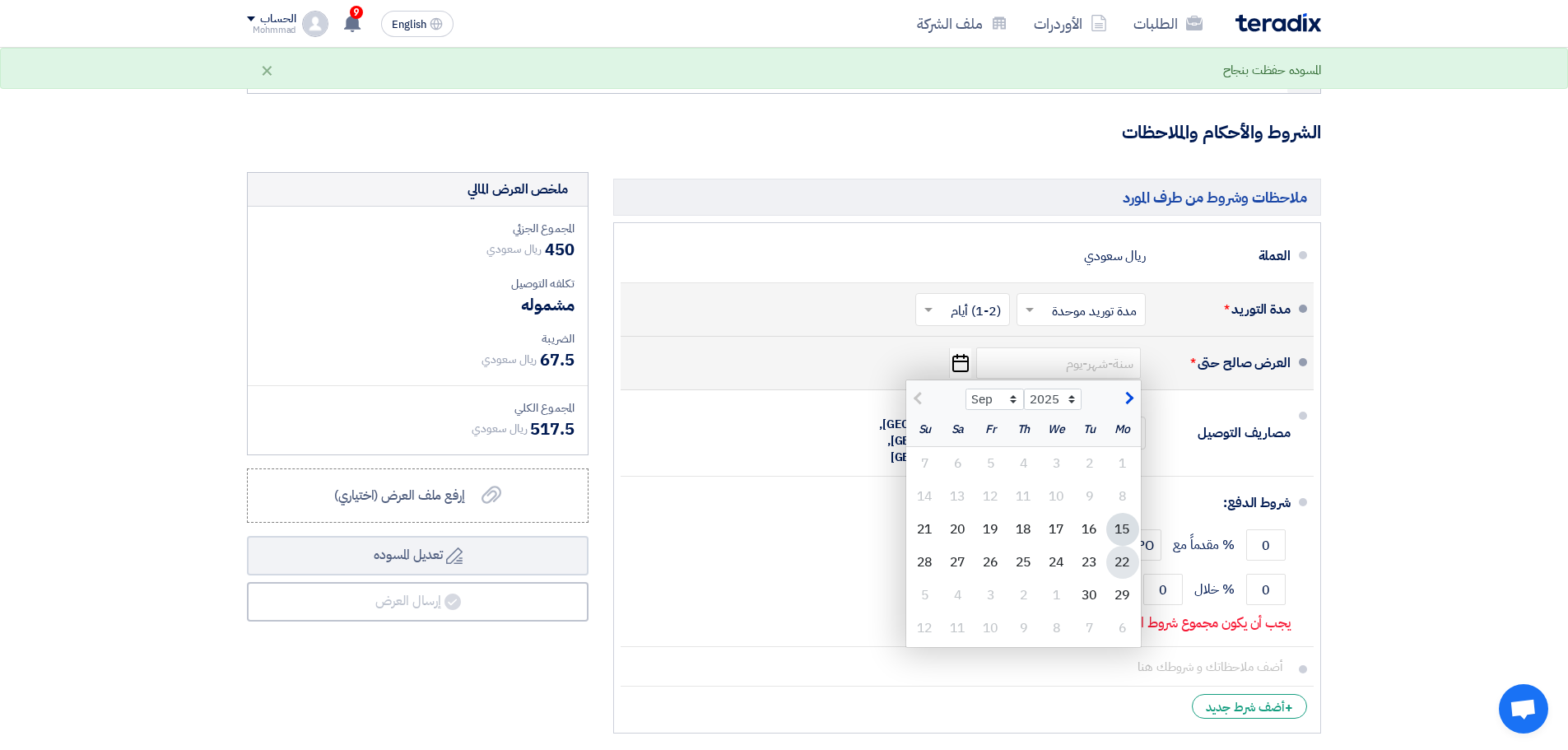
click at [1115, 564] on div "22" at bounding box center [1123, 562] width 33 height 33
type input "9/22/2025"
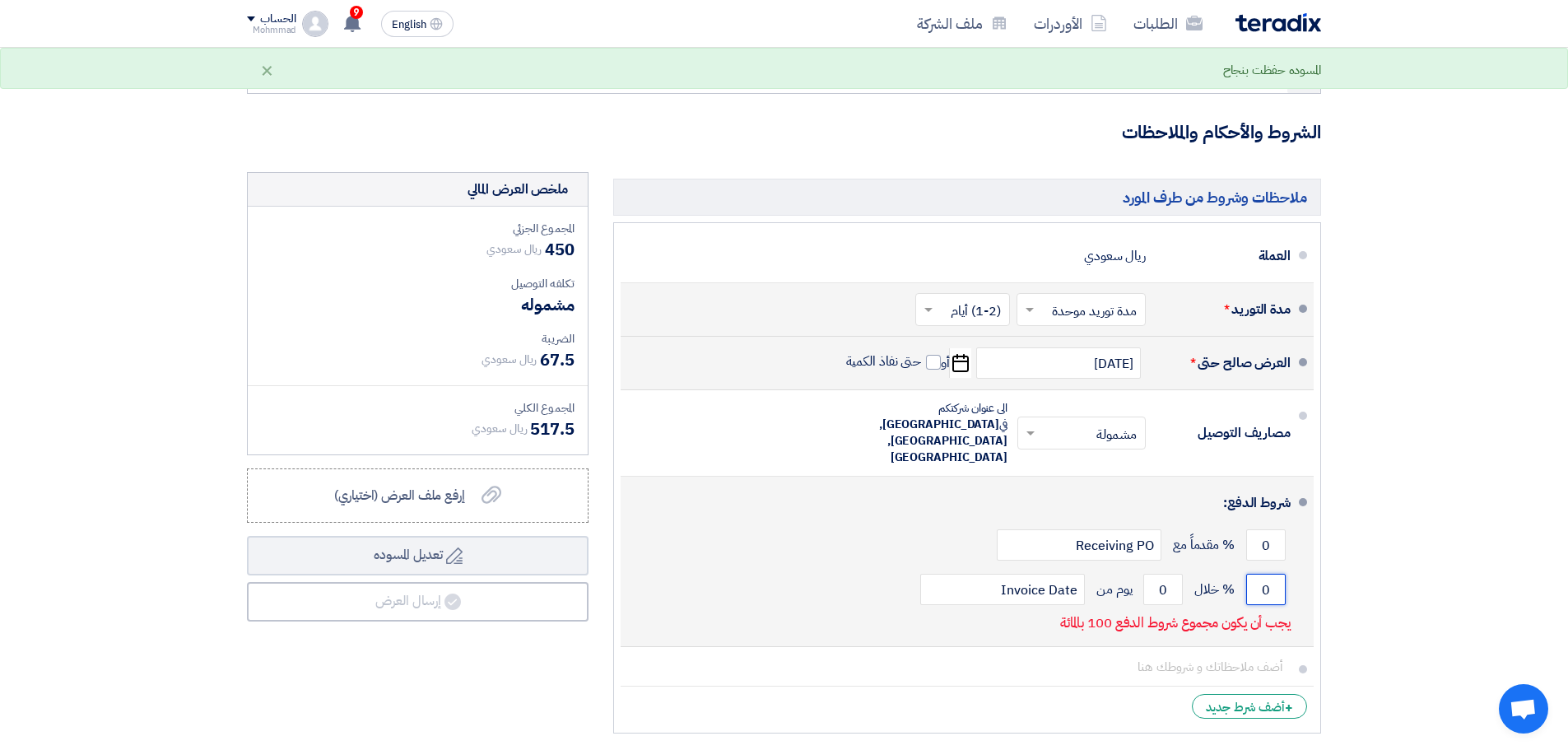
click at [1277, 573] on input "0" at bounding box center [1266, 589] width 39 height 31
type input "100"
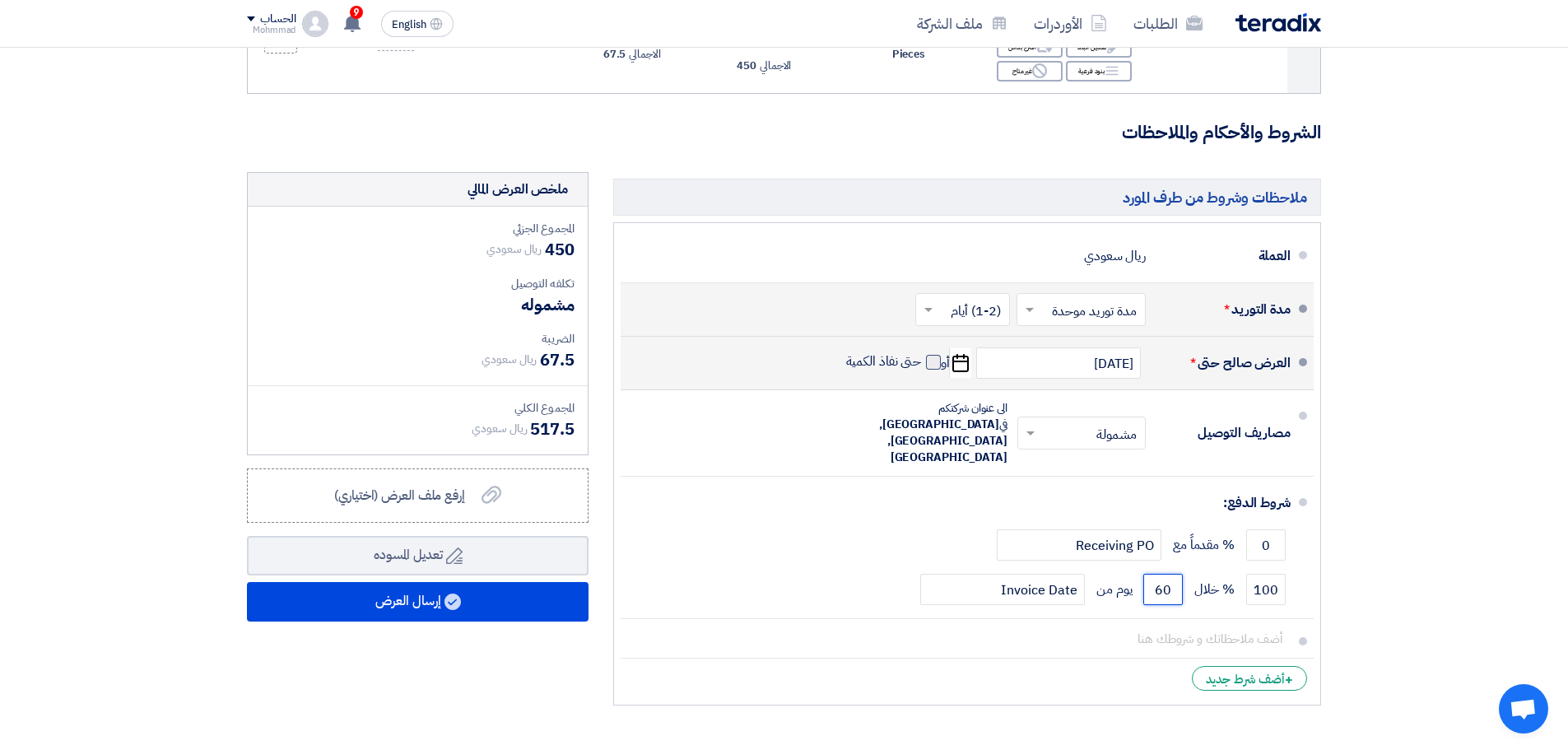
type input "60"
click at [933, 362] on span at bounding box center [933, 362] width 15 height 15
click at [922, 362] on input "حتى نفاذ الكمية" at bounding box center [882, 369] width 79 height 31
checkbox input "true"
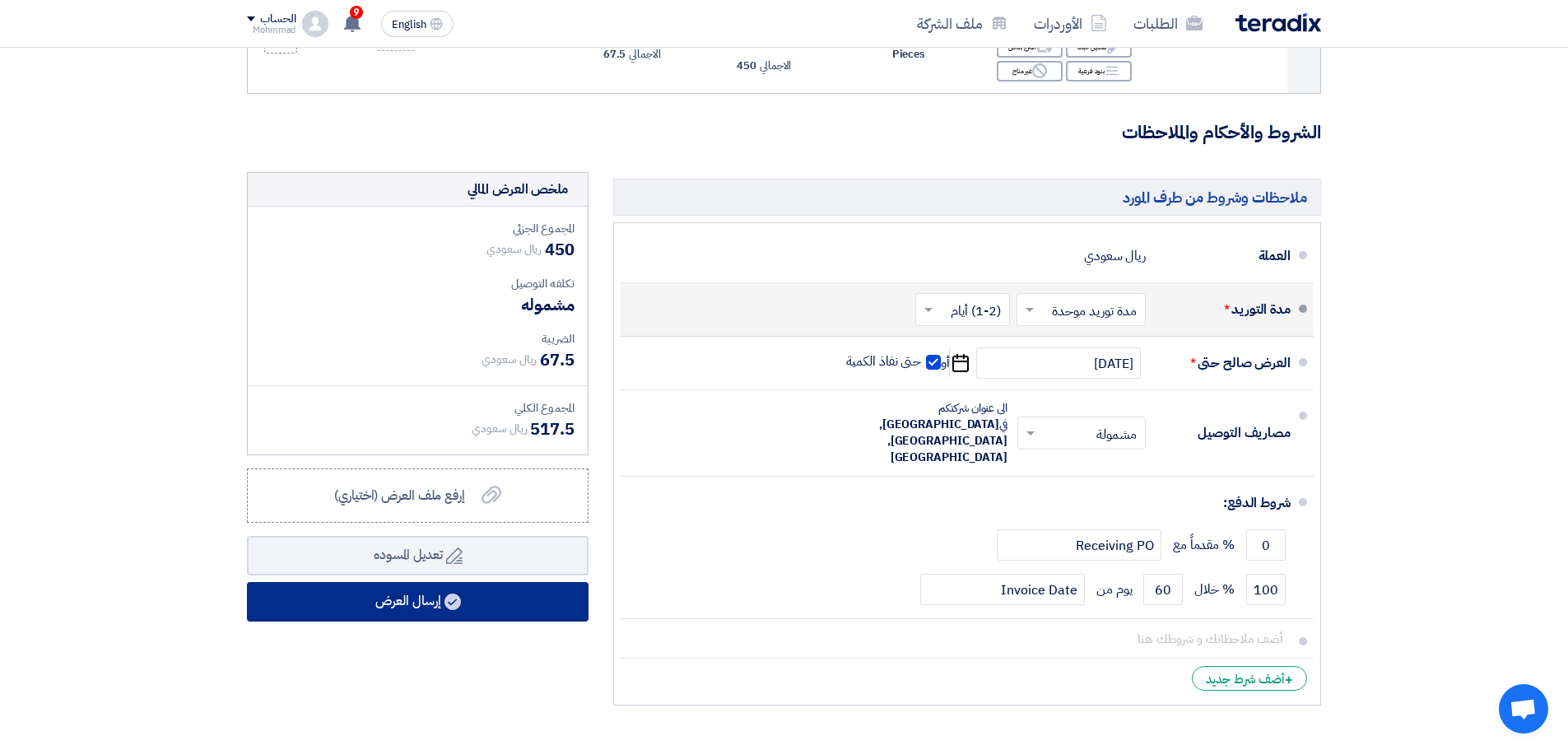
click at [443, 603] on button "إرسال العرض" at bounding box center [417, 601] width 341 height 39
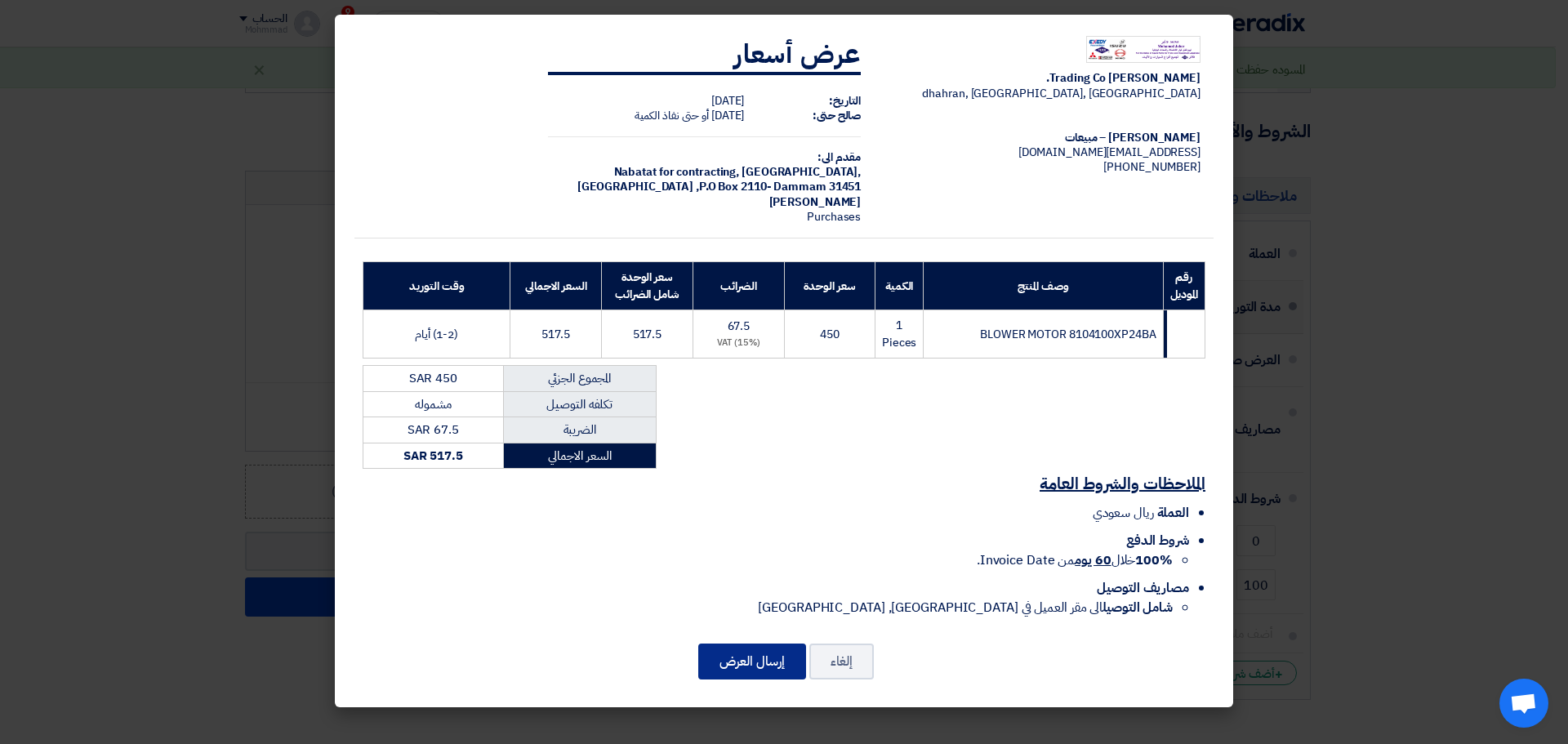
click at [752, 660] on button "إرسال العرض" at bounding box center [751, 661] width 107 height 36
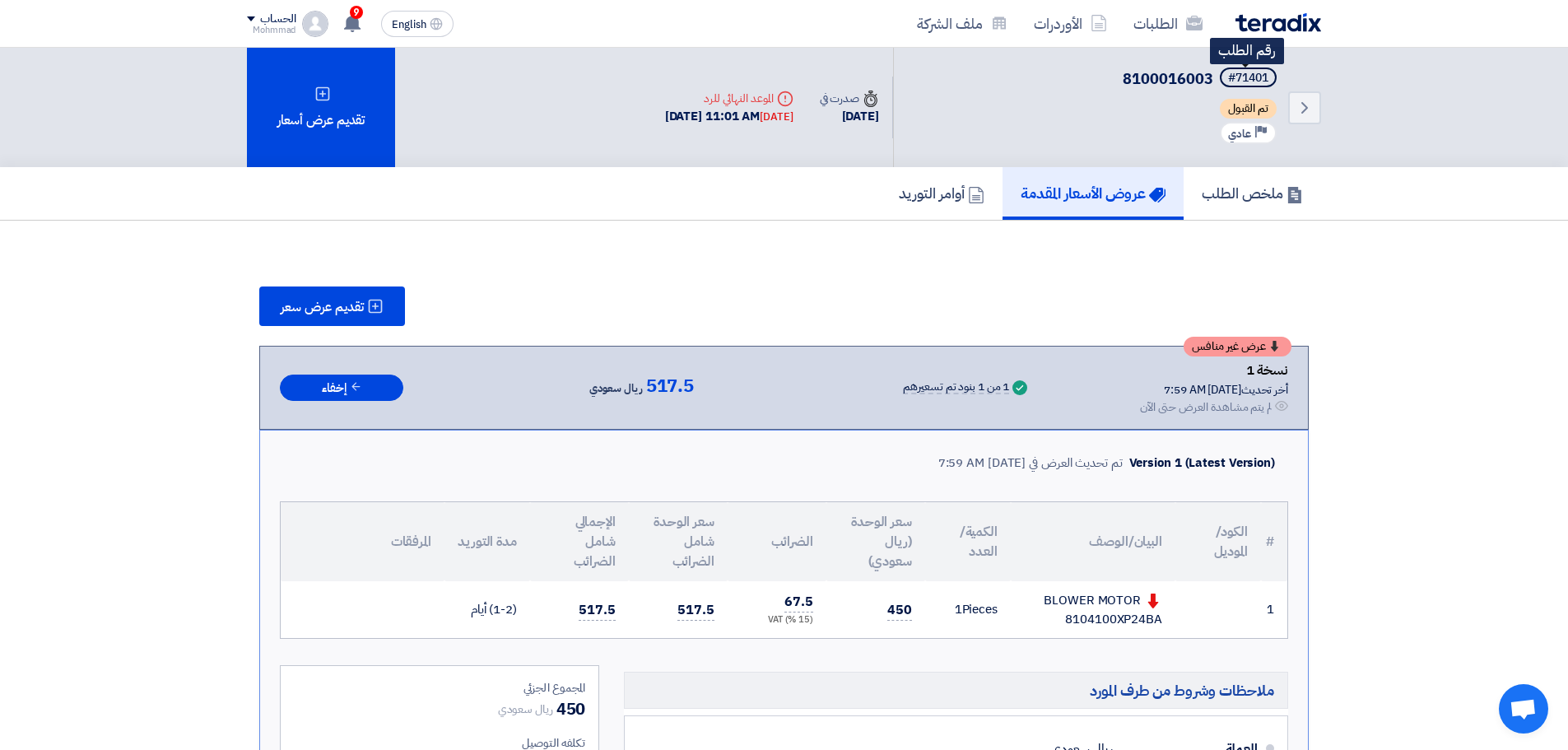
click at [1242, 81] on div "#71401" at bounding box center [1248, 78] width 40 height 12
click at [1242, 80] on div "#71401" at bounding box center [1248, 78] width 40 height 12
drag, startPoint x: 1242, startPoint y: 81, endPoint x: 1249, endPoint y: 71, distance: 12.2
click at [1249, 73] on div "#71401" at bounding box center [1248, 78] width 40 height 12
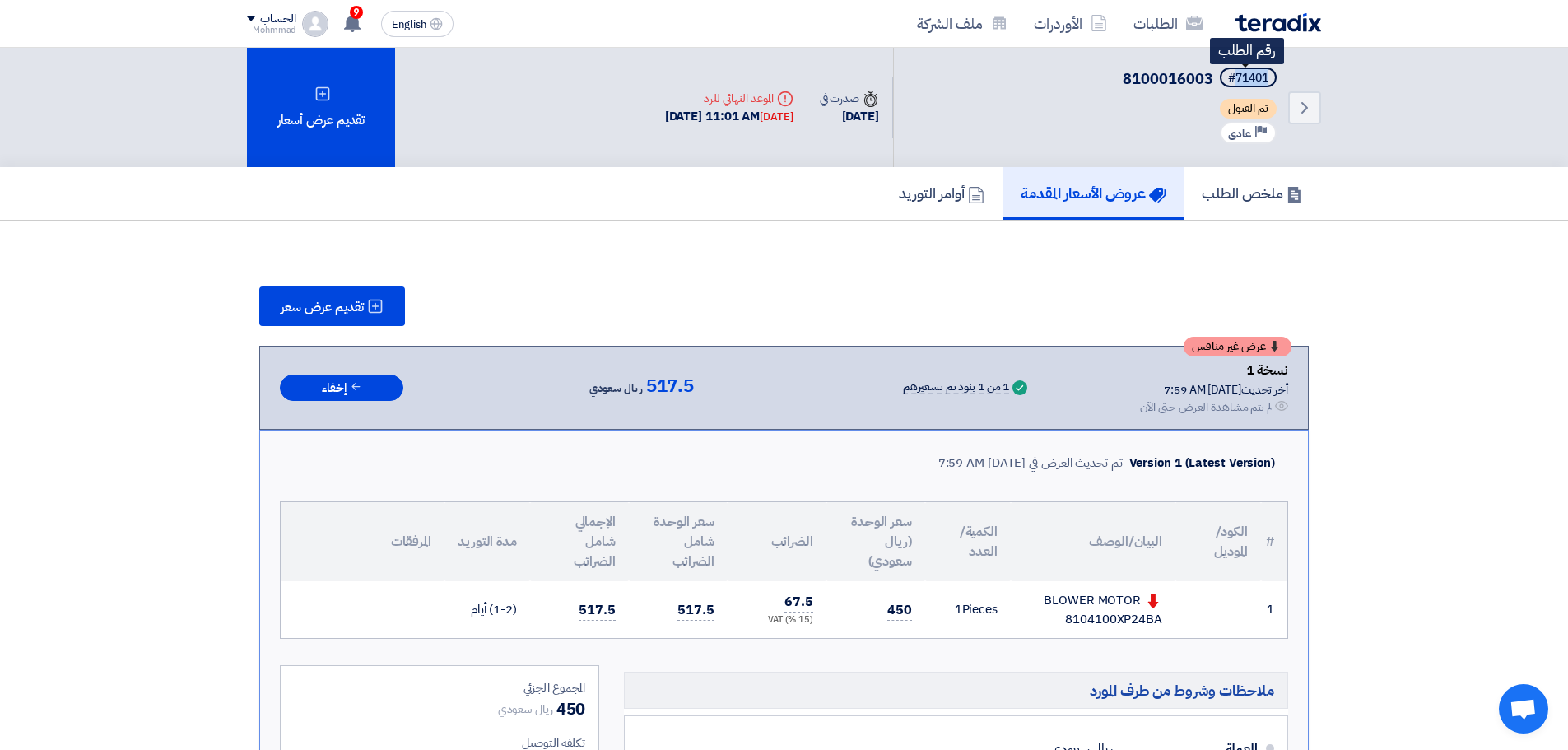
copy div "71401"
click at [1305, 109] on use at bounding box center [1304, 107] width 6 height 12
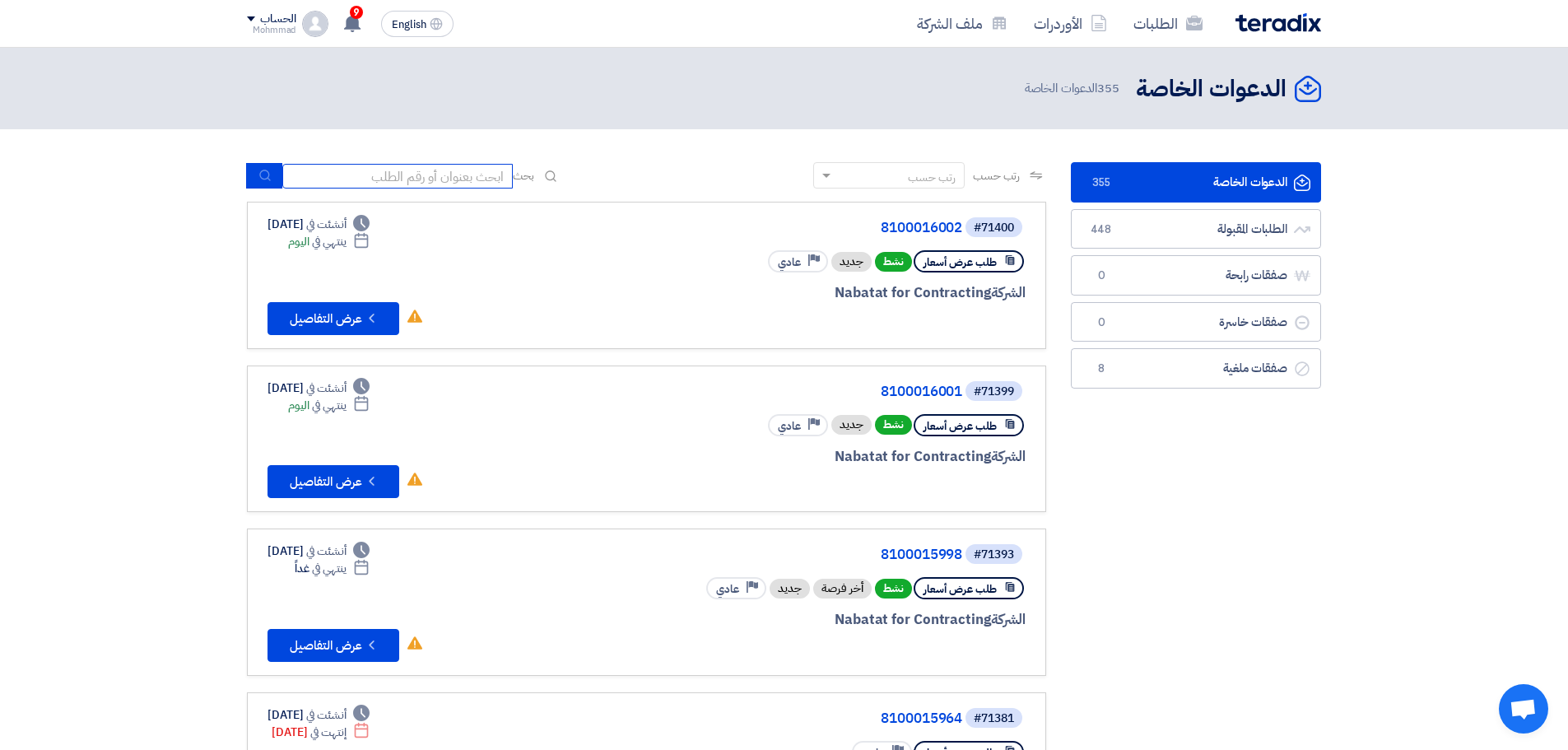
click at [417, 176] on input at bounding box center [397, 176] width 230 height 25
paste input "8100016001"
type input "8100016001"
click at [252, 167] on button "submit" at bounding box center [264, 176] width 36 height 25
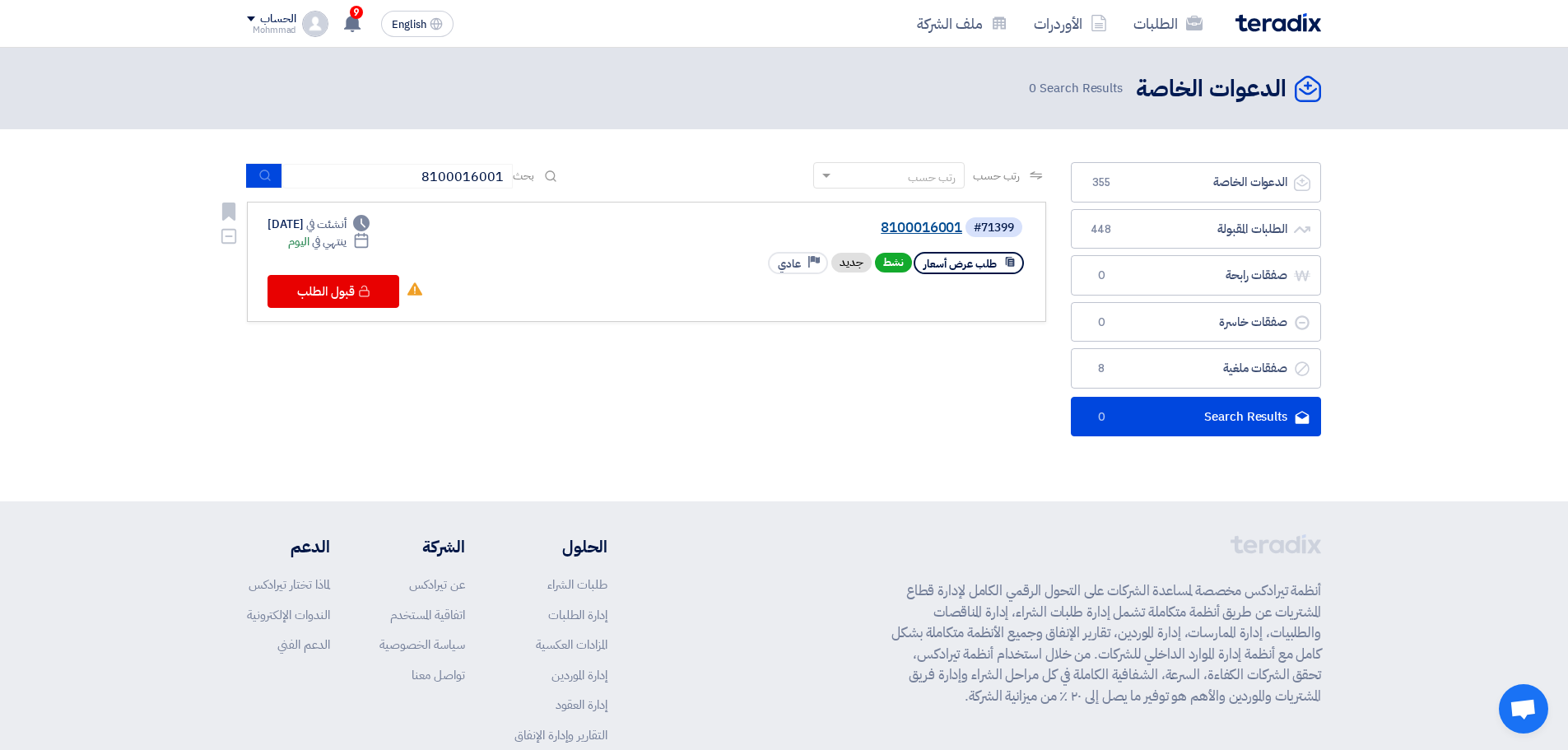
click at [926, 228] on link "8100016001" at bounding box center [798, 228] width 330 height 15
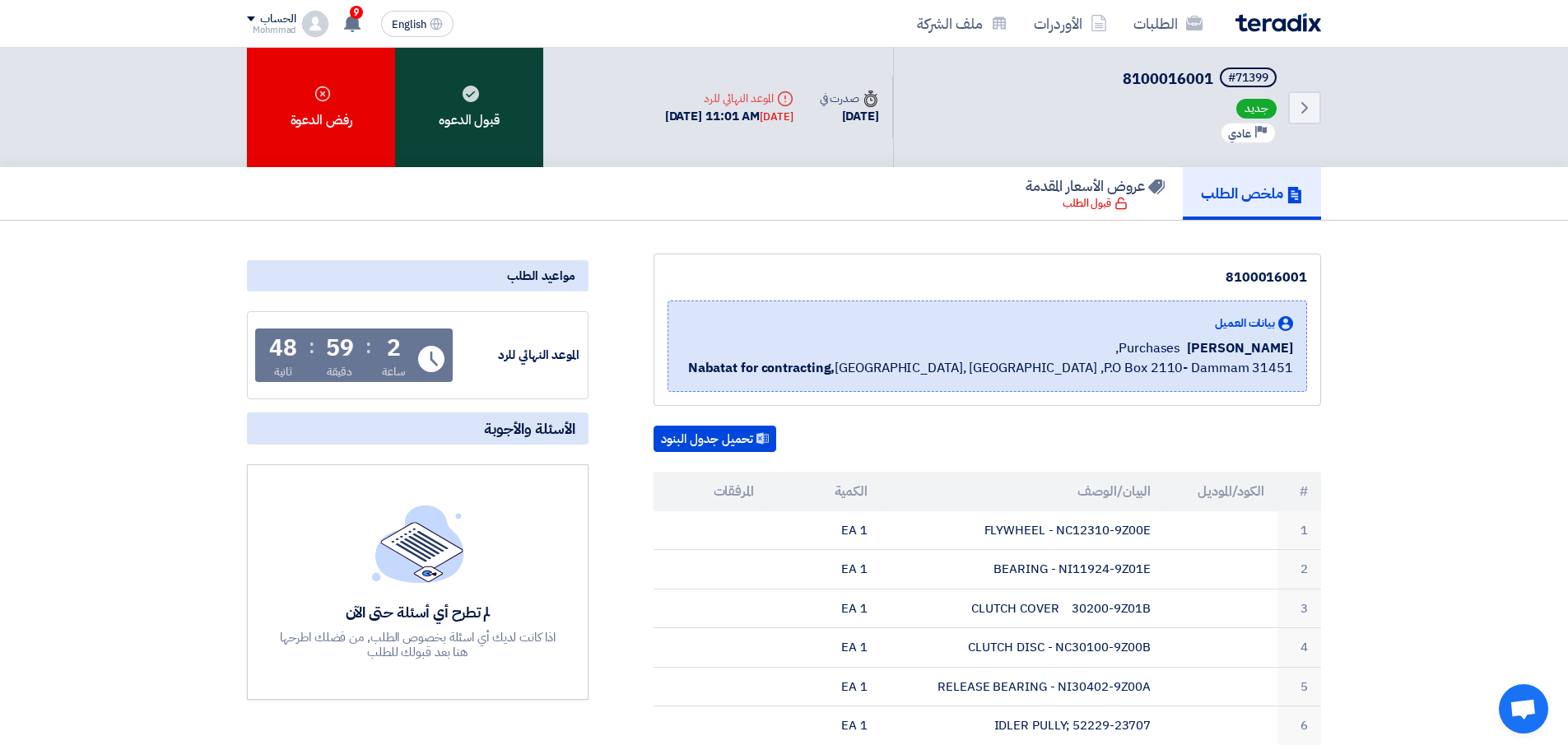
click at [473, 124] on div "قبول الدعوه" at bounding box center [469, 106] width 148 height 119
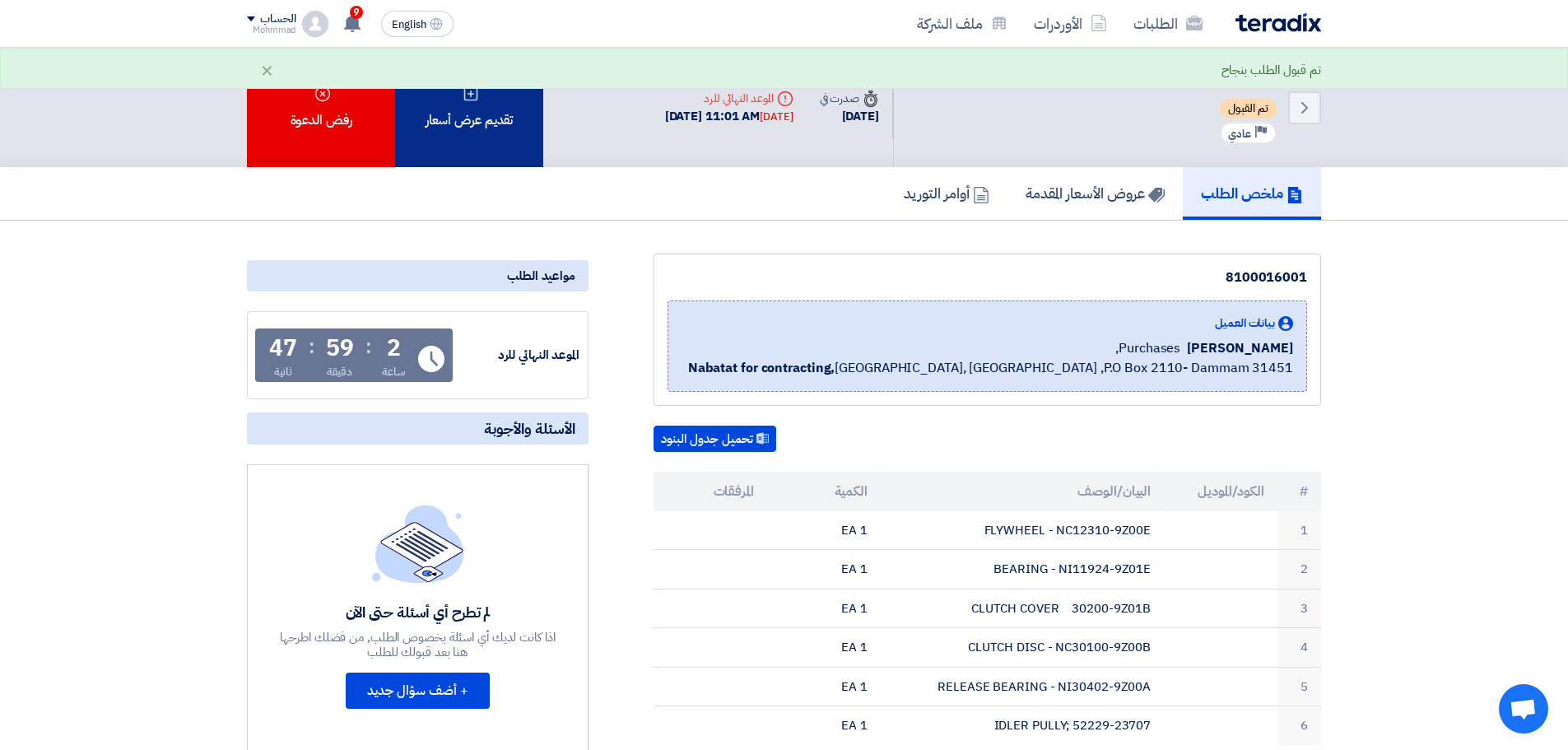
click at [481, 127] on div "تقديم عرض أسعار" at bounding box center [469, 106] width 148 height 119
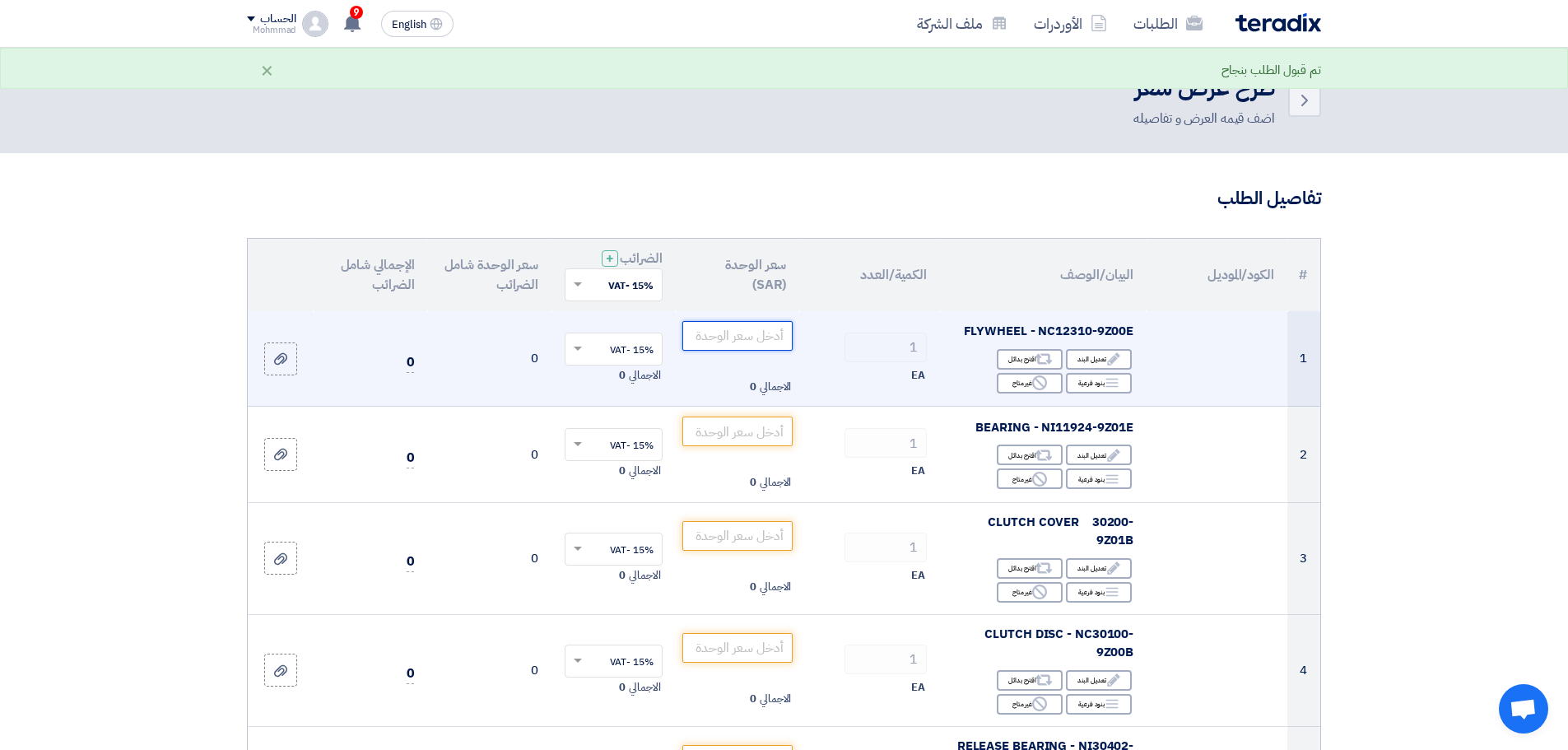
click at [743, 329] on input "number" at bounding box center [738, 336] width 111 height 30
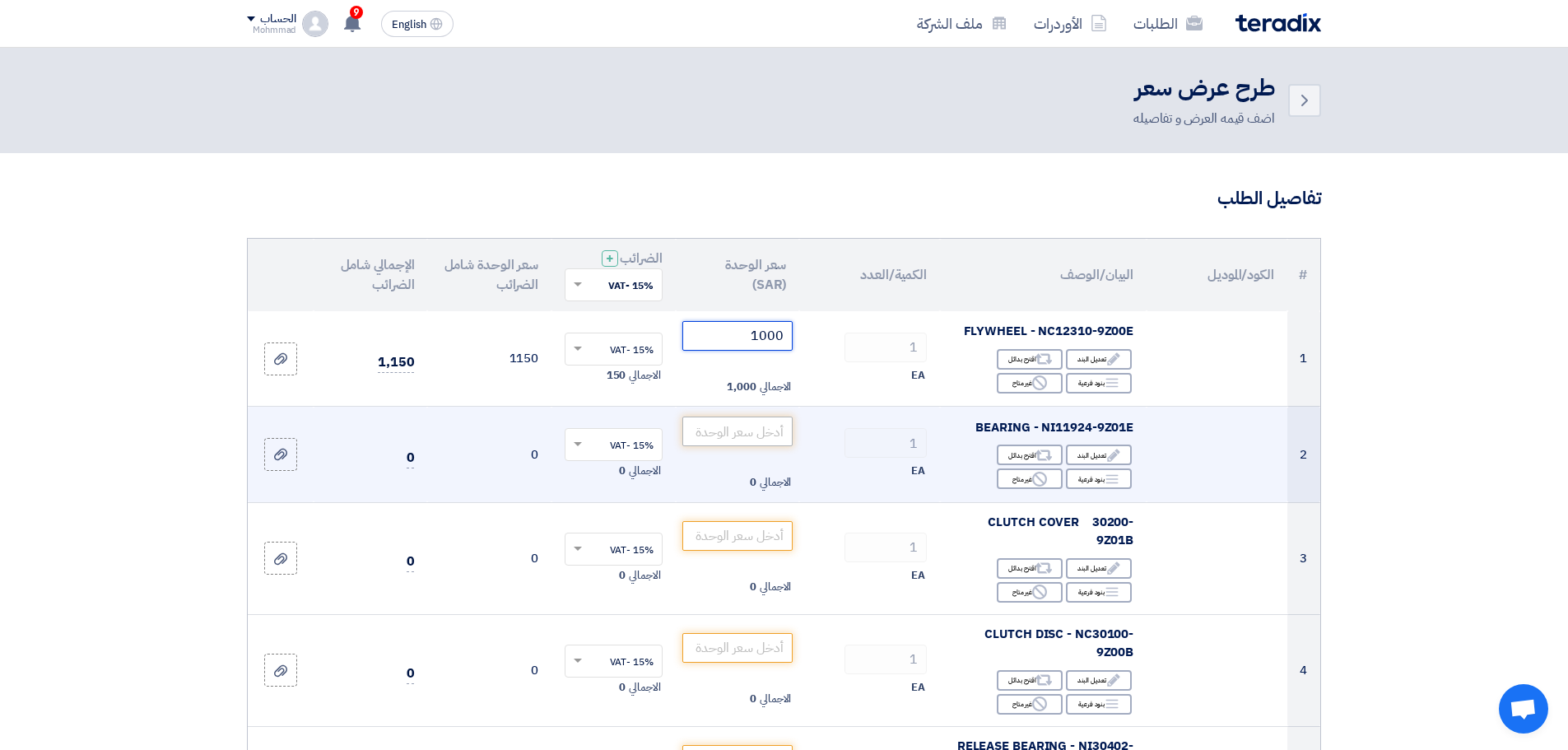
type input "1000"
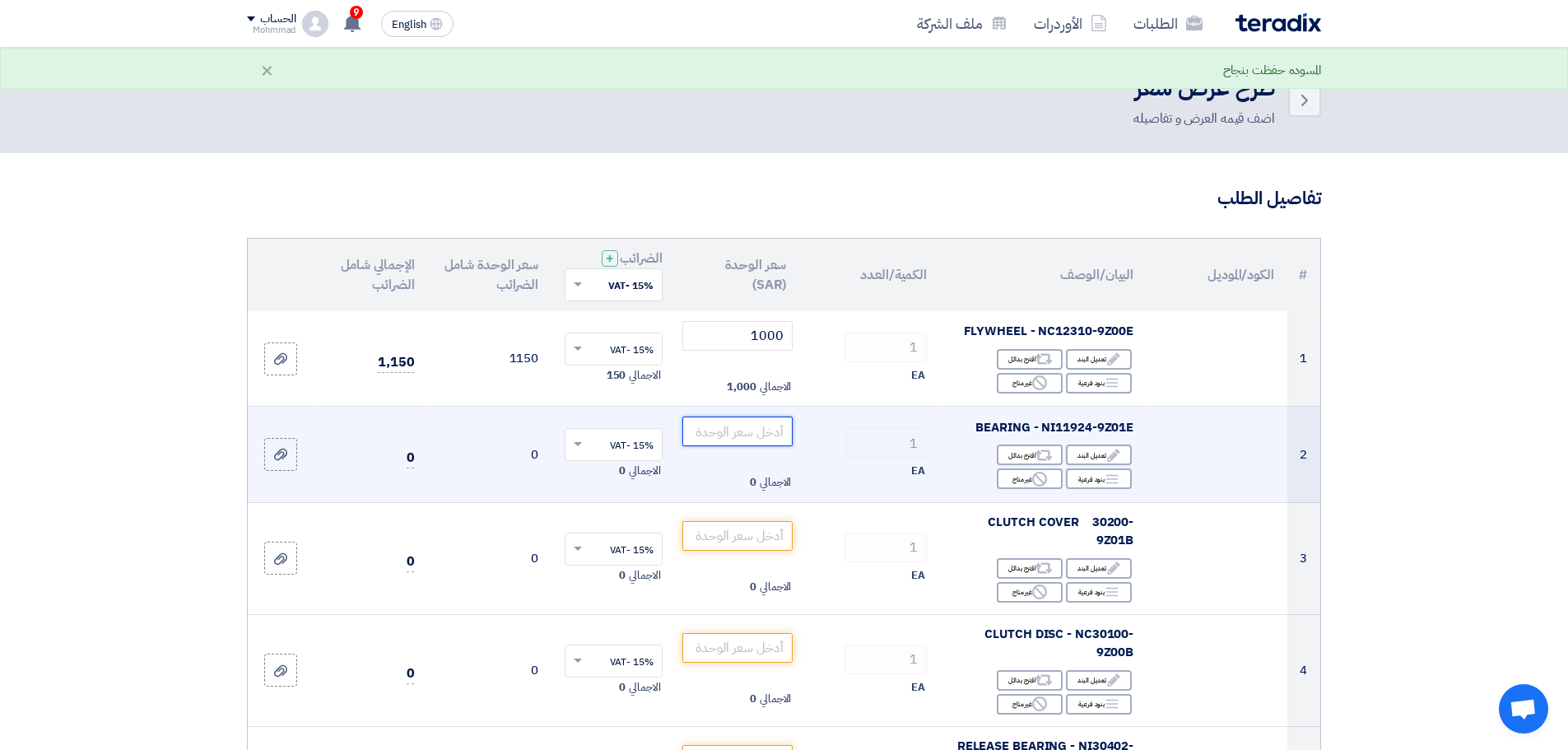
click at [774, 429] on input "number" at bounding box center [738, 431] width 111 height 30
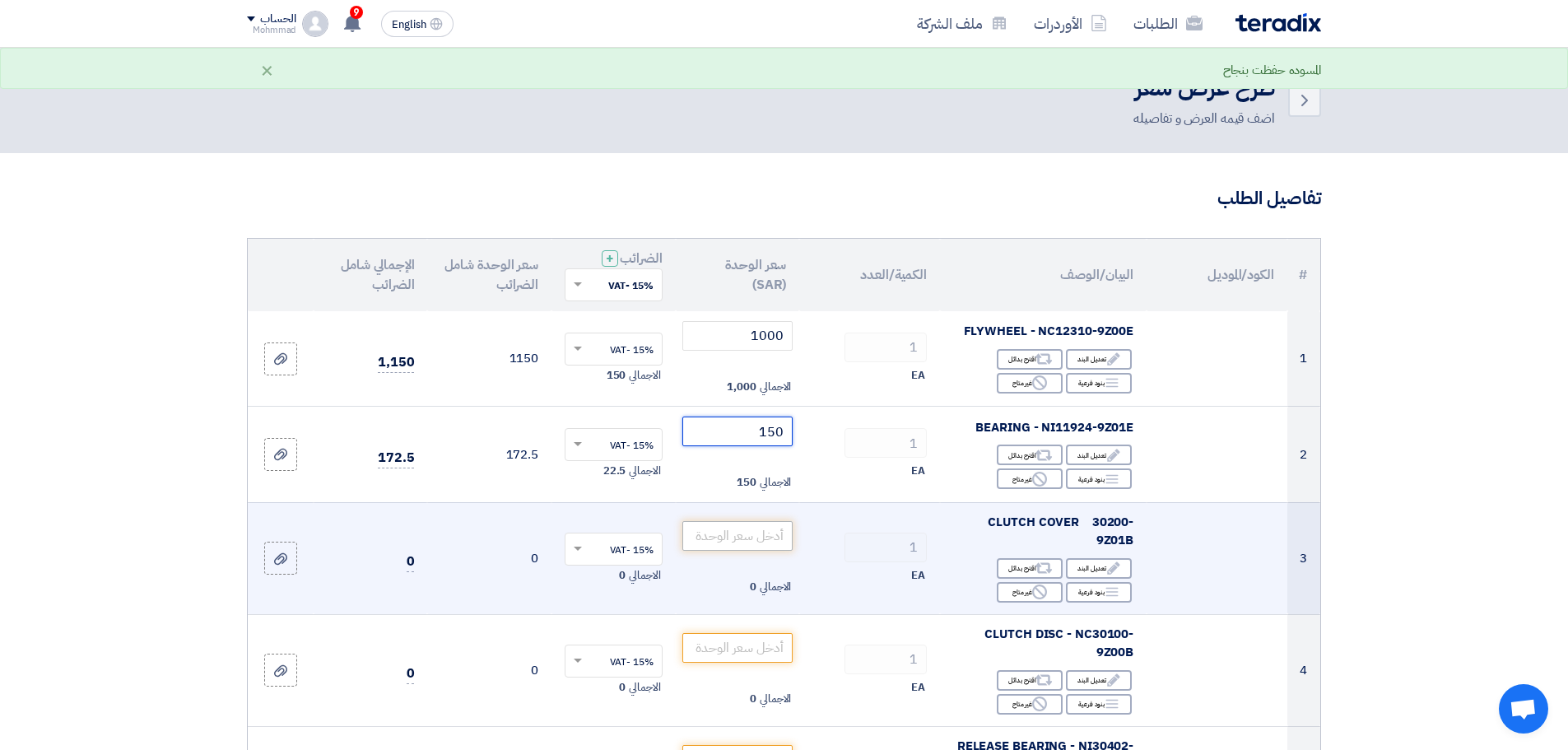
type input "150"
click at [752, 529] on input "number" at bounding box center [738, 535] width 111 height 30
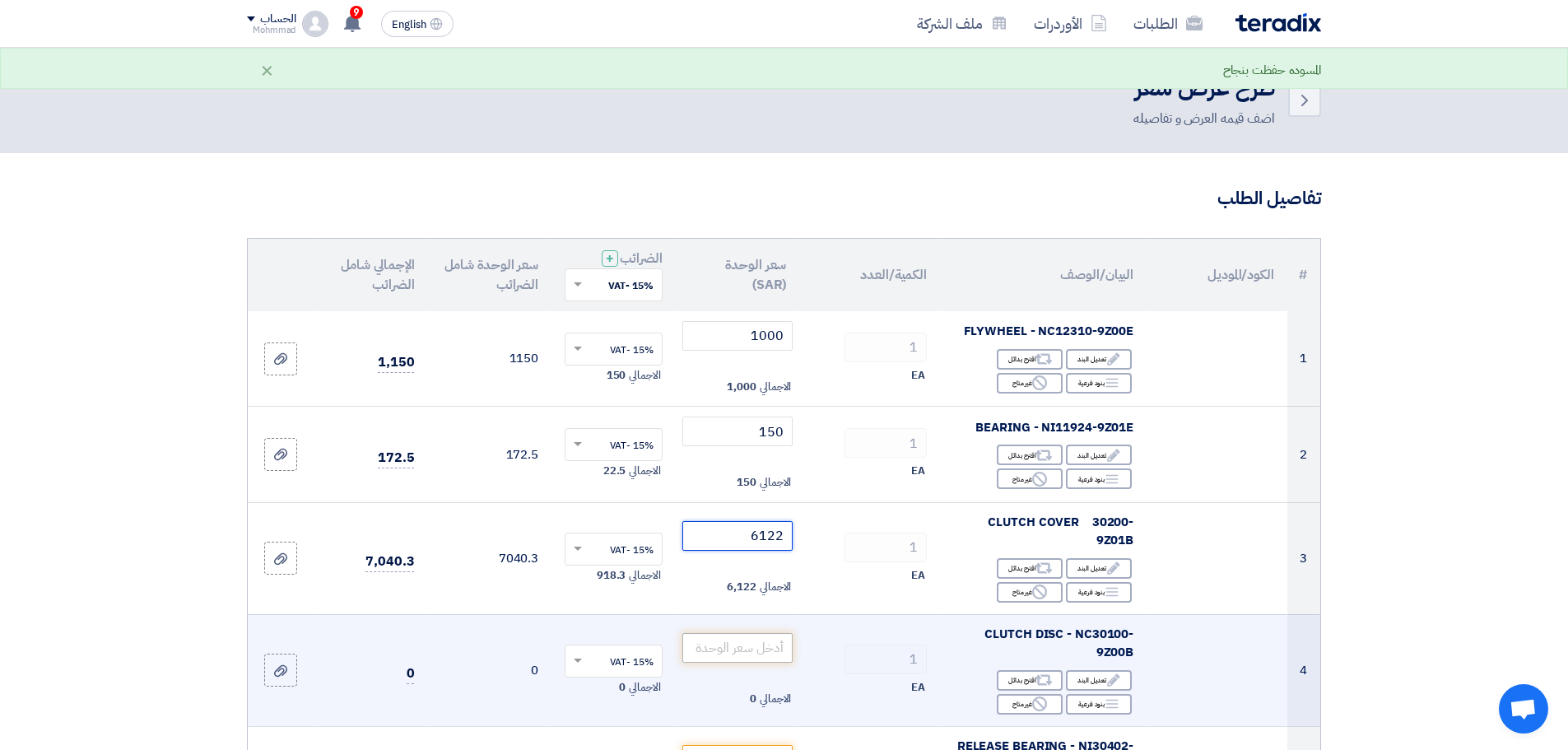
type input "6122"
click at [749, 633] on input "number" at bounding box center [738, 647] width 111 height 30
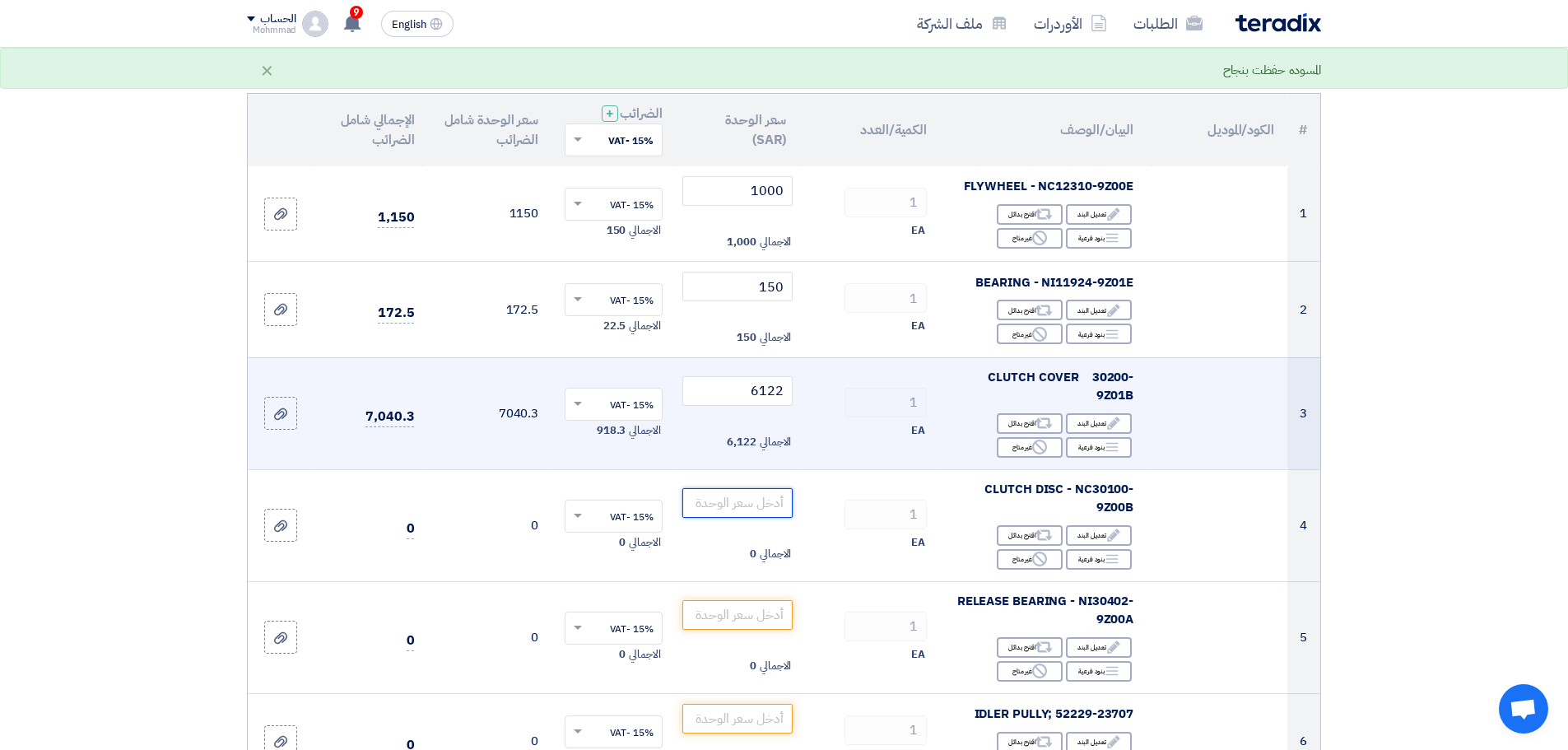
scroll to position [165, 0]
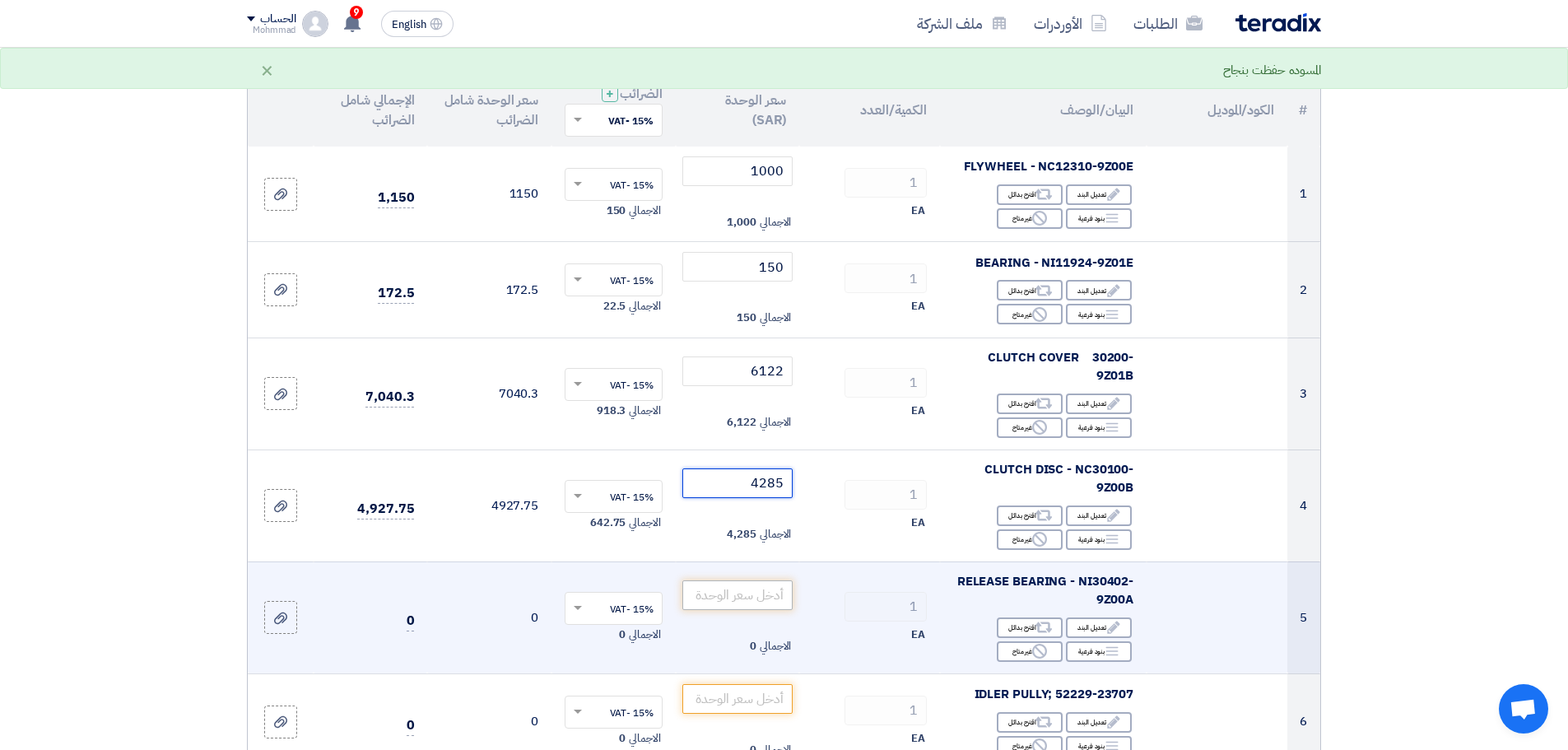
type input "4285"
click at [755, 583] on input "number" at bounding box center [738, 594] width 111 height 30
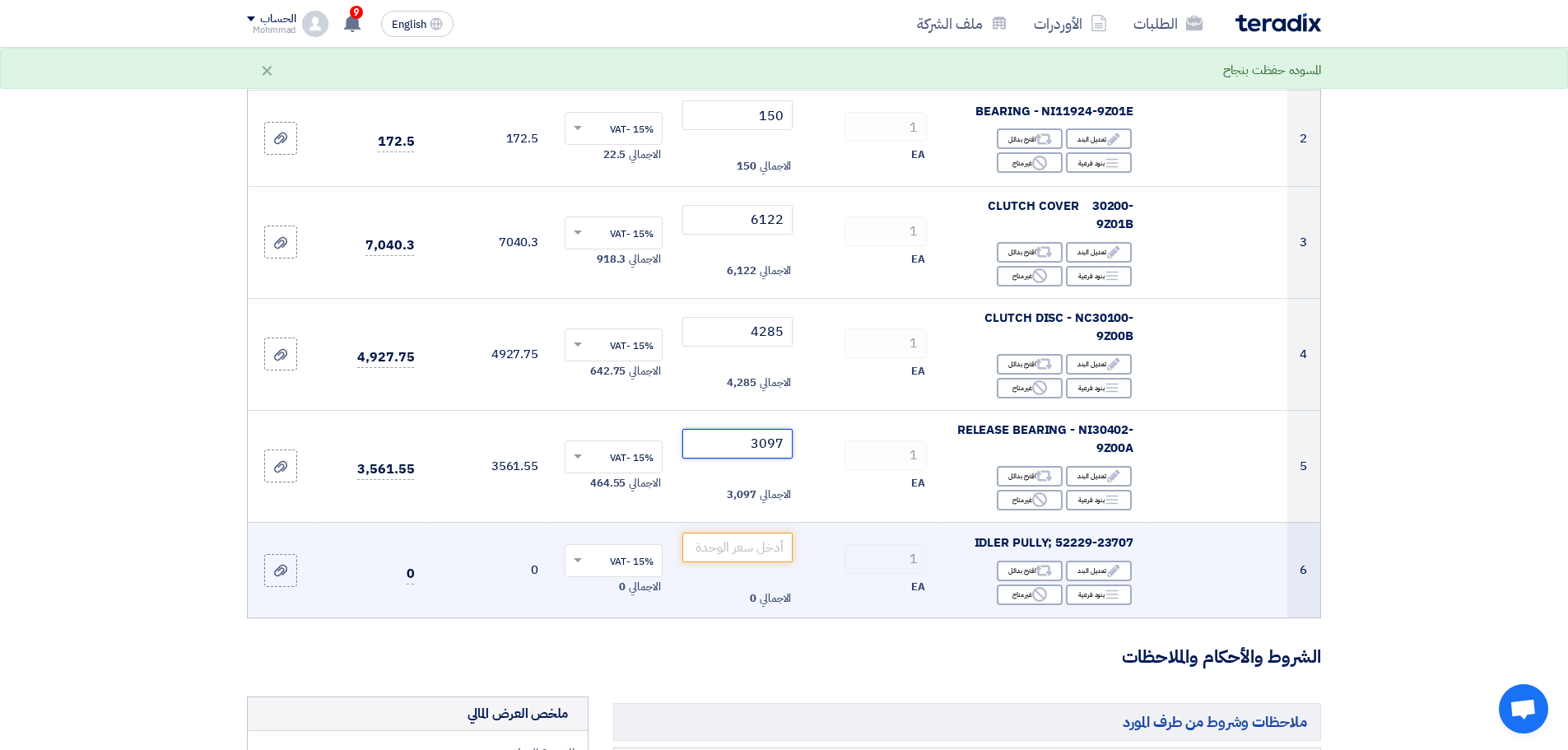
scroll to position [329, 0]
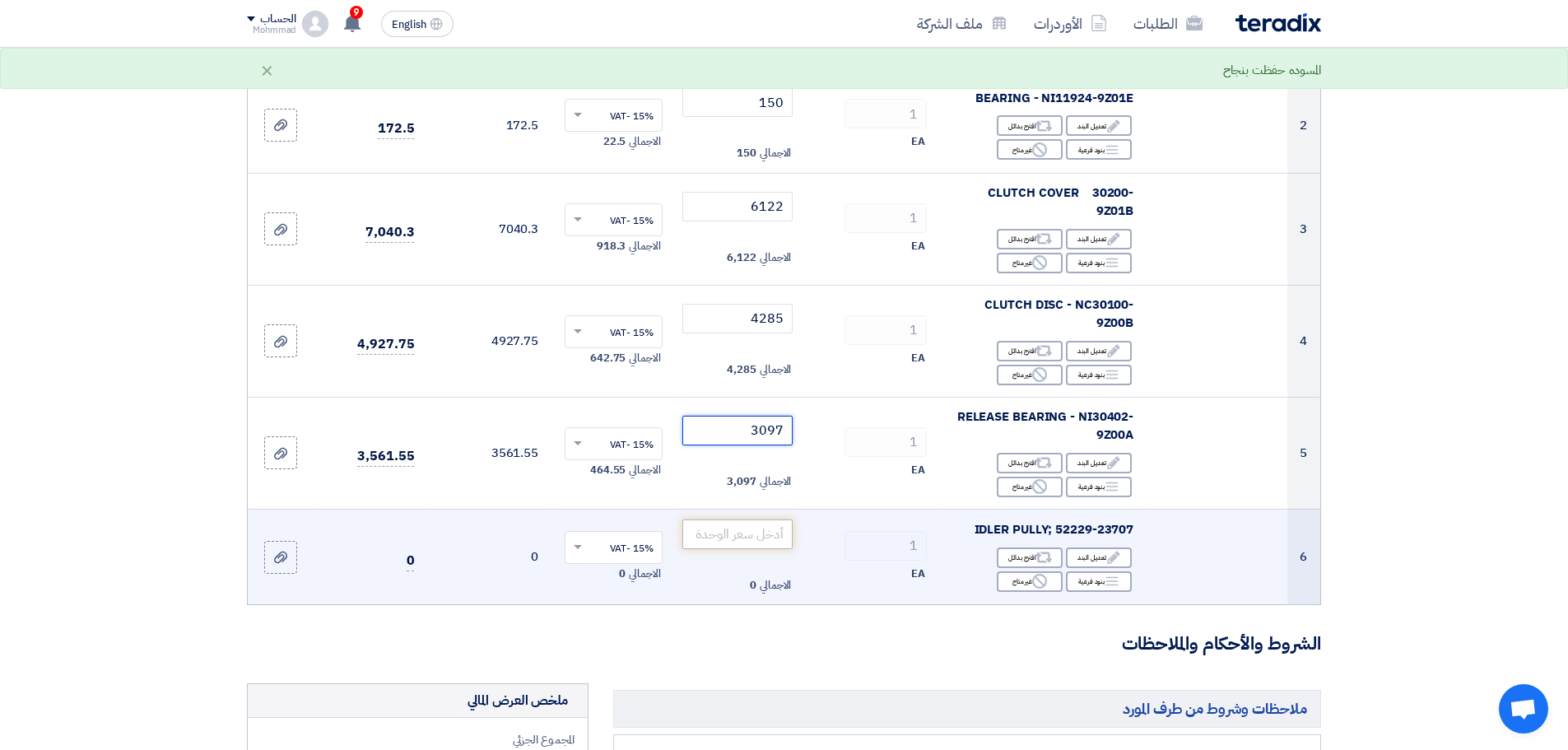
type input "3097"
click at [766, 528] on input "number" at bounding box center [738, 533] width 111 height 30
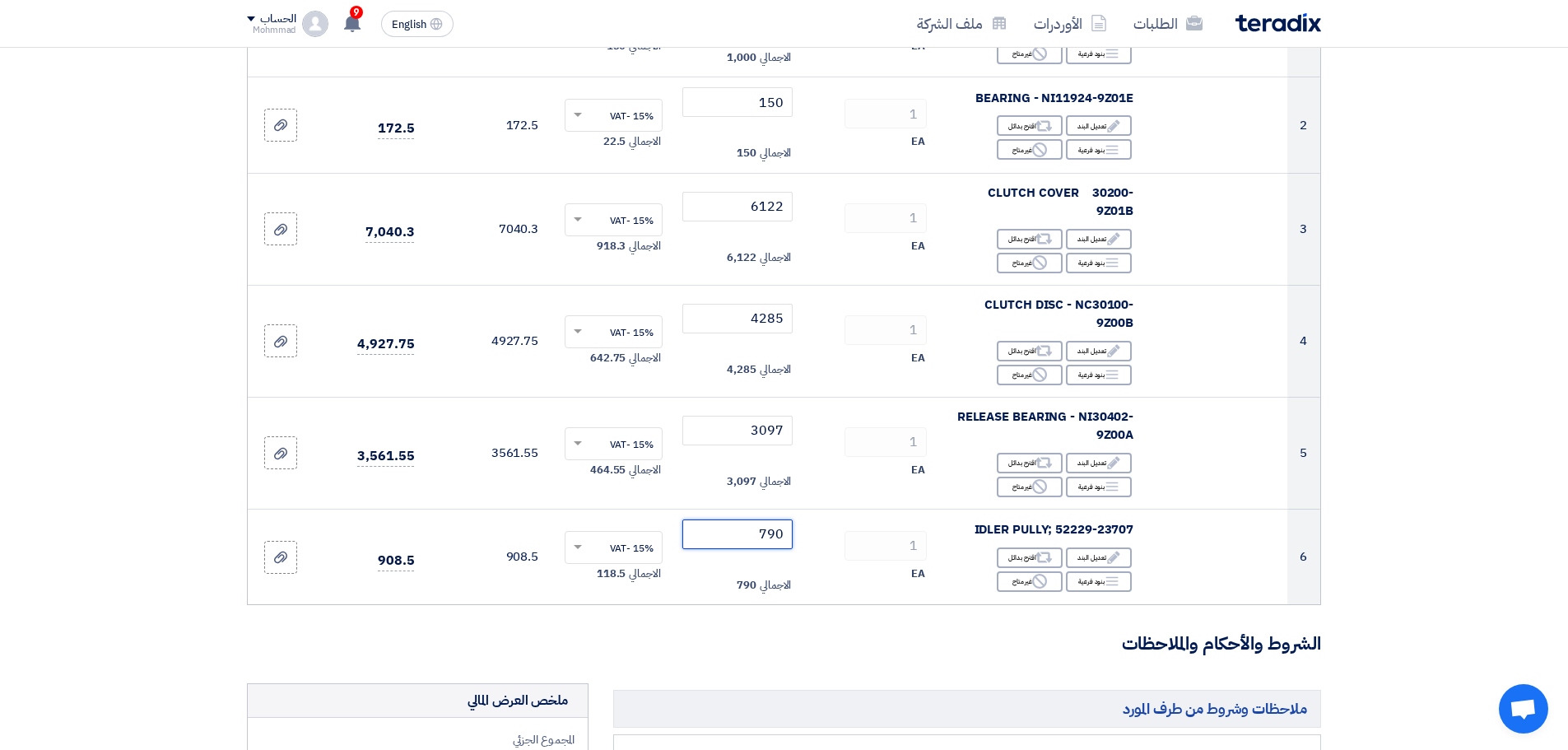
type input "790"
click at [1436, 538] on section "تفاصيل الطلب # الكود/الموديل البيان/الوصف الكمية/العدد سعر الوحدة (SAR) الضرائب…" at bounding box center [784, 564] width 1568 height 1481
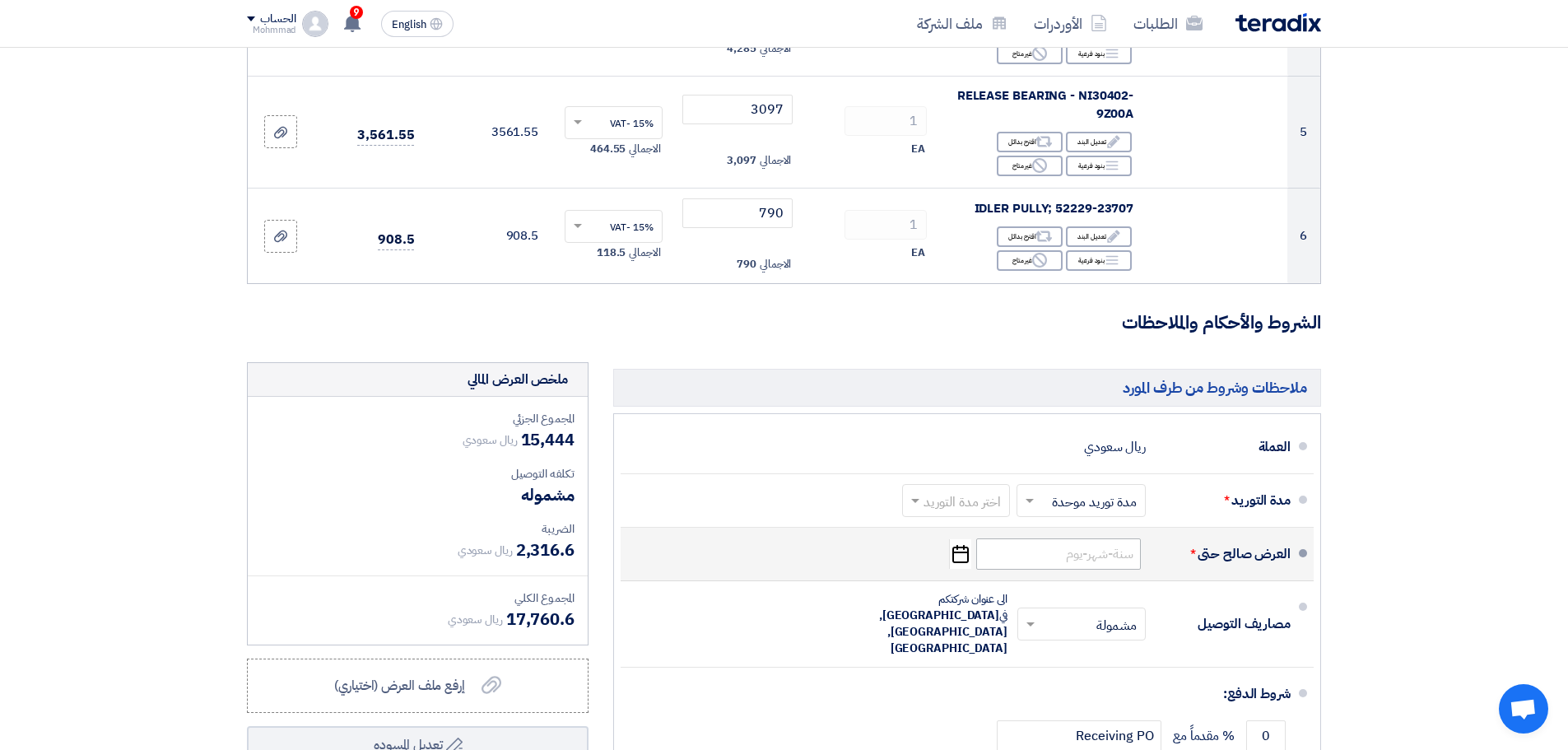
scroll to position [658, 0]
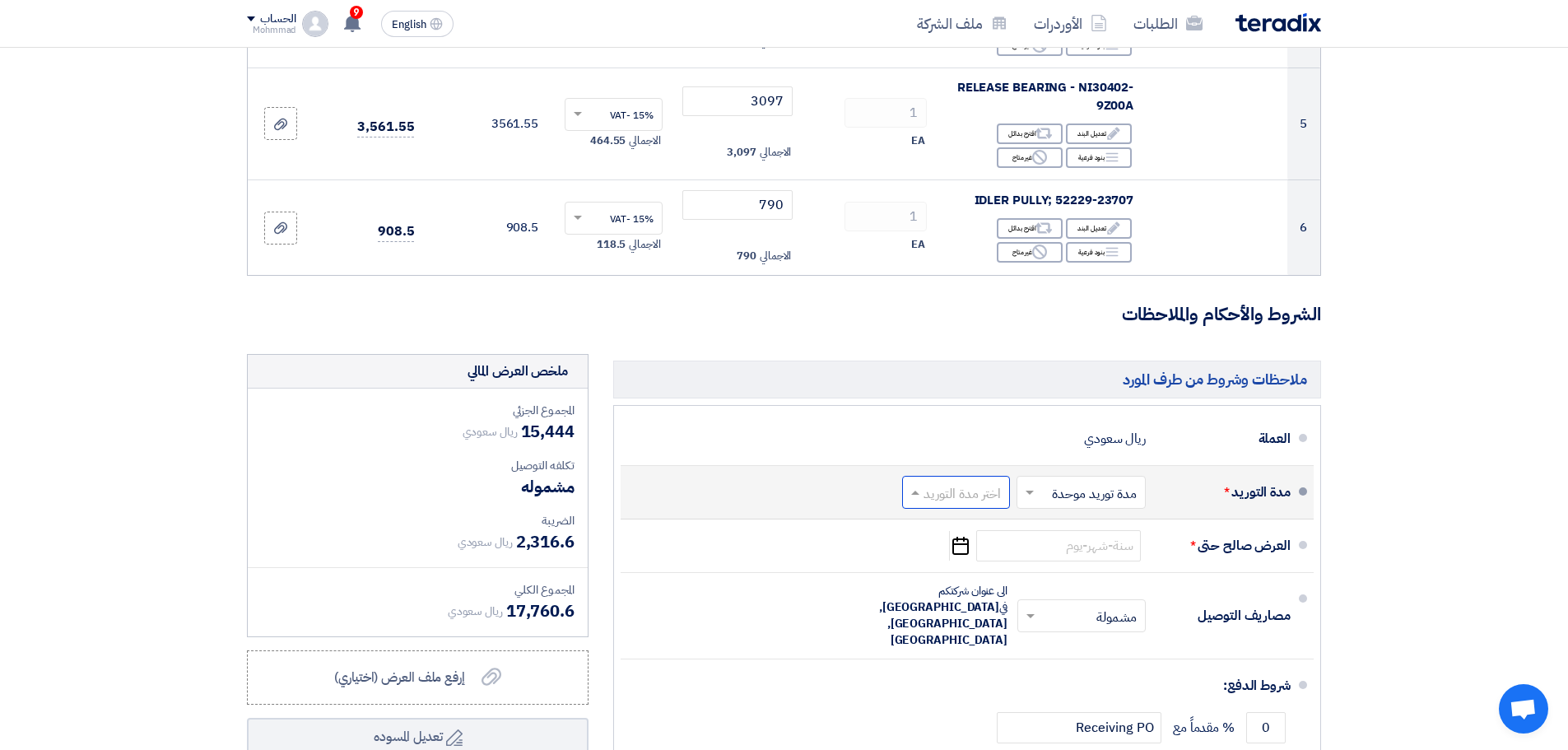
click at [926, 485] on input "text" at bounding box center [952, 493] width 99 height 24
click at [951, 512] on div "(1-2) أيام" at bounding box center [959, 527] width 107 height 30
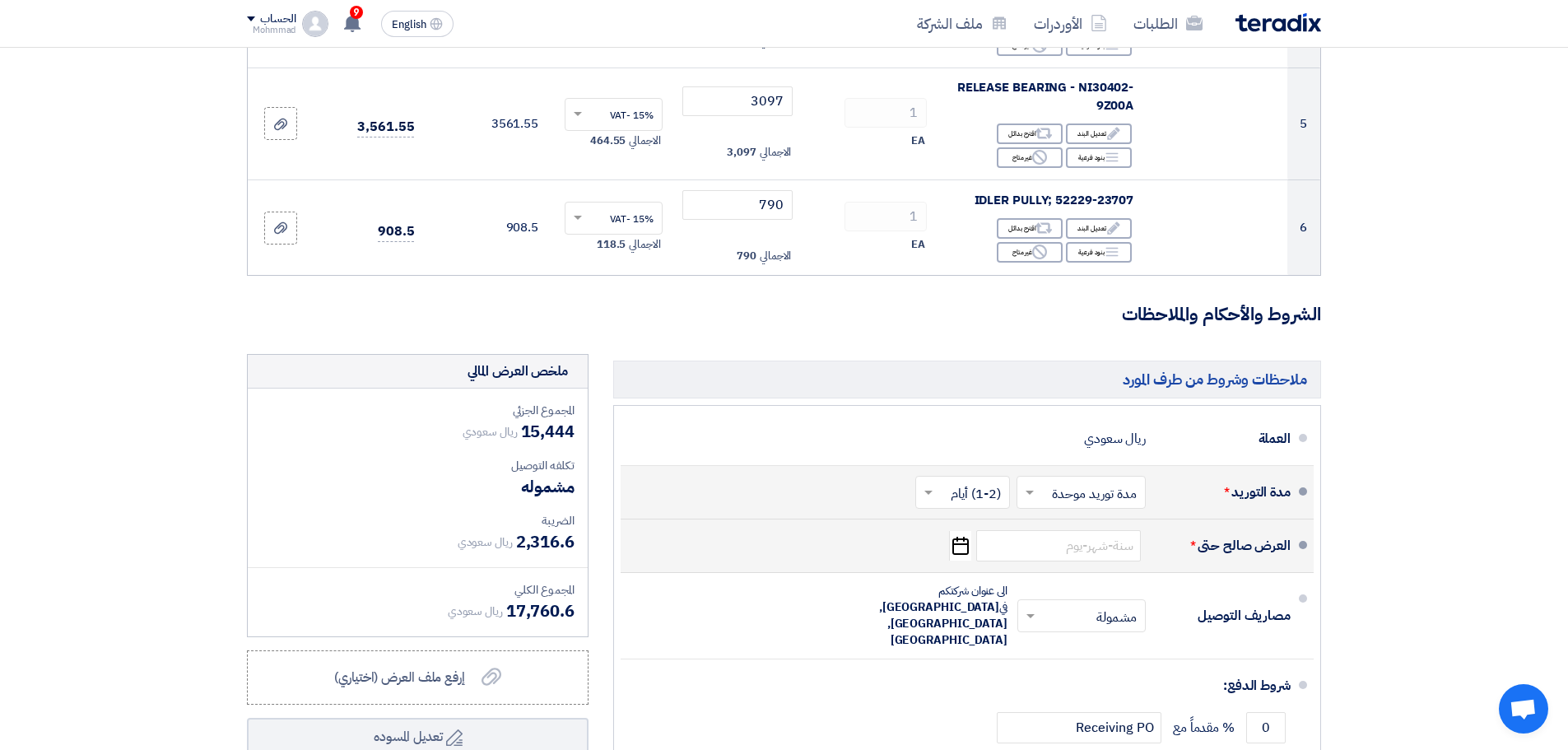
click at [955, 531] on icon "Pick a date" at bounding box center [960, 545] width 22 height 30
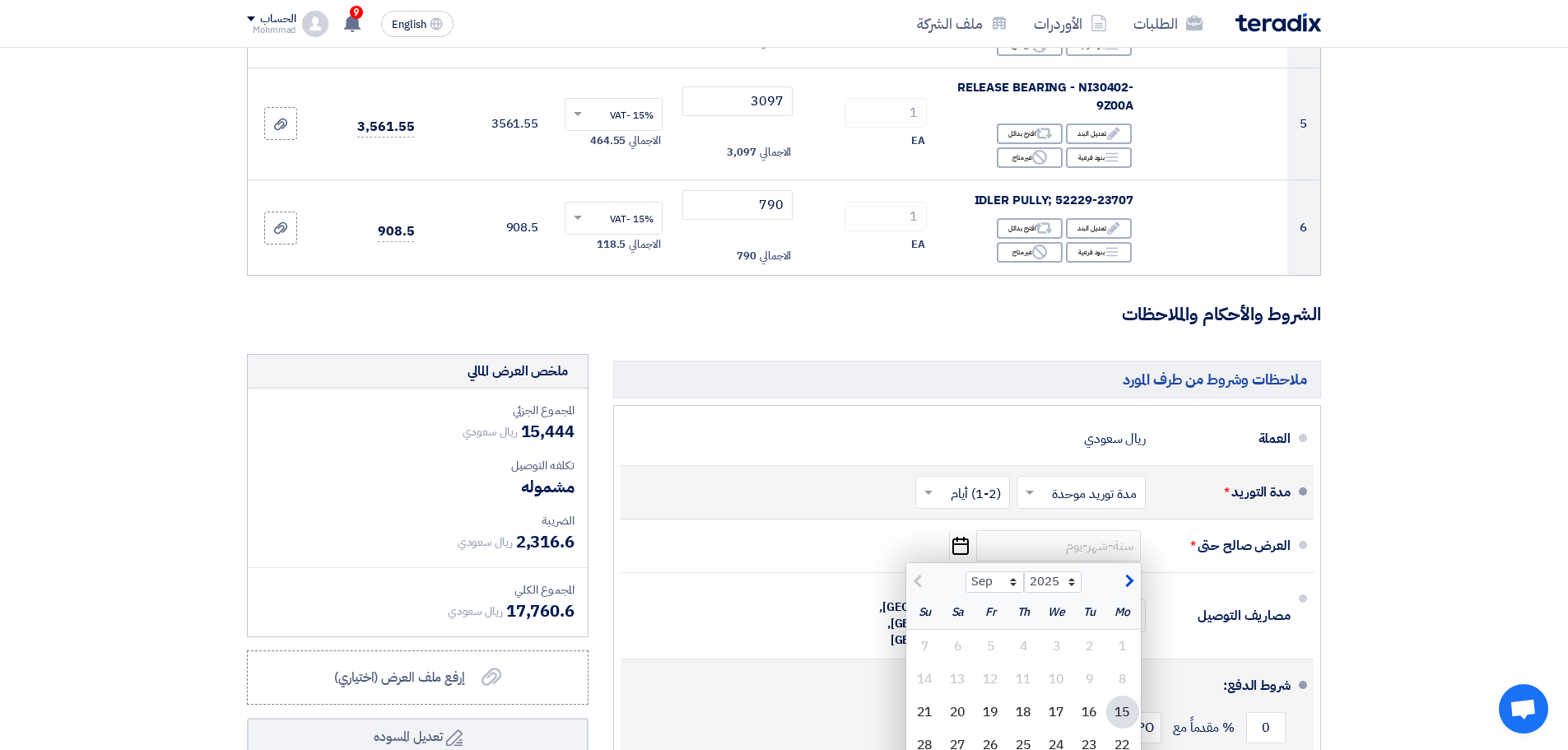
click at [1118, 681] on div "22" at bounding box center [1123, 745] width 33 height 33
type input "9/22/2025"
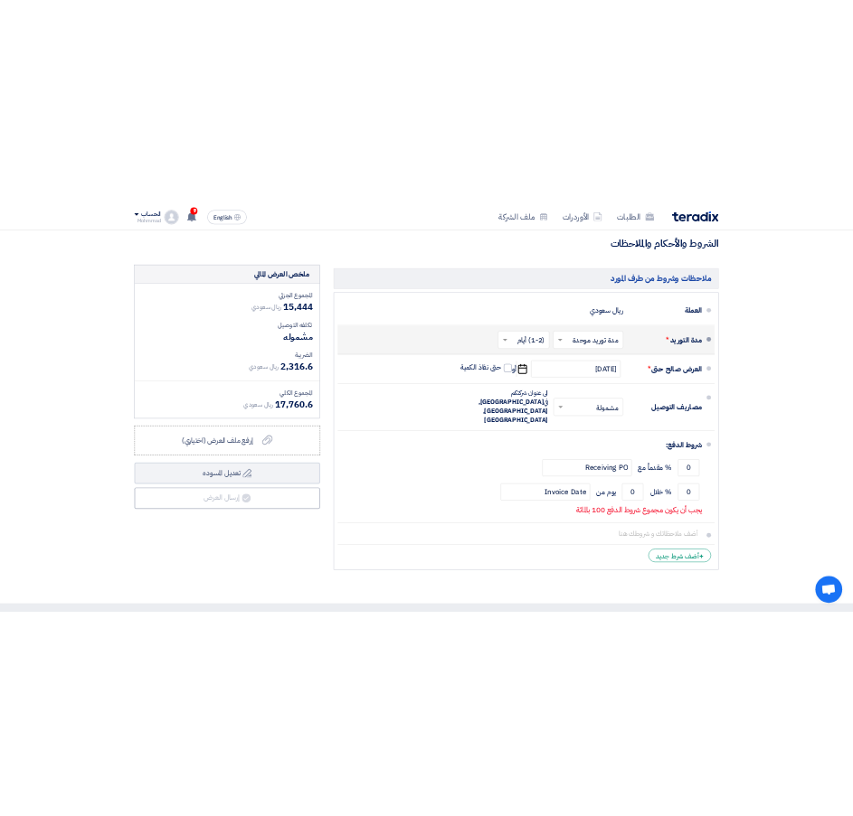
scroll to position [995, 0]
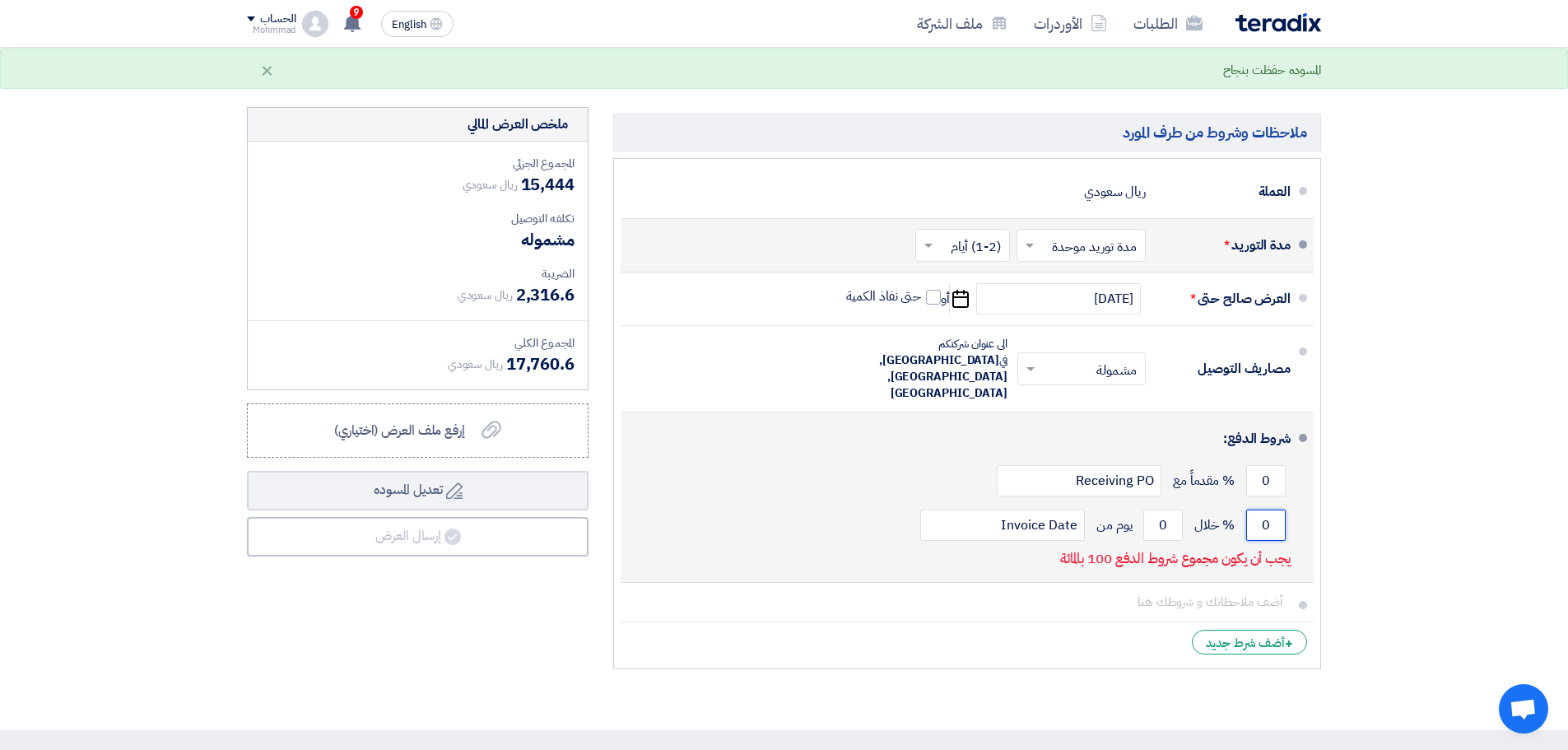
click at [1270, 510] on input "0" at bounding box center [1266, 525] width 39 height 31
type input "100"
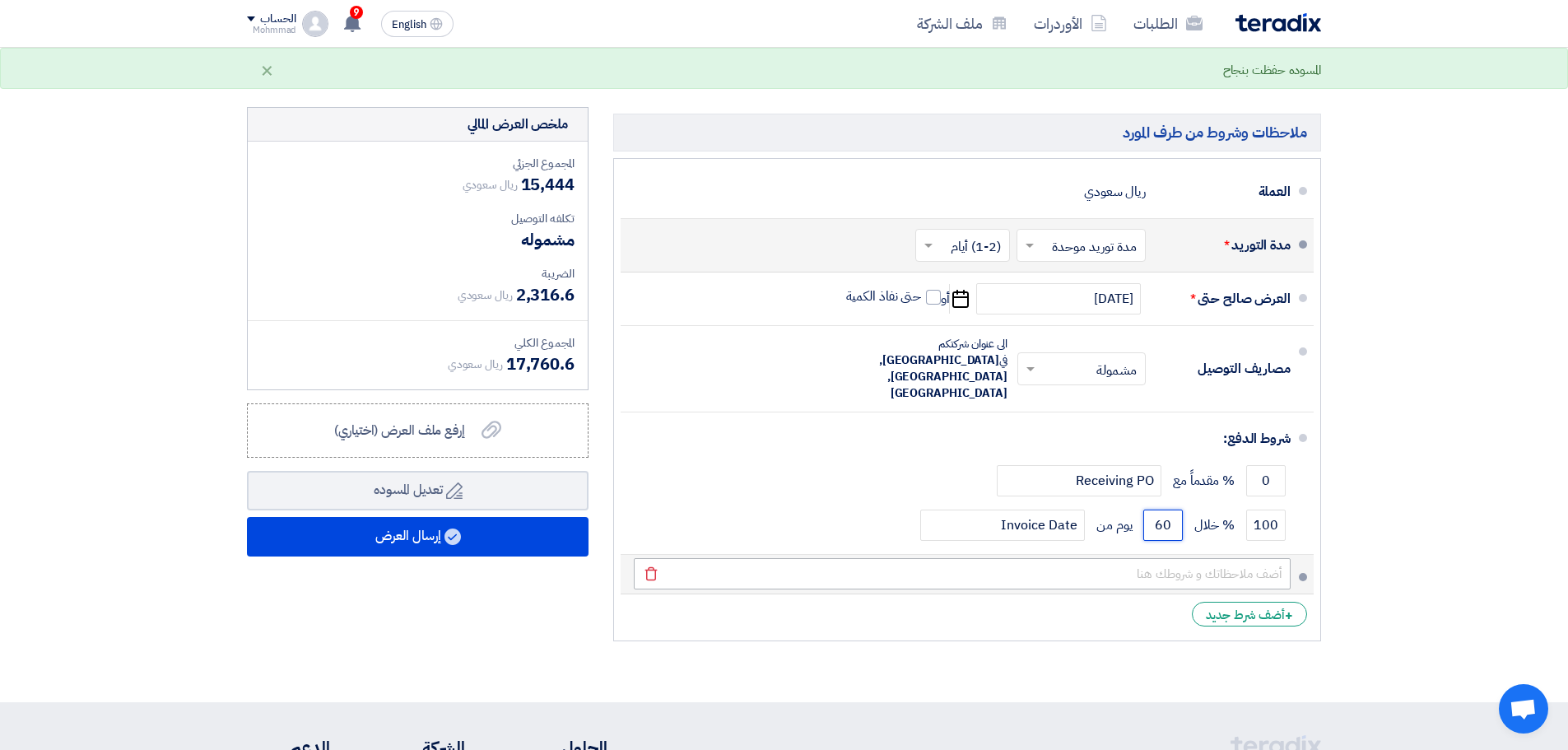
type input "60"
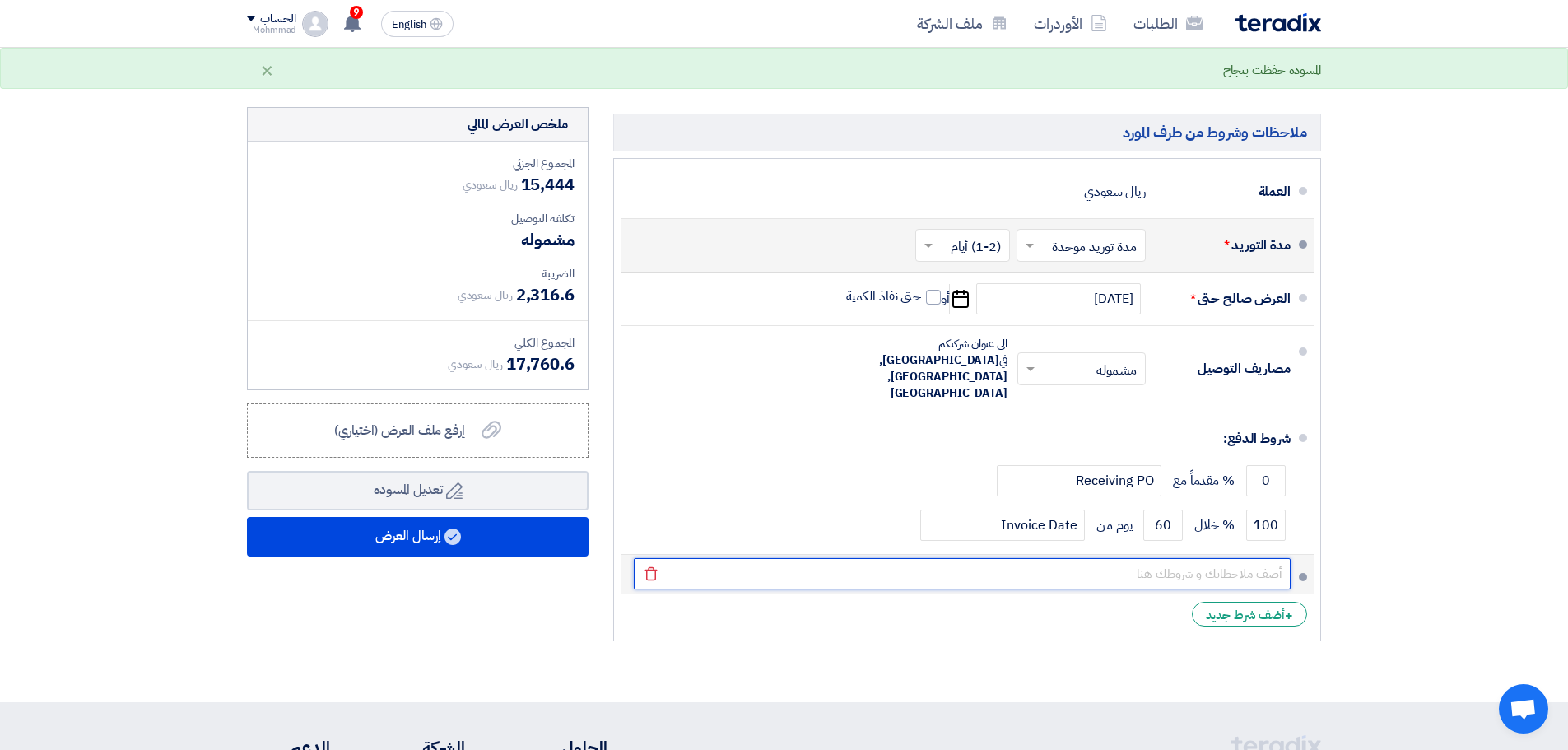
click at [1210, 558] on input "text" at bounding box center [962, 573] width 657 height 31
type input "ا"
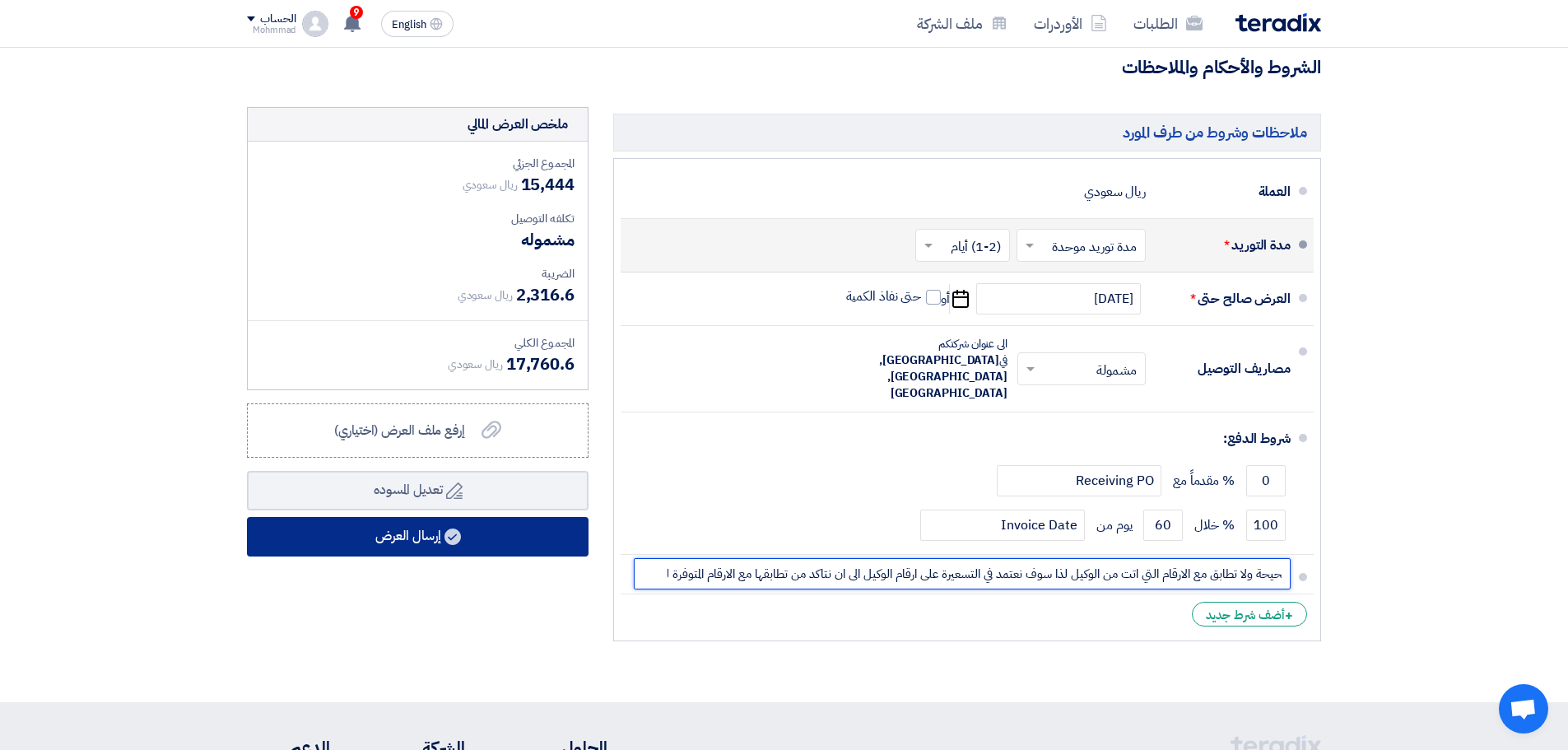
type input "البنود 3 و 4 و 5 ارقامها غير صحيحة ولا تطابق مع الارقام التي اتت من الوكيل لذا …"
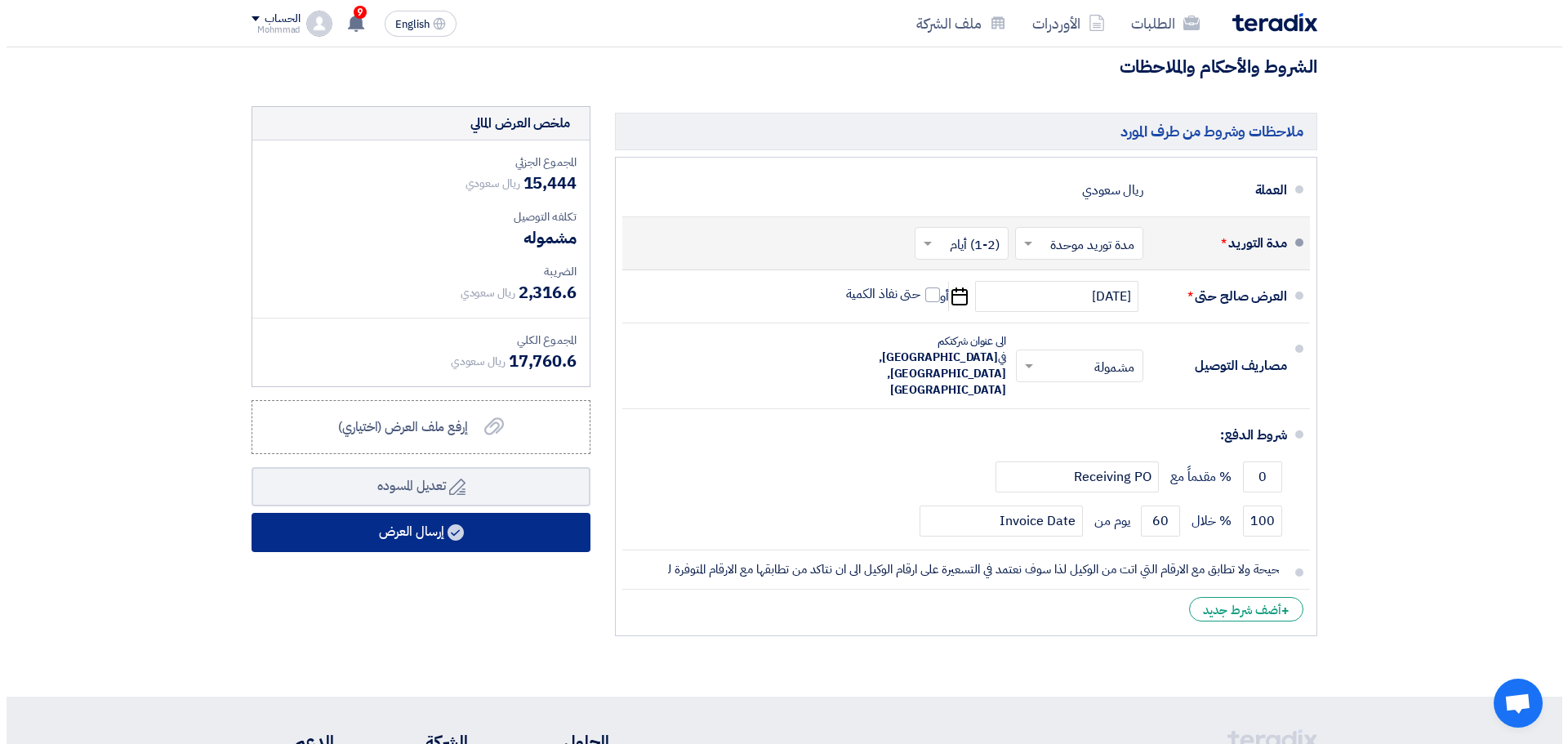
scroll to position [0, 0]
click at [407, 516] on button "إرسال العرض" at bounding box center [414, 532] width 339 height 39
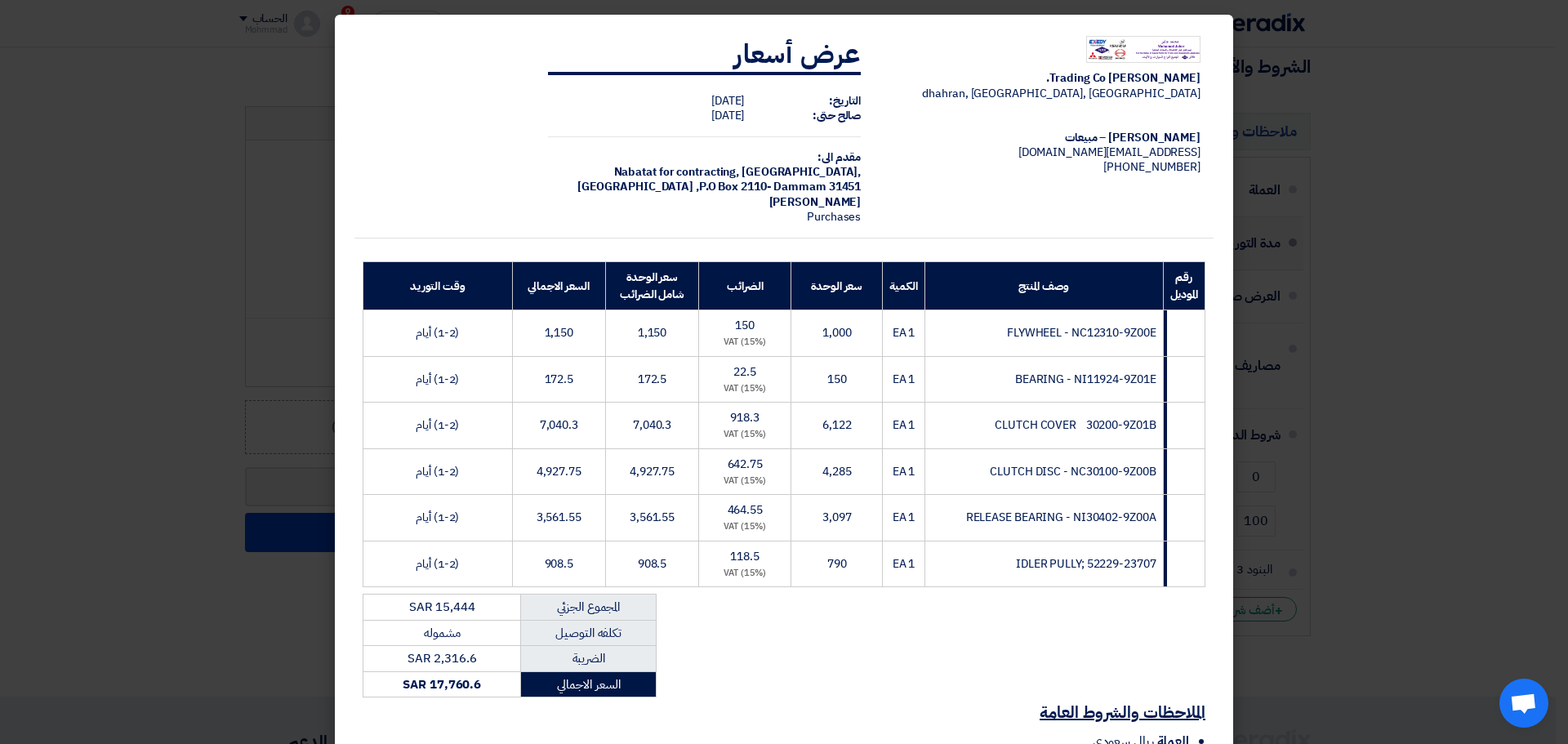
click at [152, 302] on modal-container "Mohamed Jaber Trading Co. dhahran, Dammam, Saudi Arabia Mohmmad Jaber – مبيعات …" at bounding box center [784, 372] width 1568 height 744
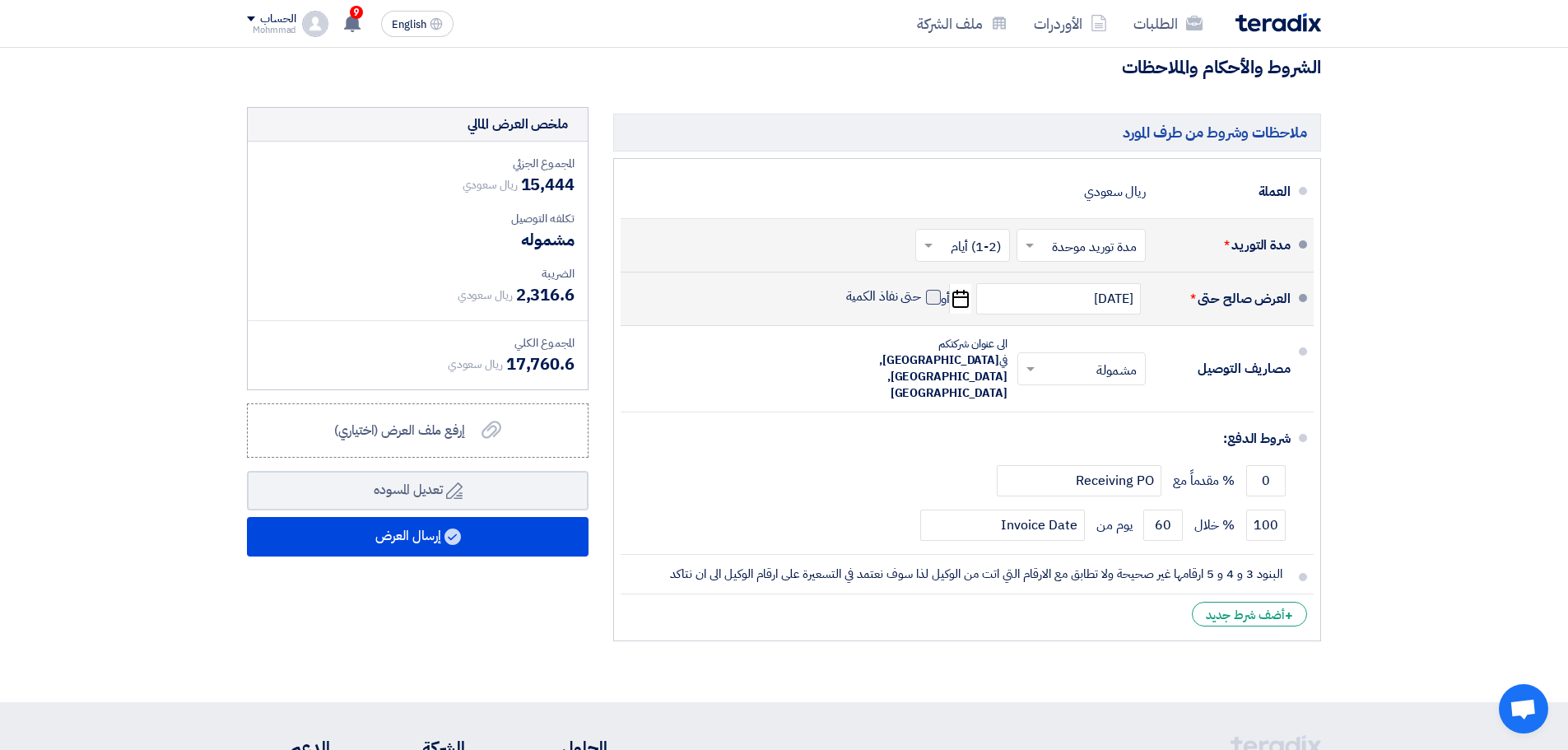
click at [934, 289] on span at bounding box center [933, 297] width 15 height 15
click at [922, 288] on input "حتى نفاذ الكمية" at bounding box center [882, 303] width 79 height 31
checkbox input "true"
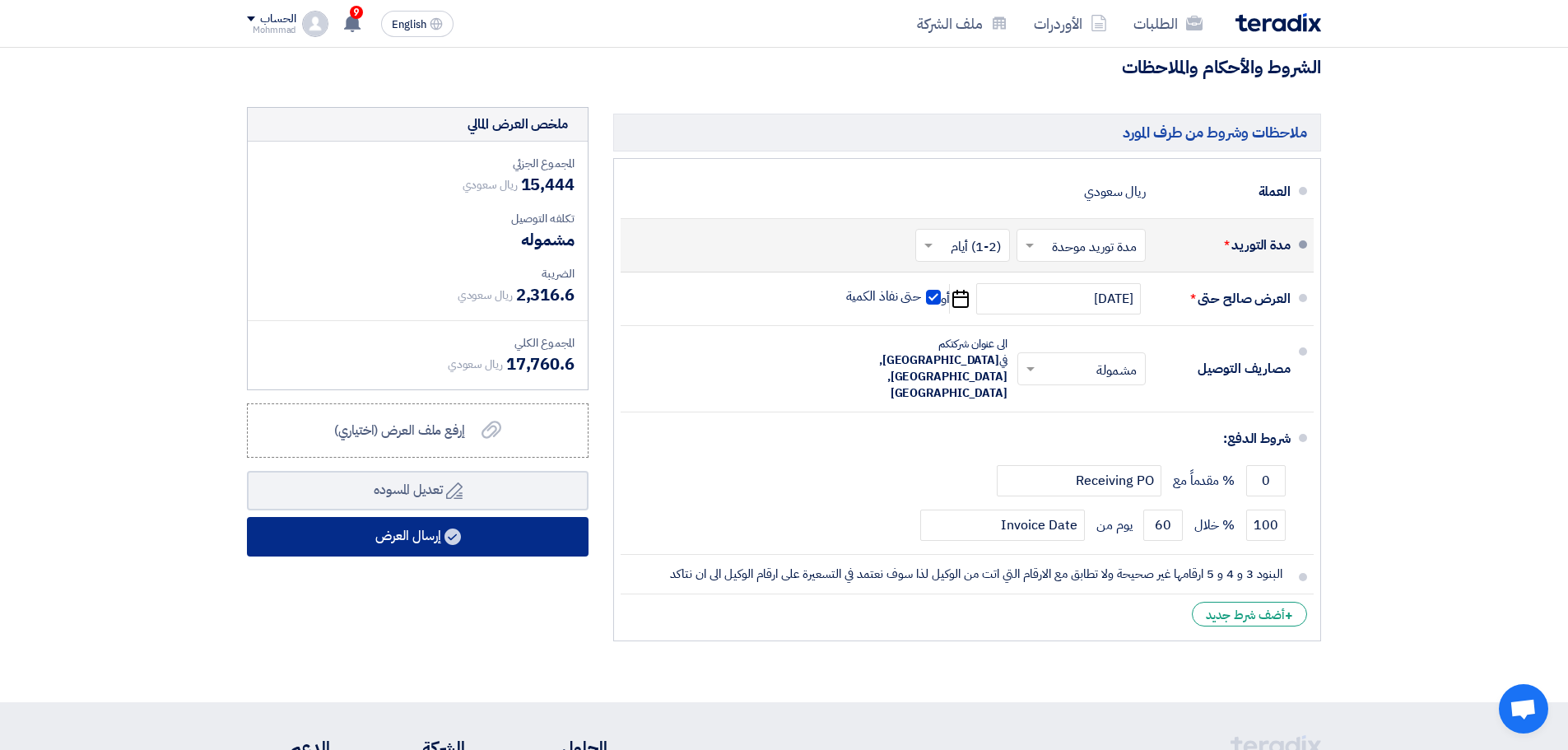
click at [440, 517] on button "إرسال العرض" at bounding box center [417, 536] width 341 height 39
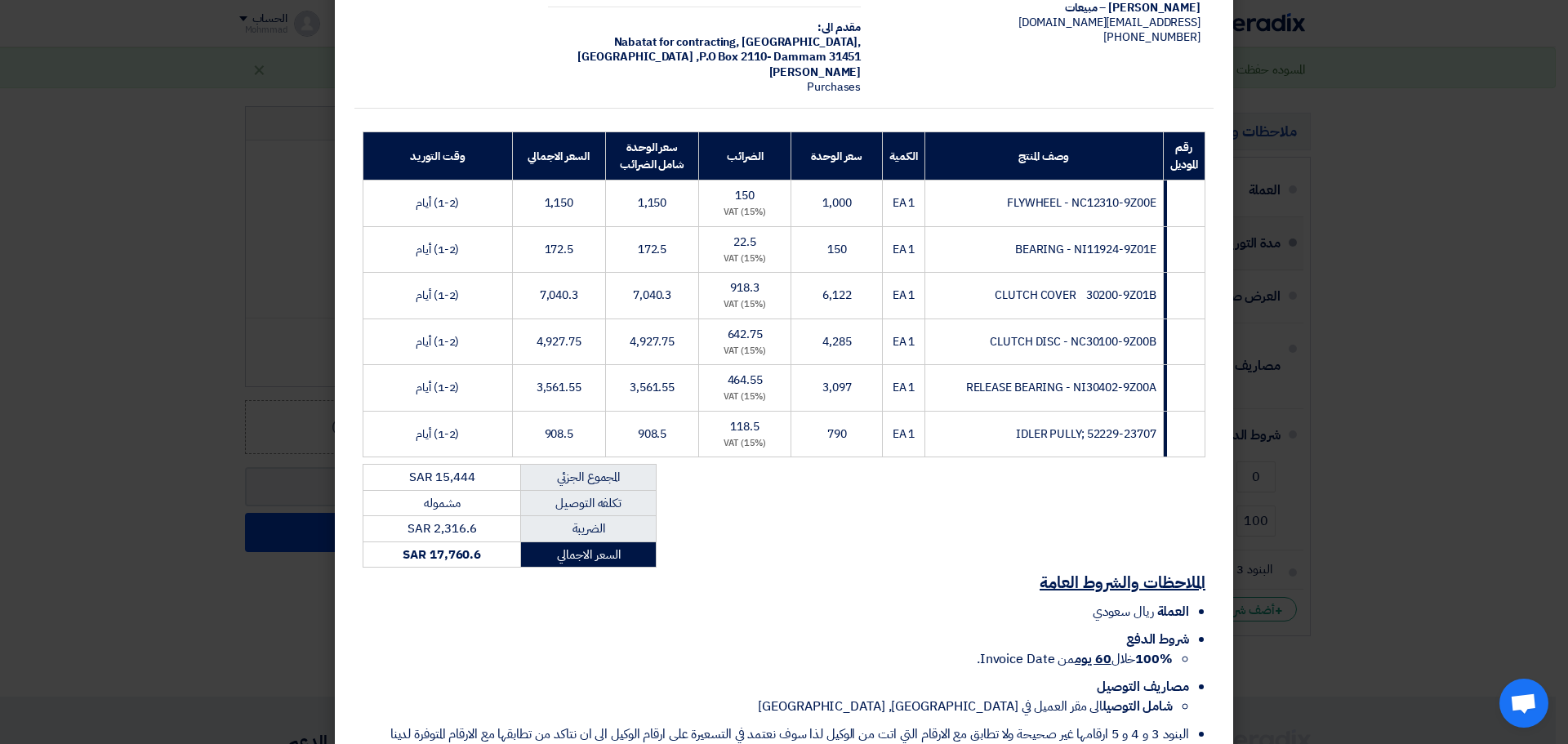
scroll to position [234, 0]
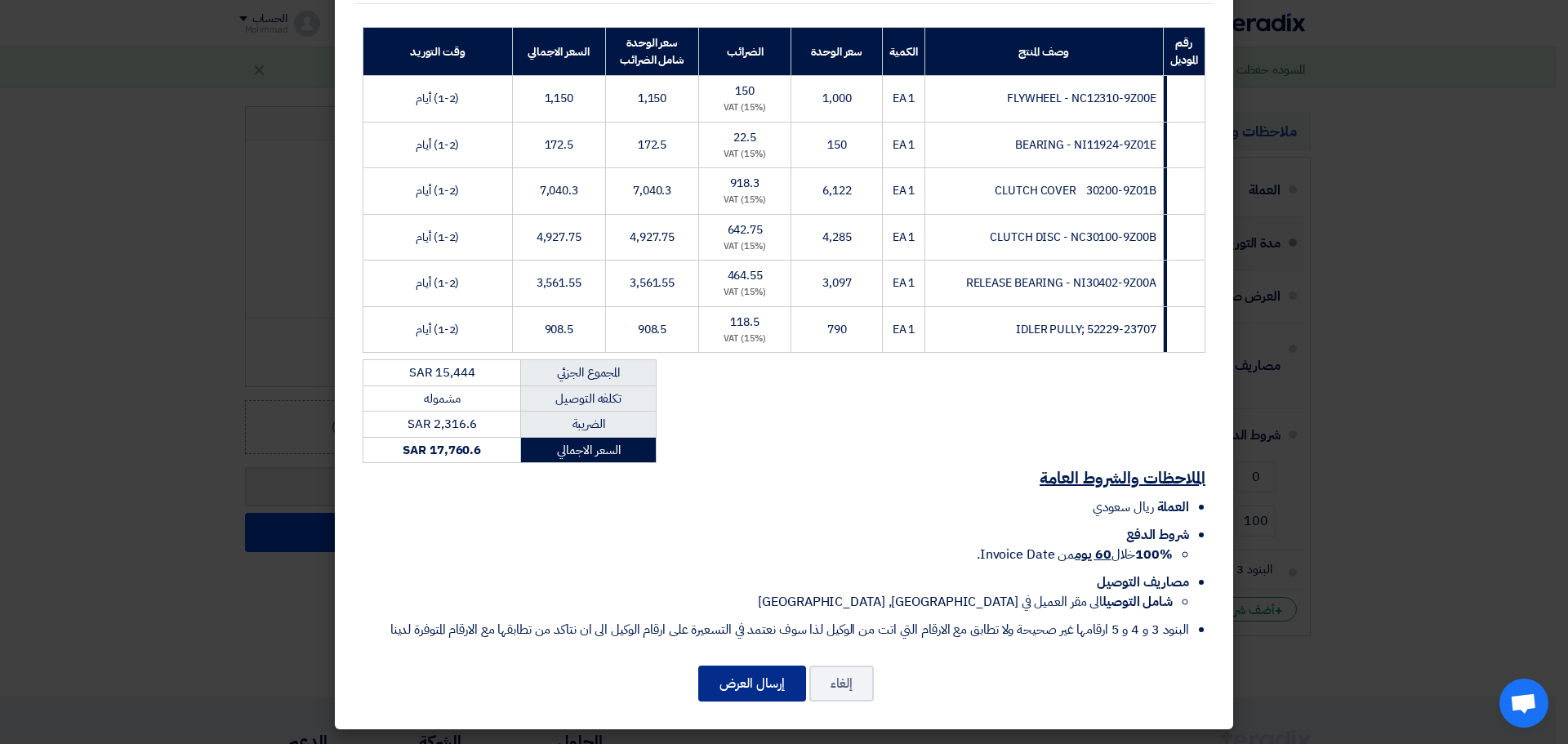
click at [770, 675] on button "إرسال العرض" at bounding box center [751, 684] width 107 height 36
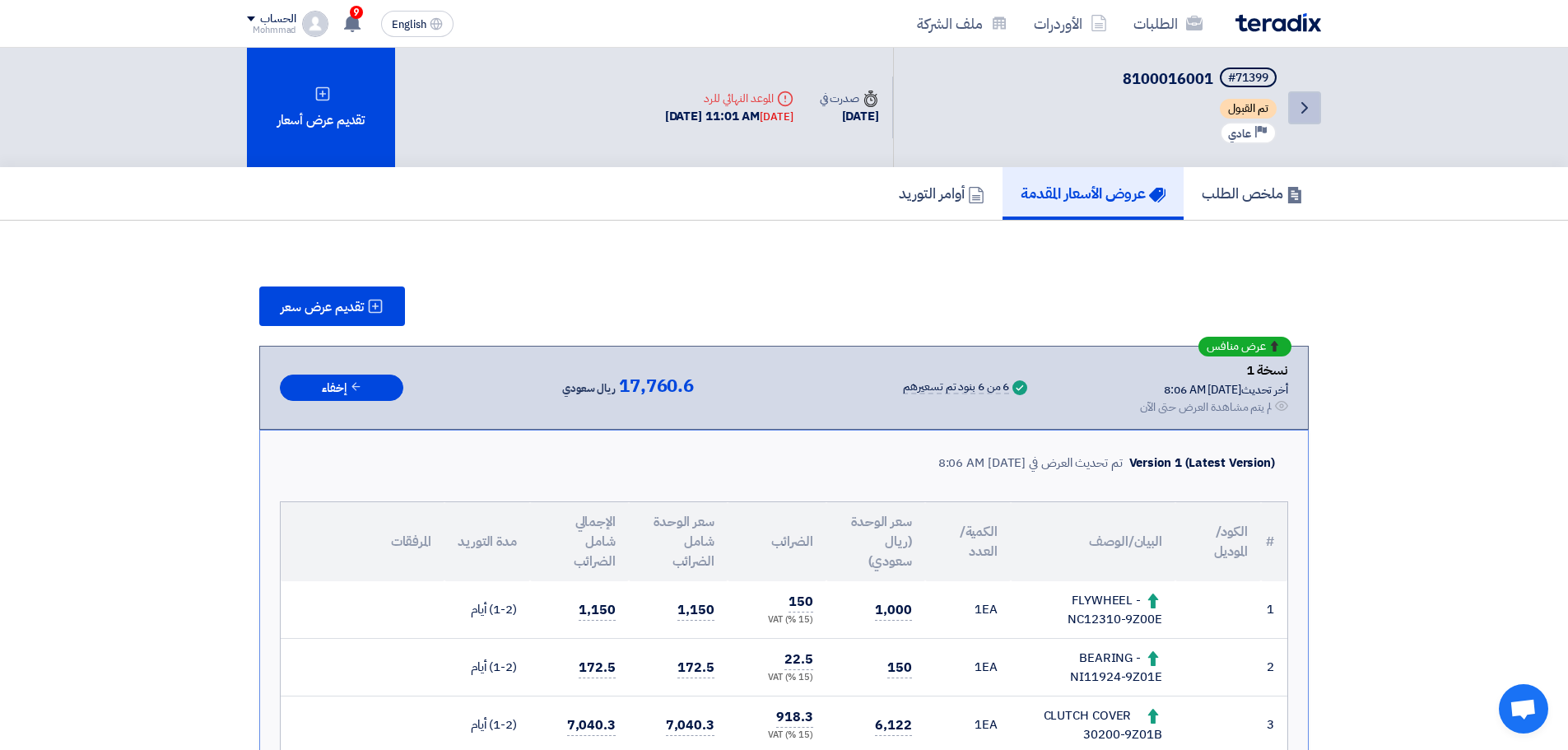
click at [1299, 94] on link "Back" at bounding box center [1305, 107] width 33 height 33
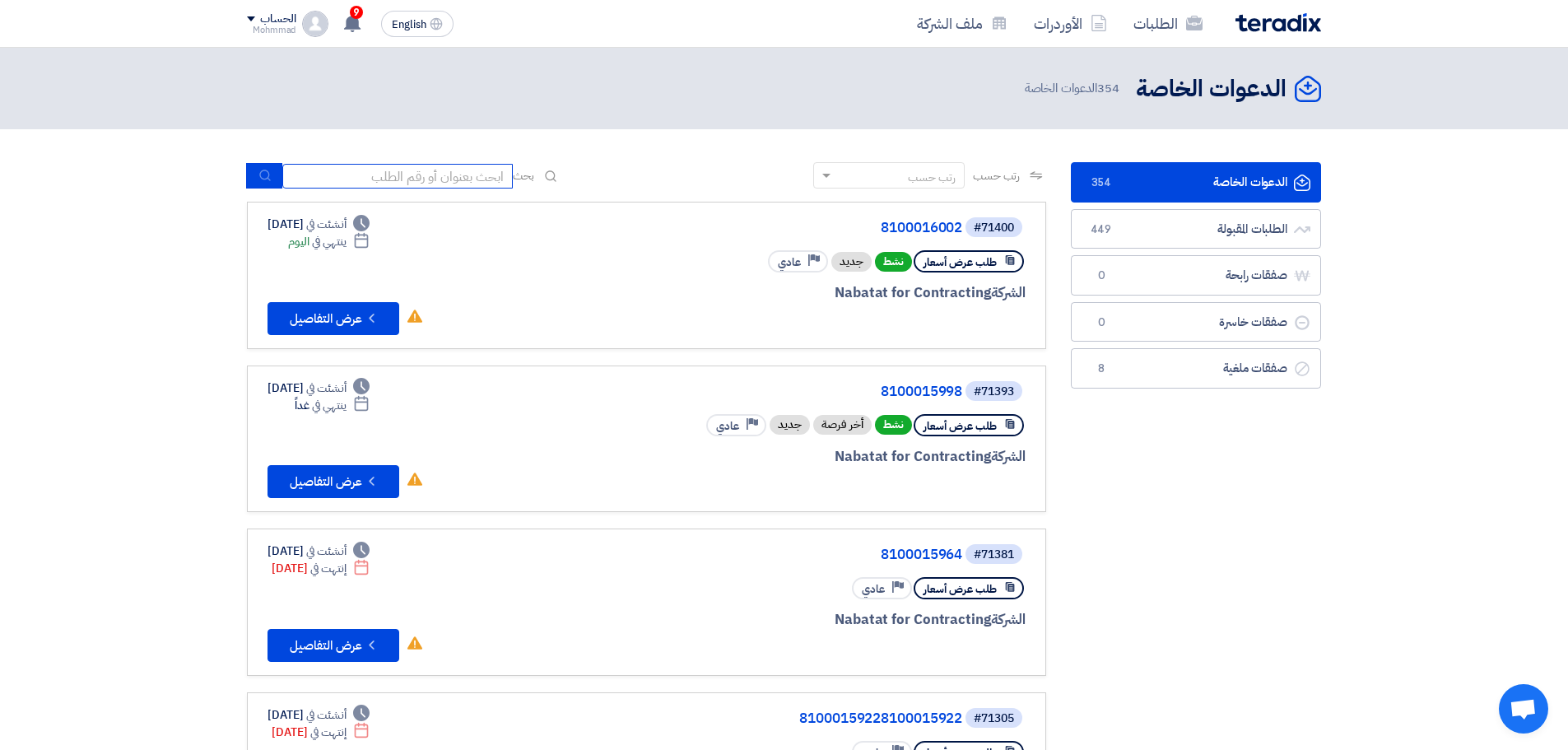
click at [445, 173] on input at bounding box center [397, 176] width 230 height 25
paste input "8100016002"
type input "8100016002"
click at [259, 179] on icon "submit" at bounding box center [265, 175] width 13 height 13
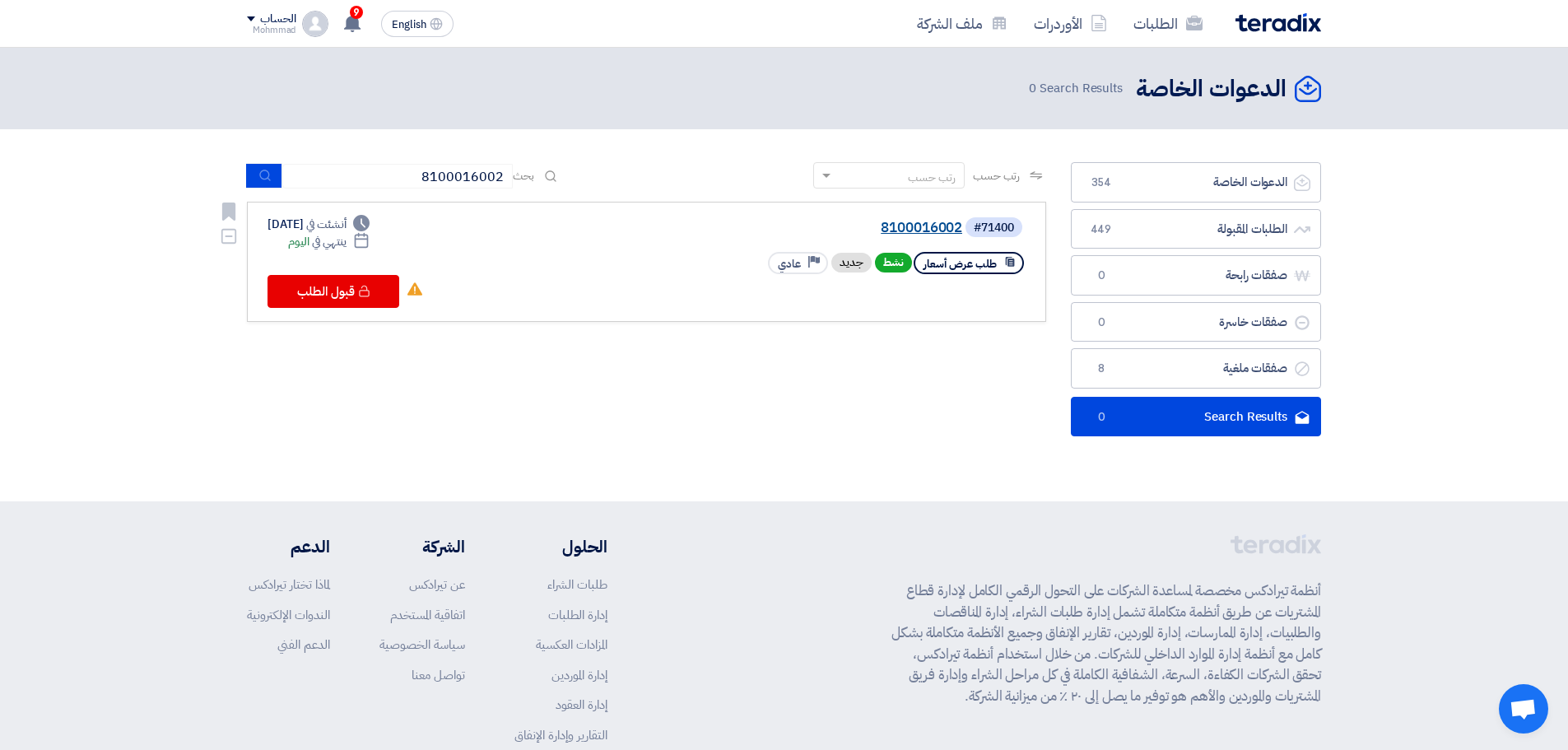
click at [913, 224] on link "8100016002" at bounding box center [798, 228] width 330 height 15
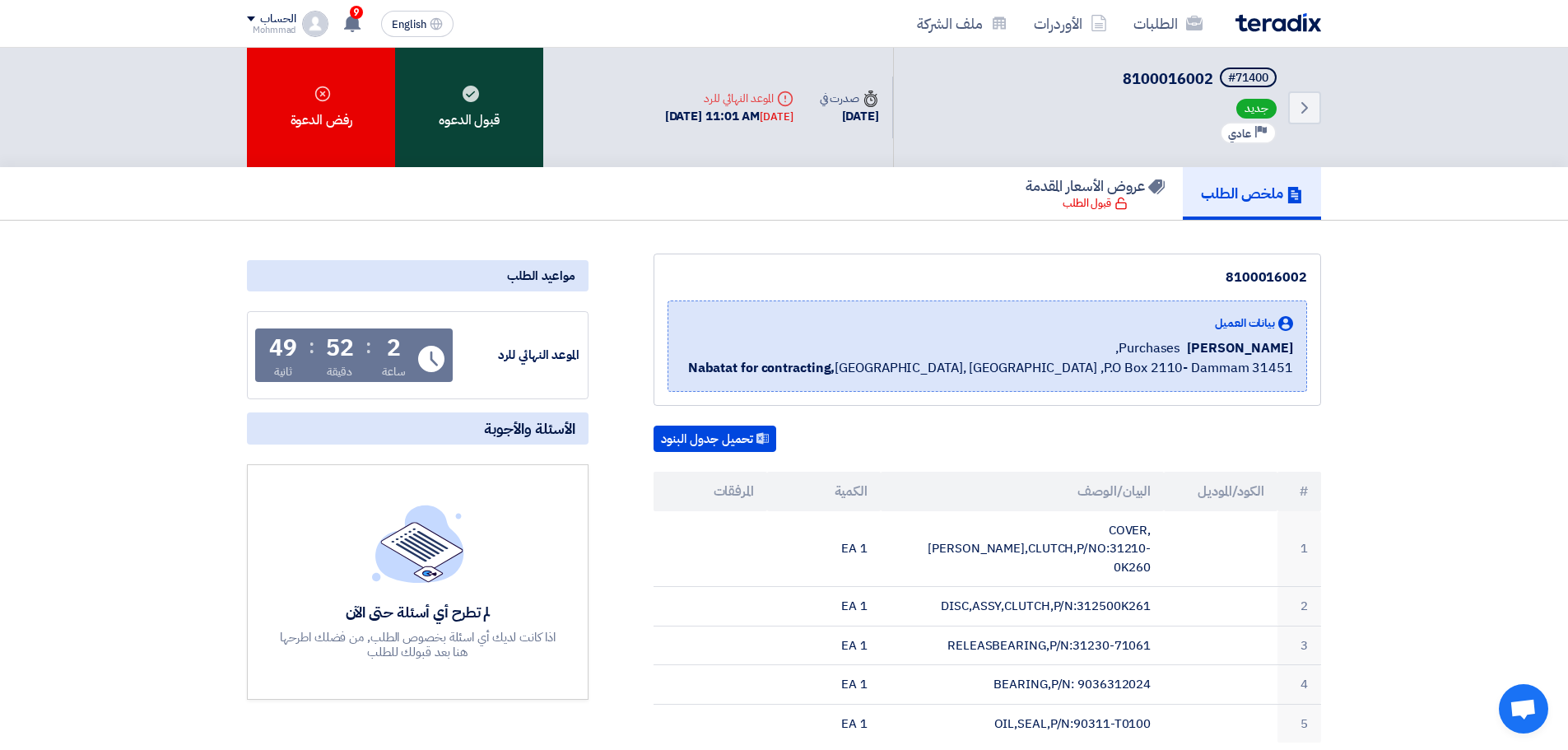
click at [468, 76] on div "قبول الدعوه" at bounding box center [469, 106] width 148 height 119
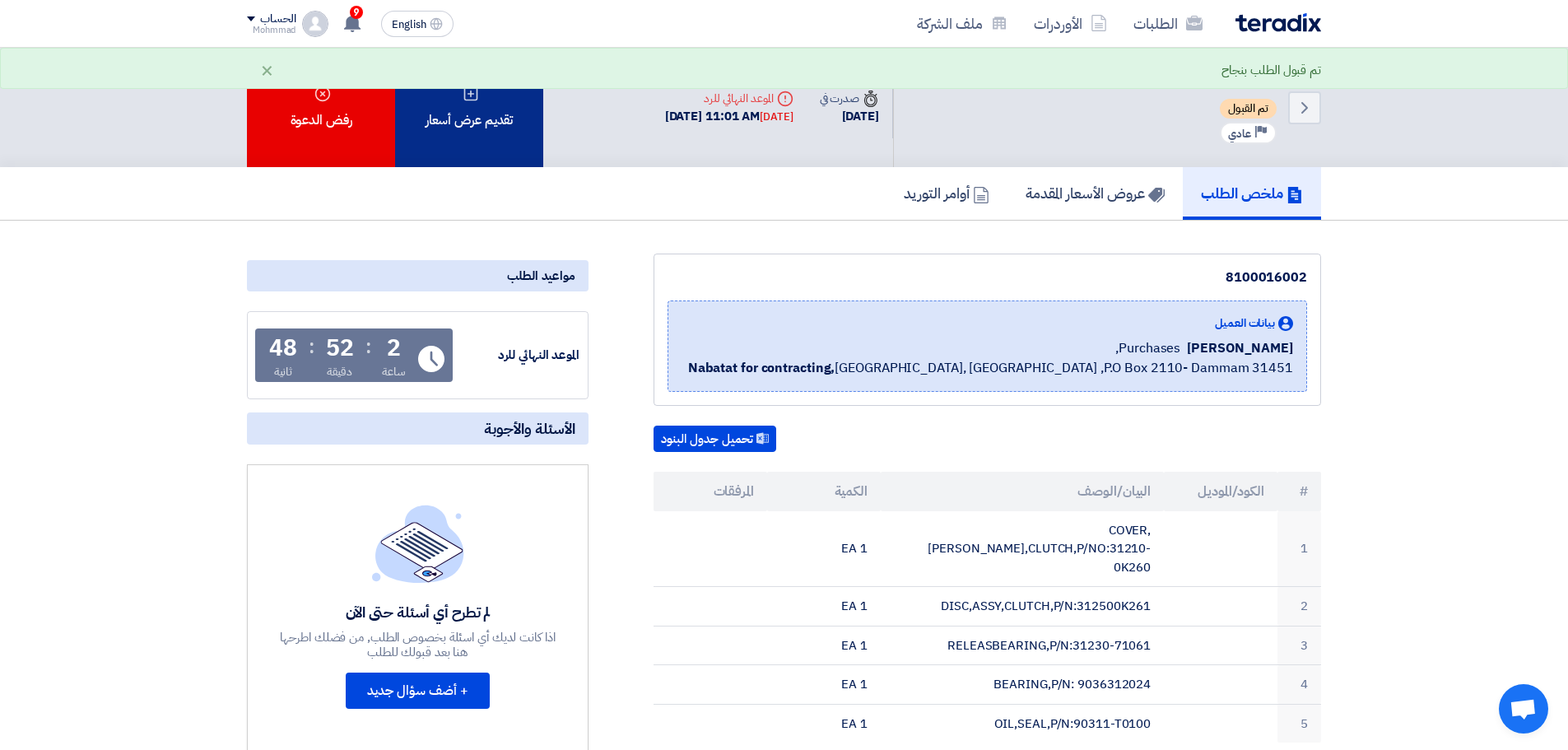
click at [467, 101] on icon at bounding box center [471, 94] width 16 height 16
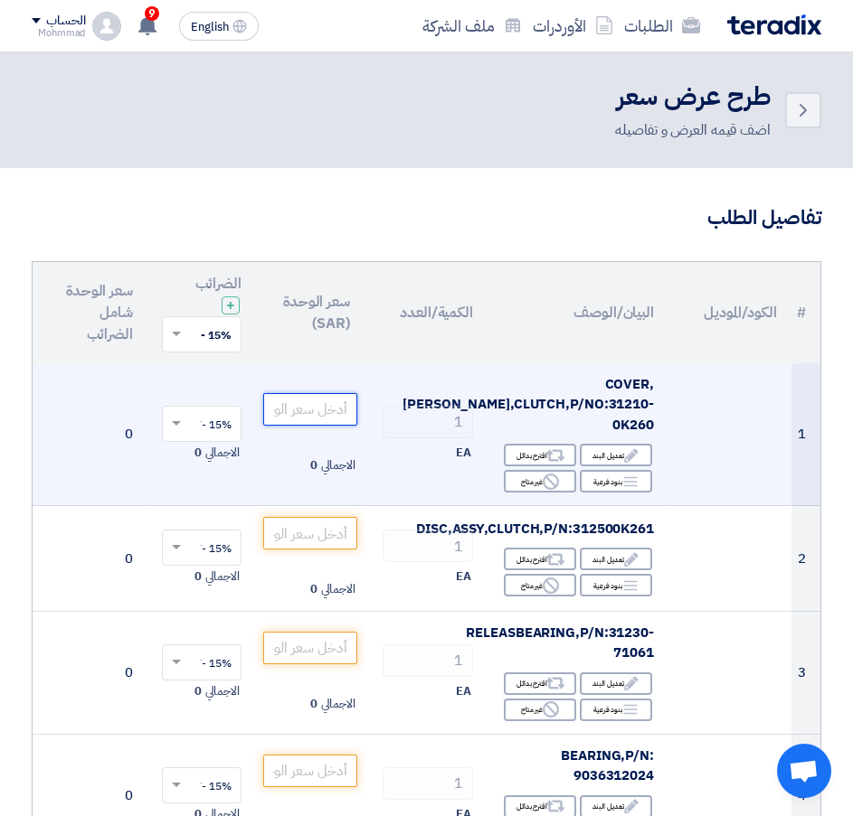
click at [319, 398] on input "number" at bounding box center [310, 409] width 94 height 33
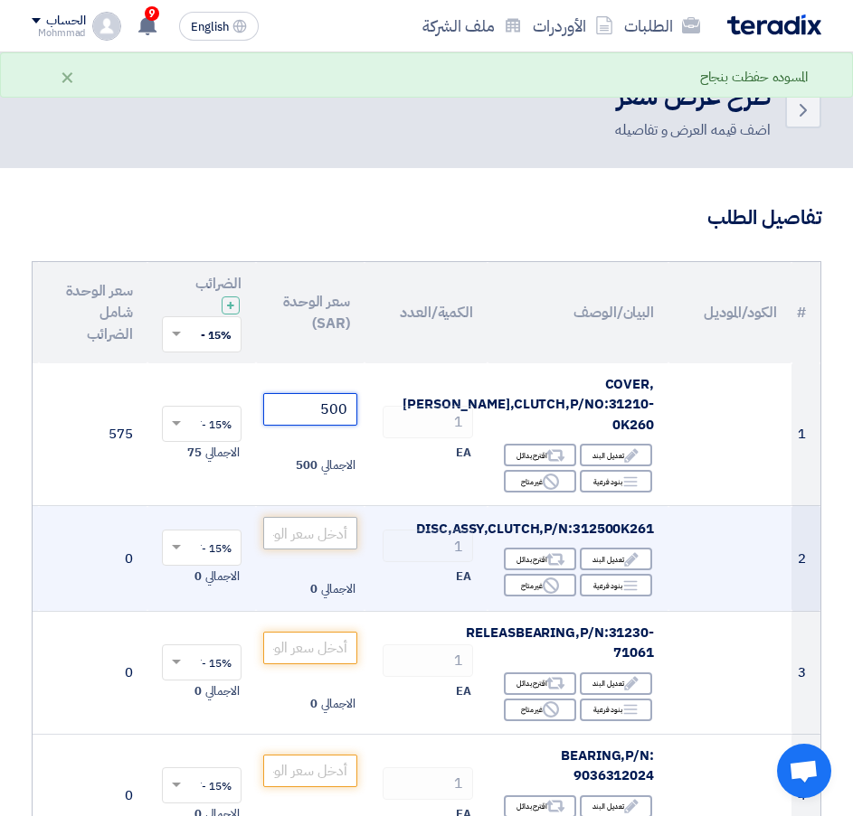
type input "500"
click at [317, 523] on input "number" at bounding box center [310, 533] width 94 height 33
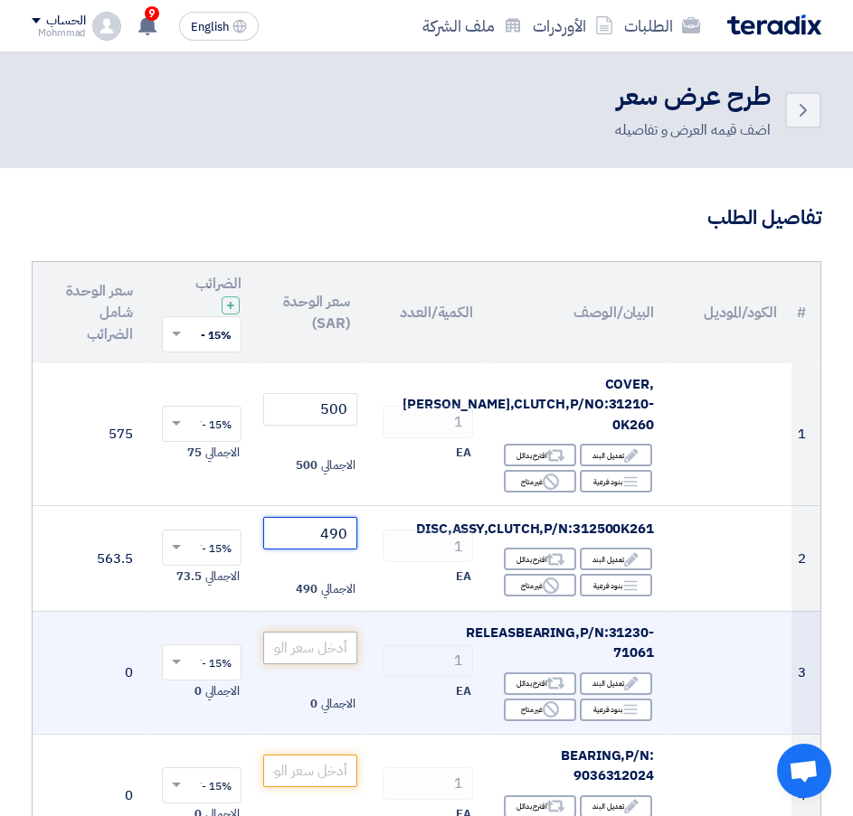
type input "490"
click at [319, 632] on input "number" at bounding box center [310, 648] width 94 height 33
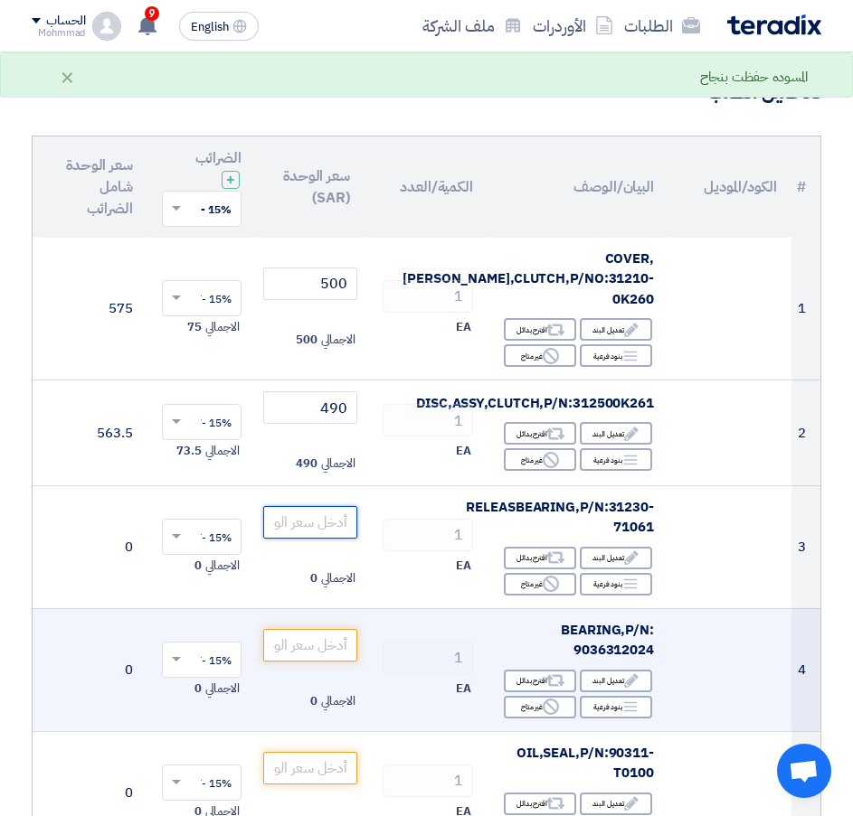
scroll to position [181, 0]
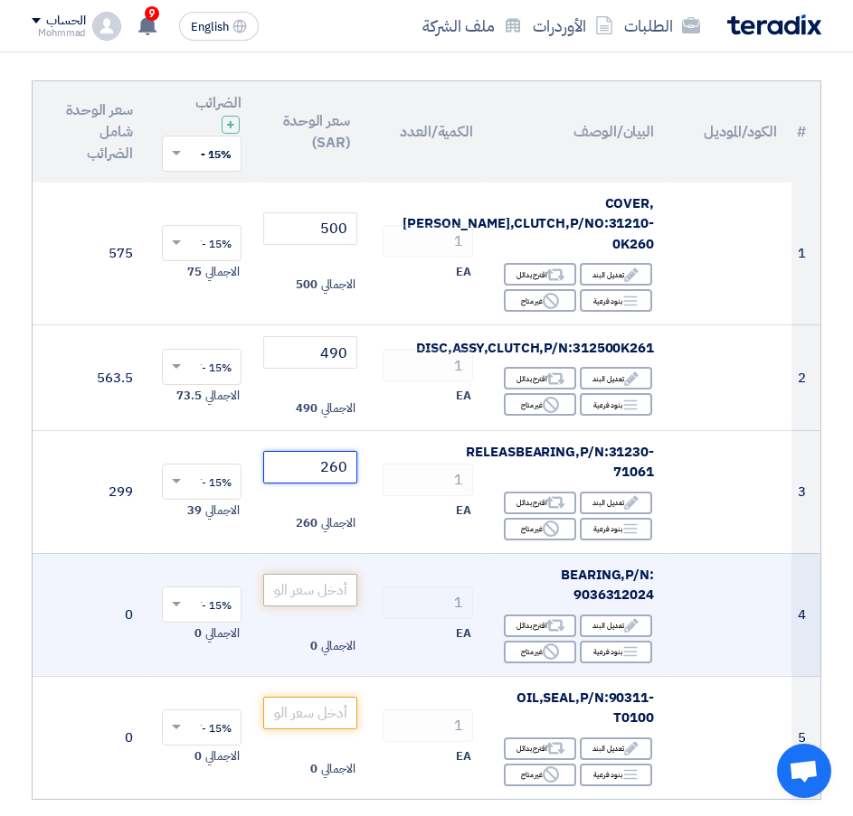
type input "260"
click at [301, 574] on input "number" at bounding box center [310, 590] width 94 height 33
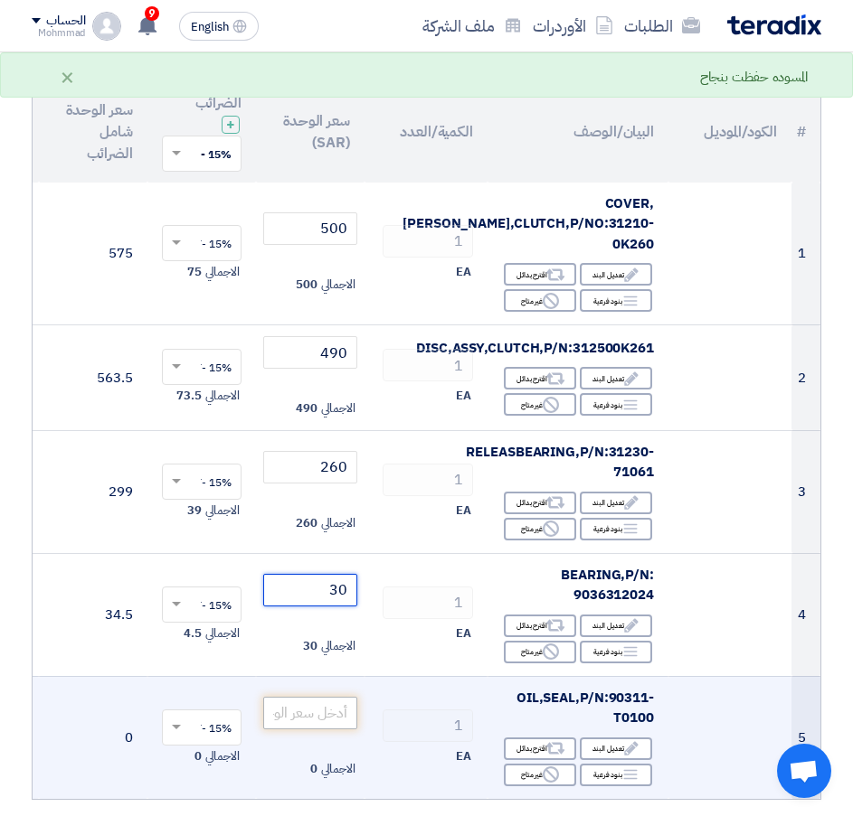
type input "30"
click at [318, 701] on input "number" at bounding box center [310, 713] width 94 height 33
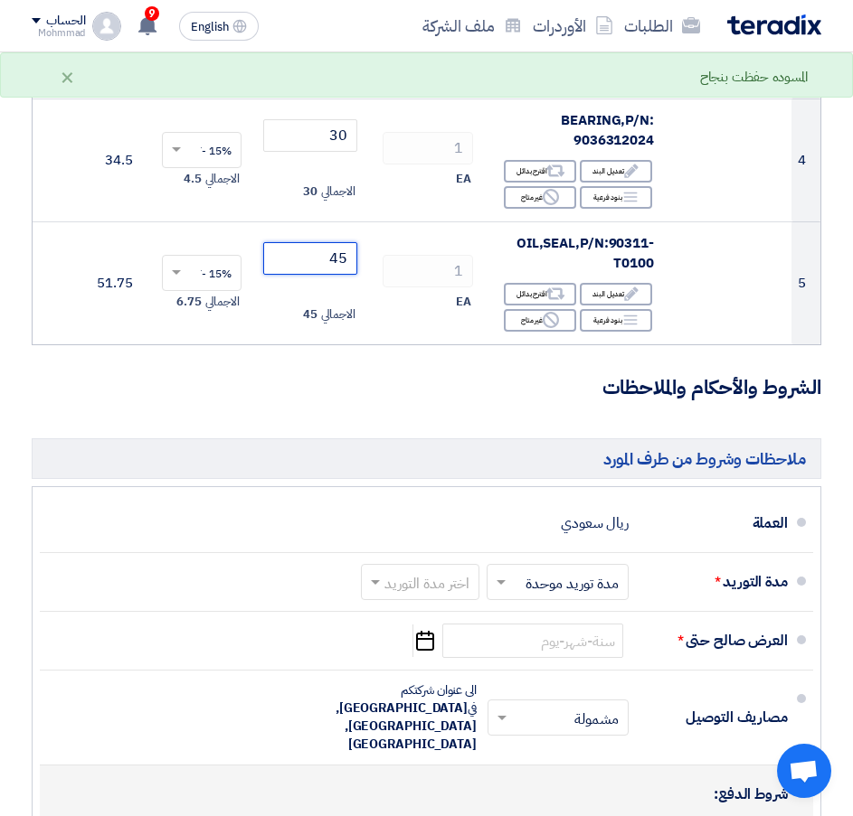
scroll to position [814, 0]
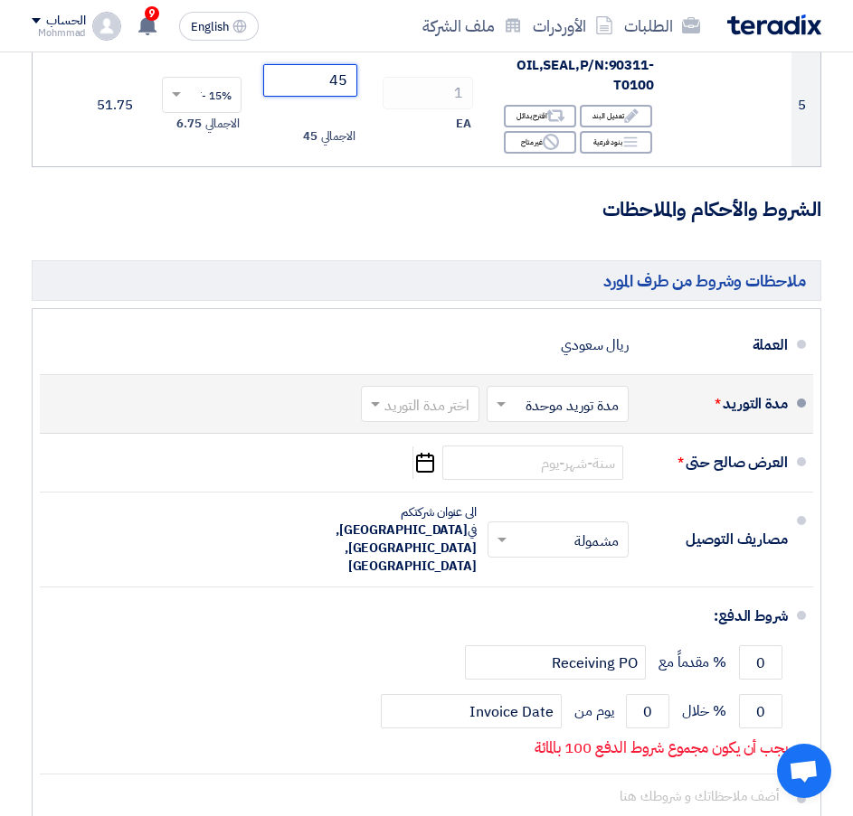
type input "45"
click at [391, 399] on input "text" at bounding box center [416, 406] width 109 height 26
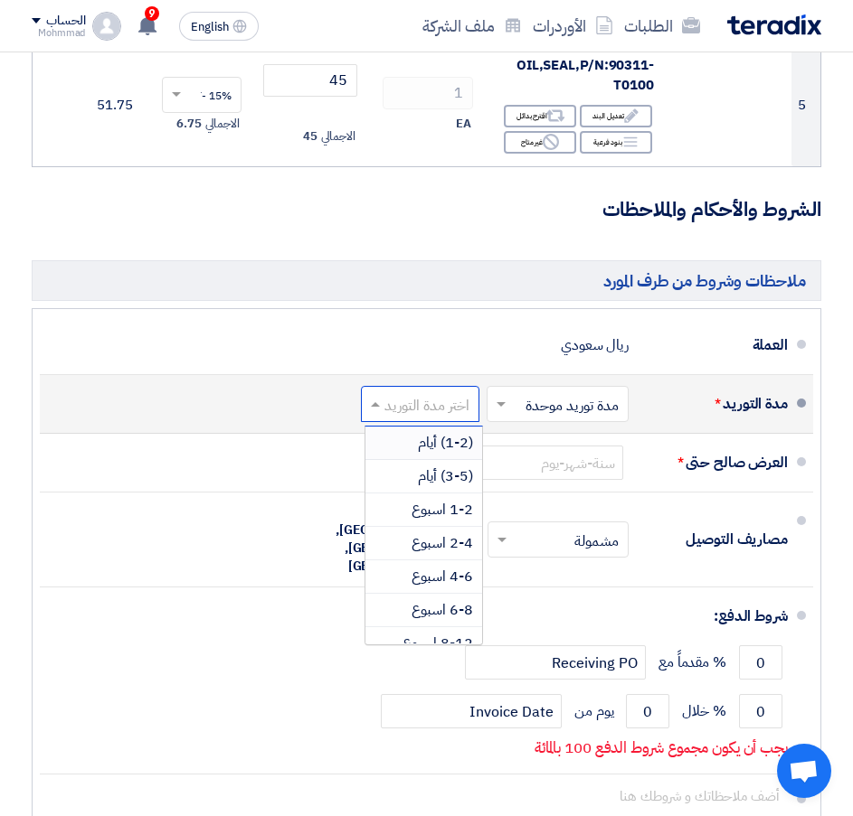
click at [427, 441] on span "(1-2) أيام" at bounding box center [445, 443] width 55 height 22
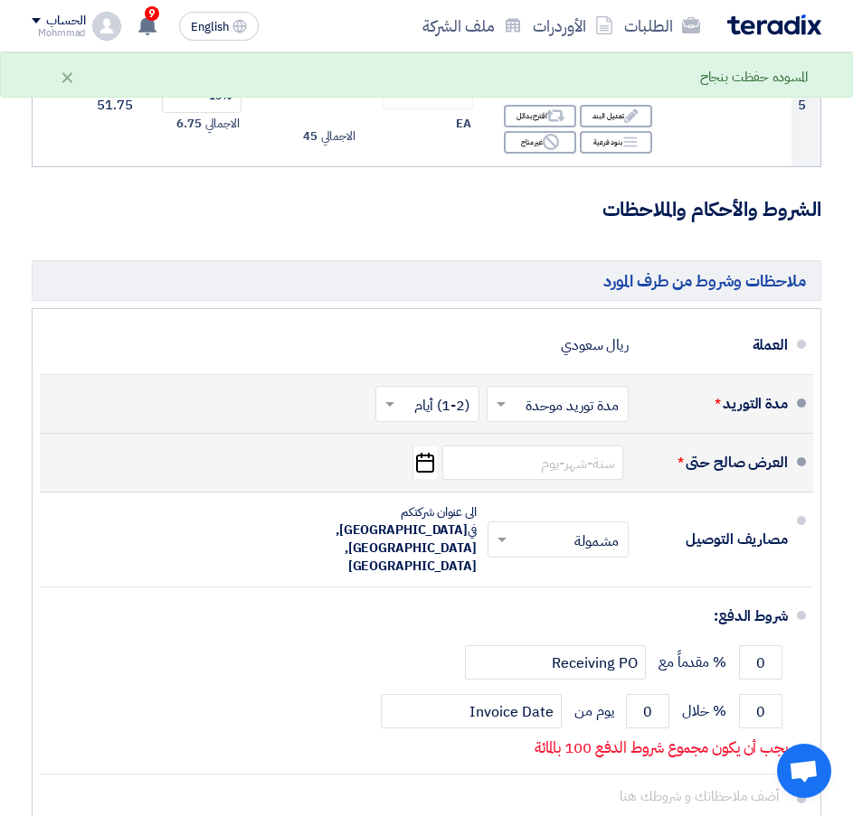
click at [421, 461] on icon "Pick a date" at bounding box center [424, 463] width 24 height 33
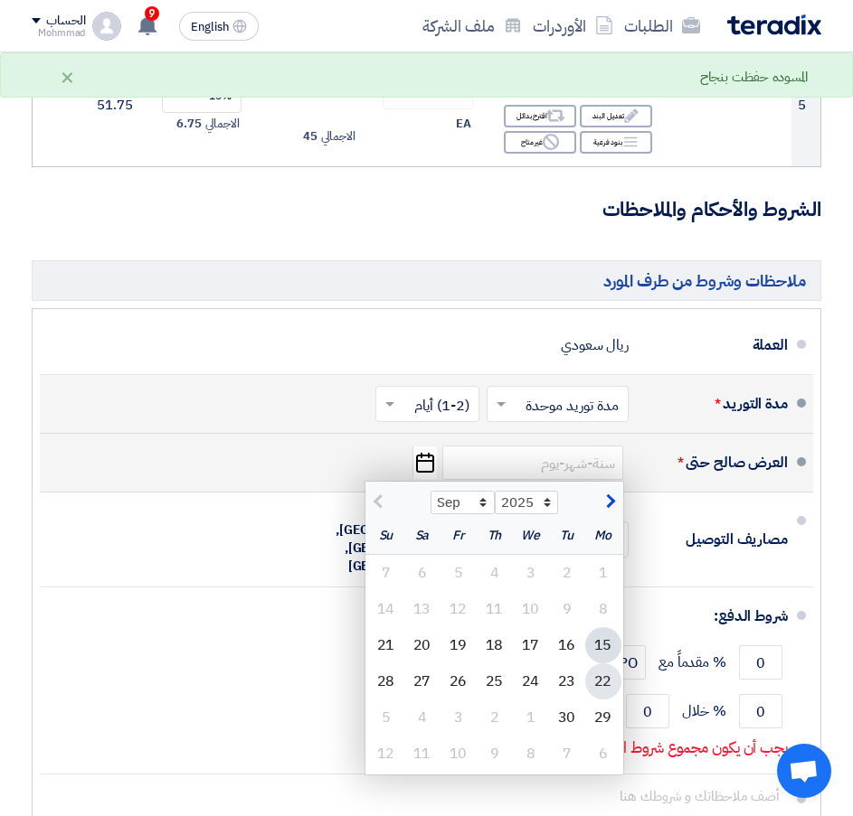
click at [609, 674] on div "22" at bounding box center [603, 682] width 36 height 36
type input "9/22/2025"
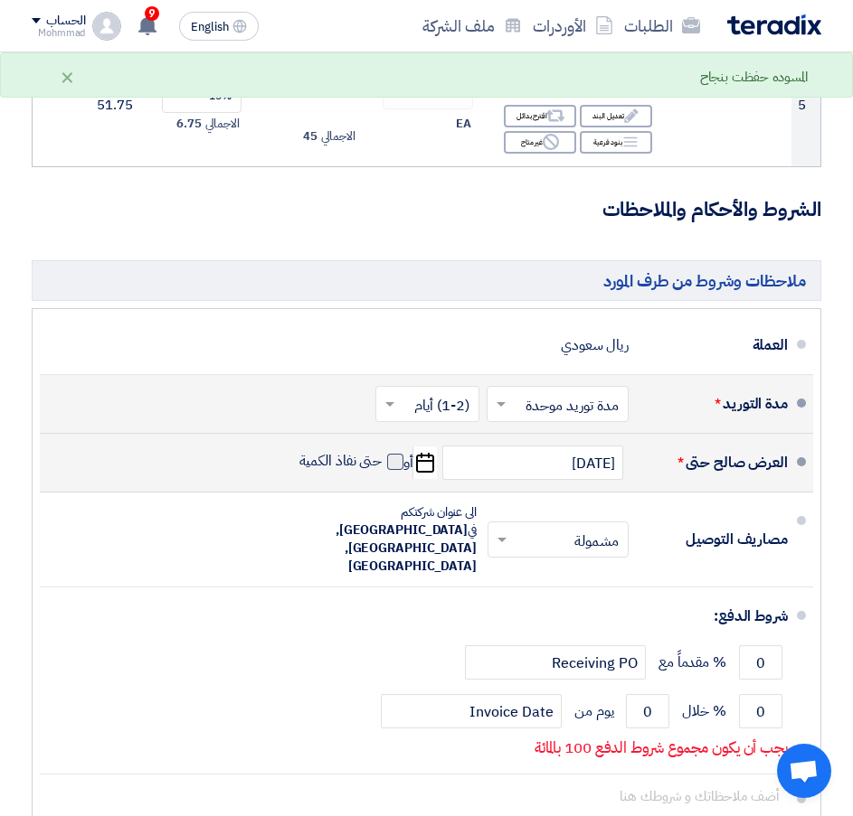
click at [391, 454] on span at bounding box center [395, 462] width 16 height 16
click at [382, 452] on input "حتى نفاذ الكمية" at bounding box center [339, 469] width 87 height 34
checkbox input "true"
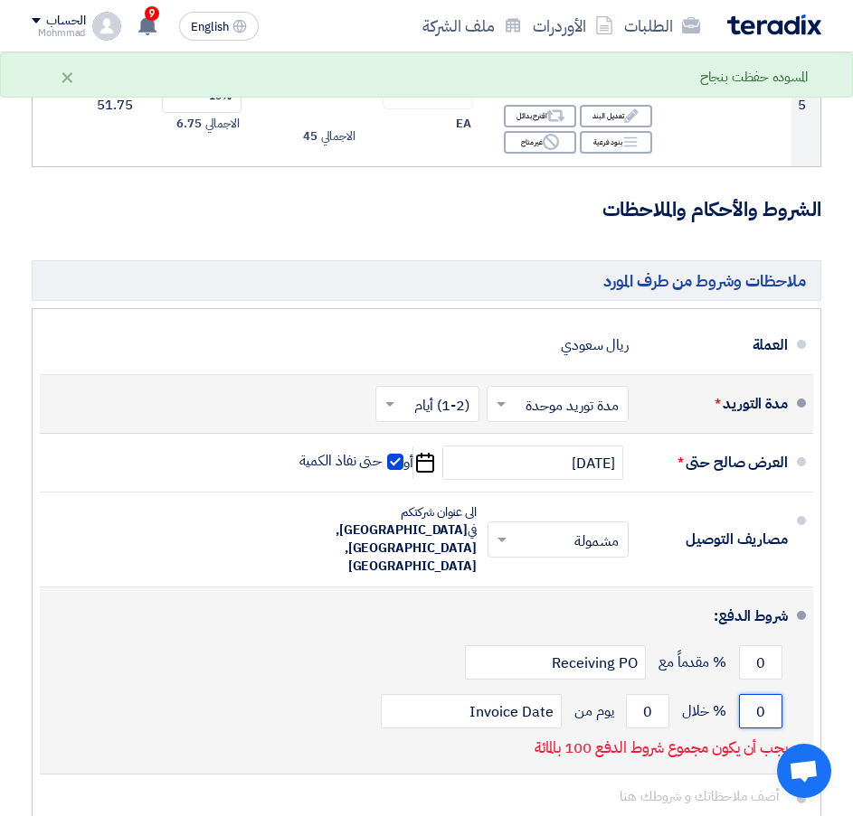
click at [768, 694] on input "0" at bounding box center [760, 711] width 43 height 34
click at [769, 694] on input "0" at bounding box center [760, 711] width 43 height 34
type input "100"
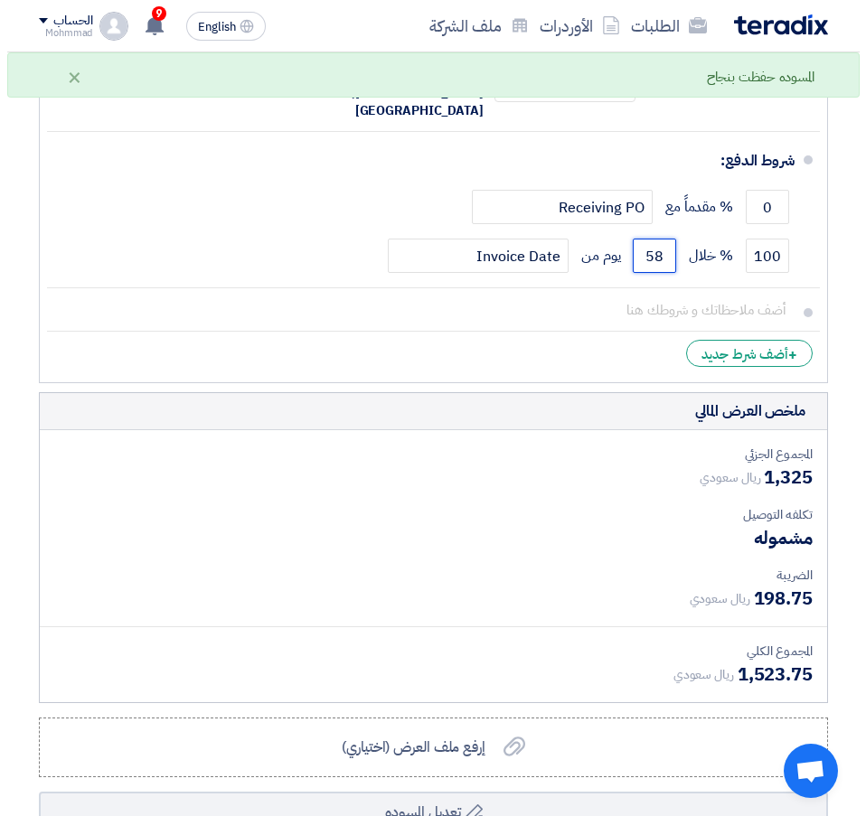
scroll to position [1447, 0]
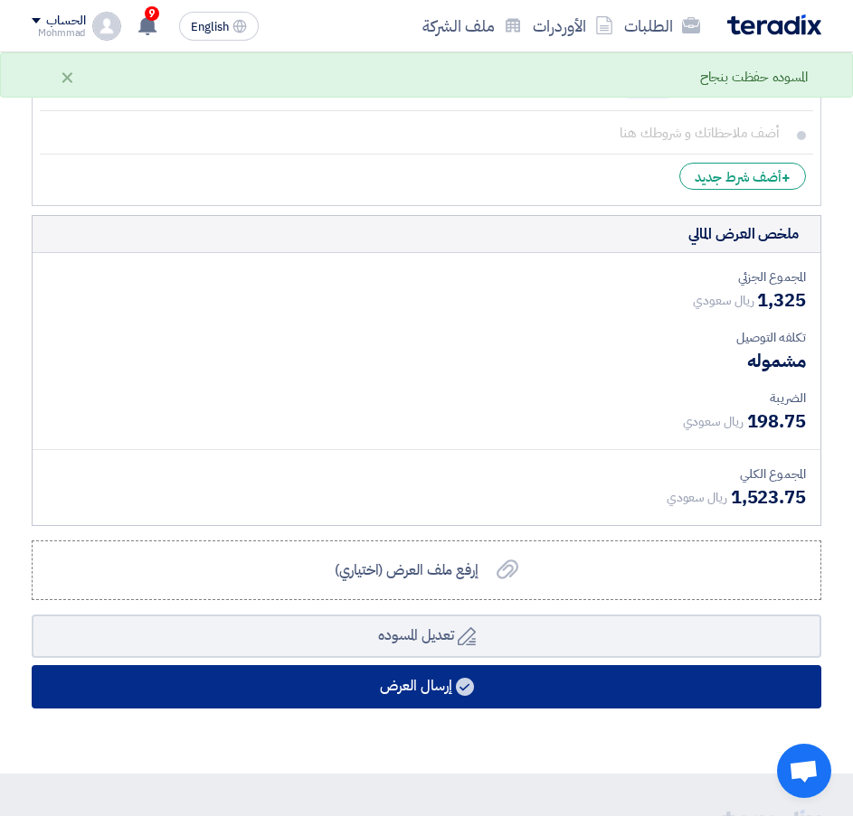
type input "58"
click at [478, 665] on button "إرسال العرض" at bounding box center [426, 686] width 789 height 43
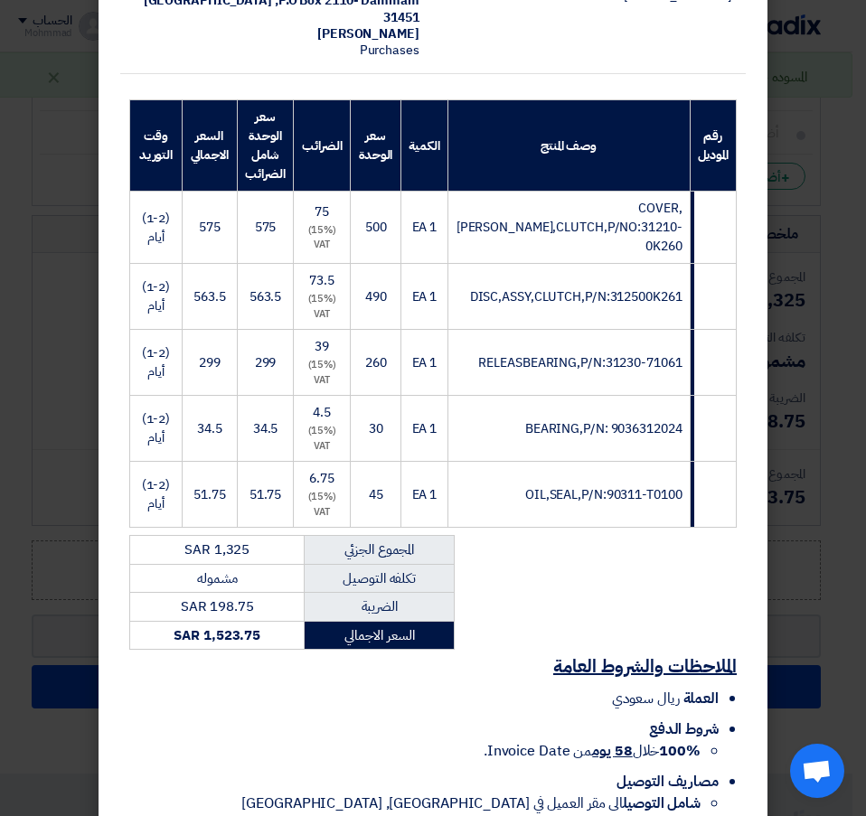
scroll to position [314, 0]
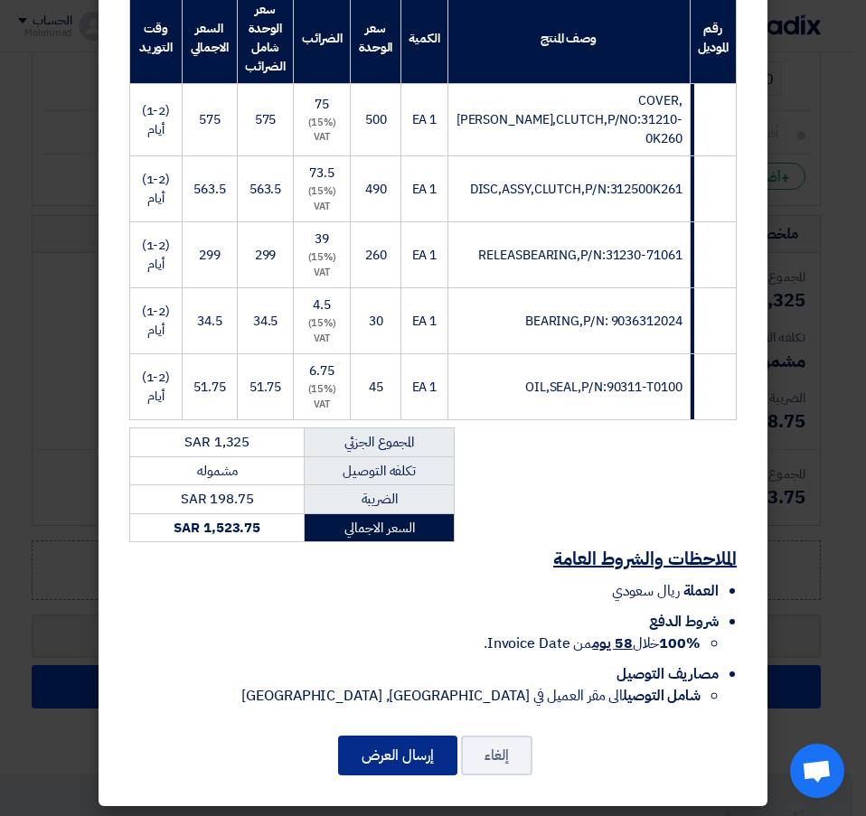
click at [375, 748] on button "إرسال العرض" at bounding box center [397, 756] width 119 height 40
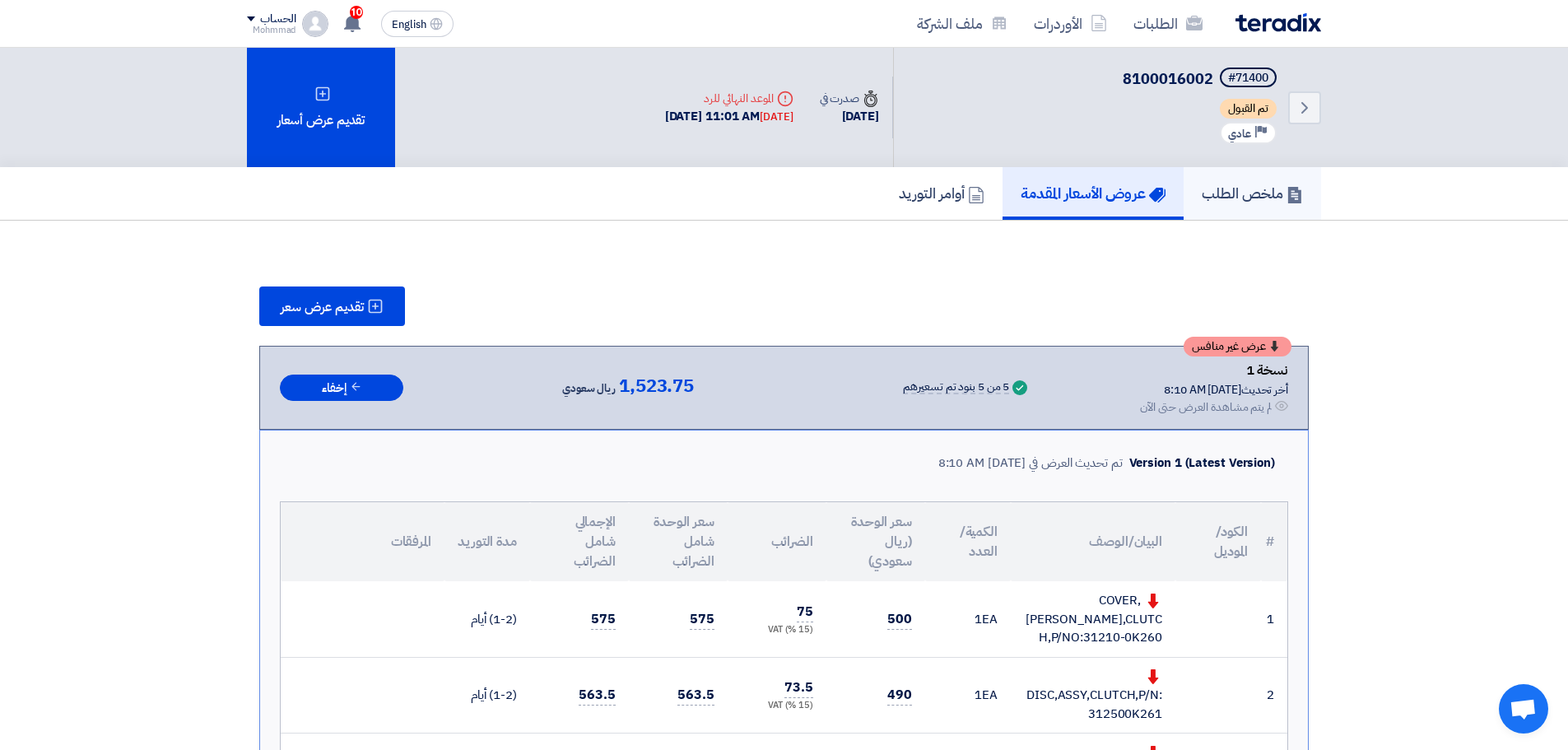
click at [1246, 193] on h5 "ملخص الطلب" at bounding box center [1252, 193] width 101 height 19
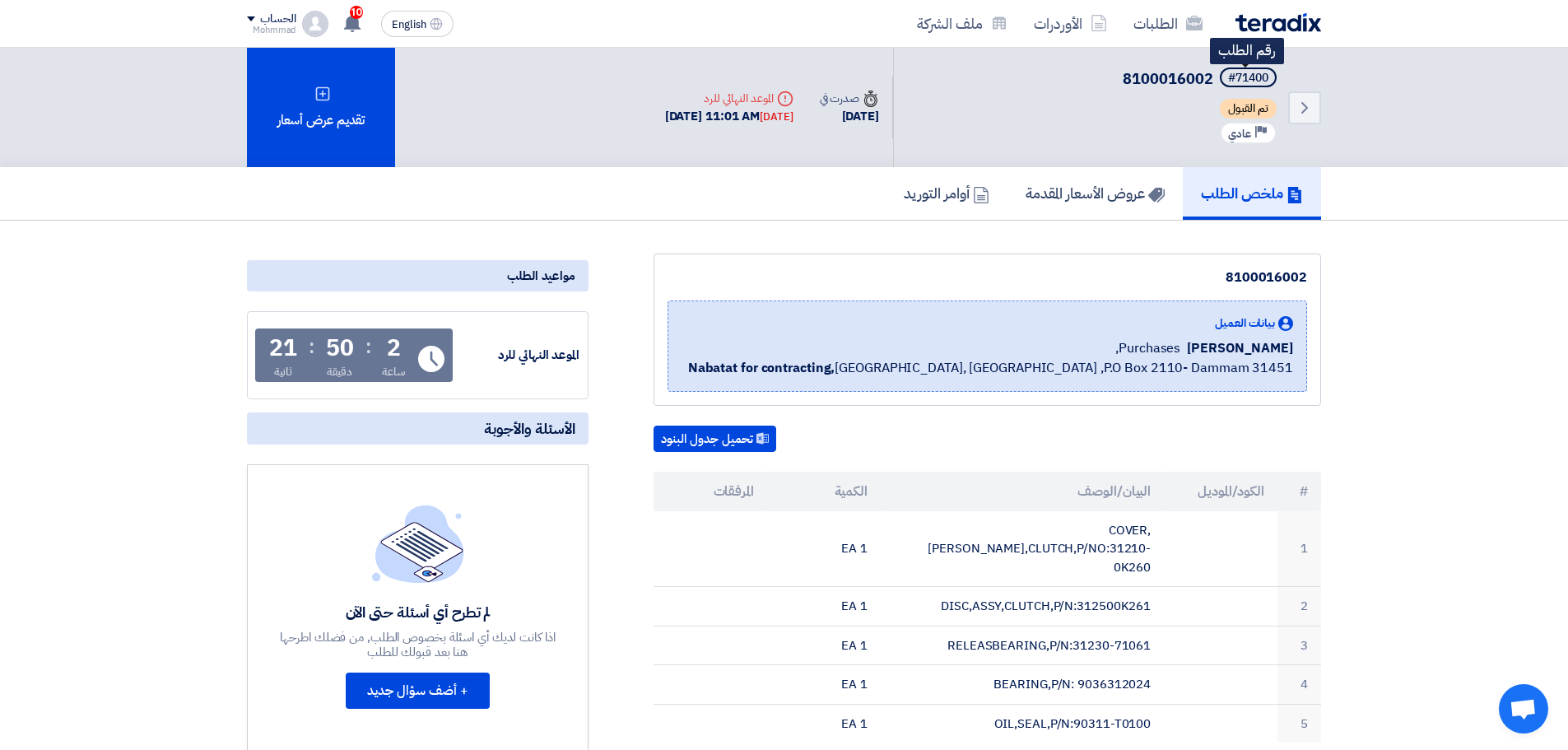
click at [1266, 82] on div "#71400" at bounding box center [1248, 78] width 40 height 12
